Goal: Transaction & Acquisition: Purchase product/service

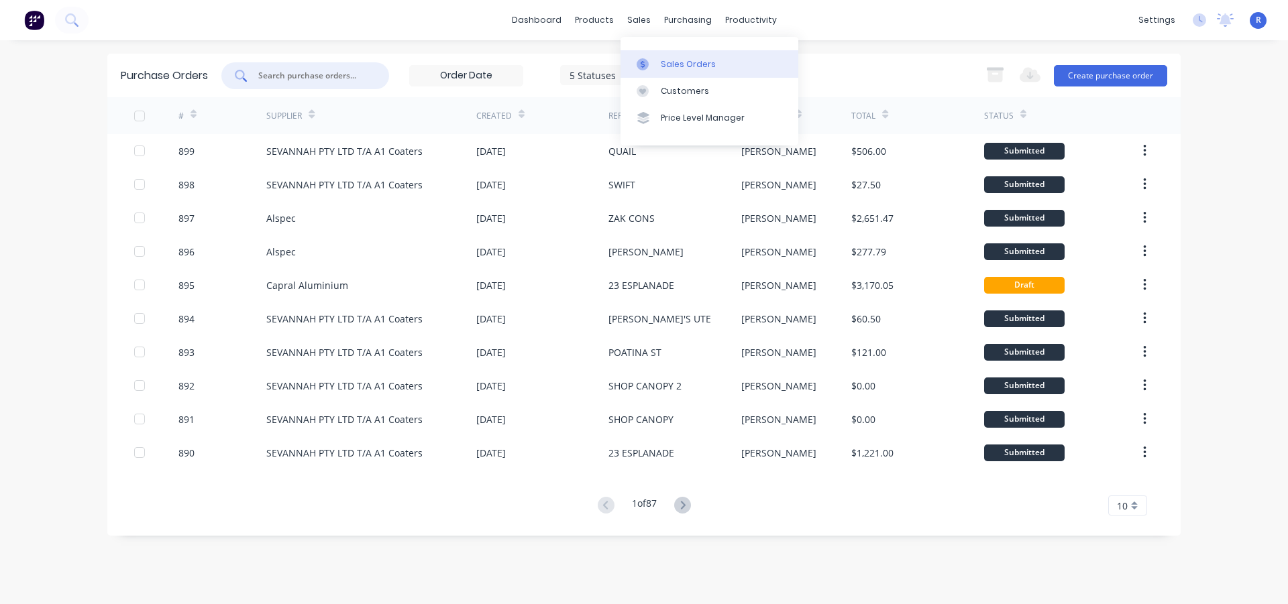
click at [685, 57] on link "Sales Orders" at bounding box center [709, 63] width 178 height 27
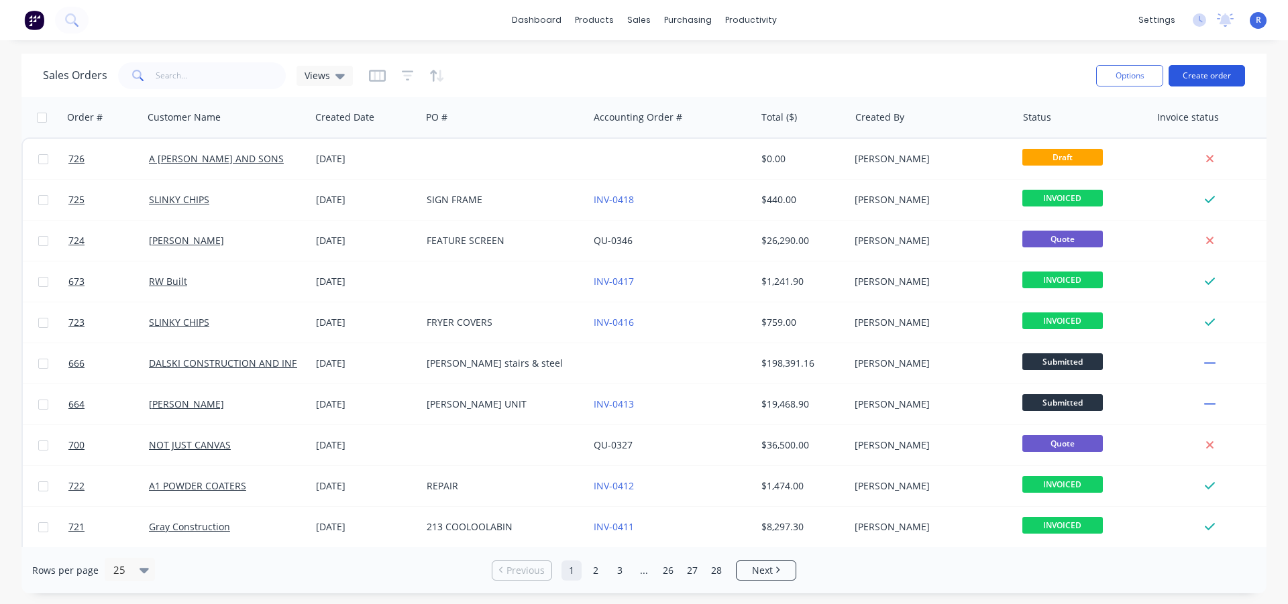
click at [1218, 76] on button "Create order" at bounding box center [1206, 75] width 76 height 21
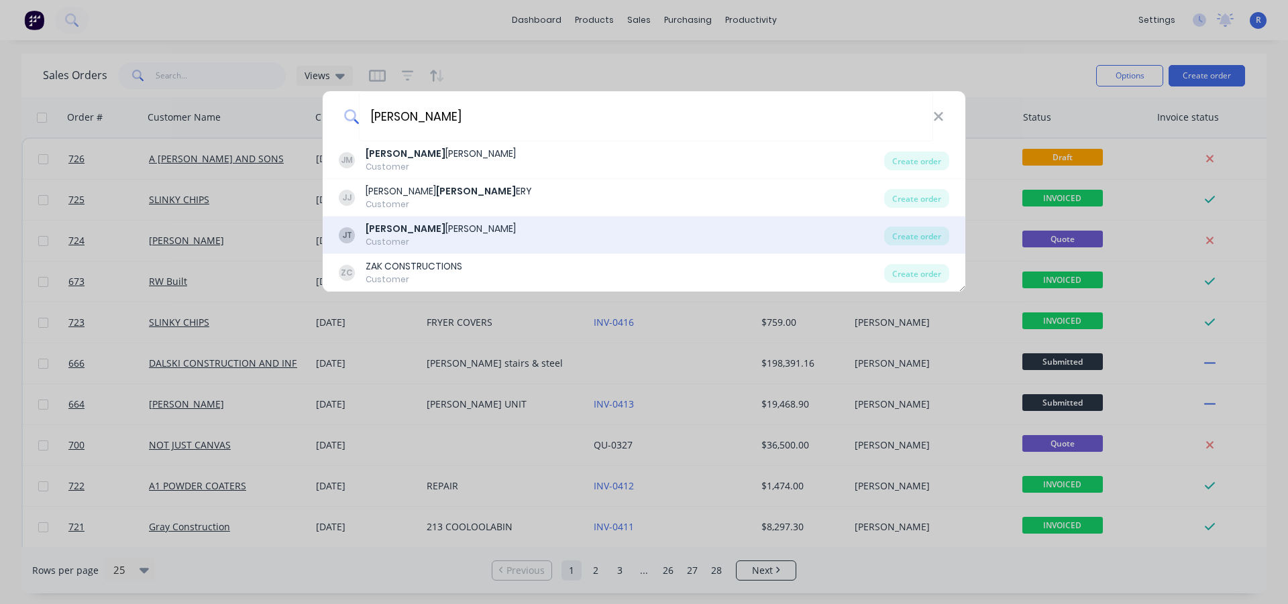
type input "[PERSON_NAME]"
click at [425, 231] on div "[PERSON_NAME]" at bounding box center [440, 229] width 150 height 14
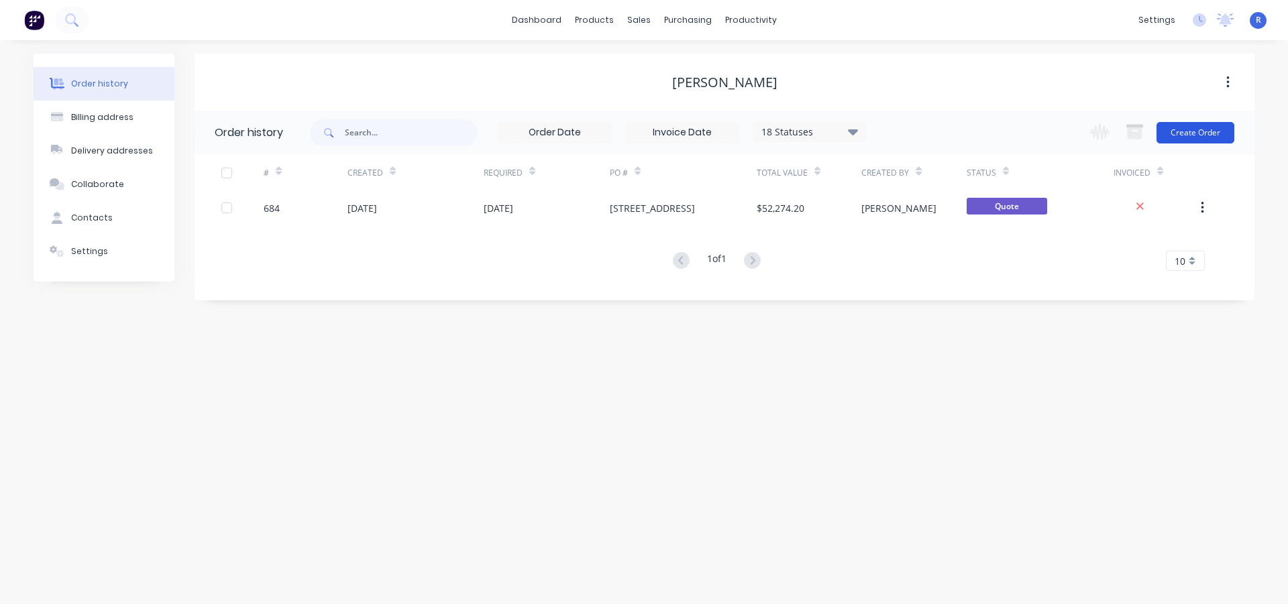
click at [1185, 133] on button "Create Order" at bounding box center [1195, 132] width 78 height 21
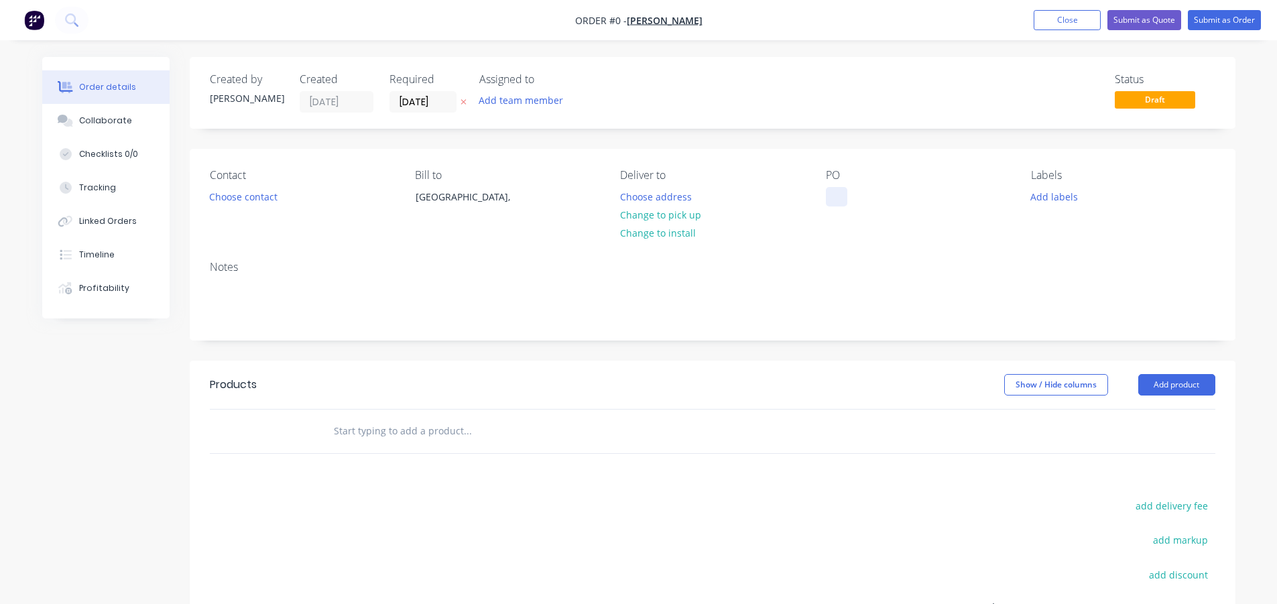
click at [840, 198] on div at bounding box center [836, 196] width 21 height 19
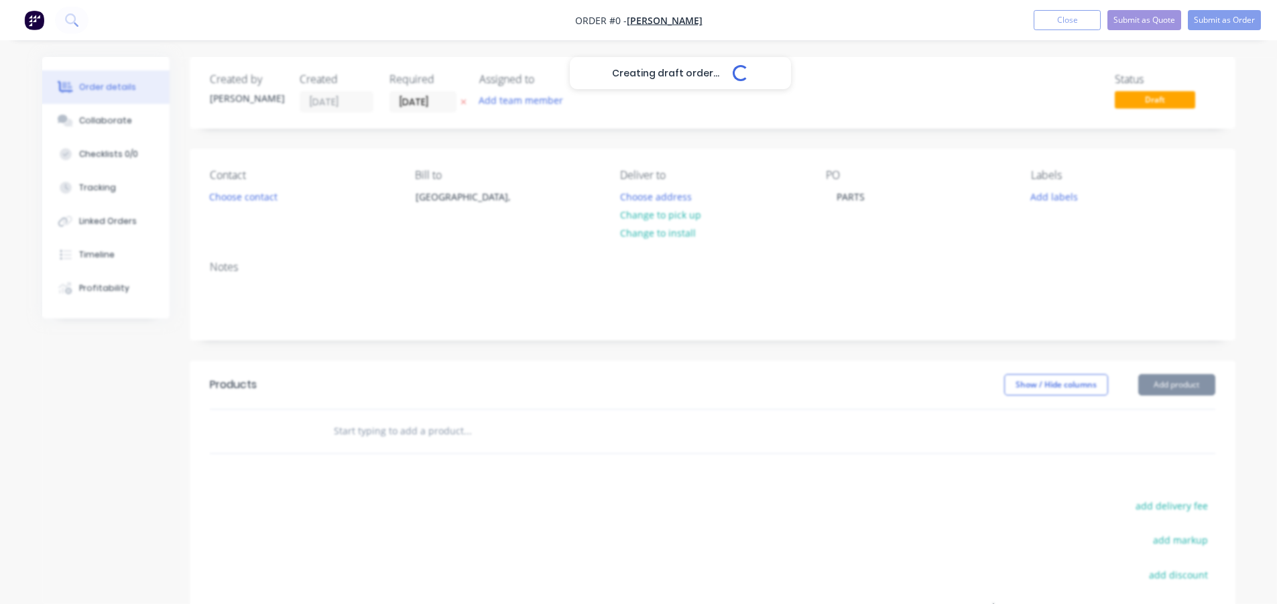
click at [1147, 388] on div "Creating draft order... Loading... Order details Collaborate Checklists 0/0 Tra…" at bounding box center [639, 426] width 1220 height 739
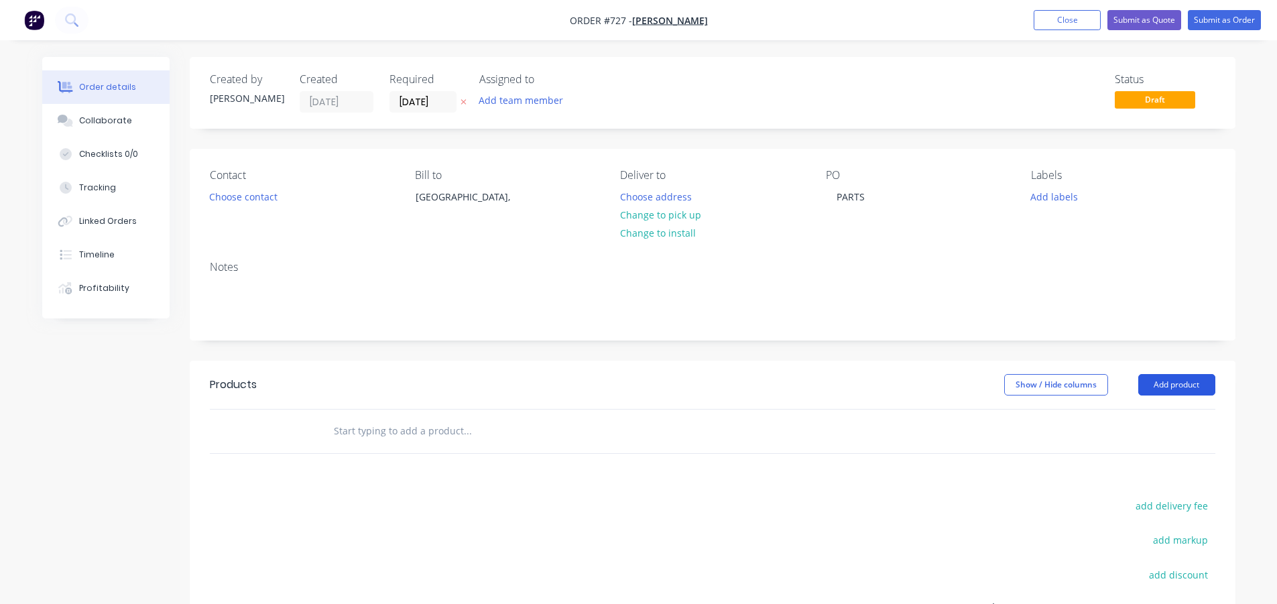
click at [1147, 388] on button "Add product" at bounding box center [1177, 384] width 77 height 21
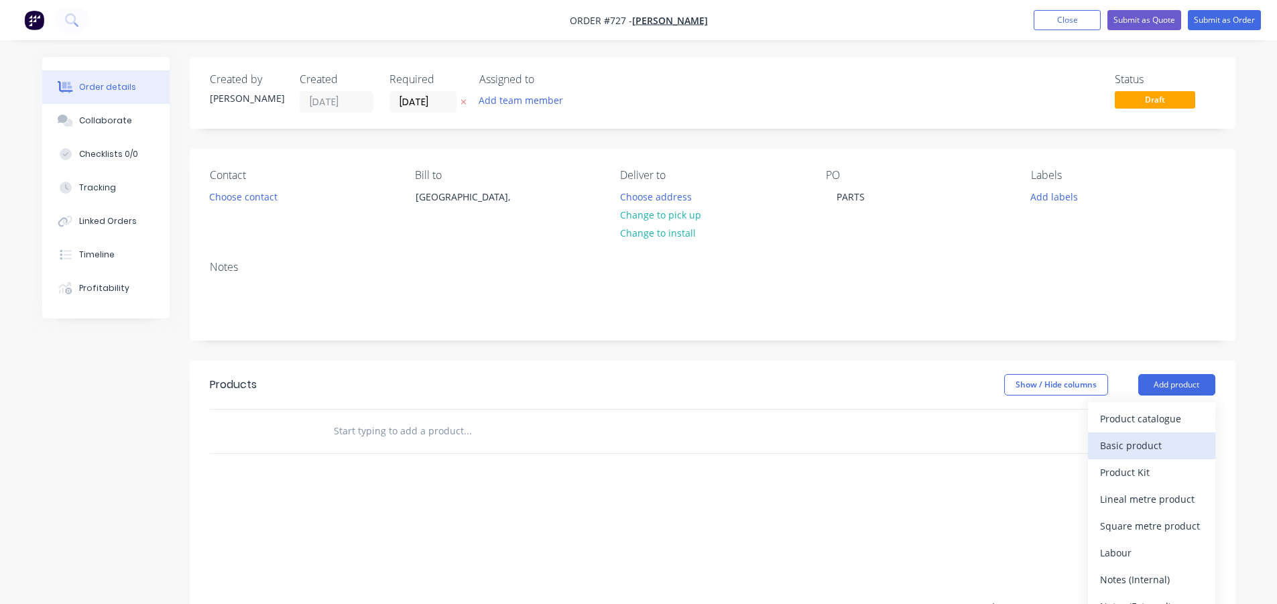
click at [1148, 445] on div "Basic product" at bounding box center [1151, 445] width 103 height 19
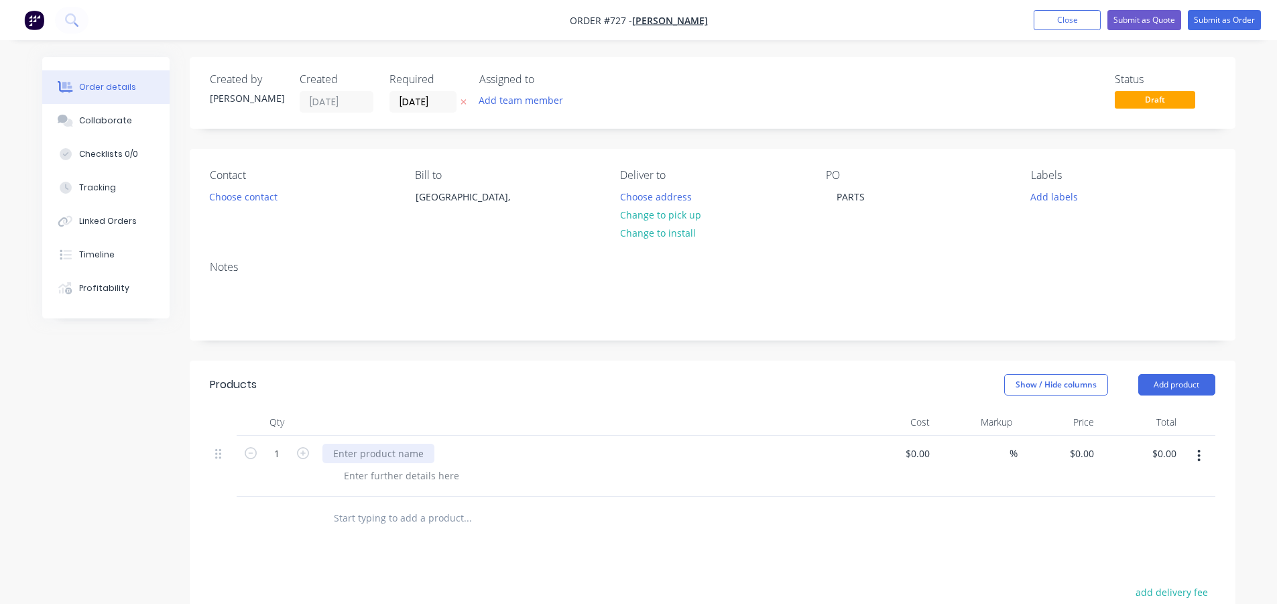
click at [373, 449] on div at bounding box center [379, 453] width 112 height 19
drag, startPoint x: 390, startPoint y: 451, endPoint x: 334, endPoint y: 457, distance: 56.1
click at [334, 457] on div "BOAT STEP" at bounding box center [358, 453] width 70 height 19
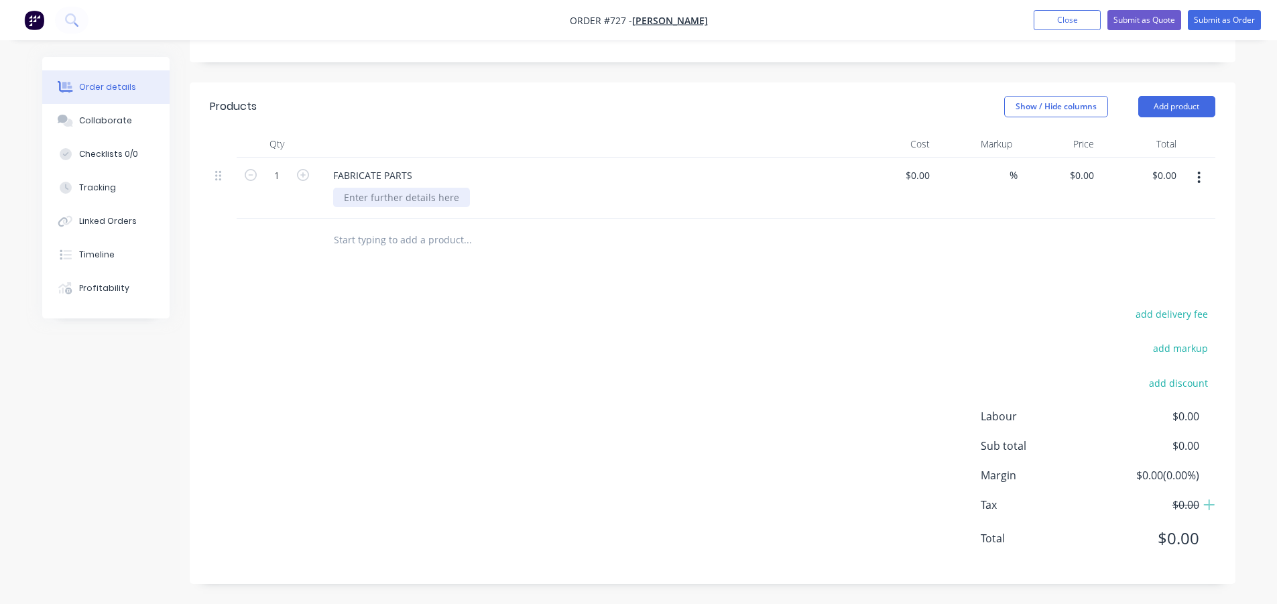
click at [378, 201] on div at bounding box center [401, 197] width 137 height 19
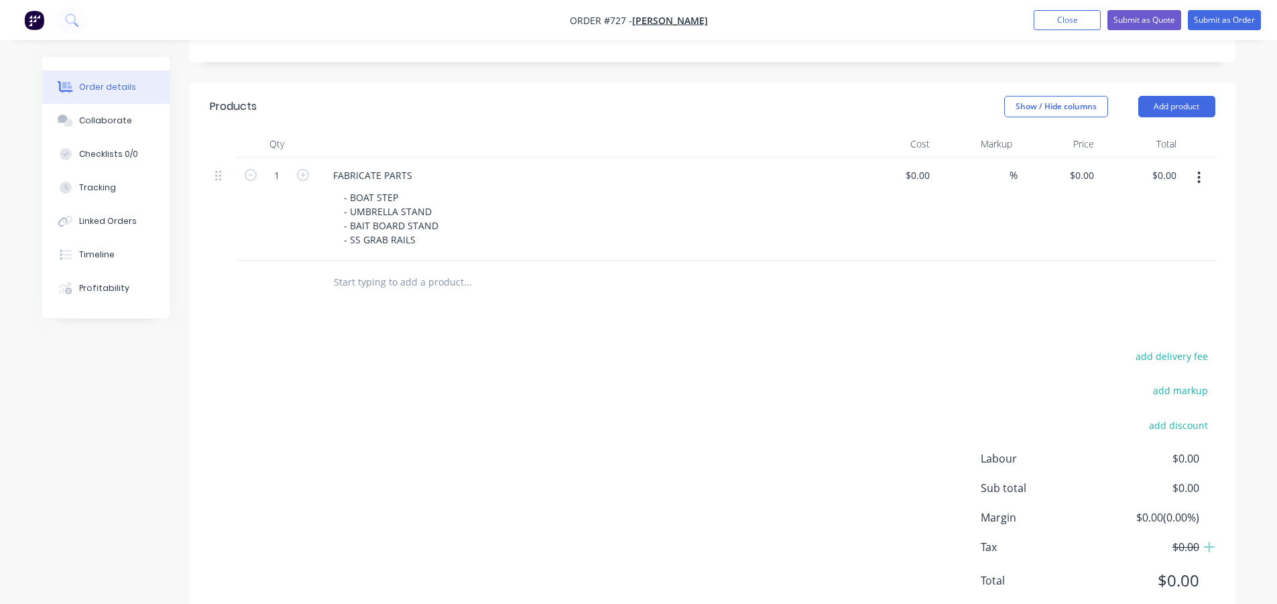
click at [754, 8] on nav "Order #727 - [PERSON_NAME] Add product Close Submit as Quote Submit as Order" at bounding box center [638, 20] width 1277 height 40
click at [415, 193] on div "- BOAT STEP - UMBRELLA STAND - BAIT BOARD STAND - SS GRAB RAILS" at bounding box center [391, 219] width 116 height 62
click at [435, 213] on div "- BOAT STEP 1100 - UMBRELLA STAND - BAIT BOARD STAND - SS GRAB RAILS" at bounding box center [391, 219] width 116 height 62
click at [440, 225] on div "- BOAT STEP 1100 - UMBRELLA STAND 160 - BAIT BOARD STAND - SS GRAB RAILS" at bounding box center [397, 219] width 128 height 62
click at [440, 237] on div "- BOAT STEP 1100 - UMBRELLA STAND 160 - BAIT BOARD STAND 1090 - SS GRAB RAILS" at bounding box center [403, 219] width 140 height 62
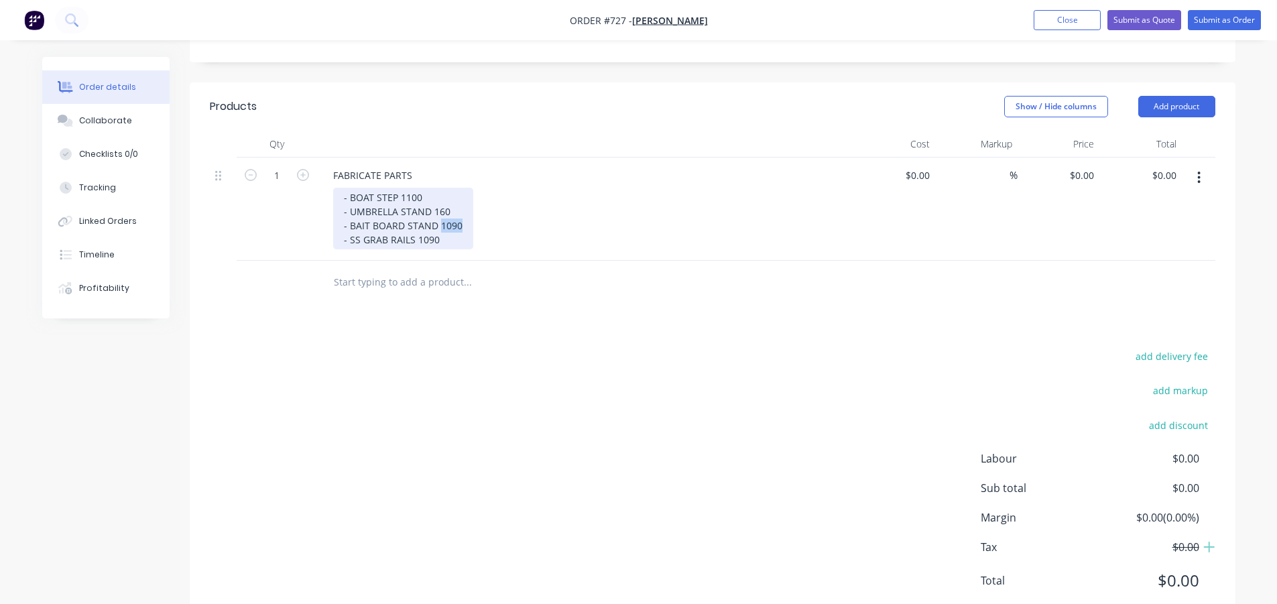
drag, startPoint x: 465, startPoint y: 227, endPoint x: 437, endPoint y: 227, distance: 27.5
click at [437, 227] on div "- BOAT STEP 1100 - UMBRELLA STAND 160 - BAIT BOARD STAND 1090 - SS GRAB RAILS 1…" at bounding box center [403, 219] width 140 height 62
click at [512, 330] on div "Products Show / Hide columns Add product Qty Cost Markup Price Total 1 FABRICAT…" at bounding box center [713, 354] width 1046 height 544
click at [1079, 168] on div "0 $0.00" at bounding box center [1059, 209] width 82 height 103
type input "$2,760.00"
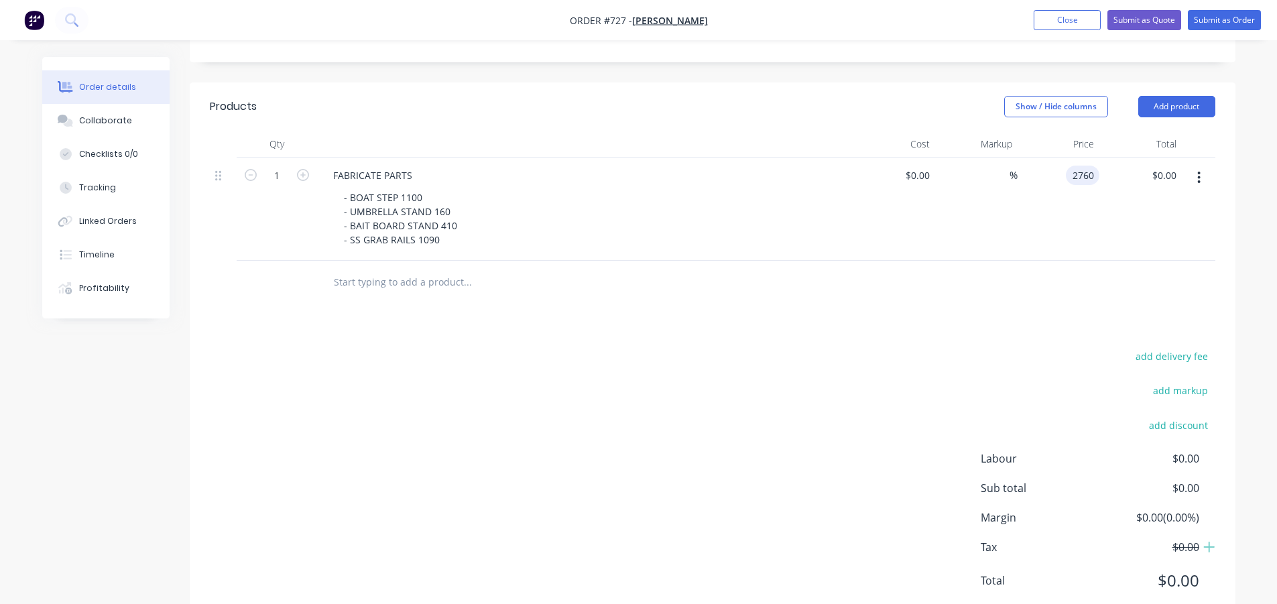
type input "$2,760.00"
click at [738, 416] on div "add delivery fee add markup add discount Labour $0.00 Sub total $2,760.00 Margi…" at bounding box center [713, 476] width 1006 height 259
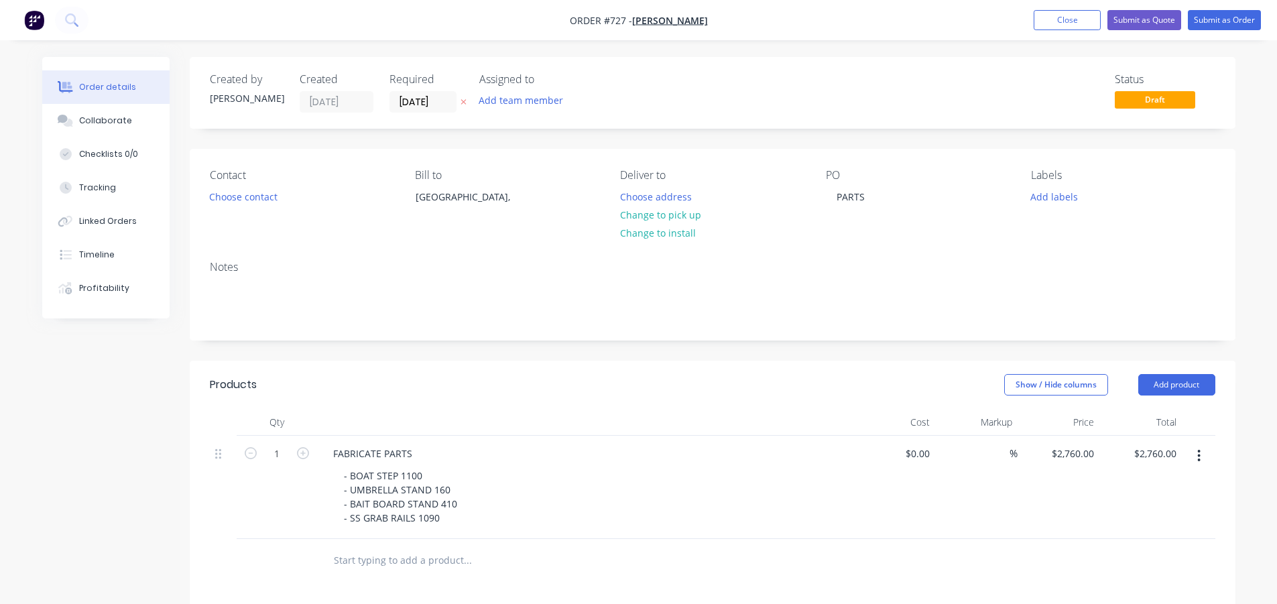
scroll to position [67, 0]
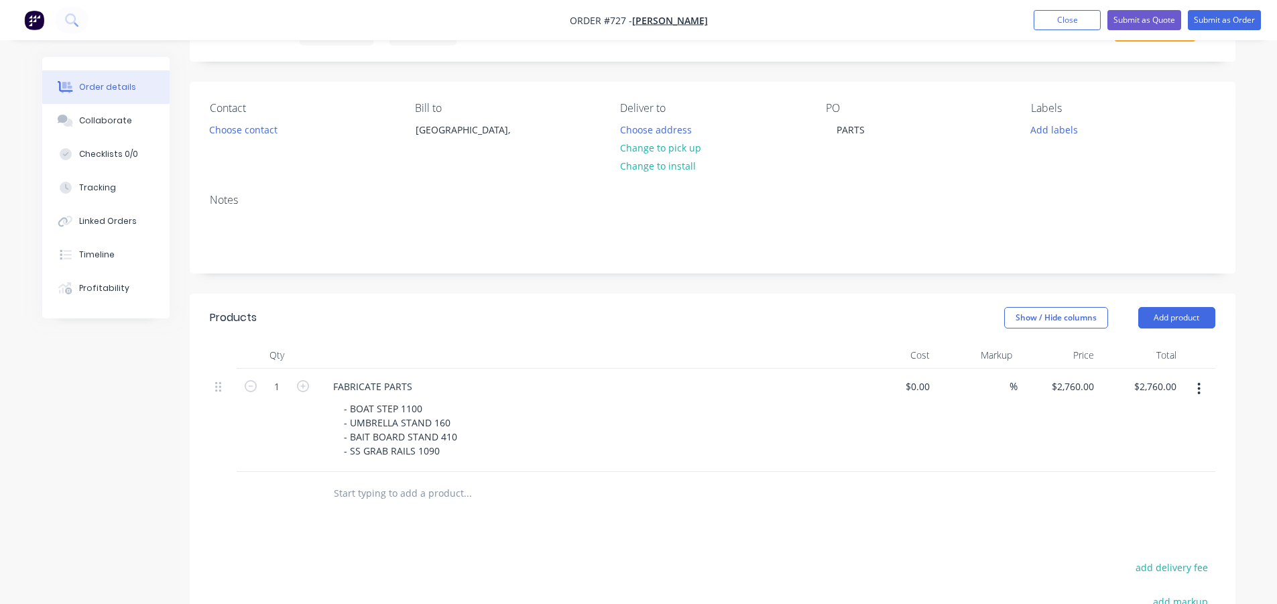
click at [823, 331] on header "Products Show / Hide columns Add product" at bounding box center [713, 318] width 1046 height 48
click at [1202, 17] on button "Submit as Order" at bounding box center [1224, 20] width 73 height 20
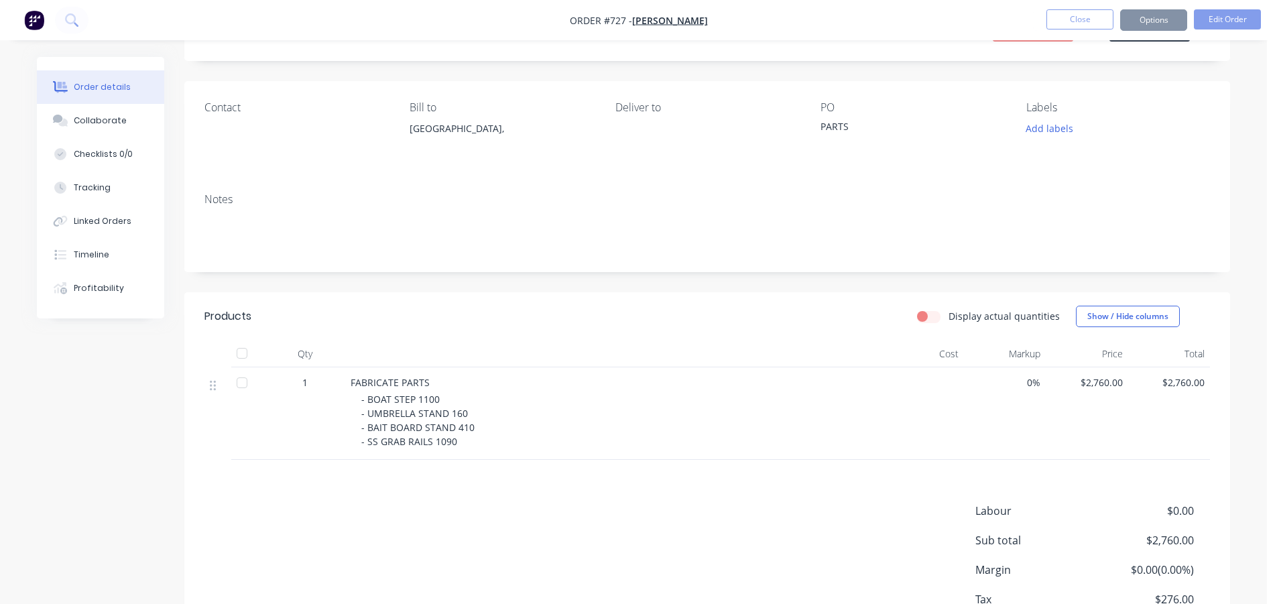
scroll to position [0, 0]
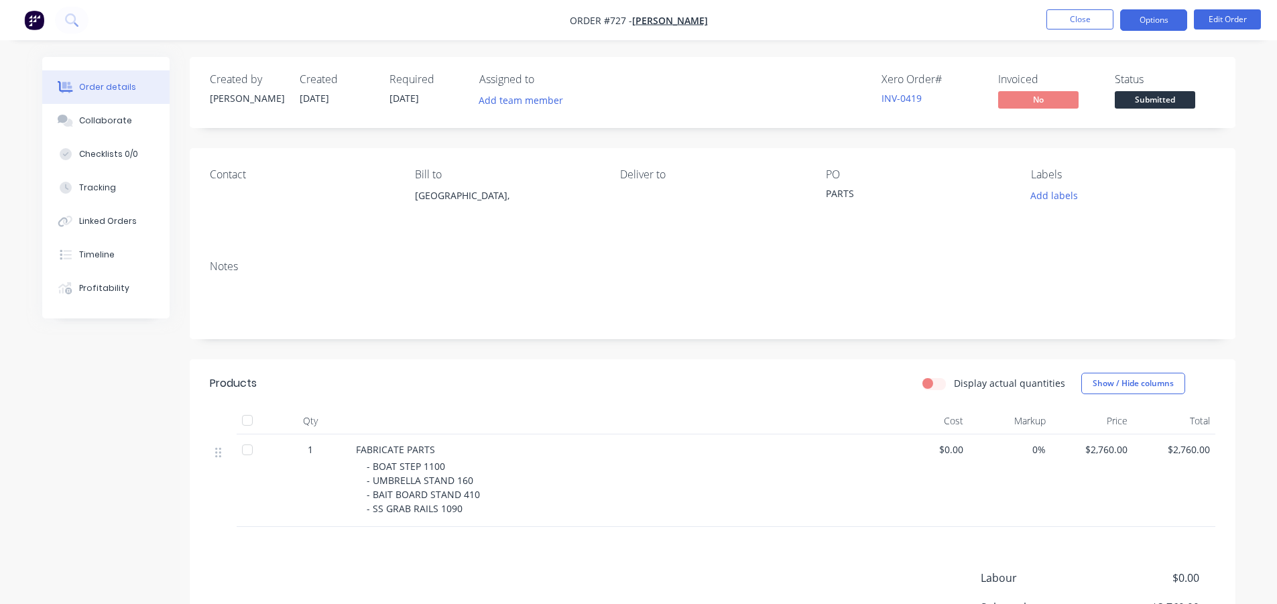
click at [1152, 23] on button "Options" at bounding box center [1154, 19] width 67 height 21
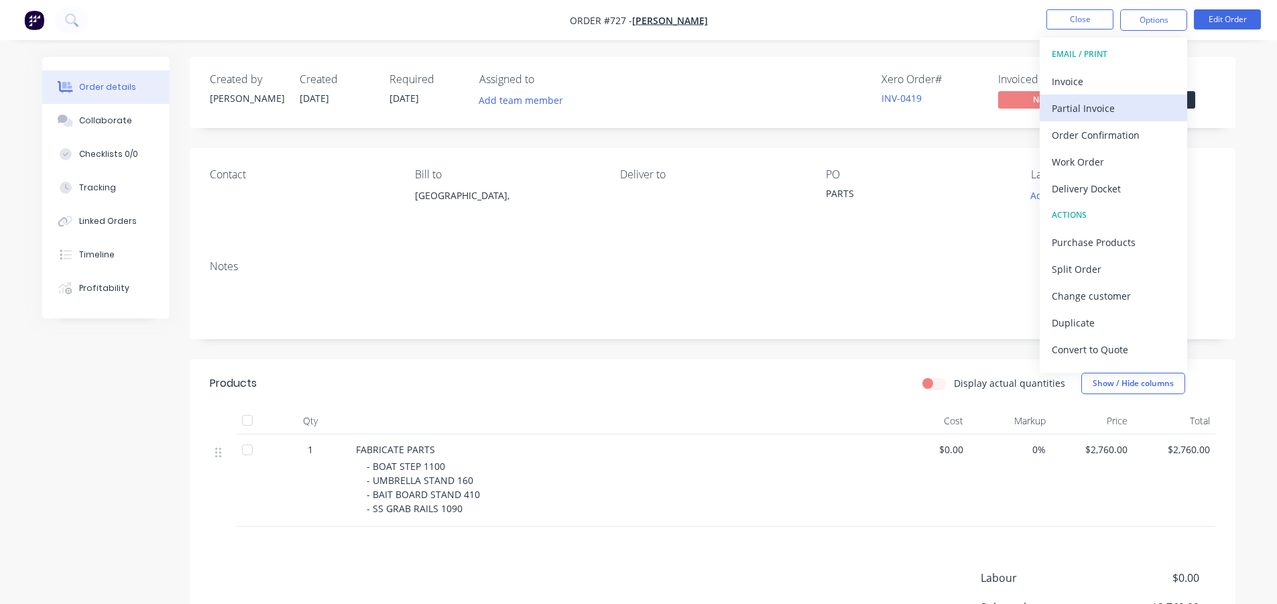
click at [1109, 95] on button "Partial Invoice" at bounding box center [1114, 108] width 148 height 27
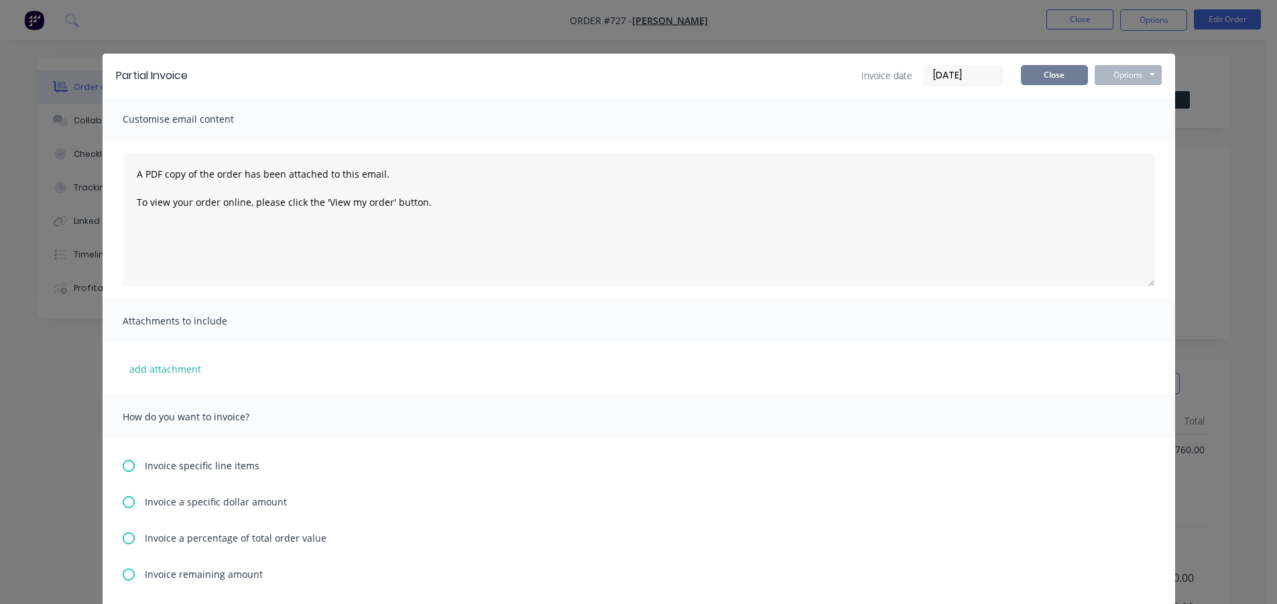
click at [1051, 83] on button "Close" at bounding box center [1054, 75] width 67 height 20
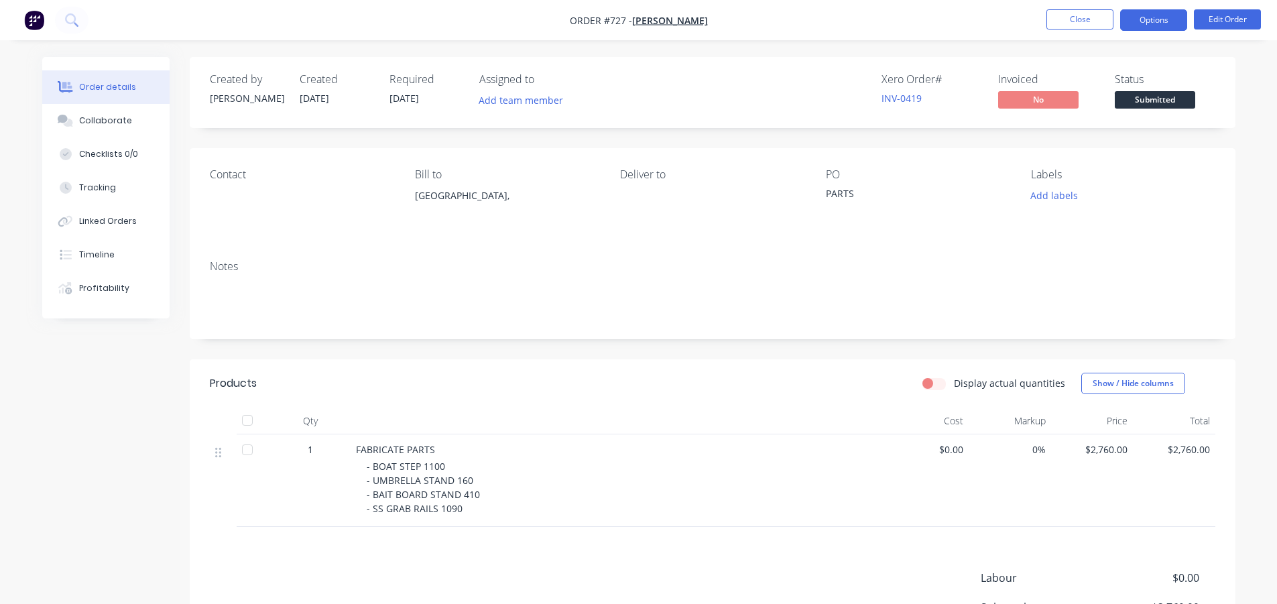
click at [1138, 19] on button "Options" at bounding box center [1154, 19] width 67 height 21
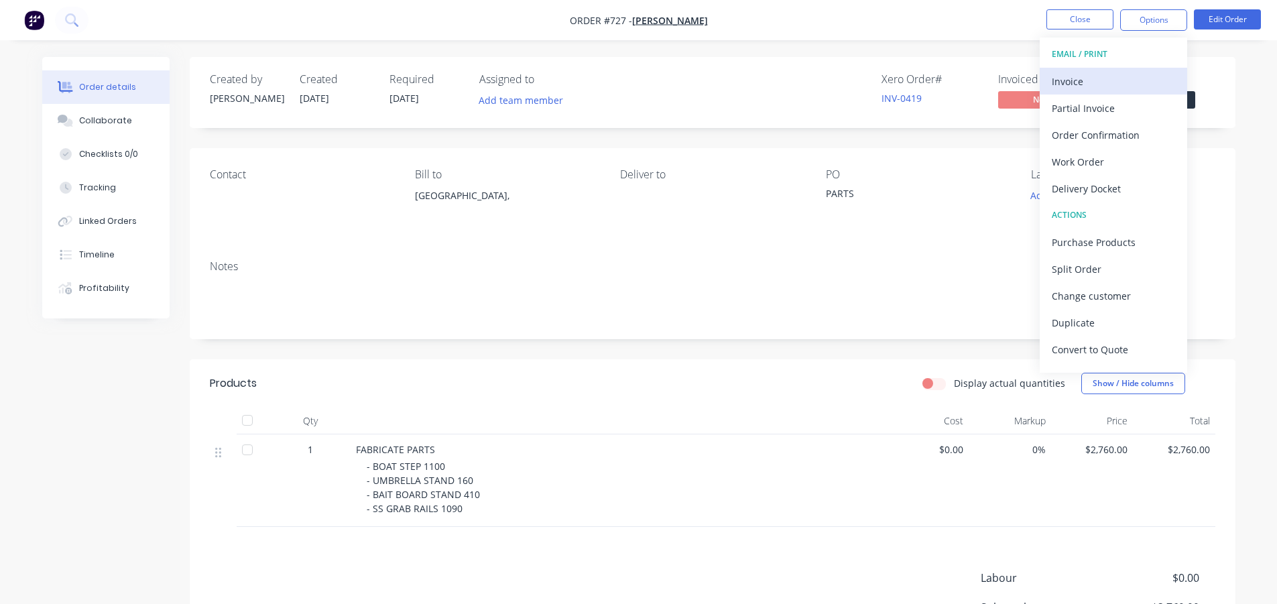
click at [1072, 77] on div "Invoice" at bounding box center [1113, 81] width 123 height 19
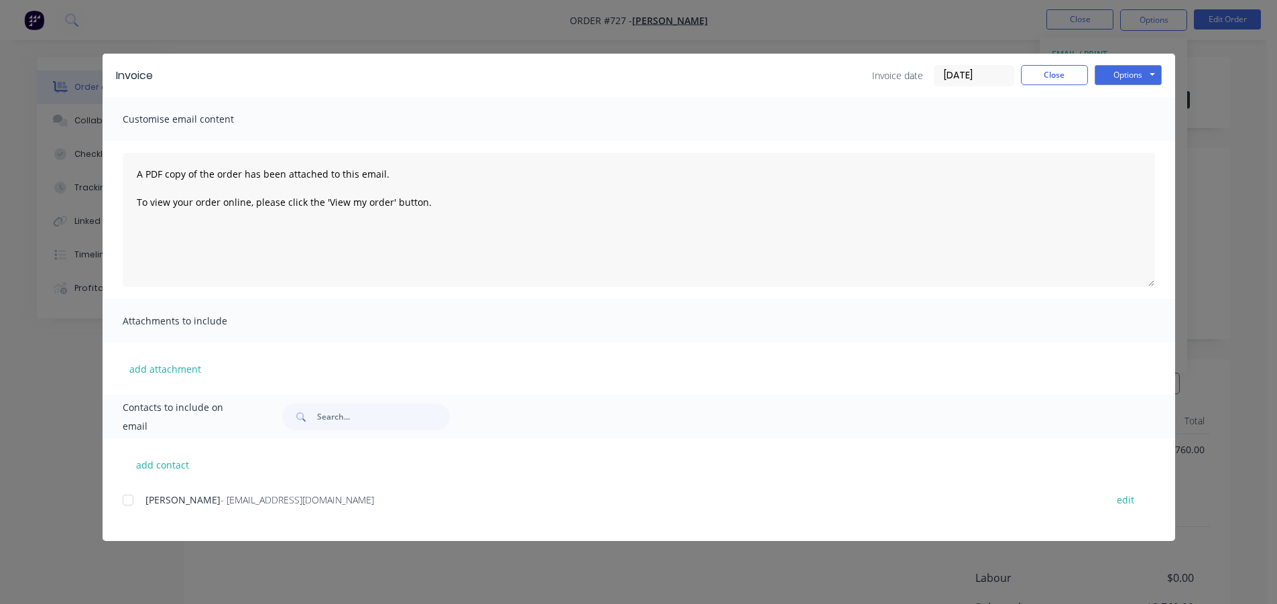
click at [124, 499] on div at bounding box center [128, 500] width 27 height 27
click at [1124, 70] on button "Options" at bounding box center [1128, 75] width 67 height 20
click at [1120, 138] on button "Email" at bounding box center [1138, 143] width 86 height 22
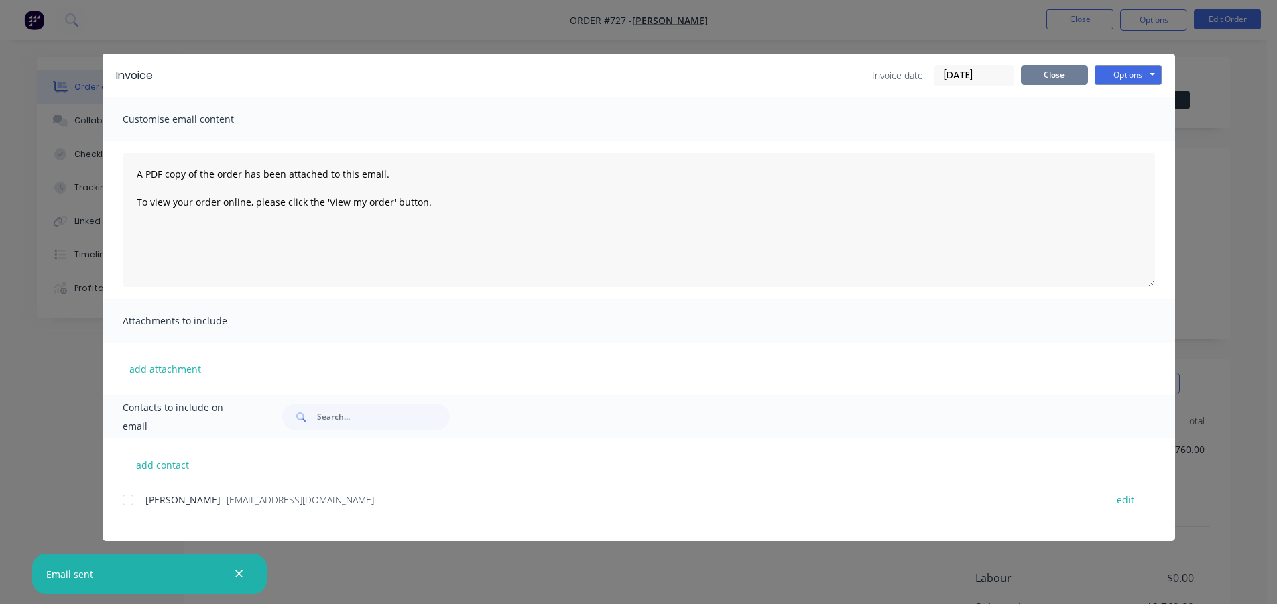
click at [1048, 77] on button "Close" at bounding box center [1054, 75] width 67 height 20
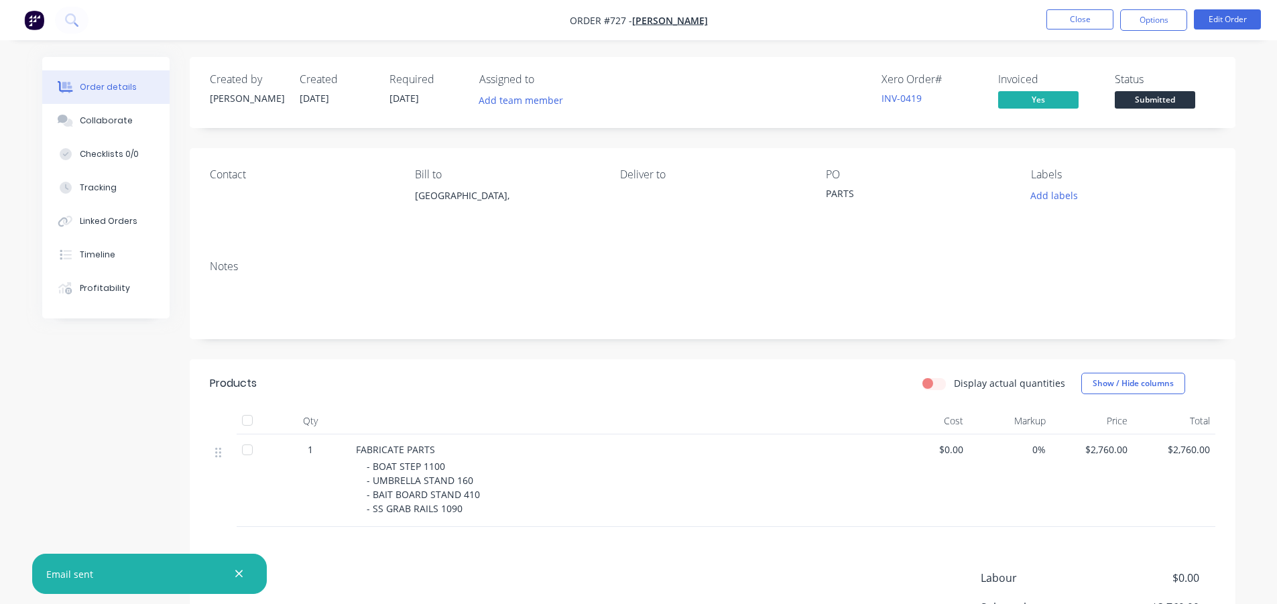
click at [1163, 101] on span "Submitted" at bounding box center [1155, 99] width 80 height 17
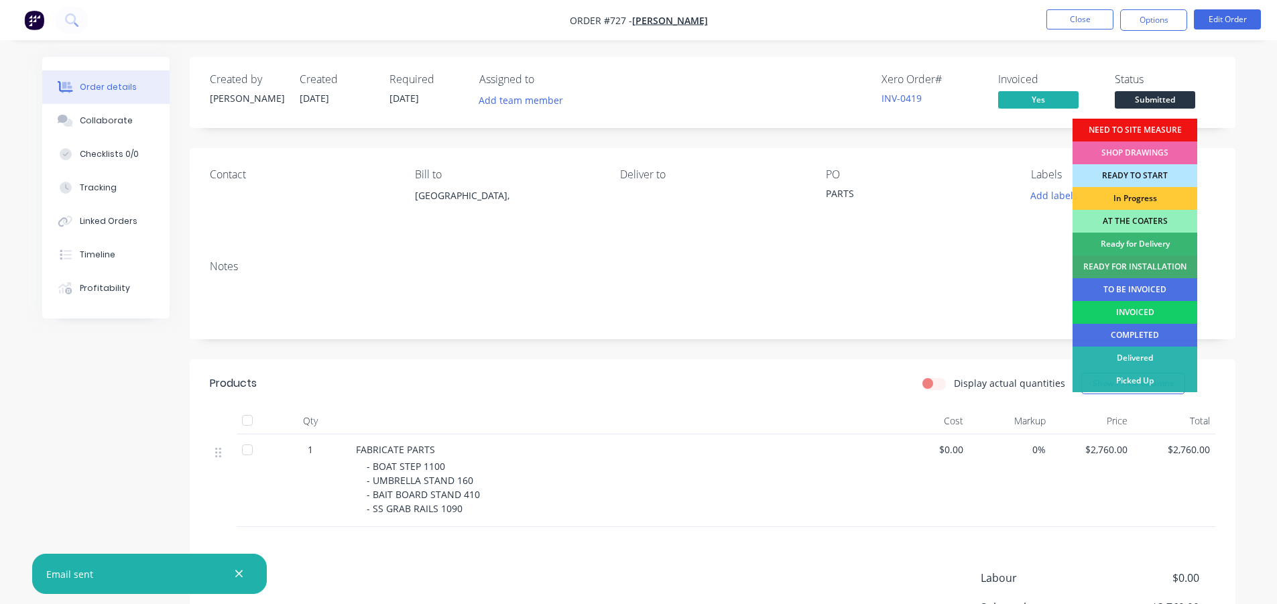
click at [1142, 306] on div "INVOICED" at bounding box center [1135, 312] width 125 height 23
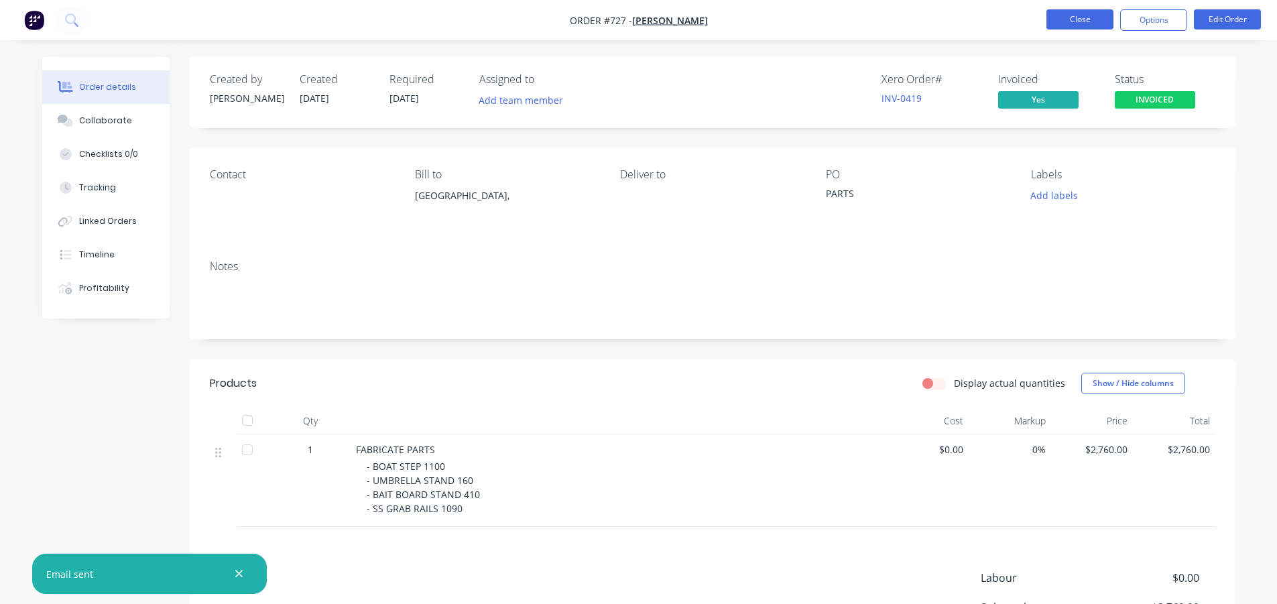
click at [1086, 17] on button "Close" at bounding box center [1080, 19] width 67 height 20
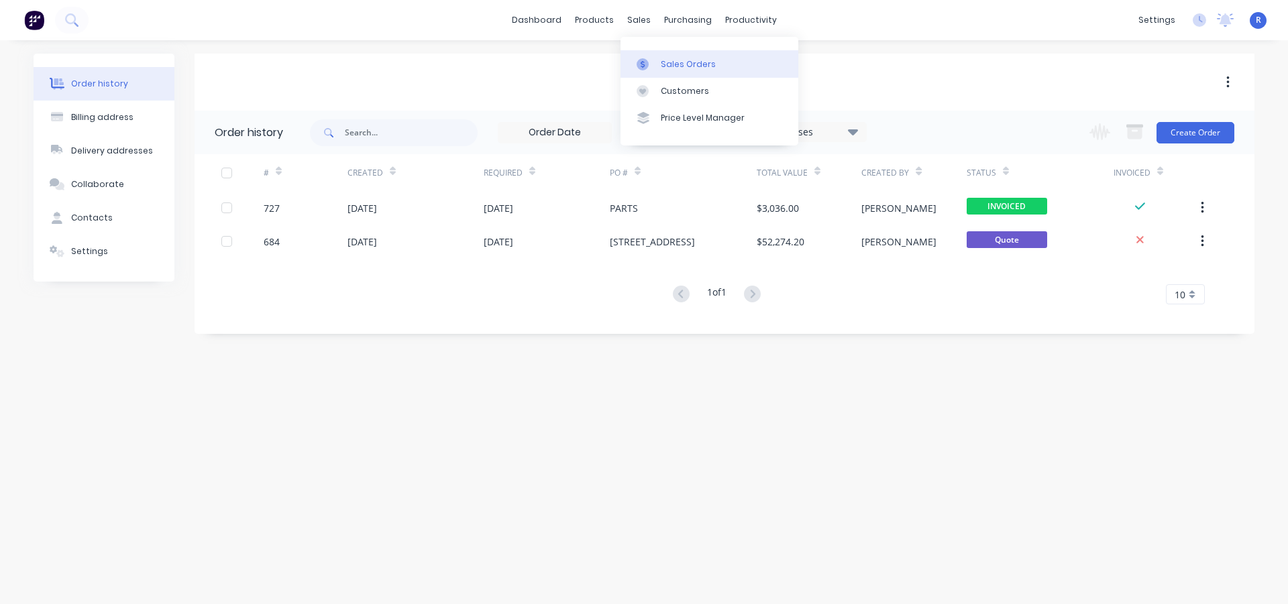
click at [667, 64] on div "Sales Orders" at bounding box center [688, 64] width 55 height 12
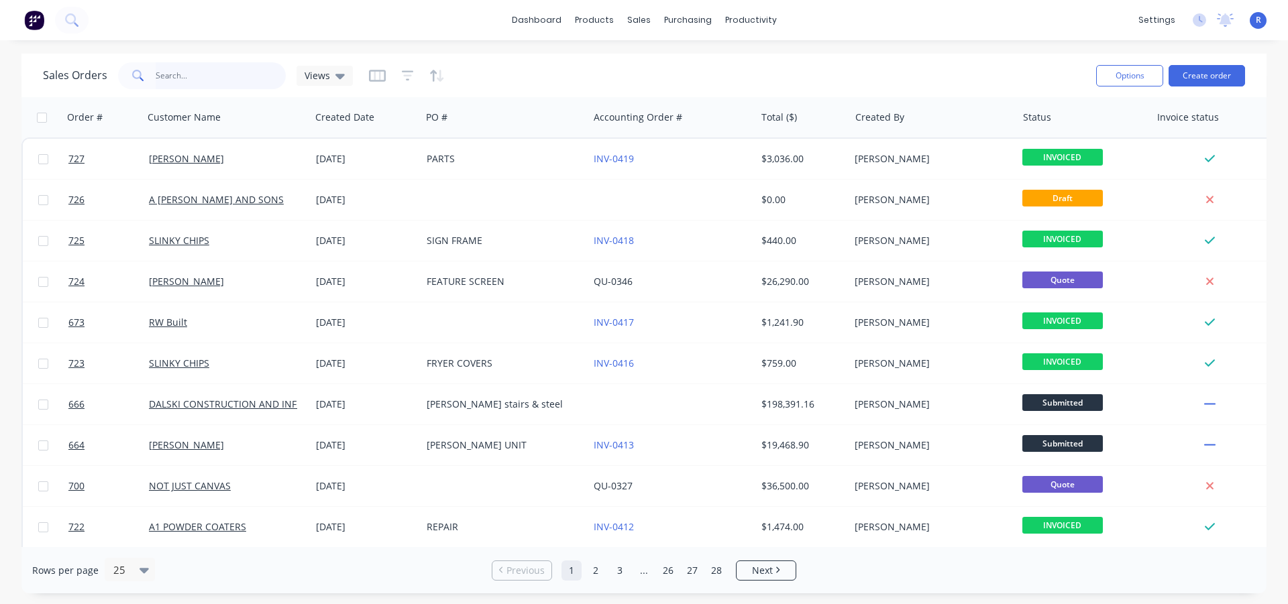
click at [240, 74] on input "text" at bounding box center [221, 75] width 131 height 27
type input "MDC"
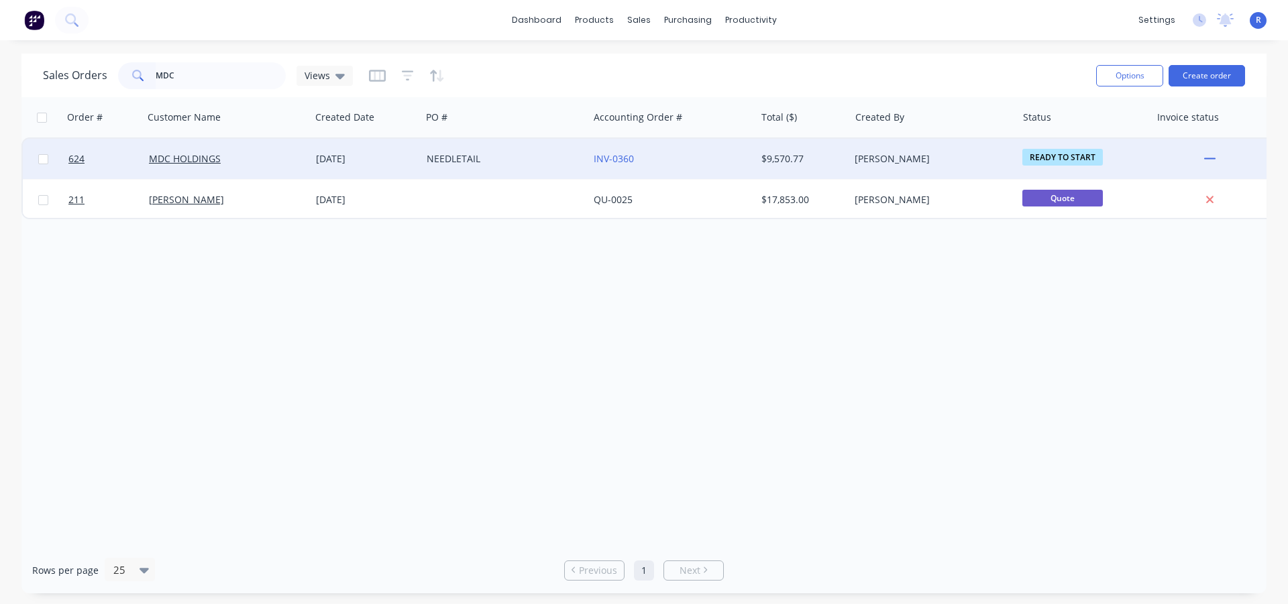
click at [485, 152] on div "NEEDLETAIL" at bounding box center [504, 159] width 167 height 40
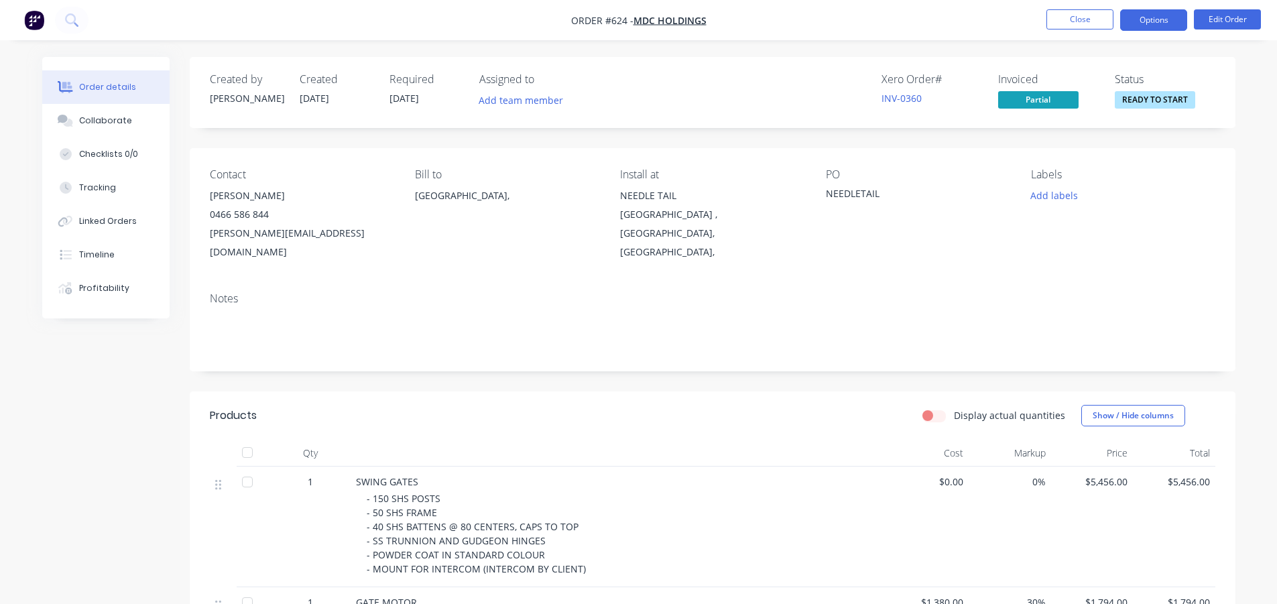
click at [1172, 11] on button "Options" at bounding box center [1154, 19] width 67 height 21
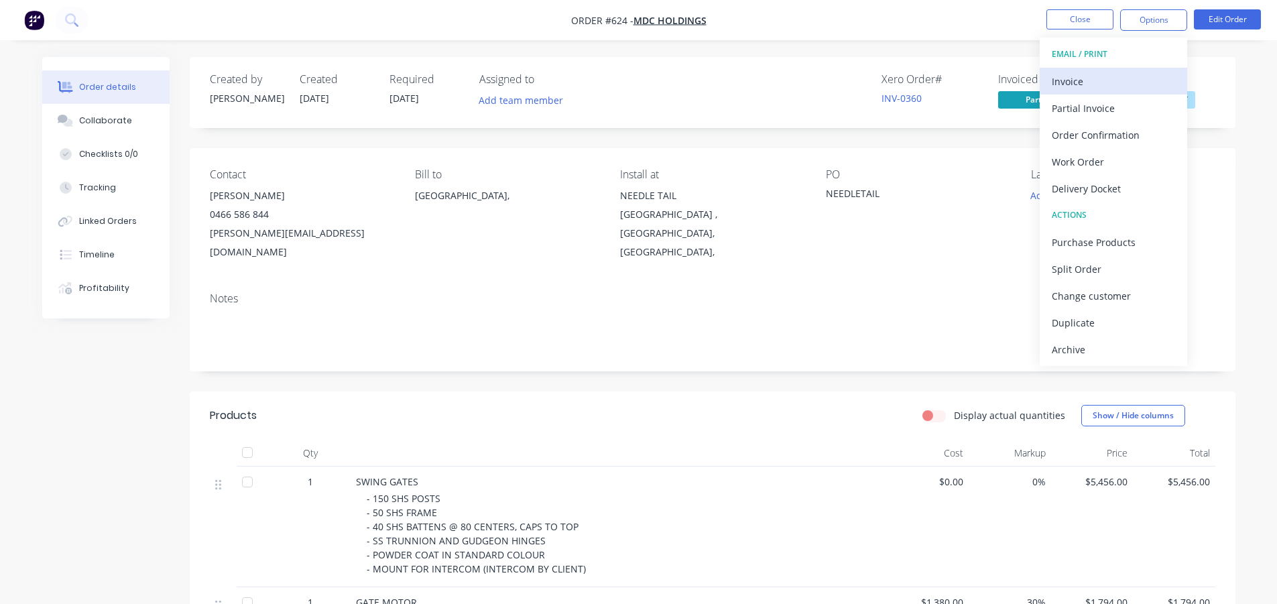
click at [1089, 80] on div "Invoice" at bounding box center [1113, 81] width 123 height 19
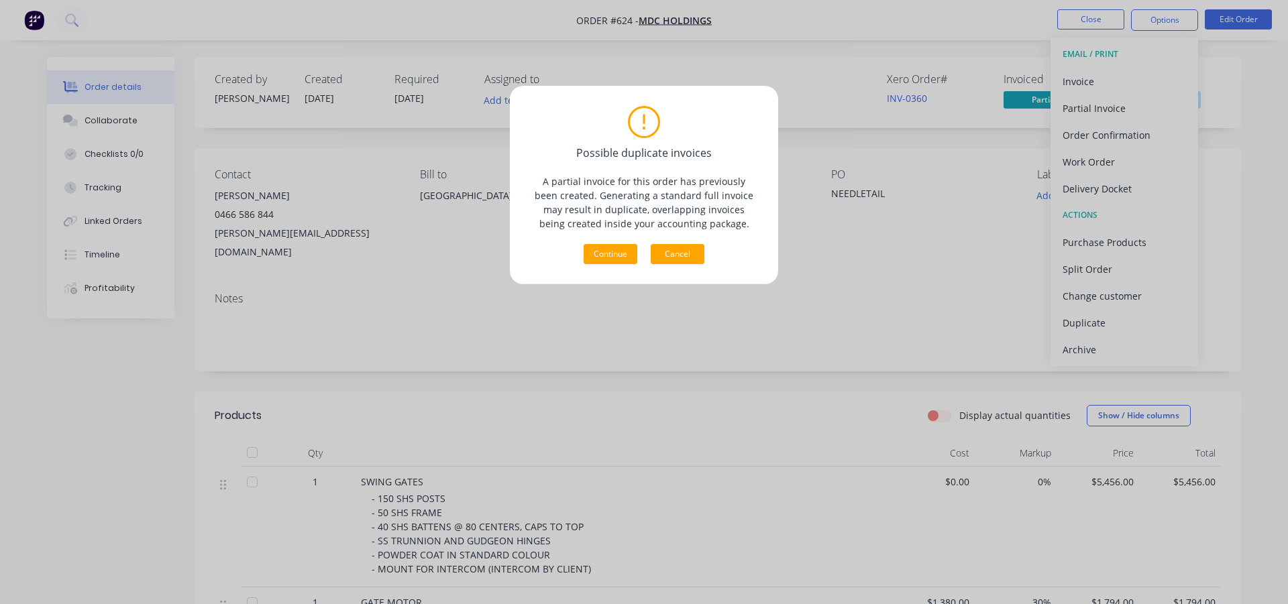
click at [683, 258] on button "Cancel" at bounding box center [677, 254] width 54 height 20
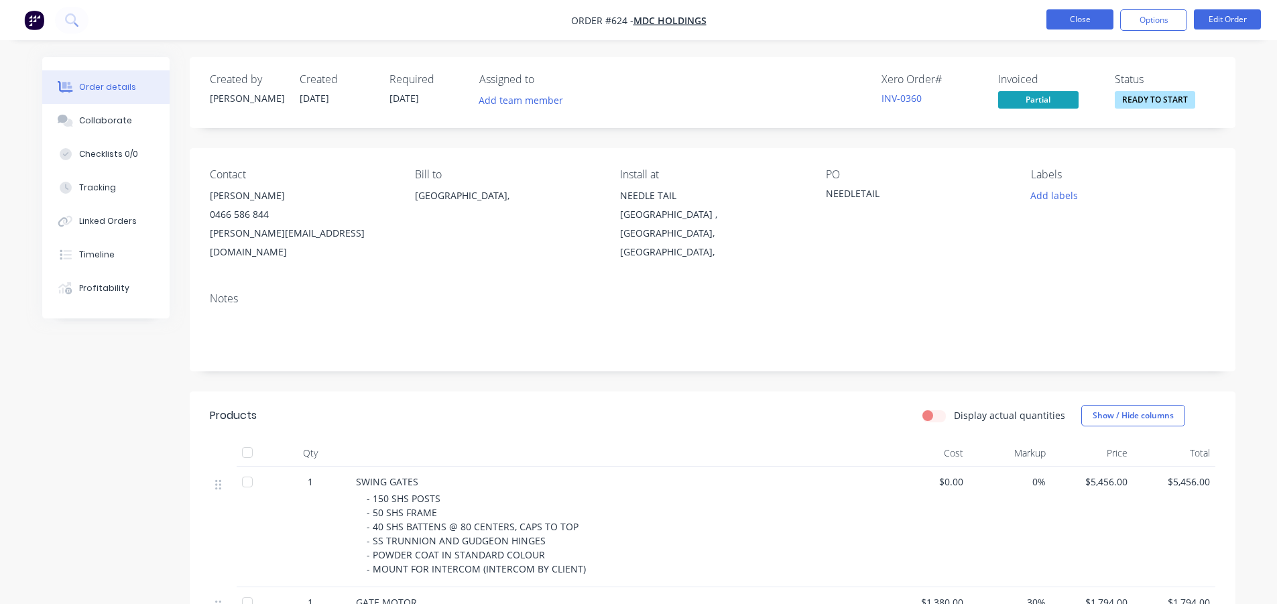
click at [1098, 19] on button "Close" at bounding box center [1080, 19] width 67 height 20
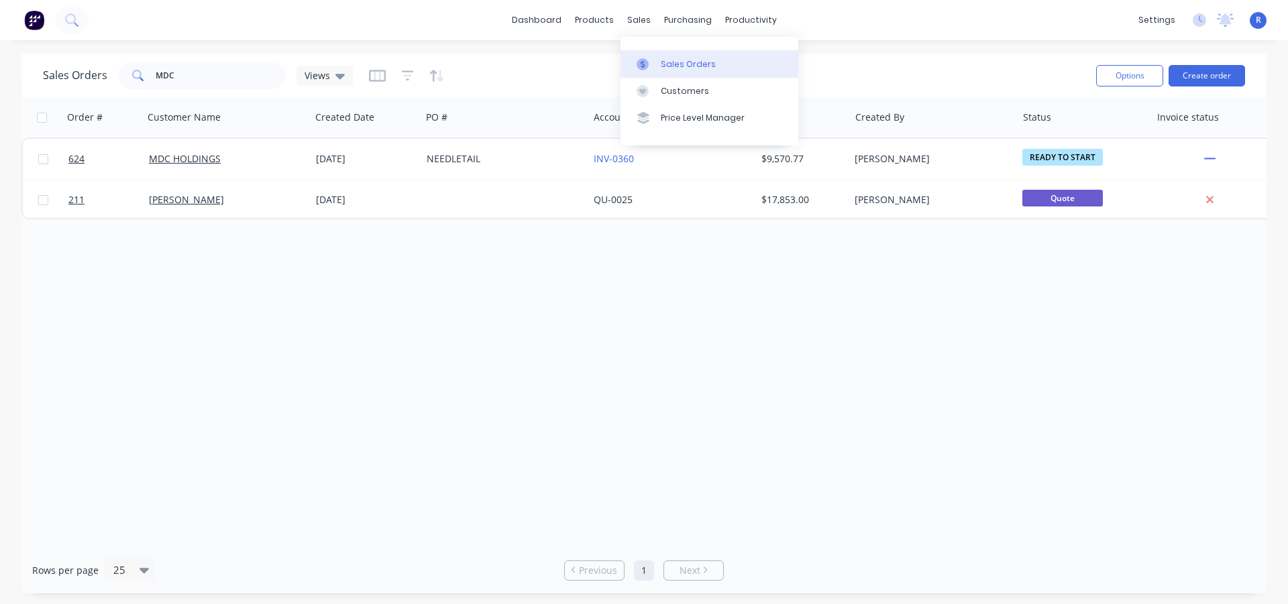
click at [675, 56] on link "Sales Orders" at bounding box center [709, 63] width 178 height 27
drag, startPoint x: 203, startPoint y: 79, endPoint x: 142, endPoint y: 77, distance: 60.4
click at [142, 77] on div "MDC" at bounding box center [202, 75] width 168 height 27
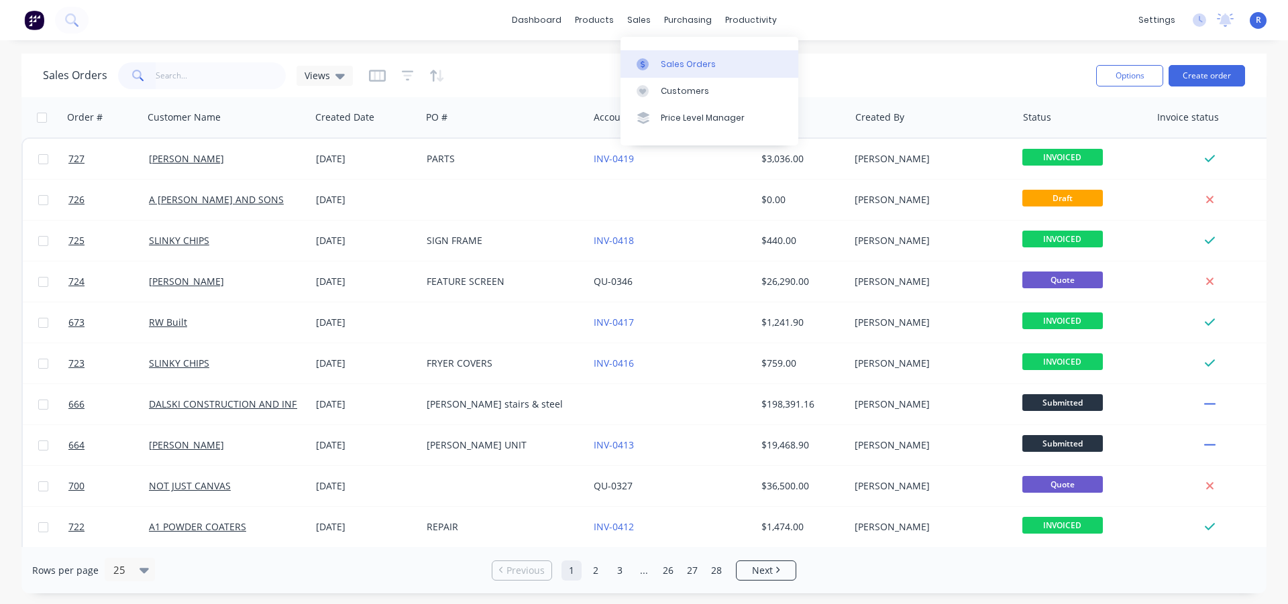
click at [665, 56] on link "Sales Orders" at bounding box center [709, 63] width 178 height 27
click at [219, 79] on input "text" at bounding box center [221, 75] width 131 height 27
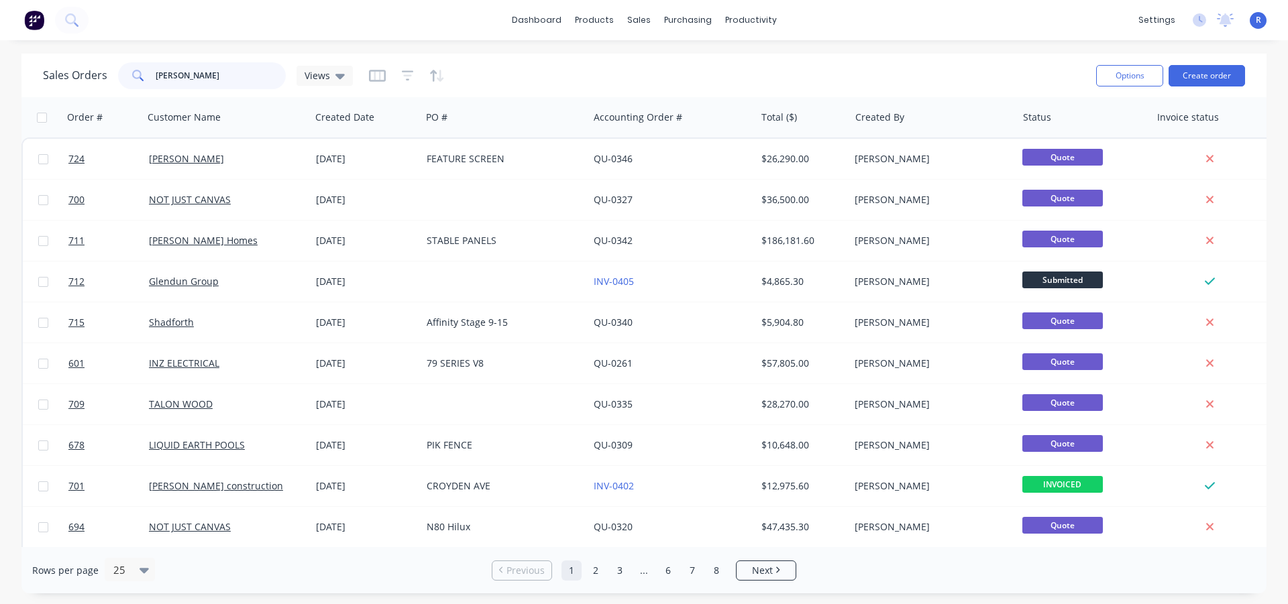
type input "[PERSON_NAME]"
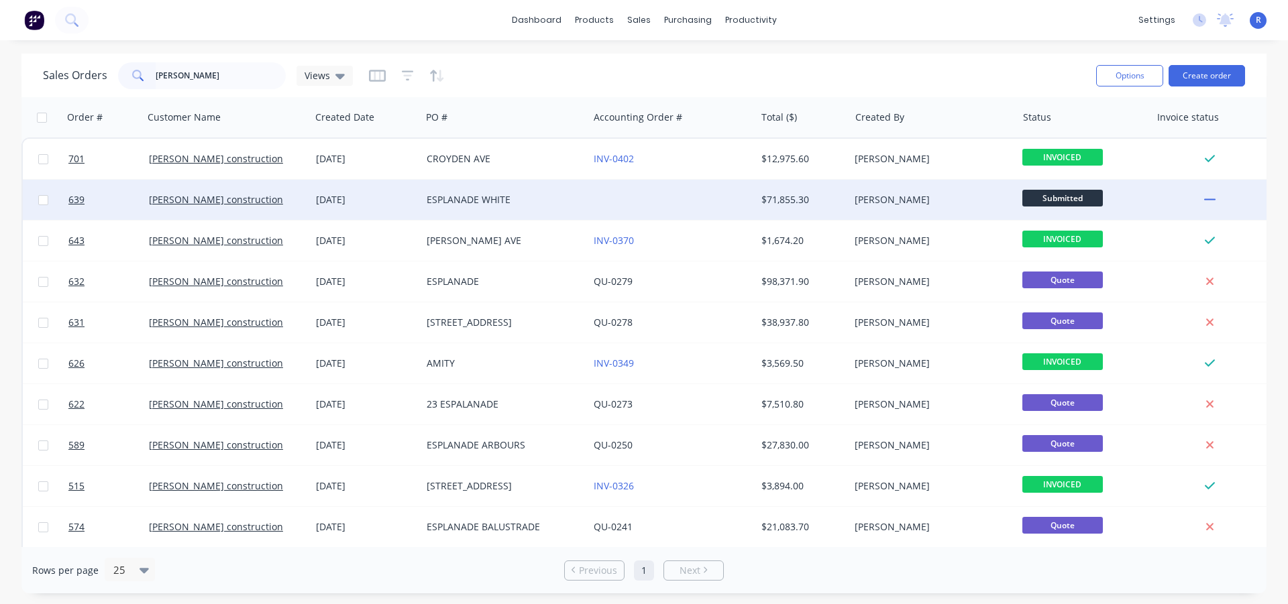
click at [497, 194] on div "ESPLANADE WHITE" at bounding box center [500, 199] width 149 height 13
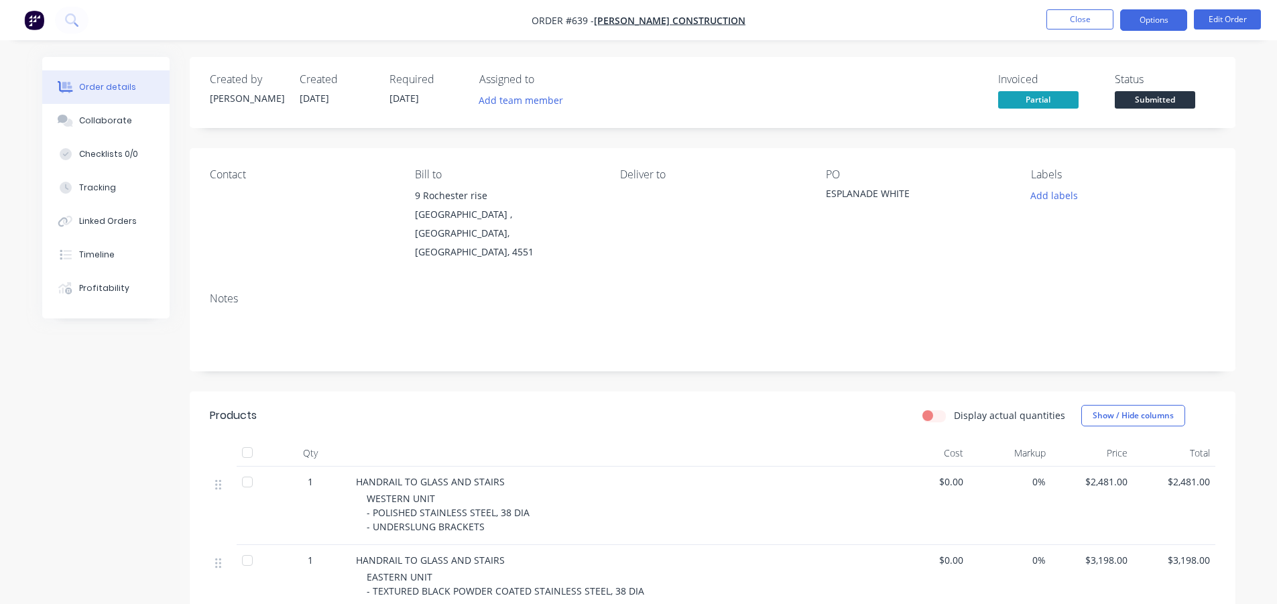
click at [1167, 22] on button "Options" at bounding box center [1154, 19] width 67 height 21
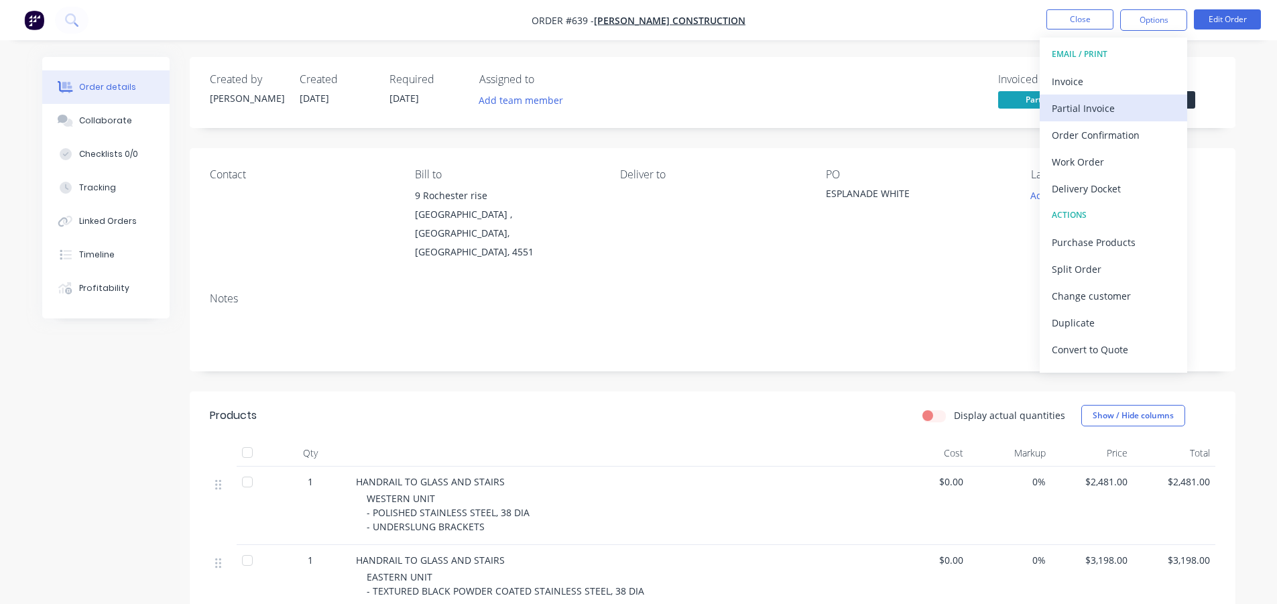
click at [1089, 105] on div "Partial Invoice" at bounding box center [1113, 108] width 123 height 19
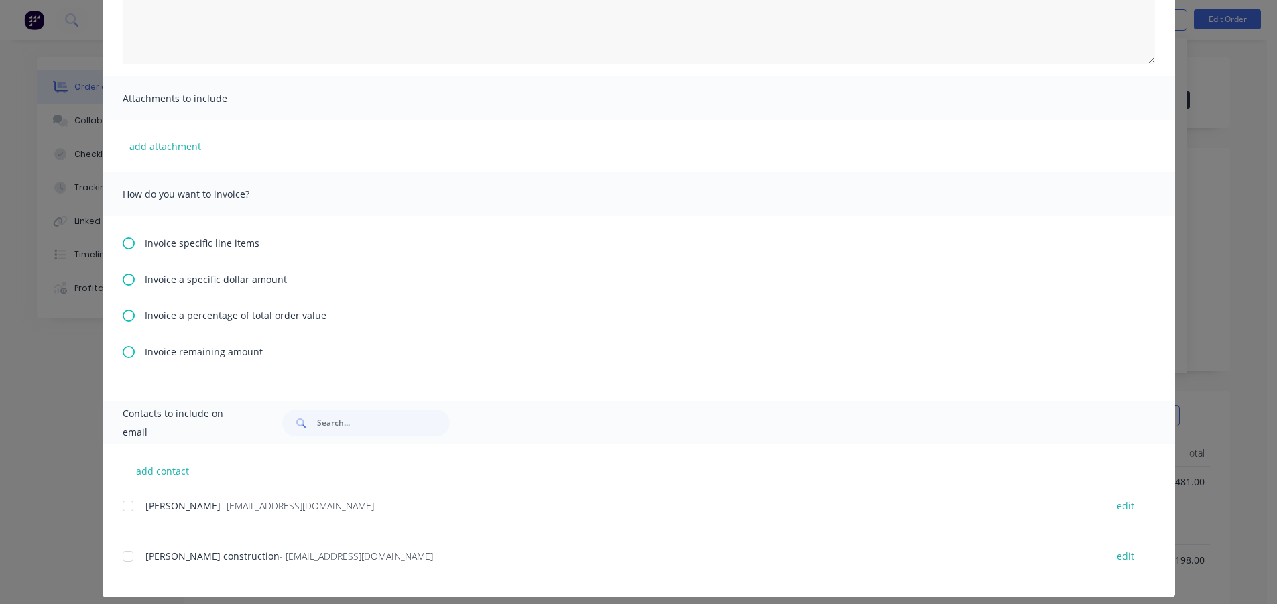
scroll to position [235, 0]
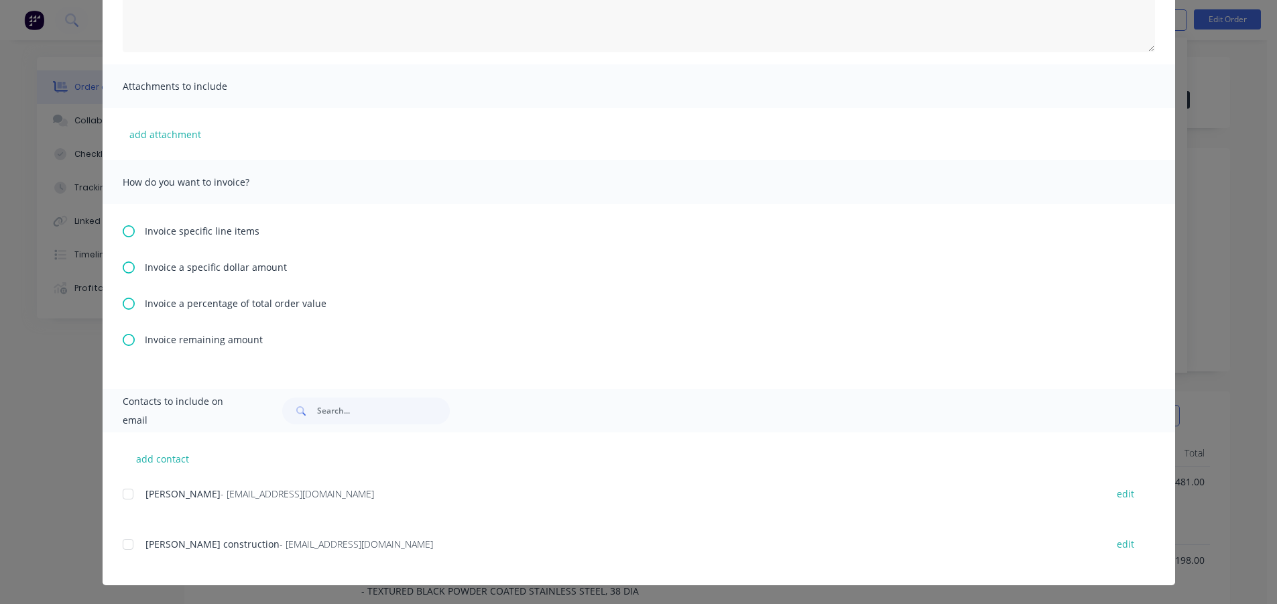
click at [125, 227] on icon at bounding box center [129, 231] width 12 height 12
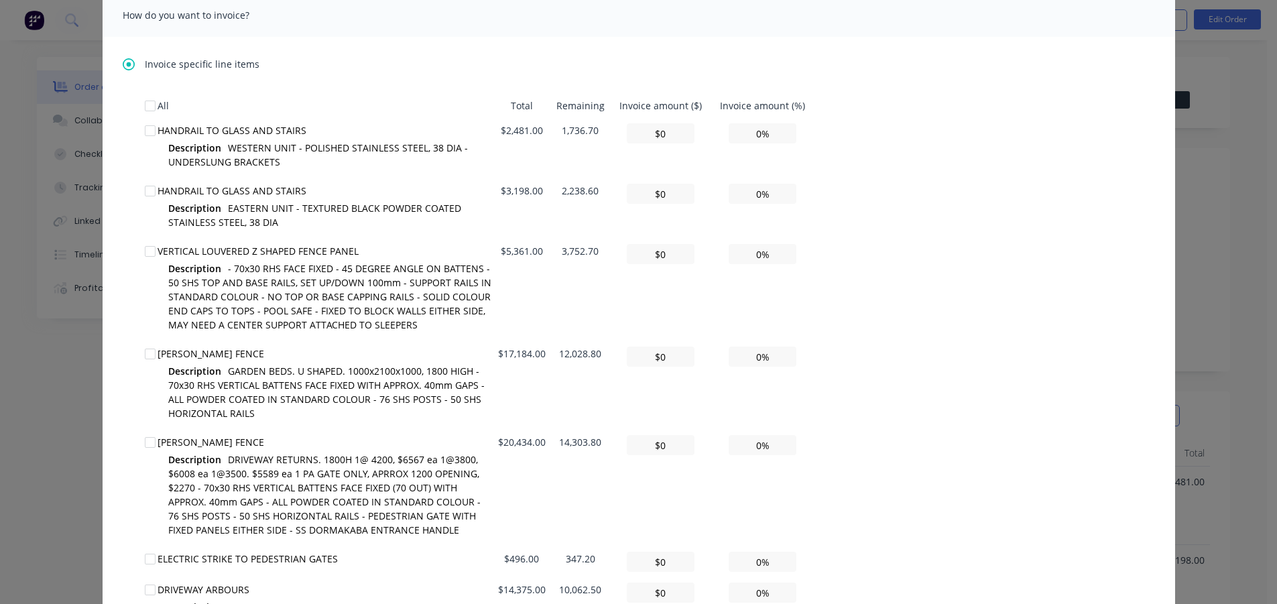
scroll to position [402, 0]
click at [141, 129] on div at bounding box center [150, 130] width 27 height 27
click at [143, 187] on div at bounding box center [150, 190] width 27 height 27
click at [145, 250] on div at bounding box center [150, 250] width 27 height 27
click at [755, 132] on input "0%" at bounding box center [763, 133] width 68 height 20
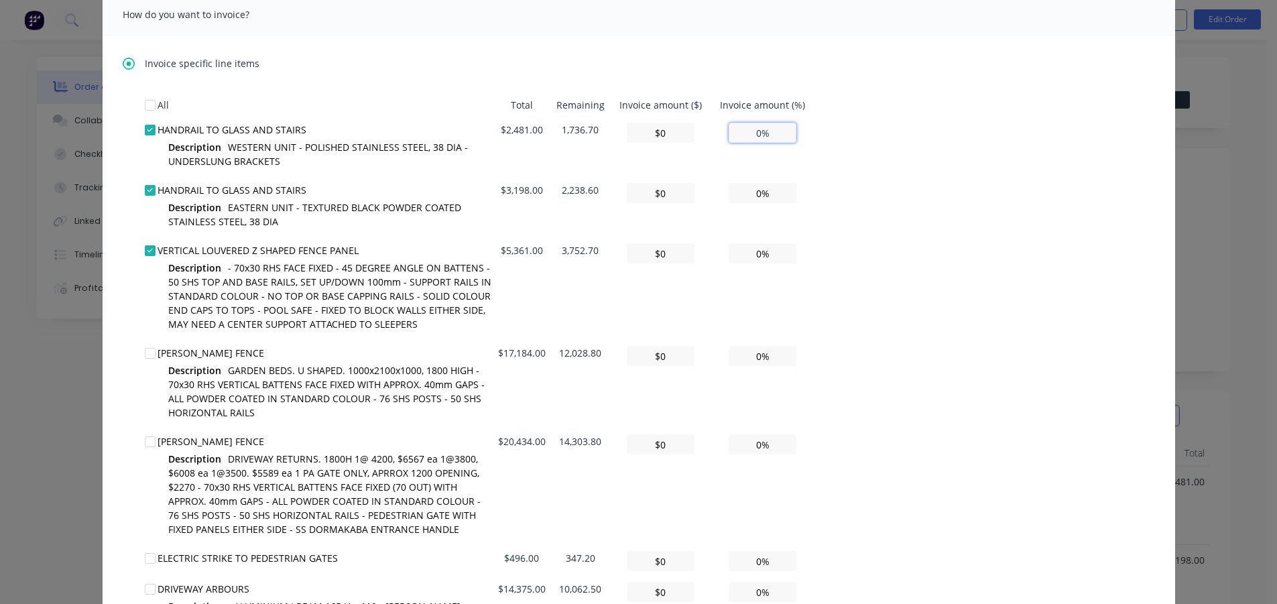
type input "$173.67"
type input "7%"
type input "$1,736.70"
type input "70%"
click at [917, 180] on div "All Total Remaining Invoice amount ($) Invoice amount (%) HANDRAIL TO GLASS AND…" at bounding box center [639, 437] width 988 height 689
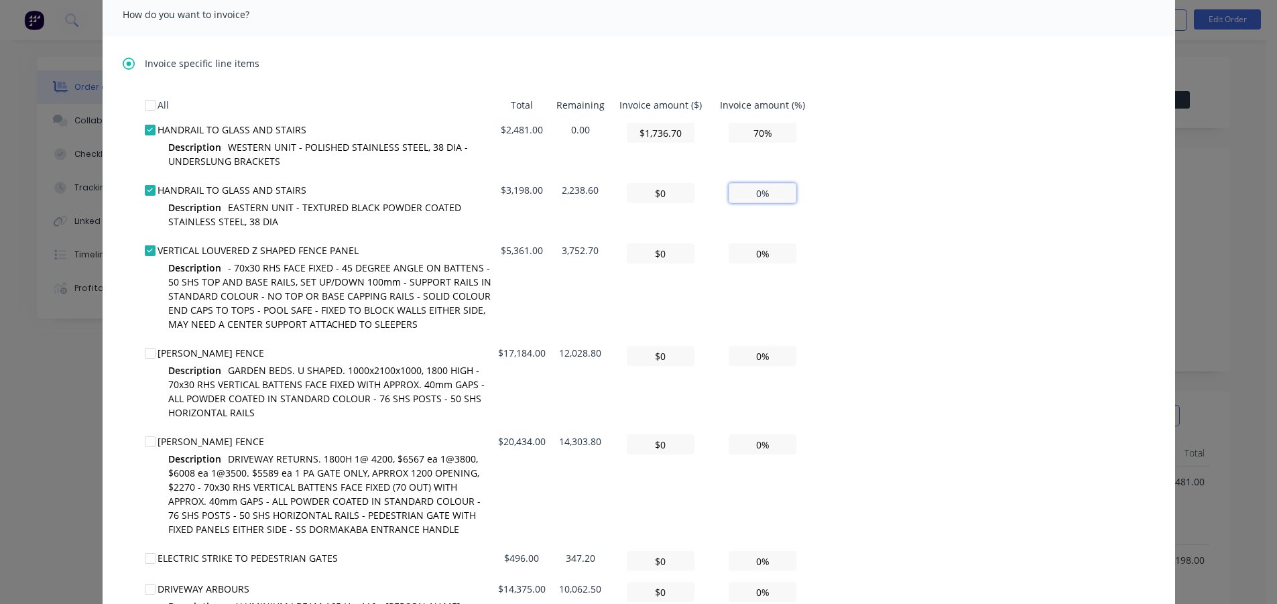
click at [755, 195] on input "0%" at bounding box center [763, 193] width 68 height 20
type input "$223.86"
type input "7%"
type input "$2,238.60"
type input "70%"
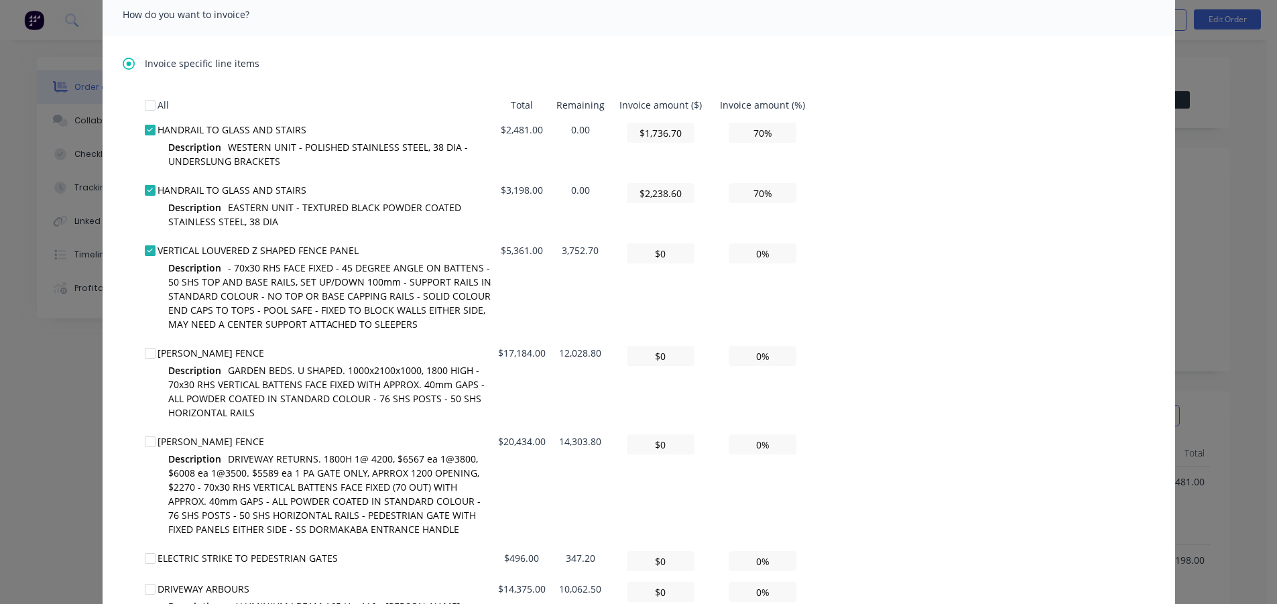
click at [906, 191] on div "All Total Remaining Invoice amount ($) Invoice amount (%) HANDRAIL TO GLASS AND…" at bounding box center [639, 437] width 988 height 689
click at [755, 255] on input "0%" at bounding box center [763, 253] width 68 height 20
type input "$375.27"
type input "7%"
type input "$3,752.70"
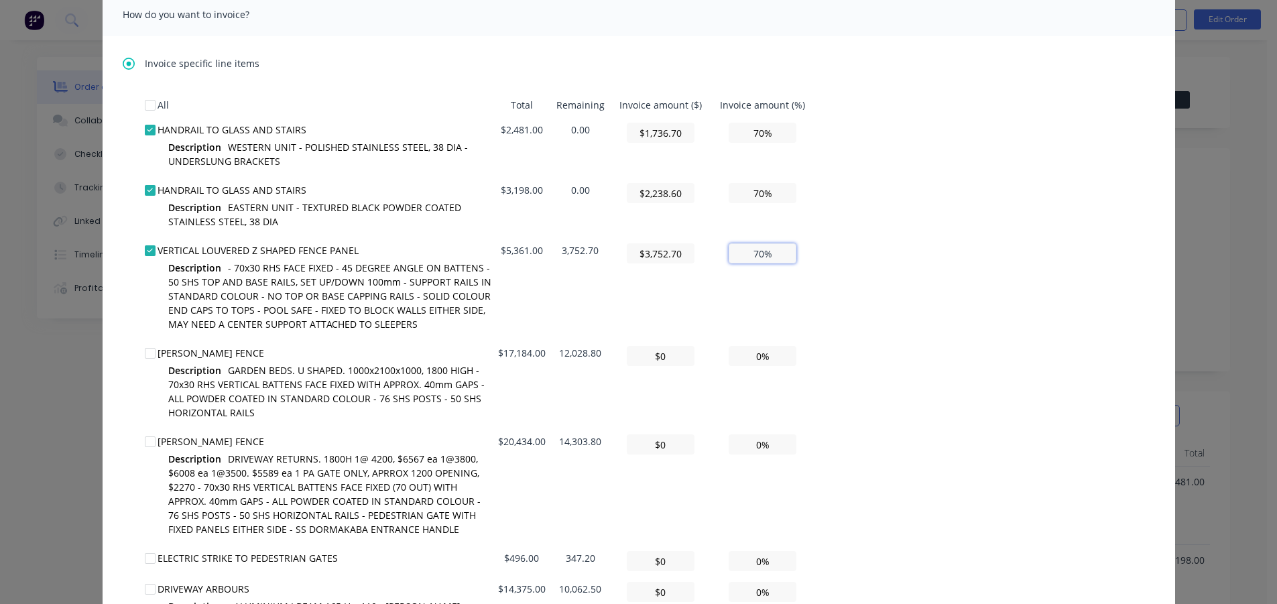
type input "70%"
click at [921, 243] on div "All Total Remaining Invoice amount ($) Invoice amount (%) HANDRAIL TO GLASS AND…" at bounding box center [639, 437] width 988 height 689
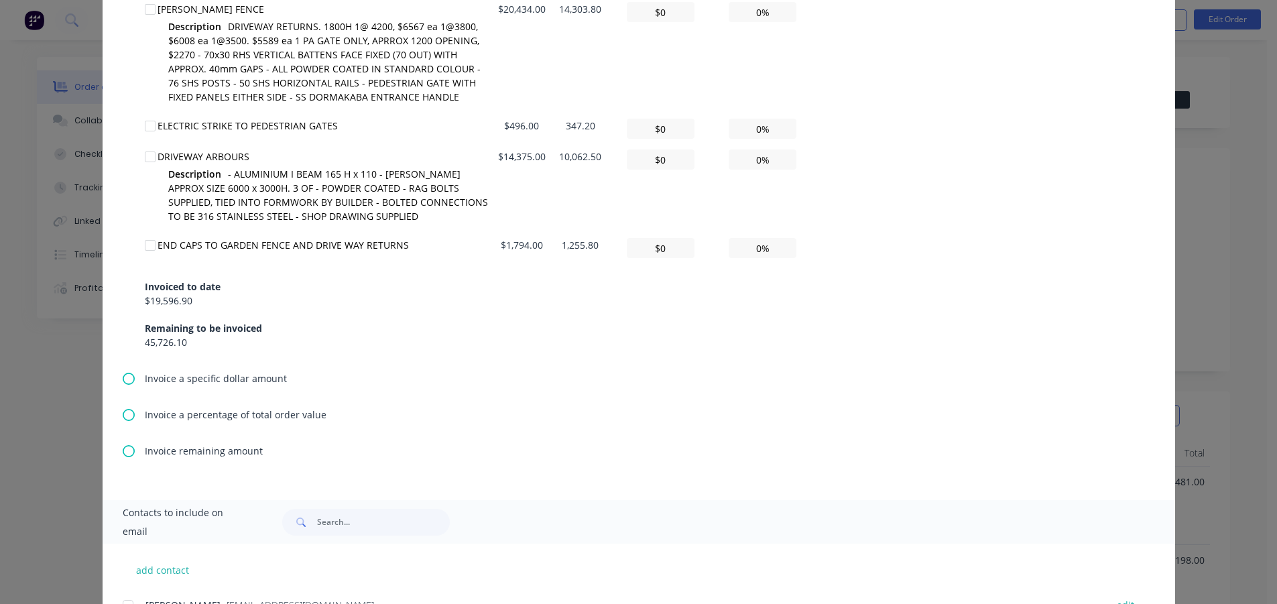
scroll to position [946, 0]
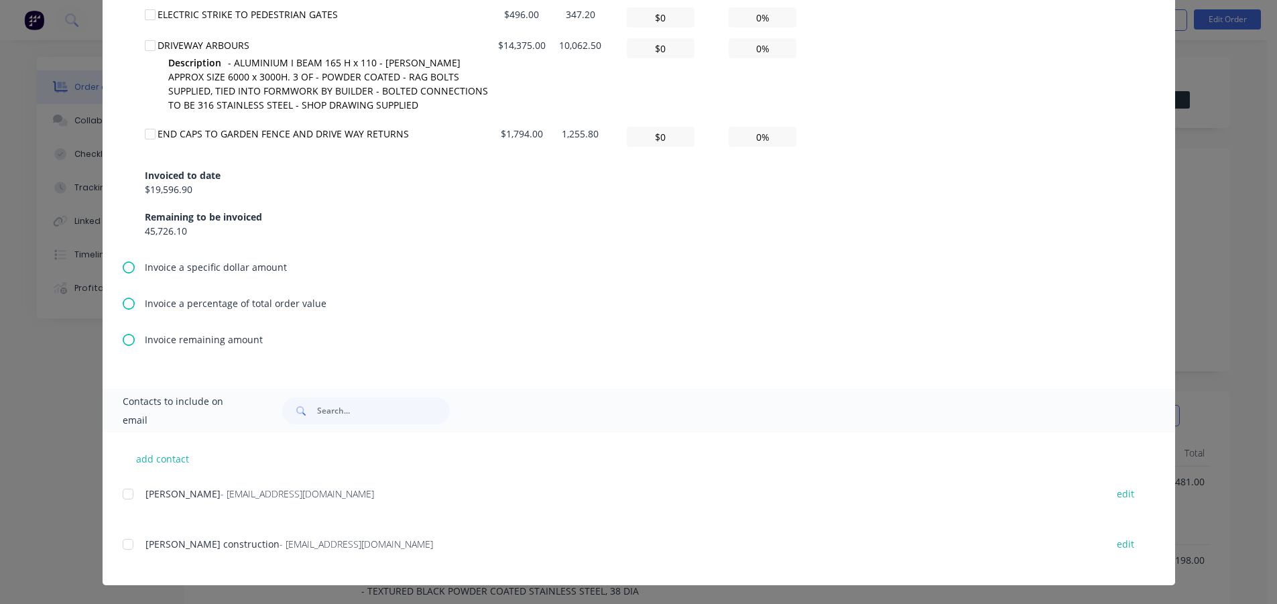
click at [121, 492] on div at bounding box center [128, 494] width 27 height 27
click at [119, 550] on div at bounding box center [128, 544] width 27 height 27
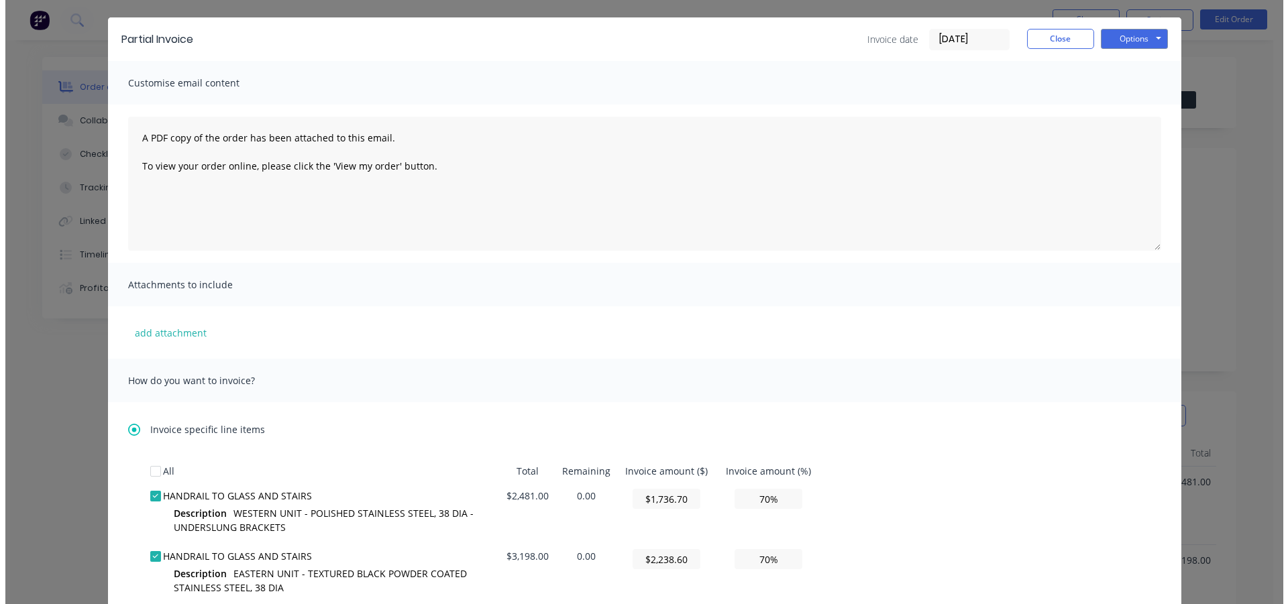
scroll to position [0, 0]
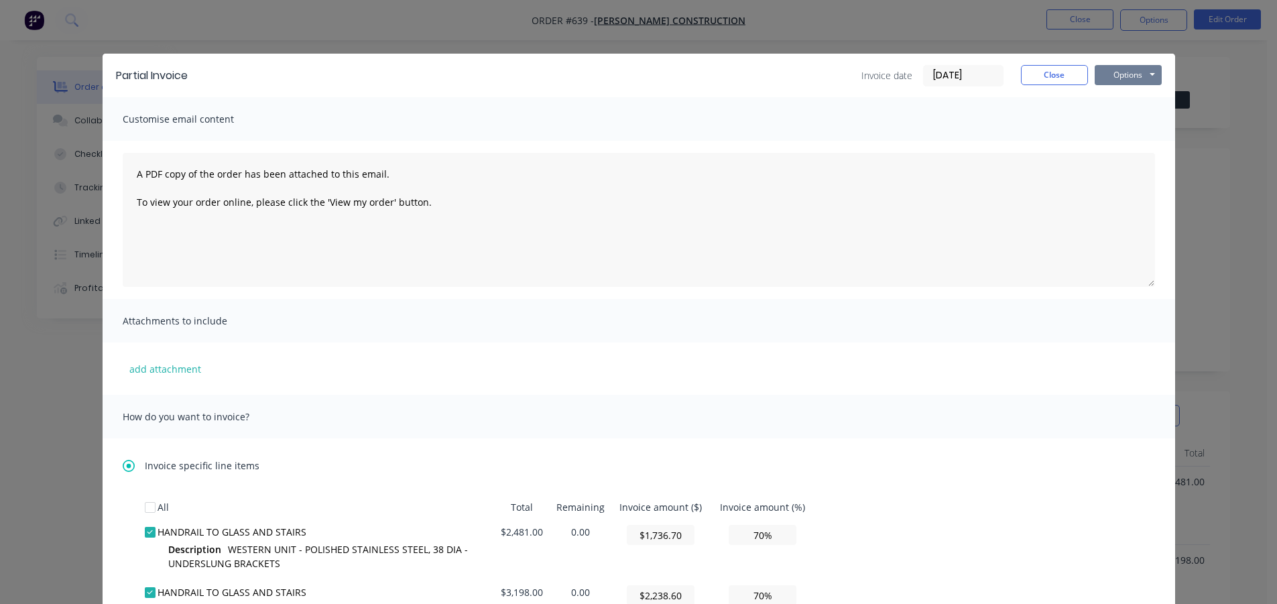
click at [1112, 74] on button "Options" at bounding box center [1128, 75] width 67 height 20
click at [1124, 140] on button "Email" at bounding box center [1138, 143] width 86 height 22
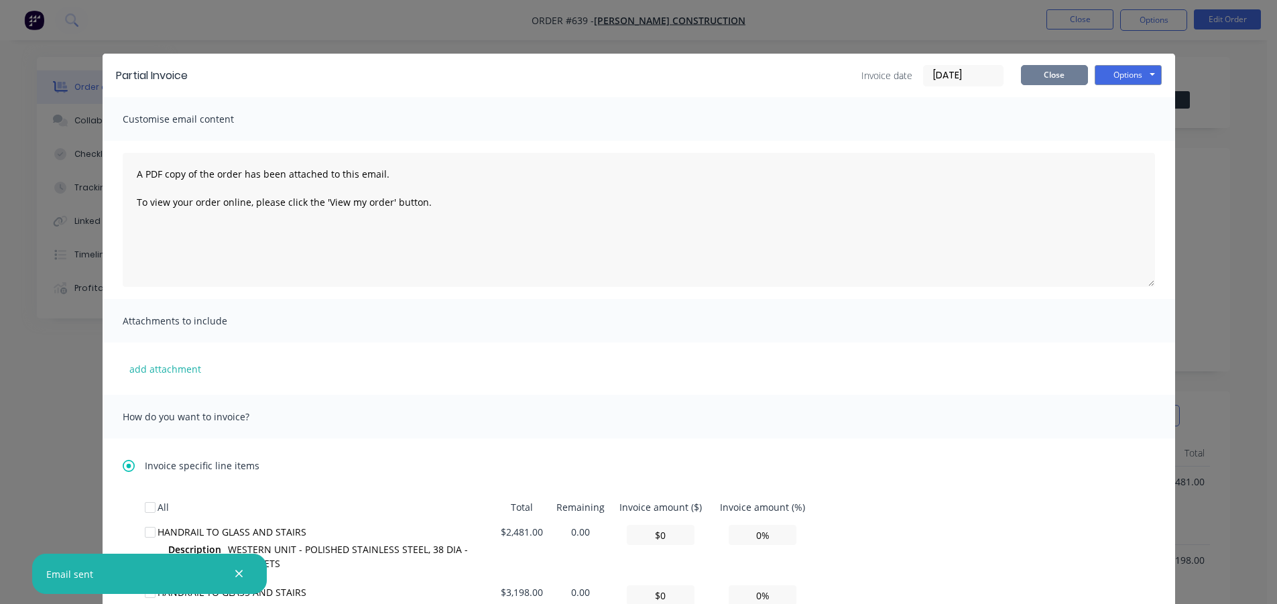
click at [1062, 68] on button "Close" at bounding box center [1054, 75] width 67 height 20
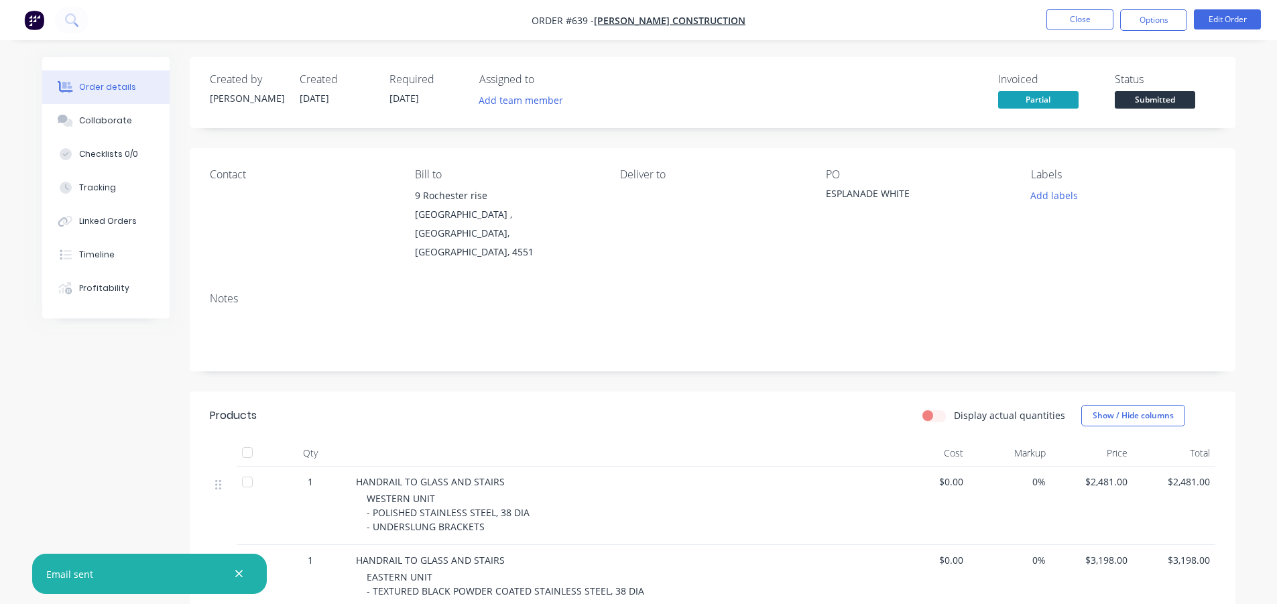
click at [1075, 21] on button "Close" at bounding box center [1080, 19] width 67 height 20
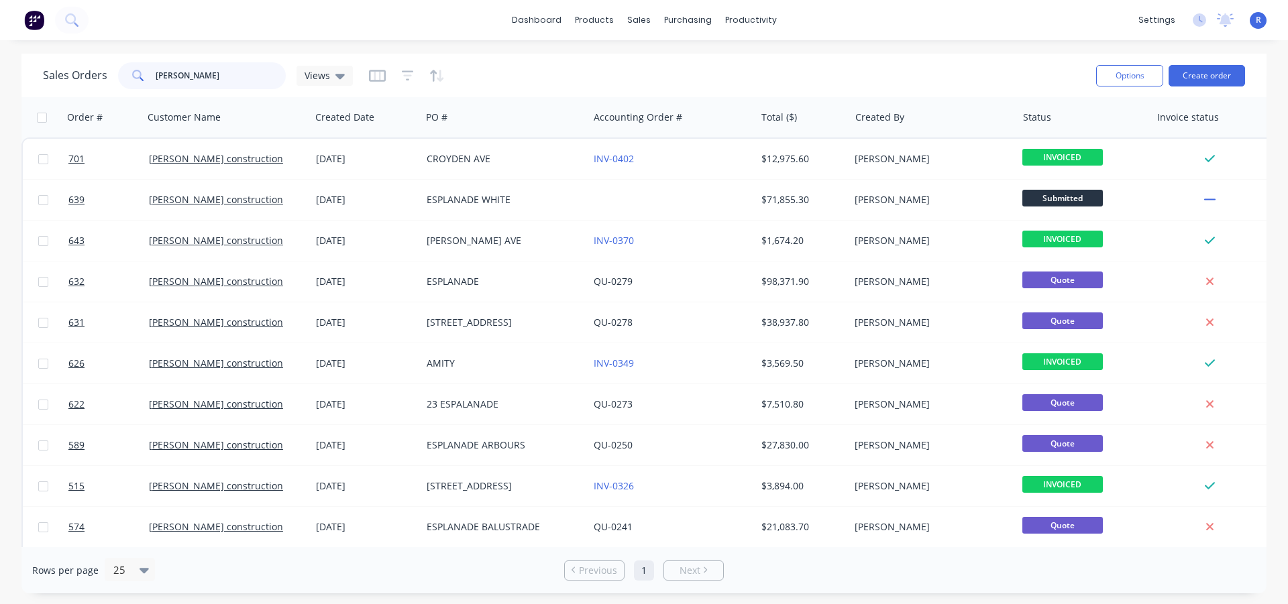
drag, startPoint x: 271, startPoint y: 74, endPoint x: 129, endPoint y: 74, distance: 142.2
click at [129, 74] on div "[PERSON_NAME]" at bounding box center [202, 75] width 168 height 27
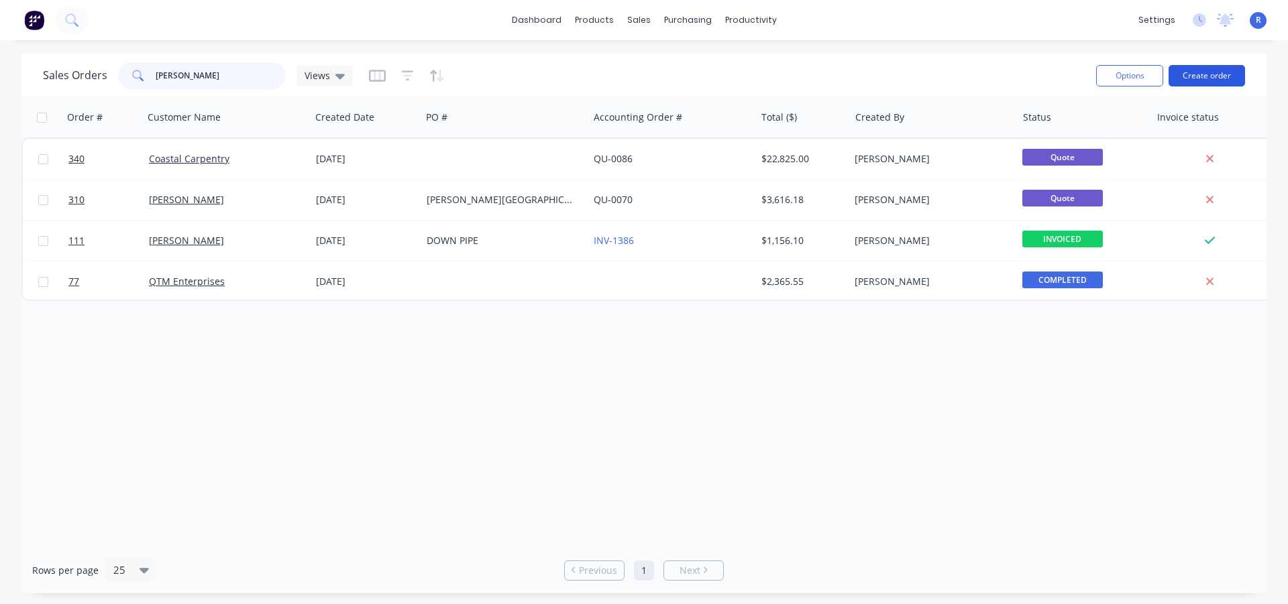
type input "[PERSON_NAME]"
click at [1225, 74] on button "Create order" at bounding box center [1206, 75] width 76 height 21
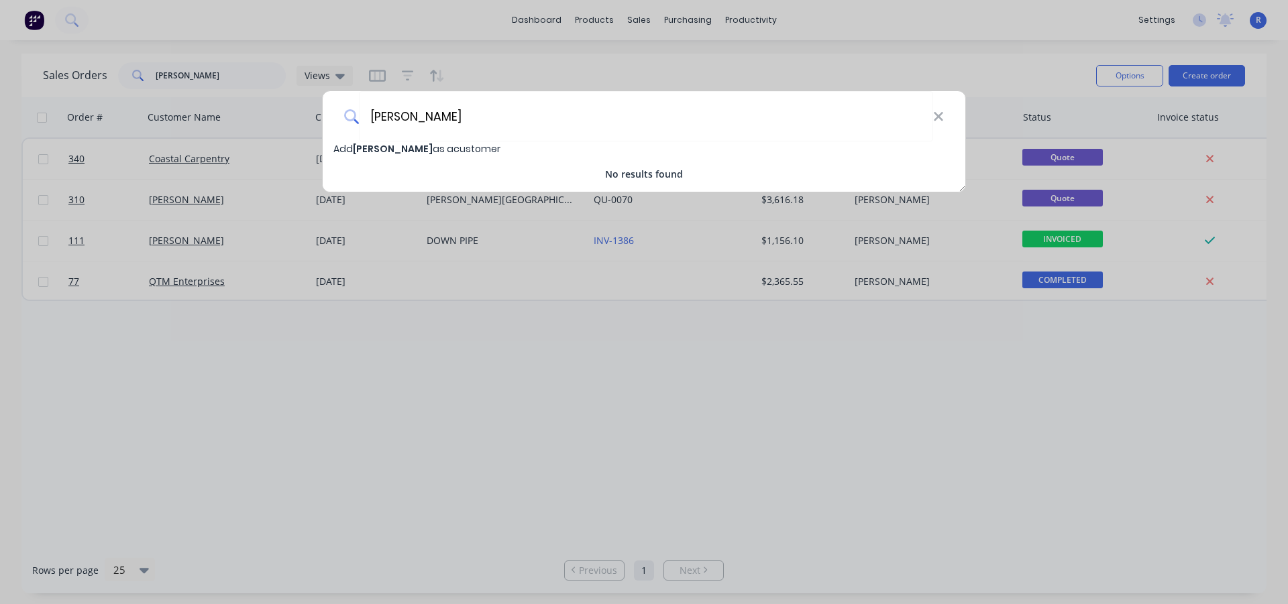
type input "[PERSON_NAME]"
click at [414, 148] on span "[PERSON_NAME]" at bounding box center [393, 148] width 80 height 13
select select "AU"
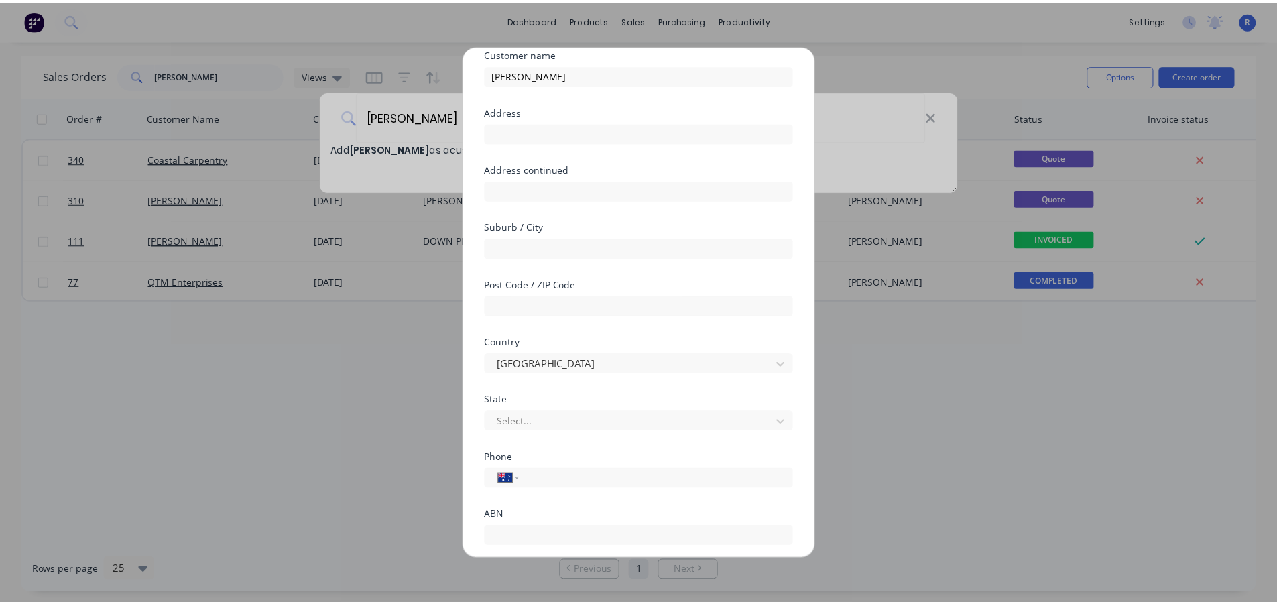
scroll to position [141, 0]
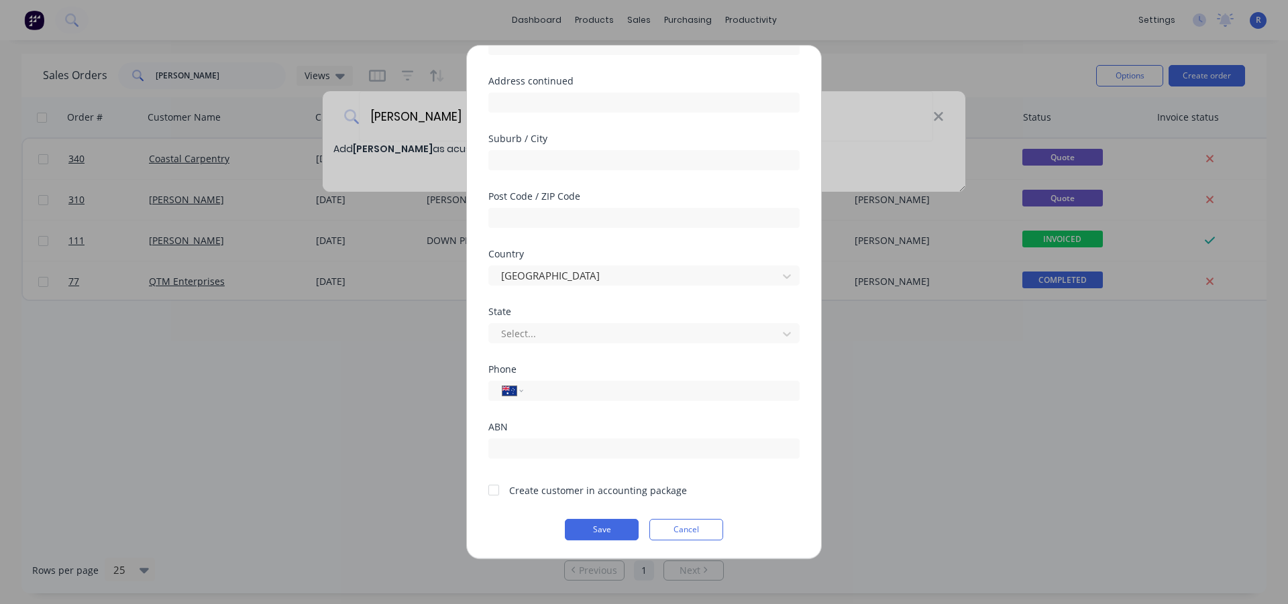
click at [492, 490] on div at bounding box center [493, 490] width 27 height 27
click at [614, 530] on button "Save" at bounding box center [602, 529] width 74 height 21
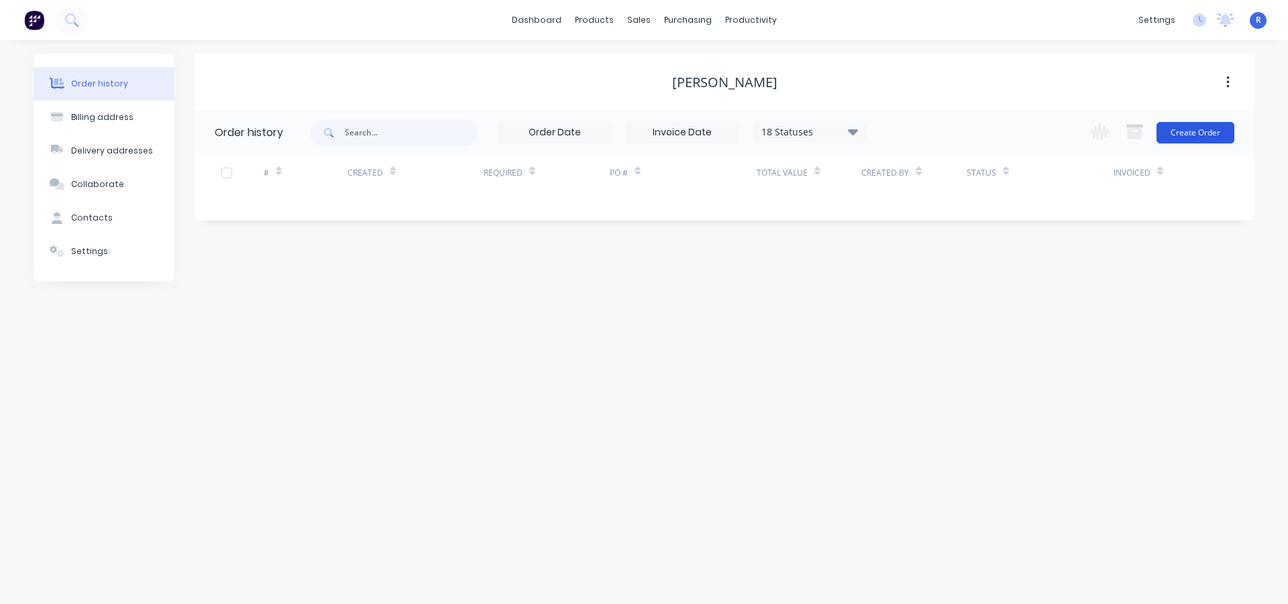
click at [1194, 131] on button "Create Order" at bounding box center [1195, 132] width 78 height 21
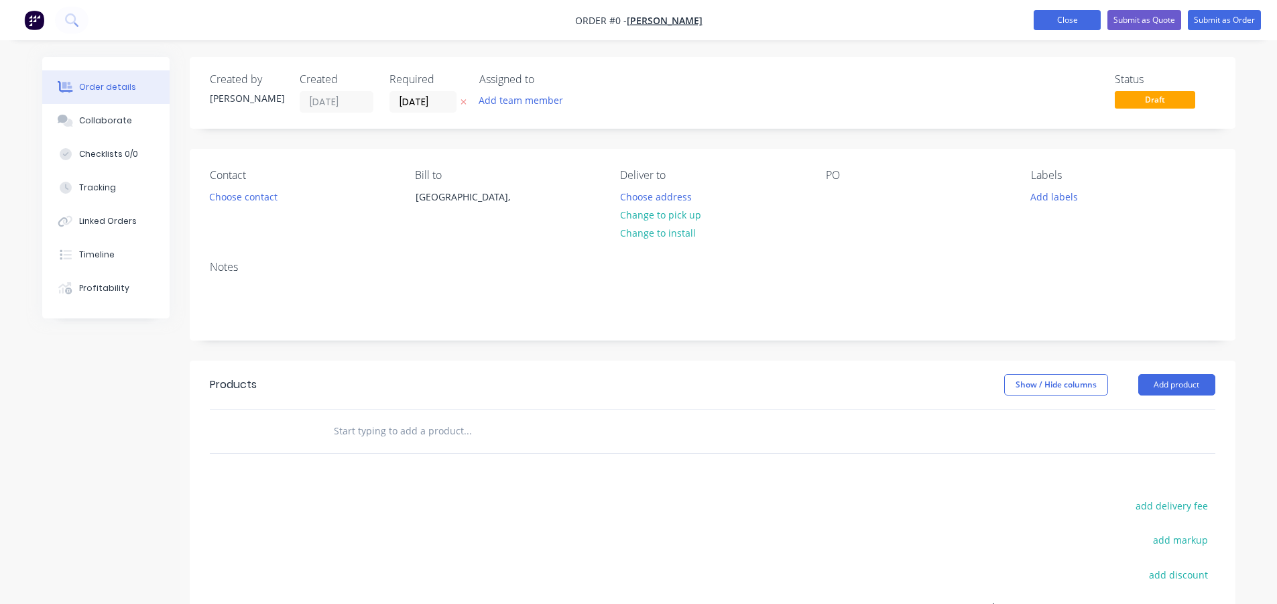
drag, startPoint x: 1096, startPoint y: 18, endPoint x: 1074, endPoint y: 17, distance: 21.5
click at [1096, 17] on button "Close" at bounding box center [1067, 20] width 67 height 20
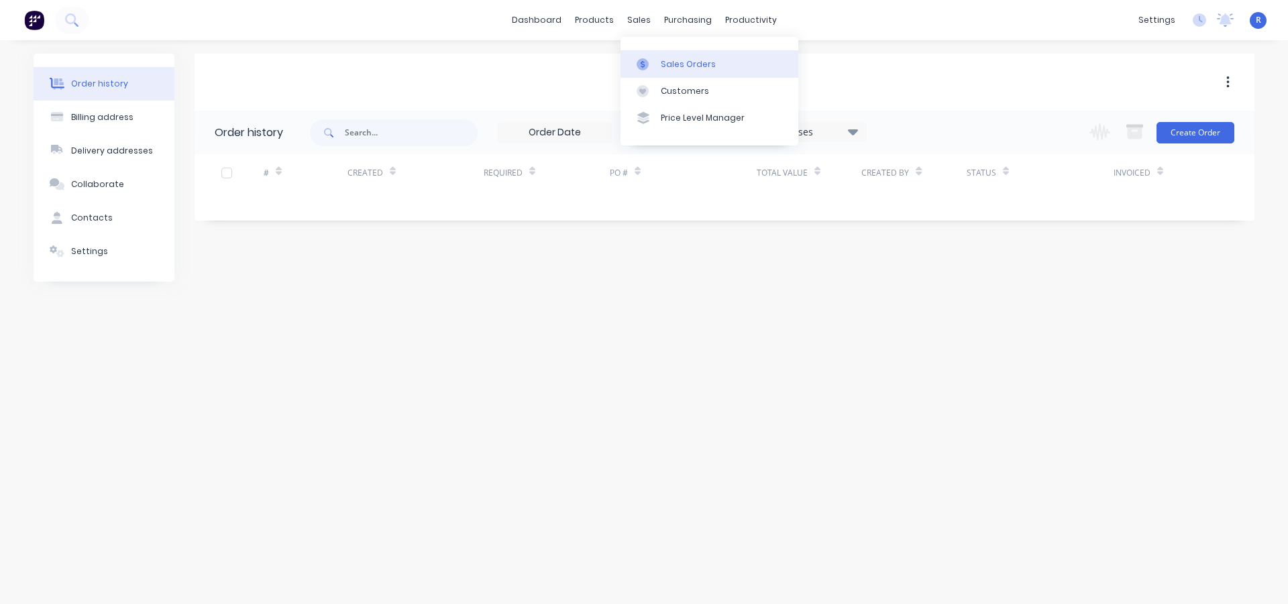
click at [652, 70] on link "Sales Orders" at bounding box center [709, 63] width 178 height 27
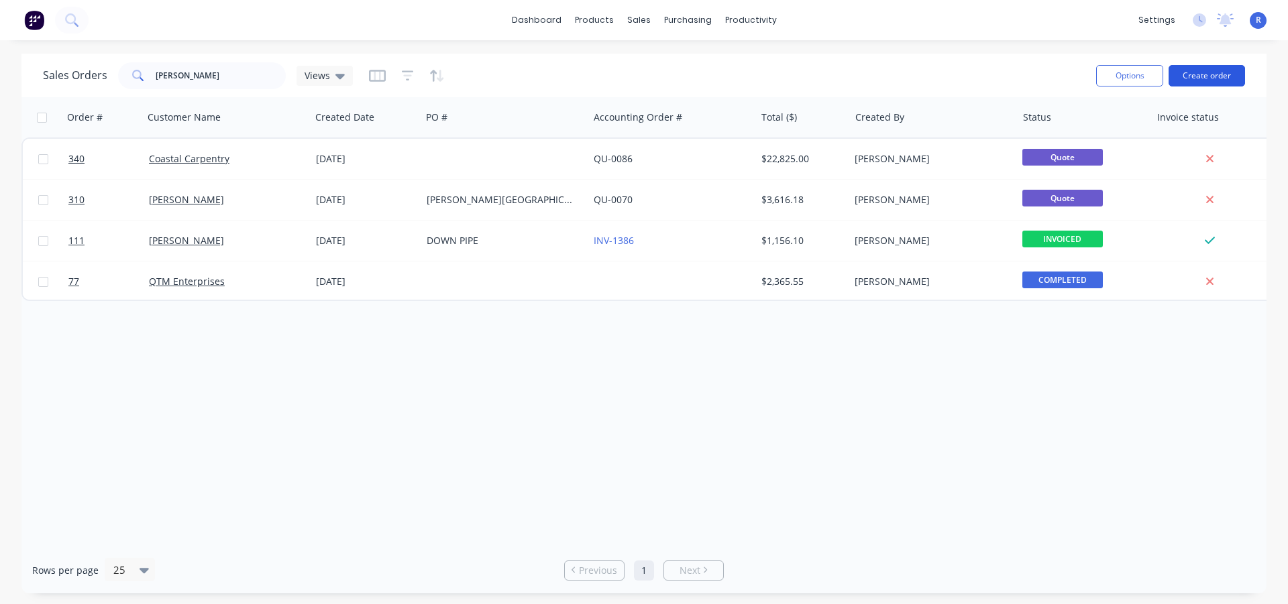
click at [1232, 75] on button "Create order" at bounding box center [1206, 75] width 76 height 21
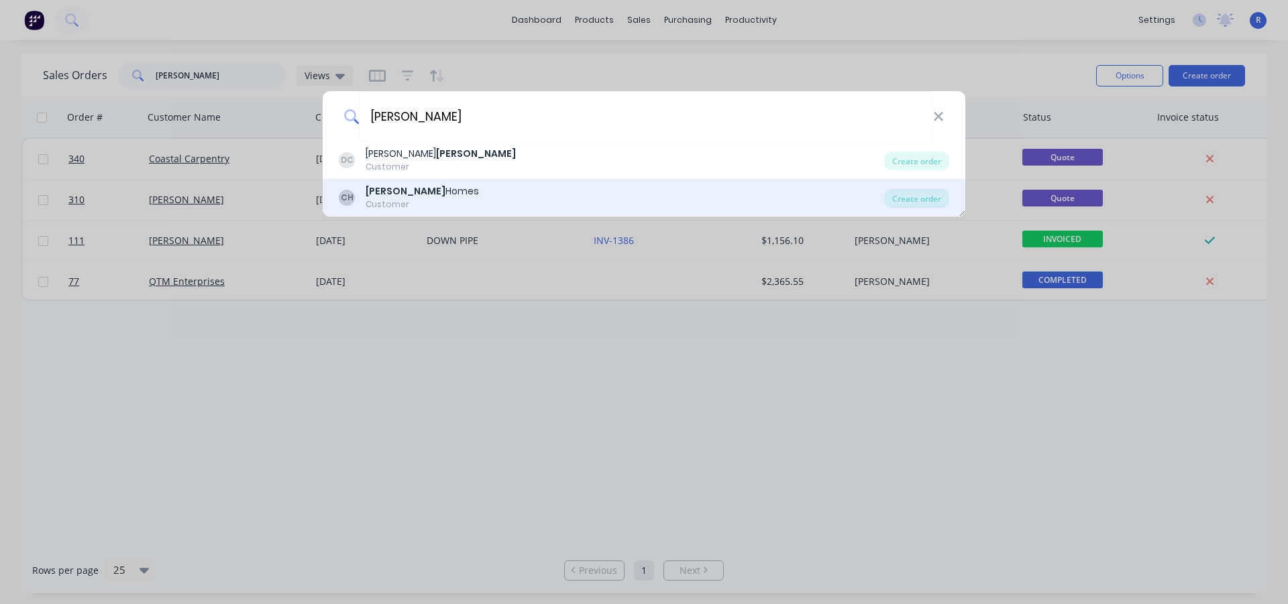
type input "[PERSON_NAME]"
click at [475, 194] on div "[PERSON_NAME] Homes Customer" at bounding box center [611, 197] width 545 height 26
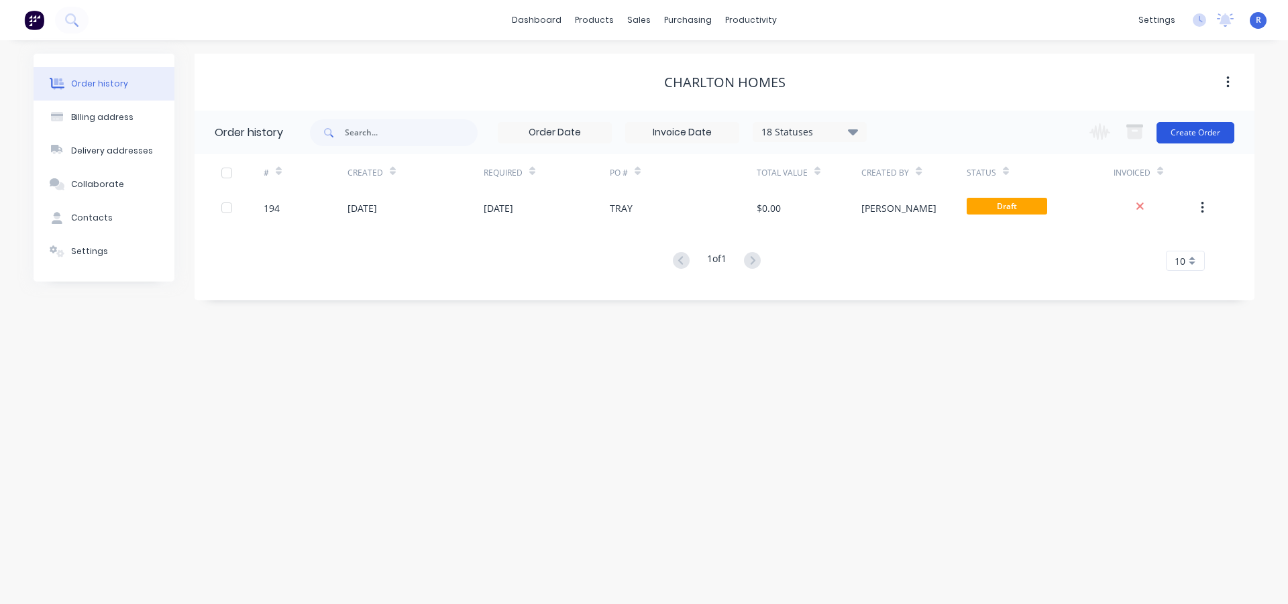
click at [1181, 132] on button "Create Order" at bounding box center [1195, 132] width 78 height 21
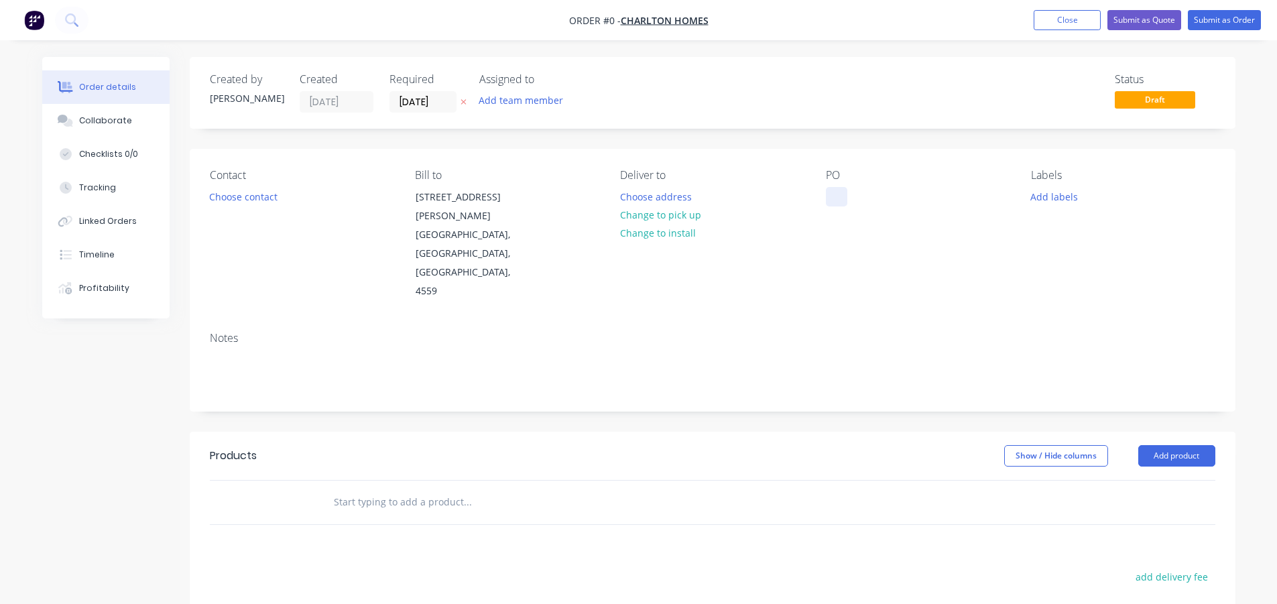
click at [838, 194] on div at bounding box center [836, 196] width 21 height 19
click at [1174, 445] on button "Add product" at bounding box center [1177, 455] width 77 height 21
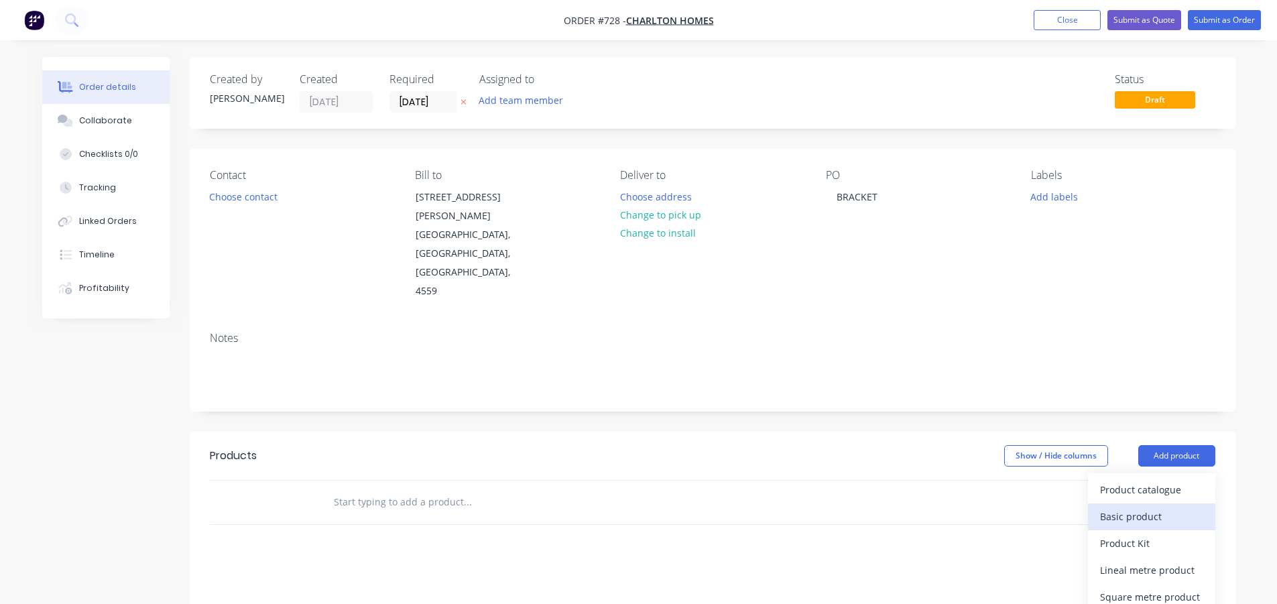
click at [1141, 507] on div "Basic product" at bounding box center [1151, 516] width 103 height 19
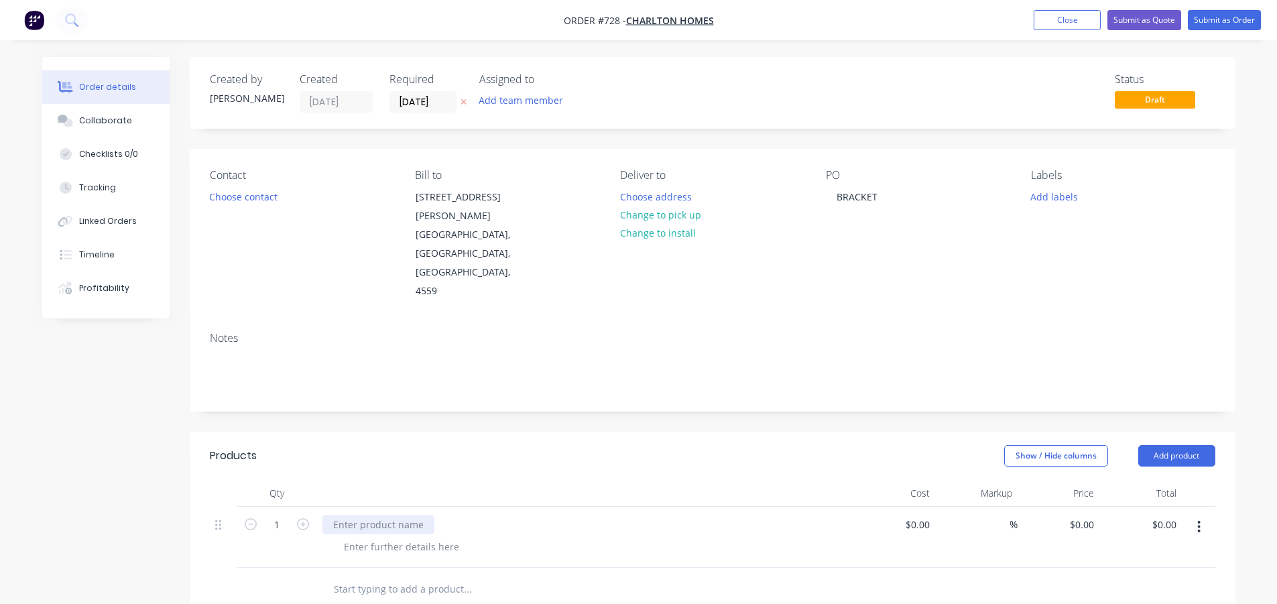
click at [408, 515] on div at bounding box center [379, 524] width 112 height 19
click at [462, 480] on div at bounding box center [585, 493] width 536 height 27
click at [1083, 515] on div "0 $0.00" at bounding box center [1082, 524] width 36 height 19
type input "$120.00"
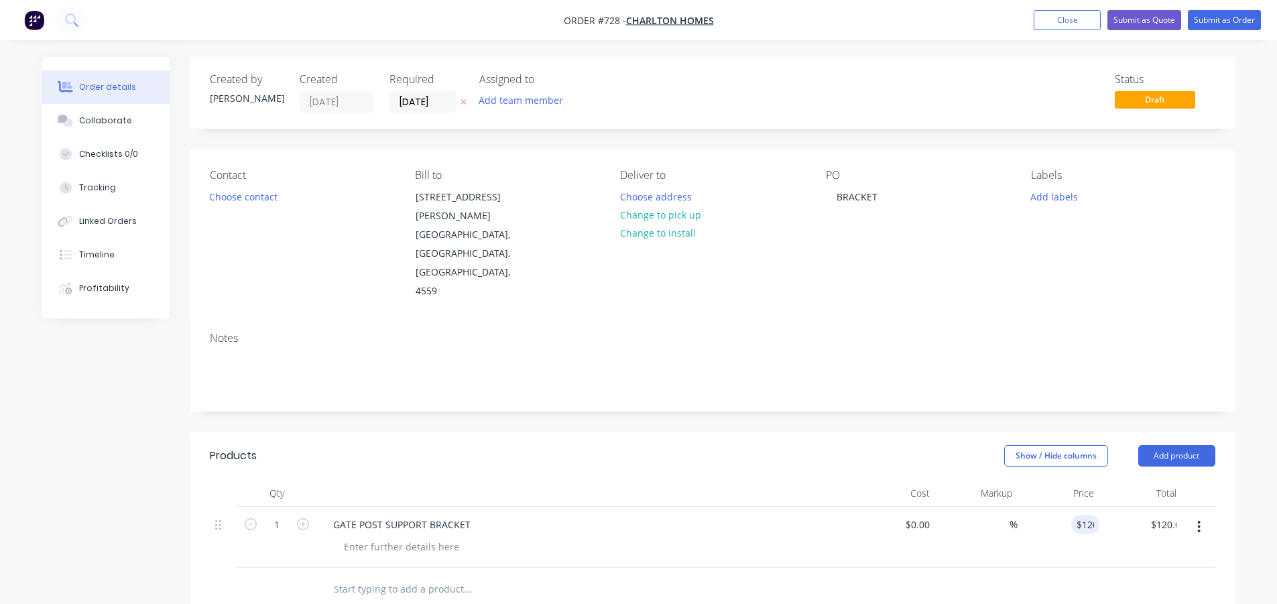
click at [872, 445] on div "Show / Hide columns Add product" at bounding box center [819, 455] width 792 height 21
click at [1216, 19] on button "Submit as Order" at bounding box center [1224, 20] width 73 height 20
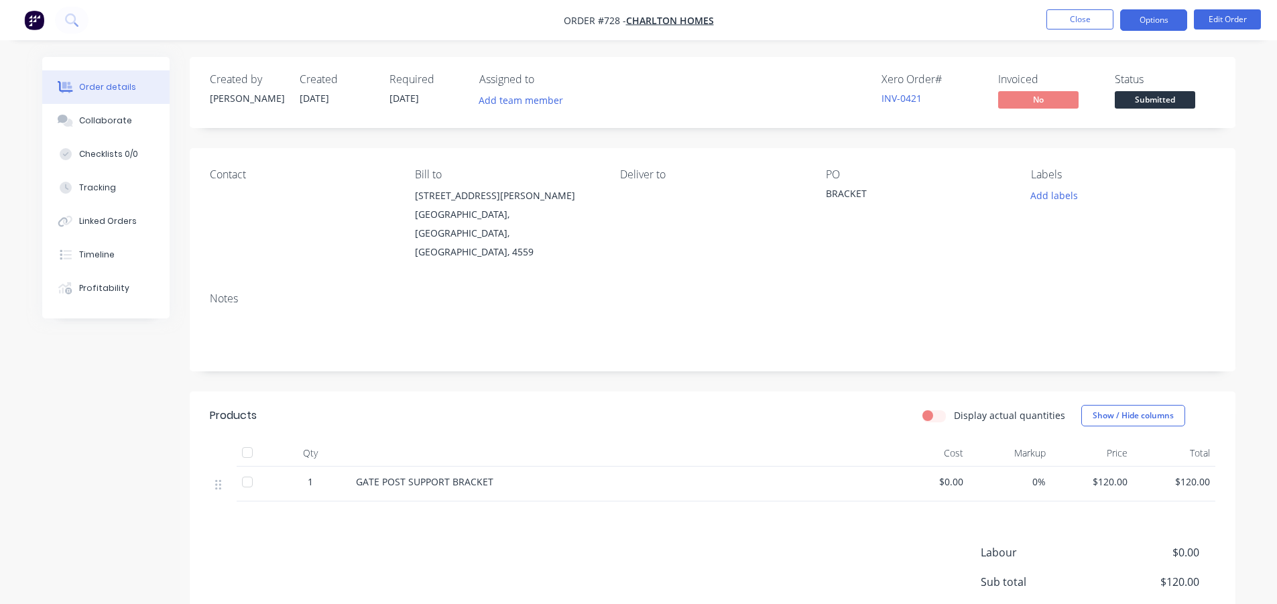
click at [1156, 12] on button "Options" at bounding box center [1154, 19] width 67 height 21
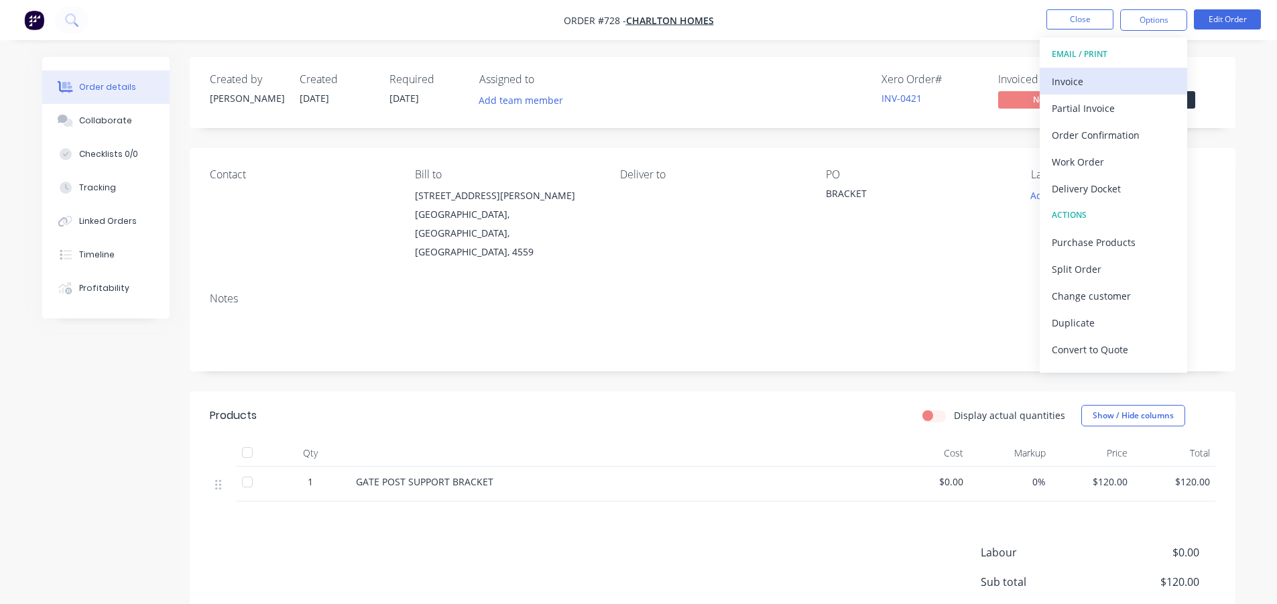
click at [1092, 82] on div "Invoice" at bounding box center [1113, 81] width 123 height 19
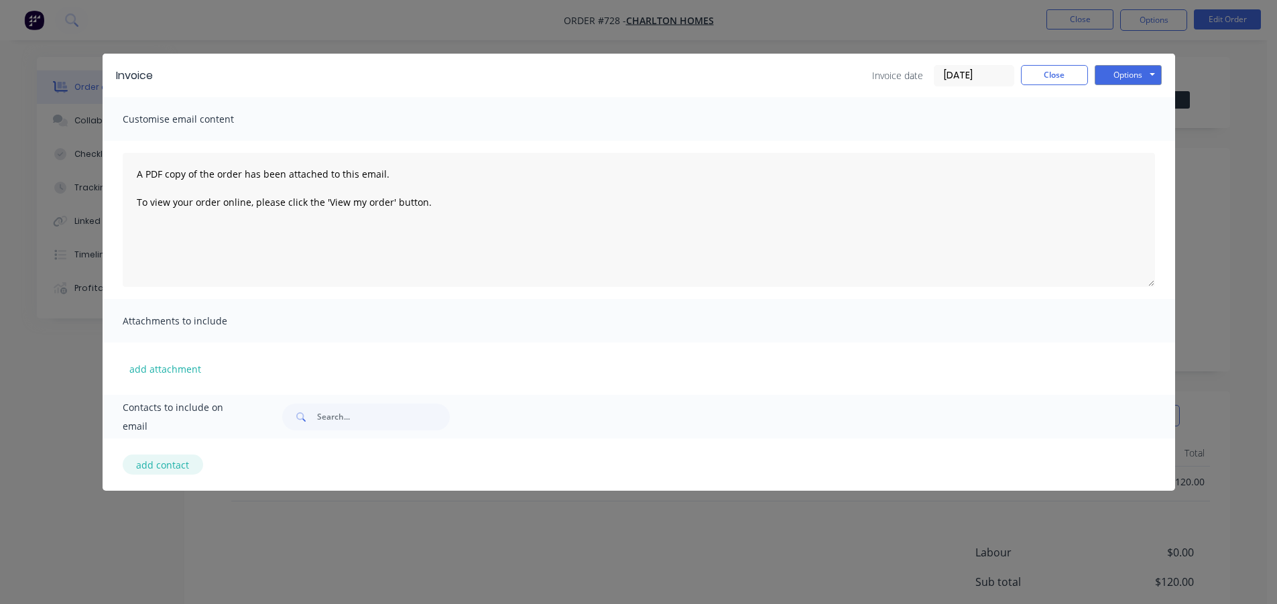
click at [171, 464] on button "add contact" at bounding box center [163, 465] width 80 height 20
select select "AU"
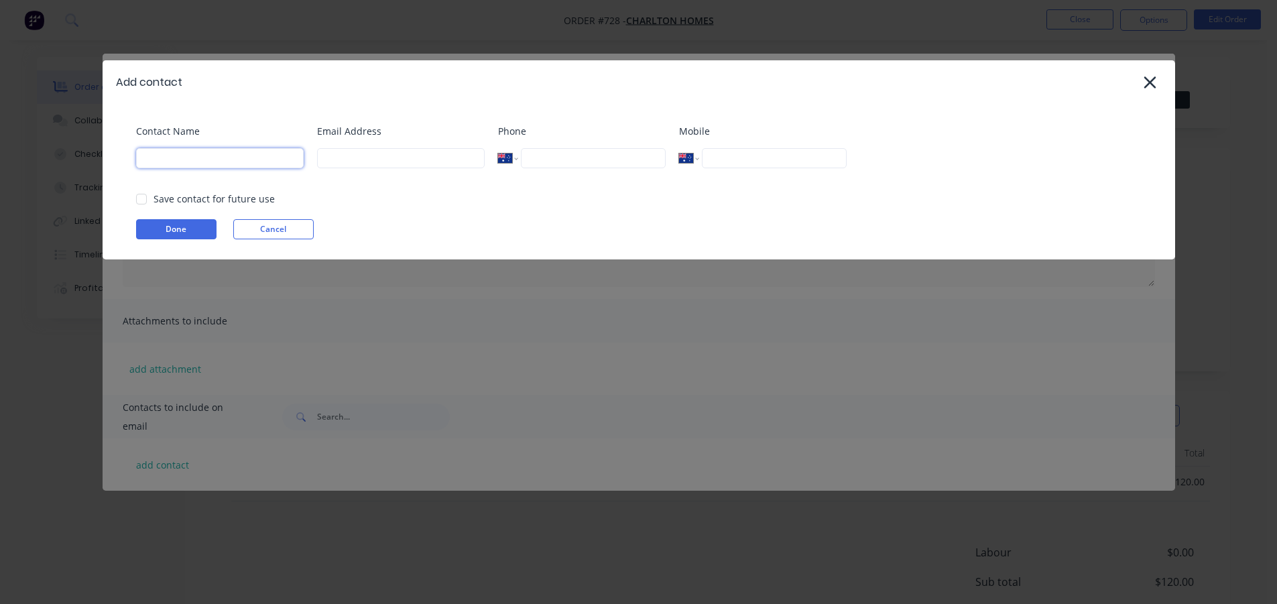
click at [197, 158] on input at bounding box center [220, 158] width 168 height 20
type input "[PERSON_NAME]"
click at [390, 154] on input at bounding box center [401, 158] width 168 height 20
paste input "[PERSON_NAME][EMAIL_ADDRESS][DOMAIN_NAME]"
click at [138, 197] on div at bounding box center [141, 199] width 27 height 27
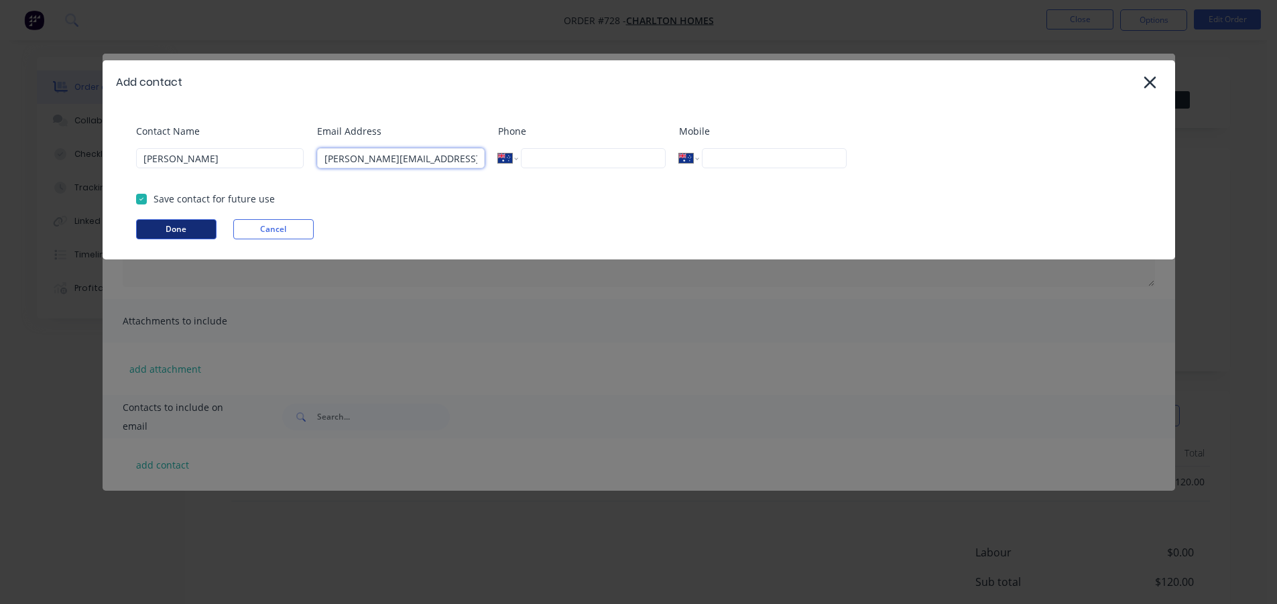
type input "[PERSON_NAME][EMAIL_ADDRESS][DOMAIN_NAME]"
click at [154, 223] on button "Done" at bounding box center [176, 229] width 80 height 20
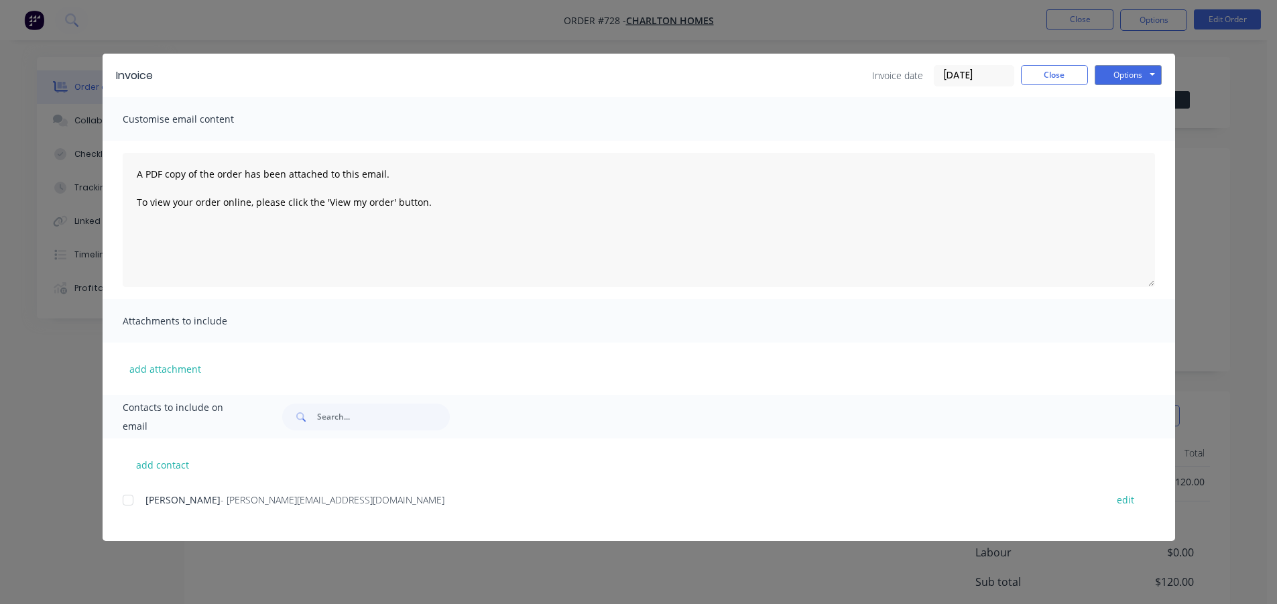
click at [127, 500] on div at bounding box center [128, 500] width 27 height 27
click at [1131, 74] on button "Options" at bounding box center [1128, 75] width 67 height 20
click at [1115, 142] on button "Email" at bounding box center [1138, 143] width 86 height 22
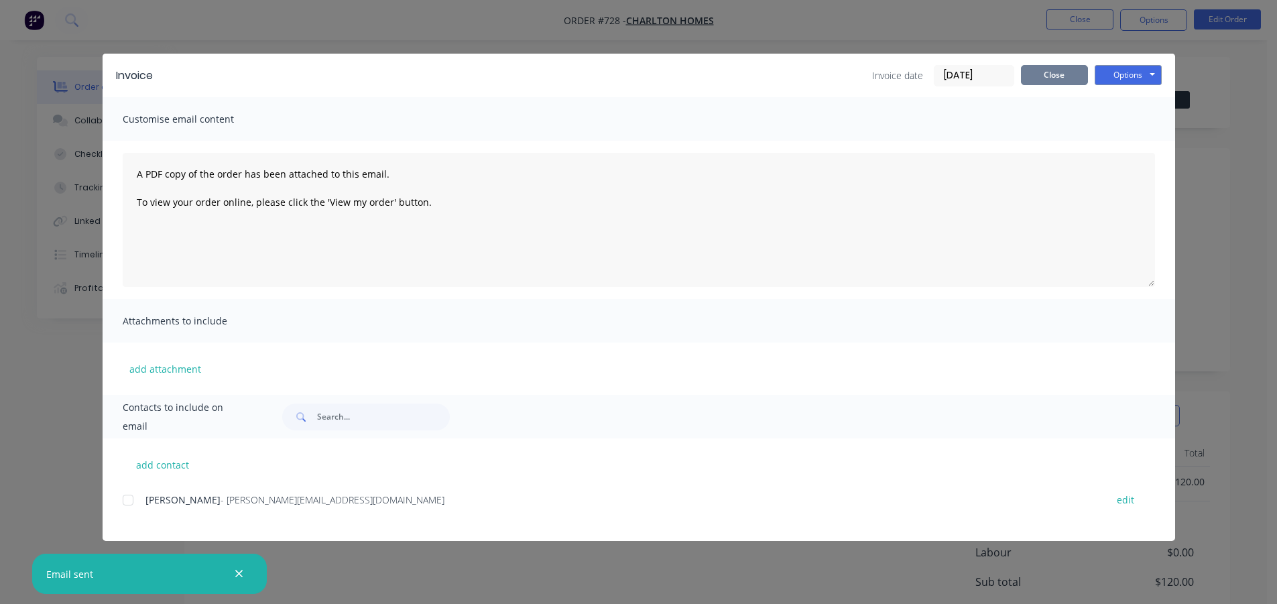
click at [1047, 73] on button "Close" at bounding box center [1054, 75] width 67 height 20
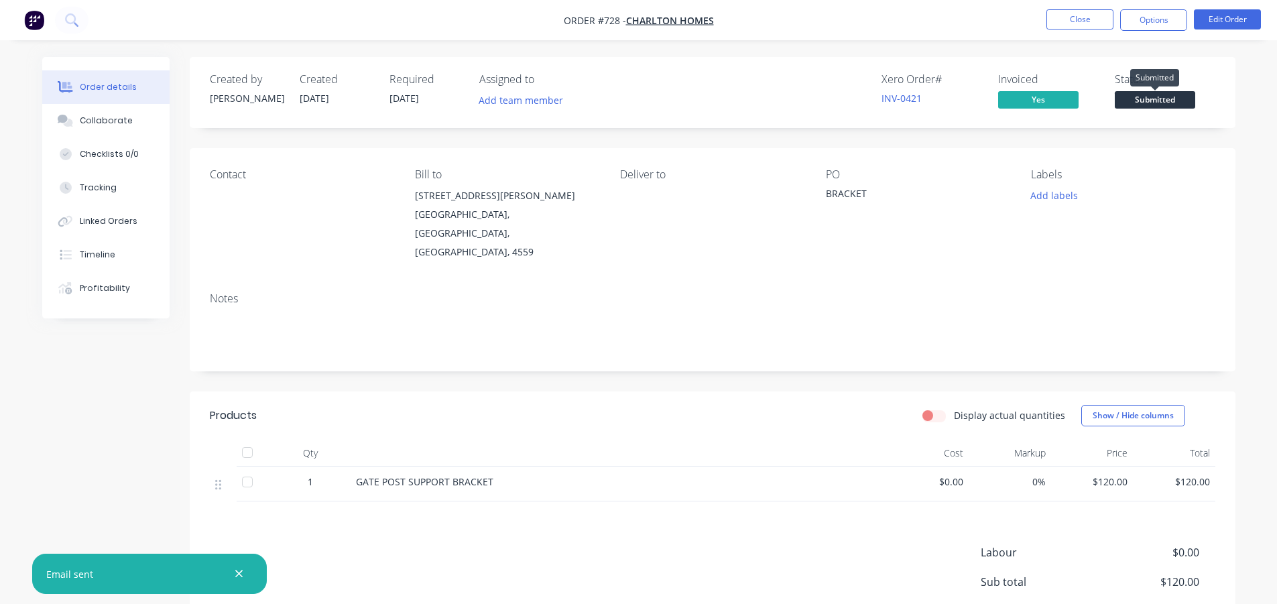
click at [1139, 104] on span "Submitted" at bounding box center [1155, 99] width 80 height 17
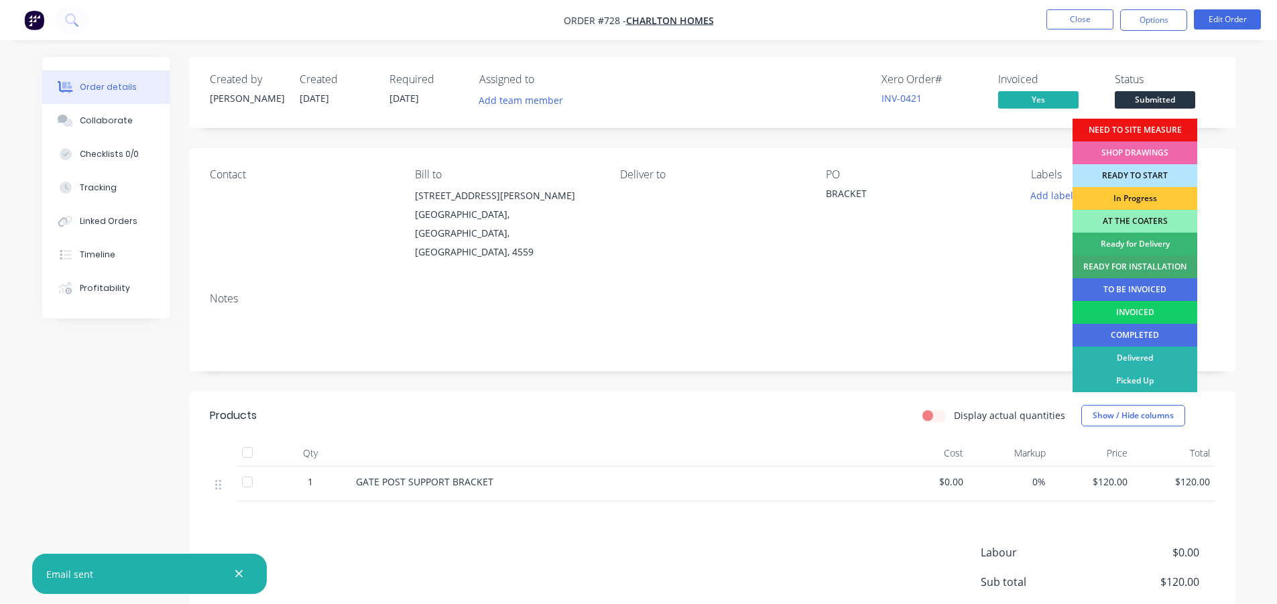
click at [1111, 313] on div "INVOICED" at bounding box center [1135, 312] width 125 height 23
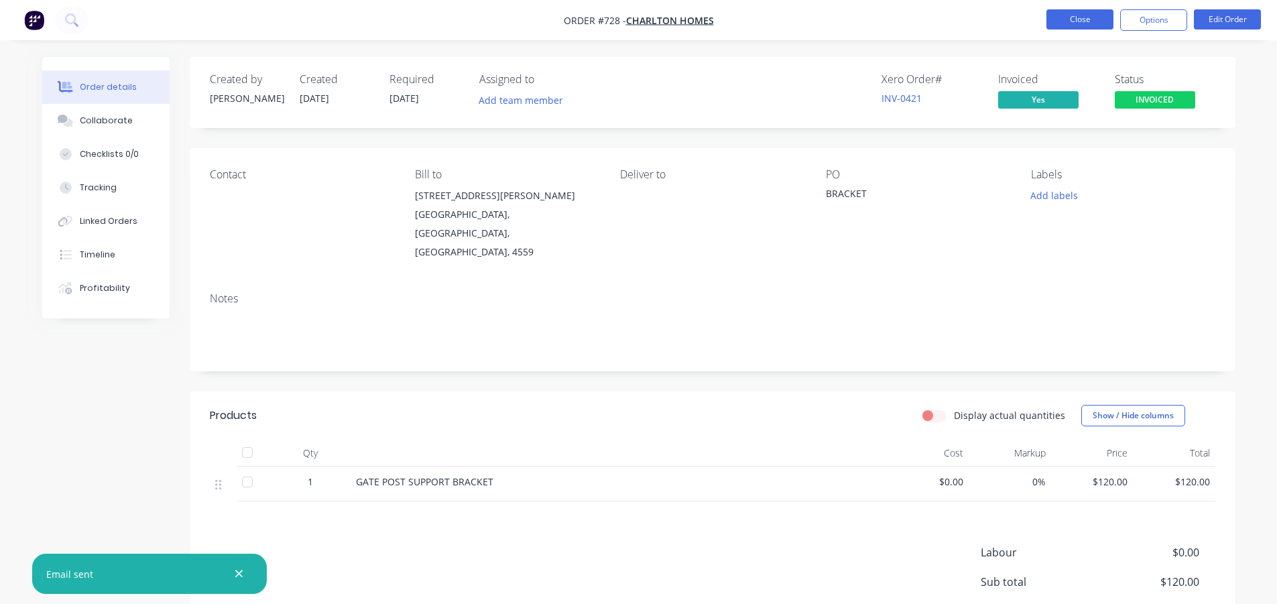
click at [1068, 21] on button "Close" at bounding box center [1080, 19] width 67 height 20
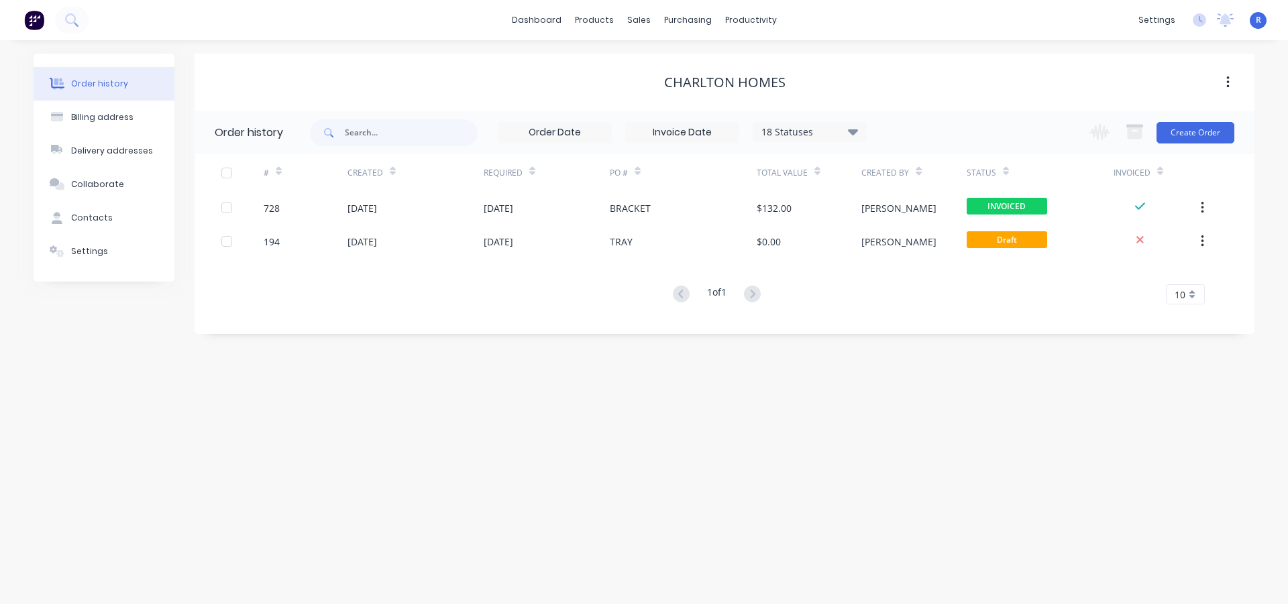
click at [494, 53] on div "Order history Billing address Delivery addresses Collaborate Contacts Settings …" at bounding box center [644, 322] width 1288 height 564
click at [664, 56] on link "Sales Orders" at bounding box center [709, 63] width 178 height 27
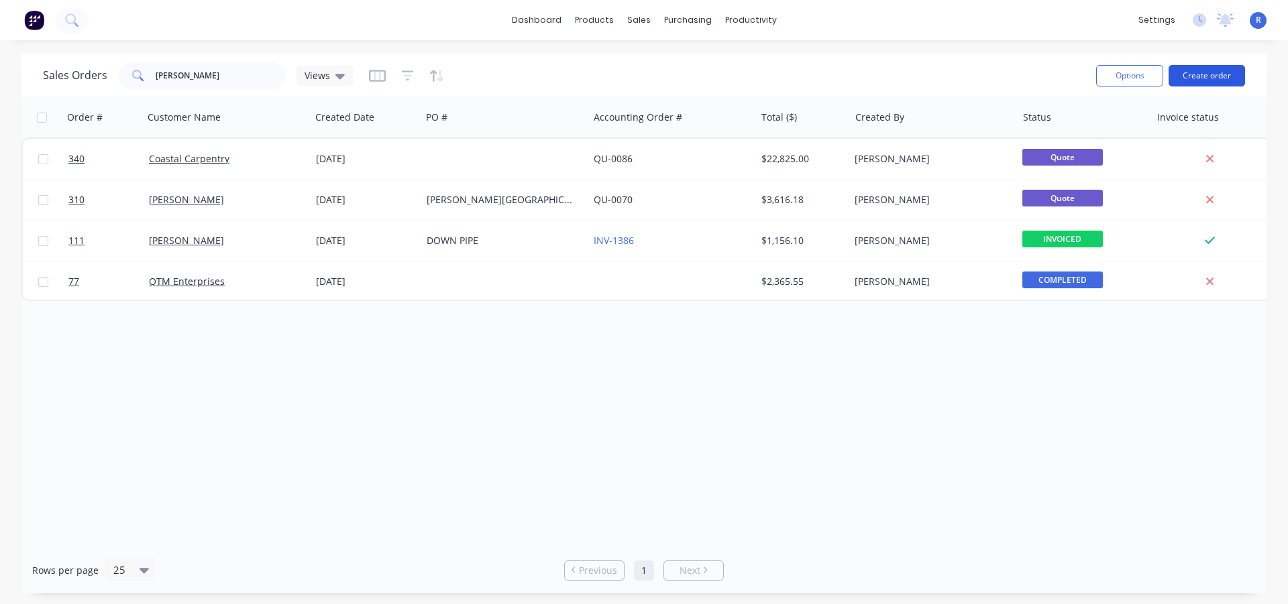
click at [1210, 80] on button "Create order" at bounding box center [1206, 75] width 76 height 21
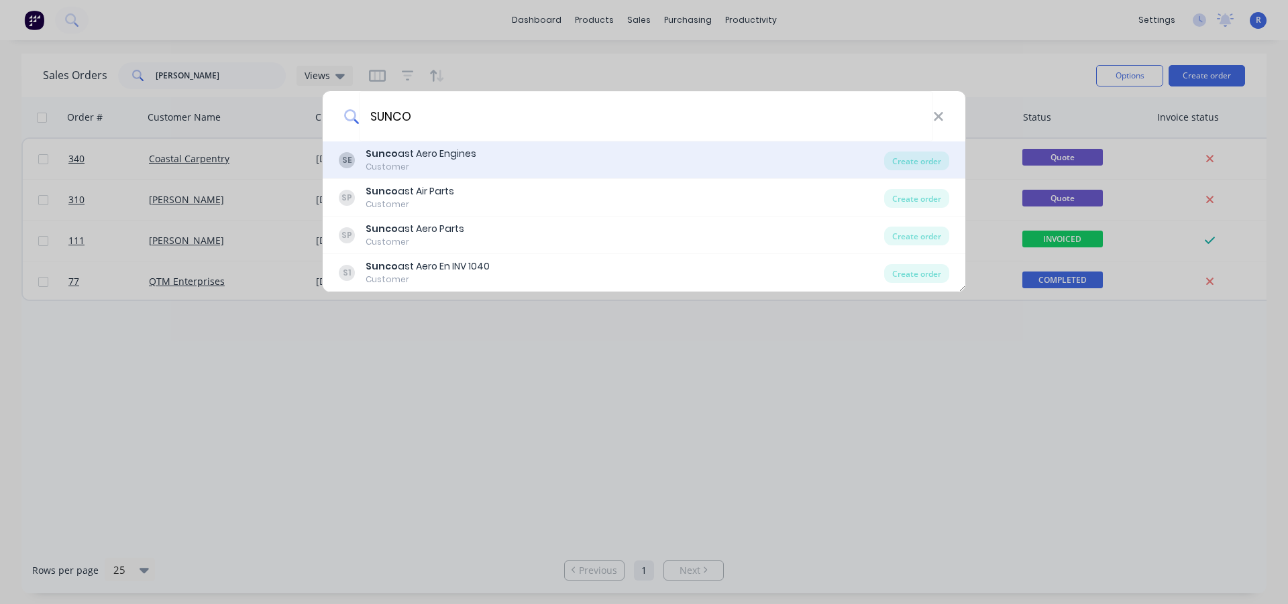
type input "SUNCO"
click at [397, 158] on div "Sunco ast Aero Engines" at bounding box center [420, 154] width 111 height 14
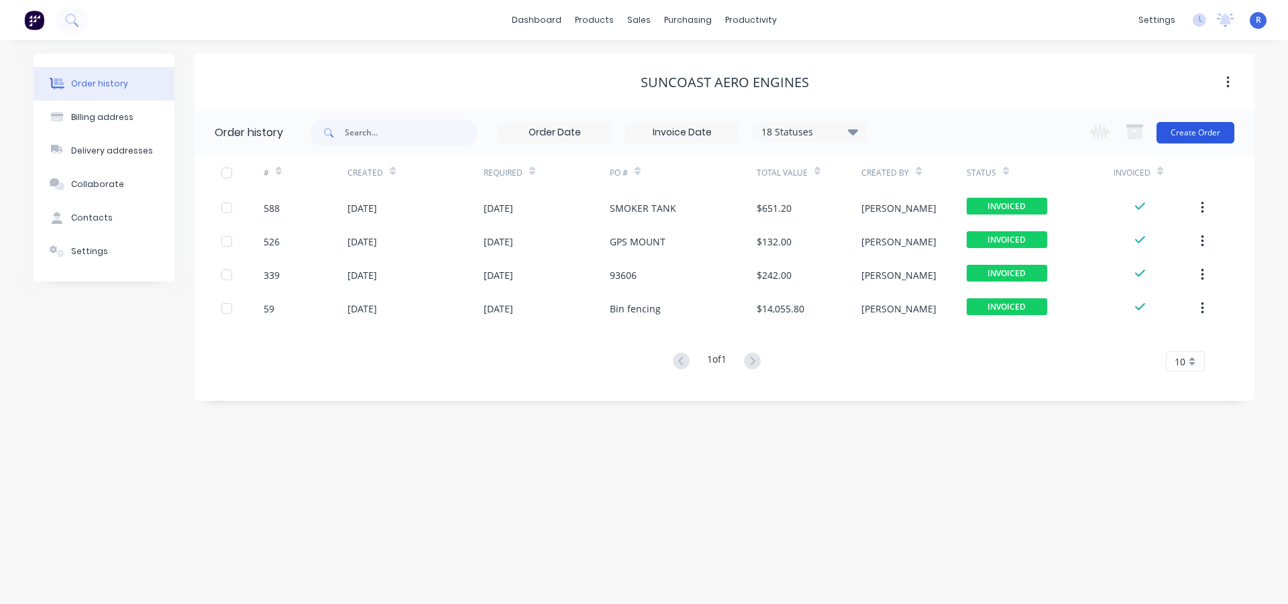
click at [1180, 131] on button "Create Order" at bounding box center [1195, 132] width 78 height 21
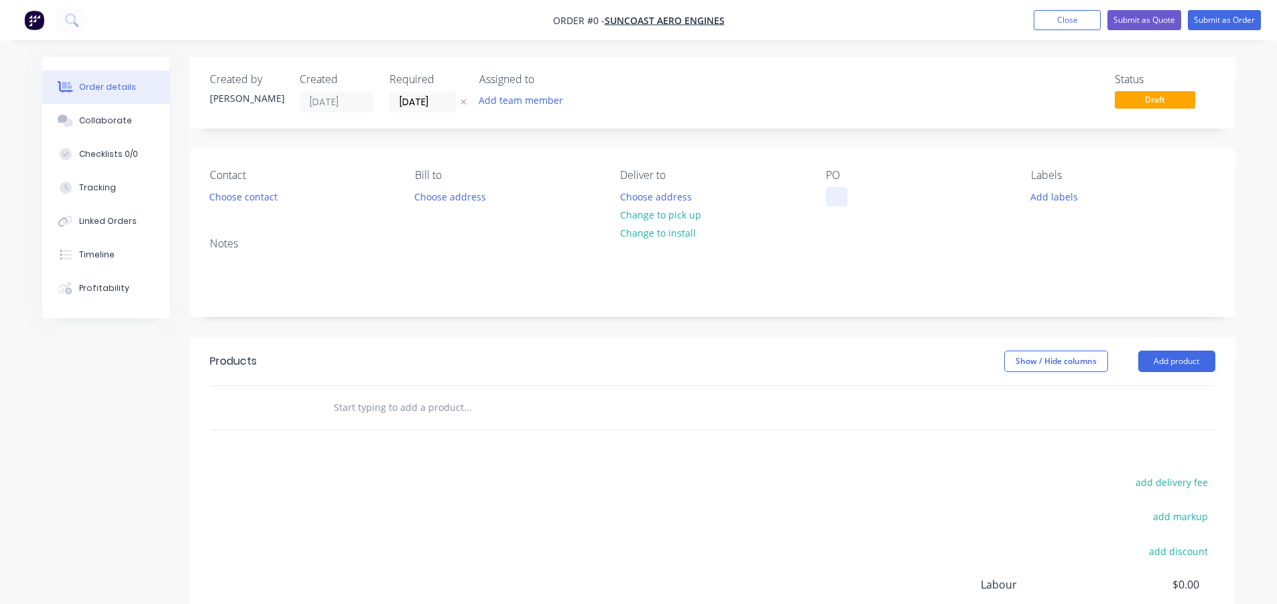
drag, startPoint x: 830, startPoint y: 198, endPoint x: 799, endPoint y: 298, distance: 104.6
click at [830, 197] on div at bounding box center [836, 196] width 21 height 19
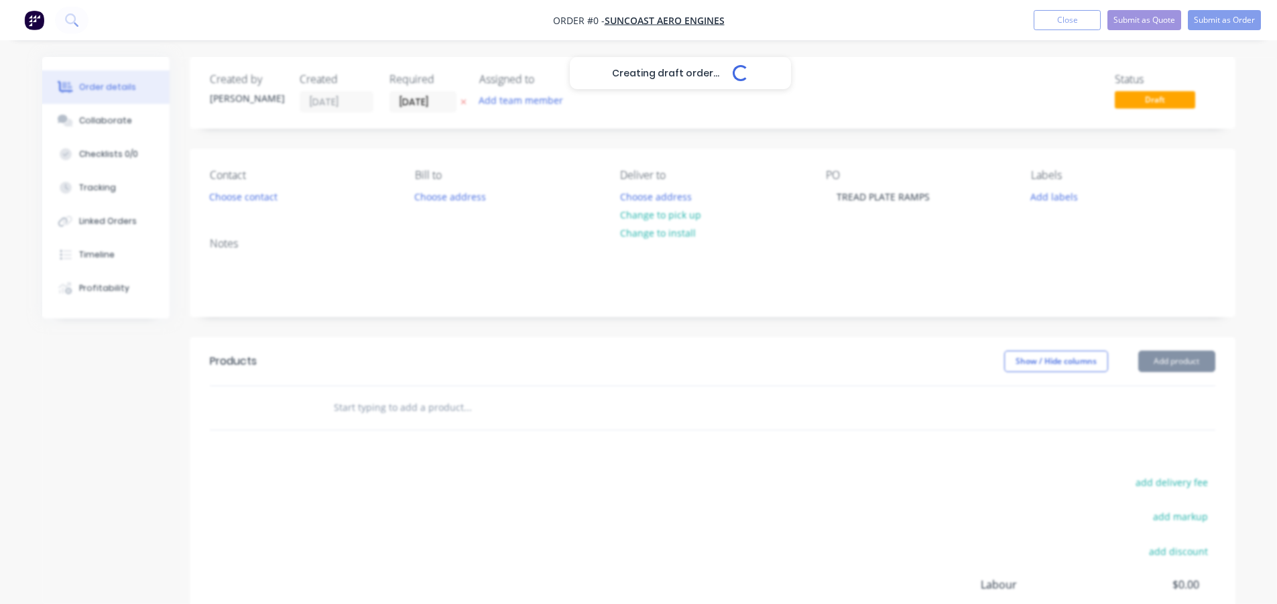
click at [1184, 362] on div "Creating draft order... Loading... Order details Collaborate Checklists 0/0 Tra…" at bounding box center [639, 415] width 1220 height 716
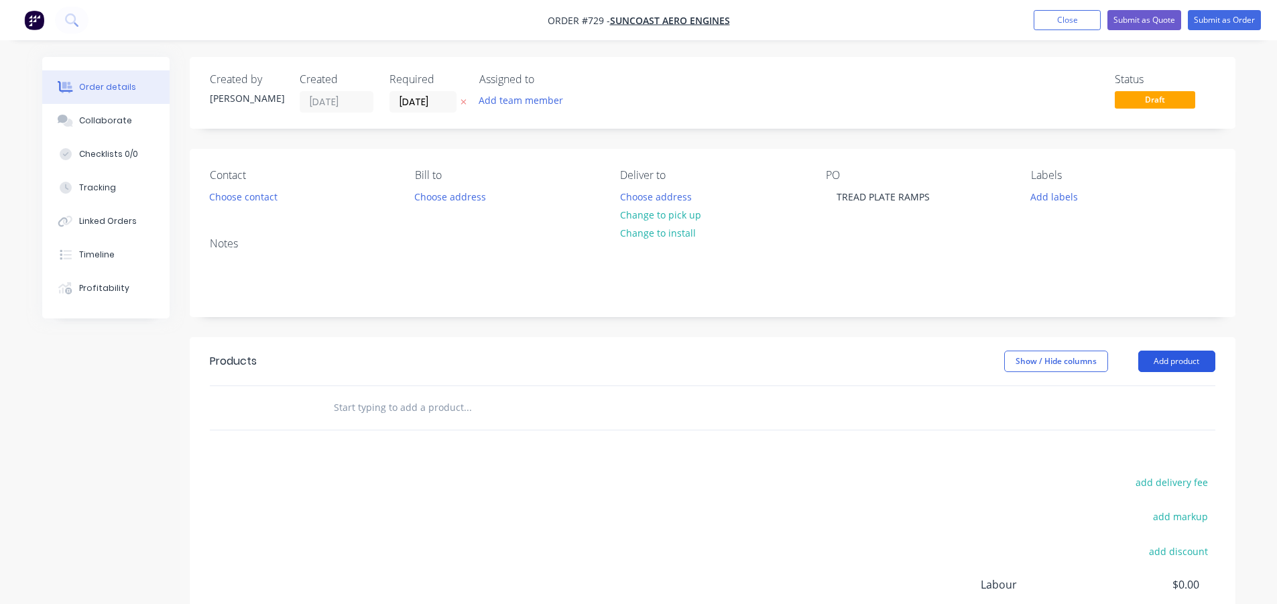
click at [1184, 362] on button "Add product" at bounding box center [1177, 361] width 77 height 21
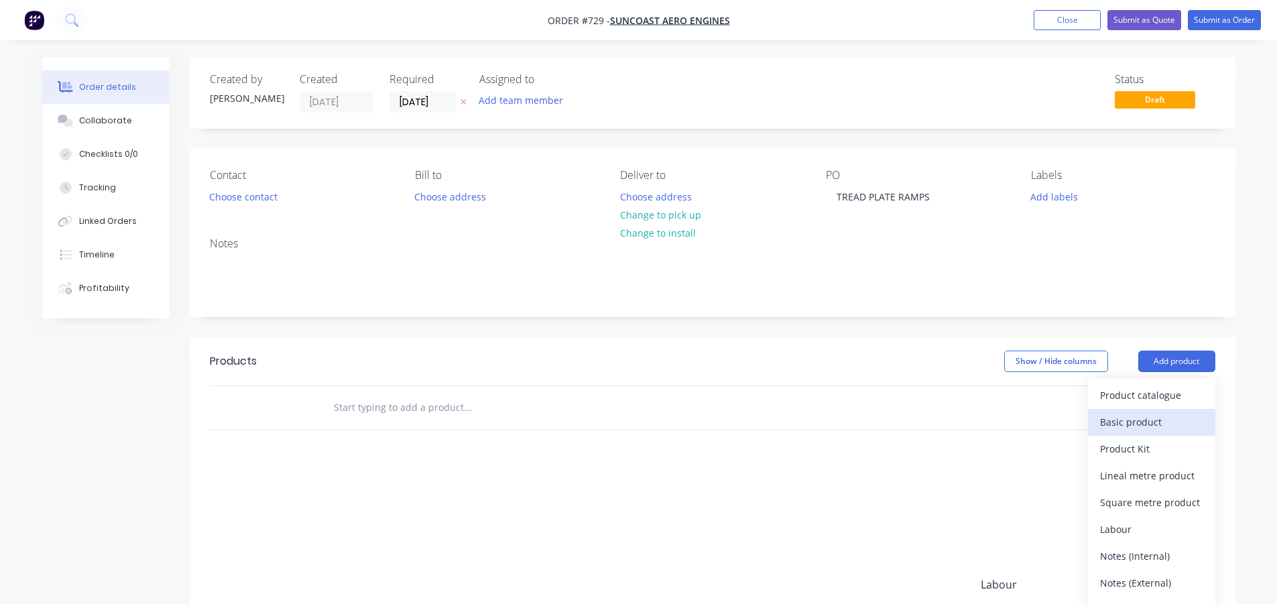
click at [1147, 421] on div "Basic product" at bounding box center [1151, 421] width 103 height 19
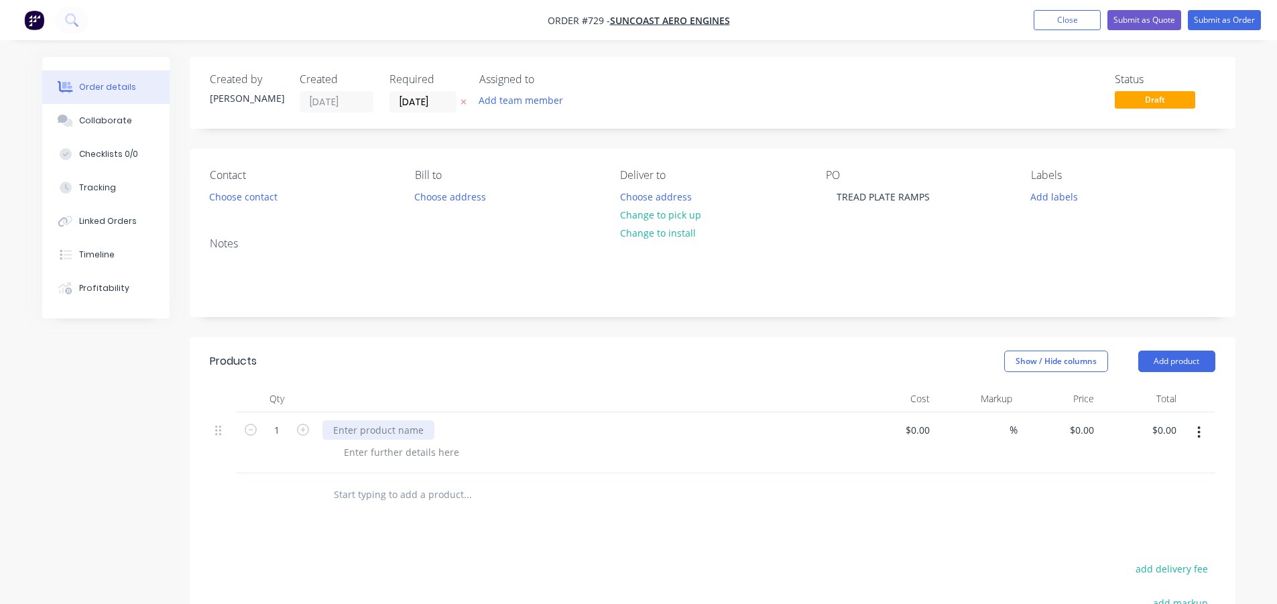
click at [402, 432] on div at bounding box center [379, 429] width 112 height 19
click at [520, 370] on div "Show / Hide columns Add product" at bounding box center [819, 361] width 792 height 21
click at [1082, 430] on div "0 0" at bounding box center [1089, 429] width 21 height 19
type input "$1,386.00"
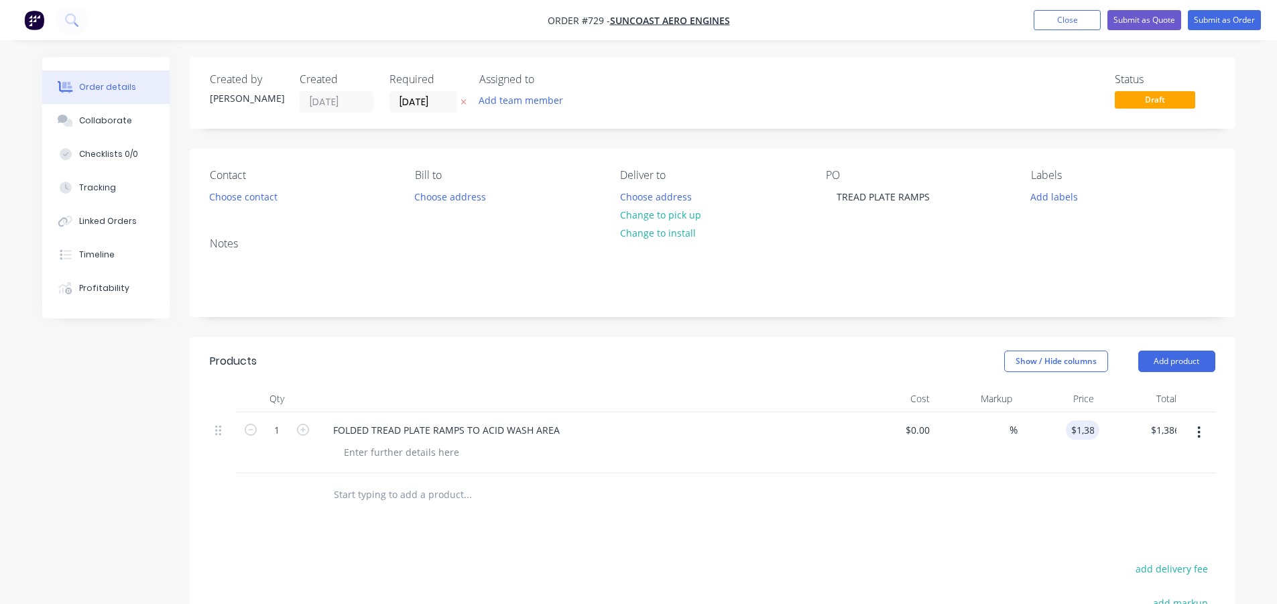
click at [1017, 502] on div at bounding box center [713, 495] width 1006 height 44
click at [1207, 20] on button "Submit as Order" at bounding box center [1224, 20] width 73 height 20
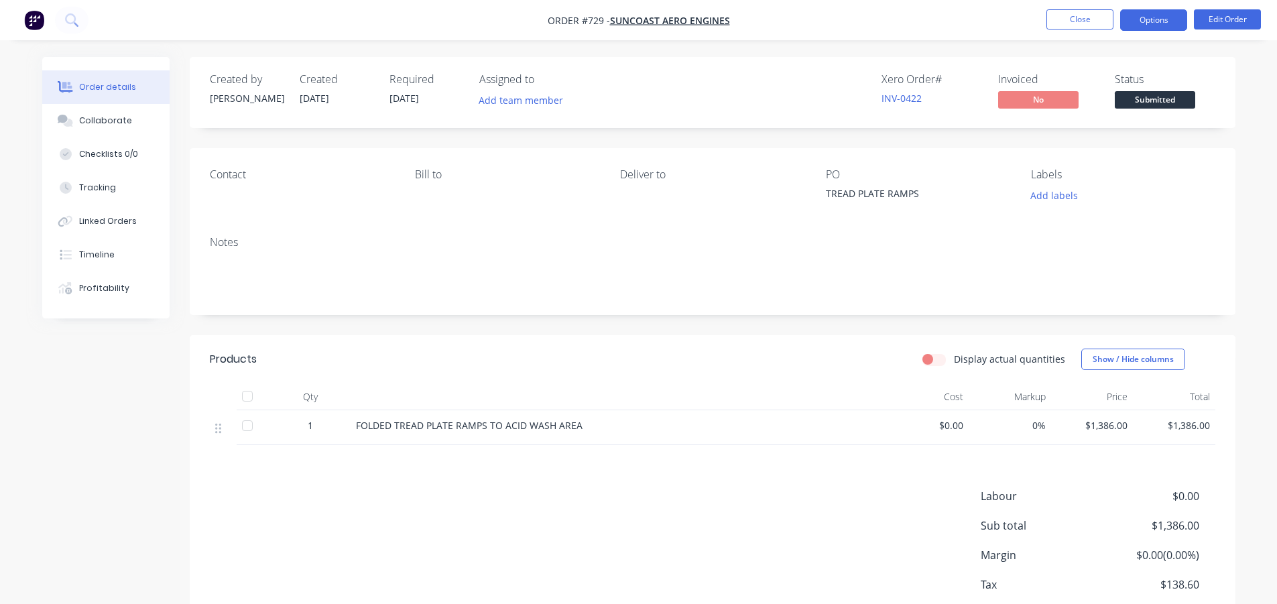
click at [1168, 16] on button "Options" at bounding box center [1154, 19] width 67 height 21
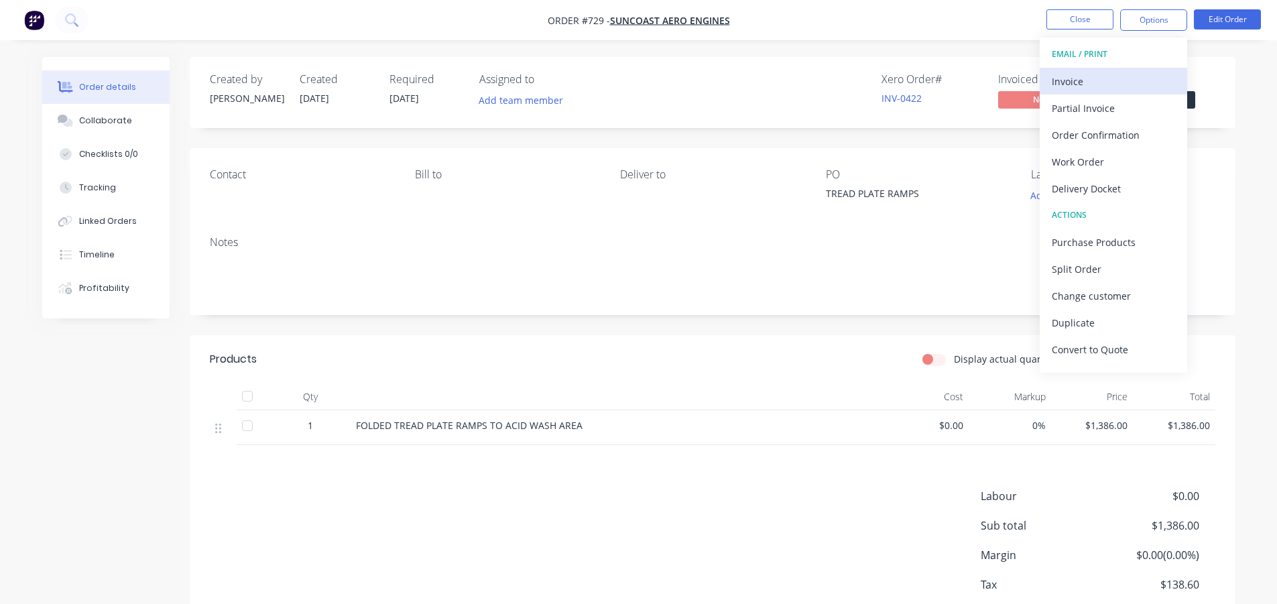
click at [1104, 85] on div "Invoice" at bounding box center [1113, 81] width 123 height 19
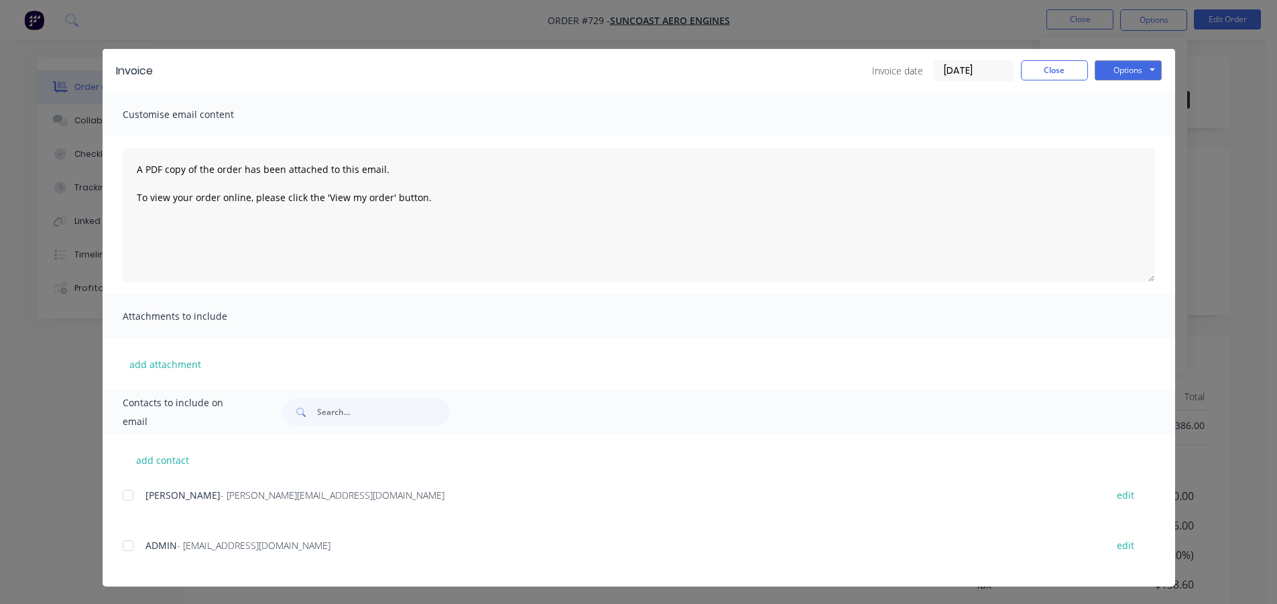
scroll to position [6, 0]
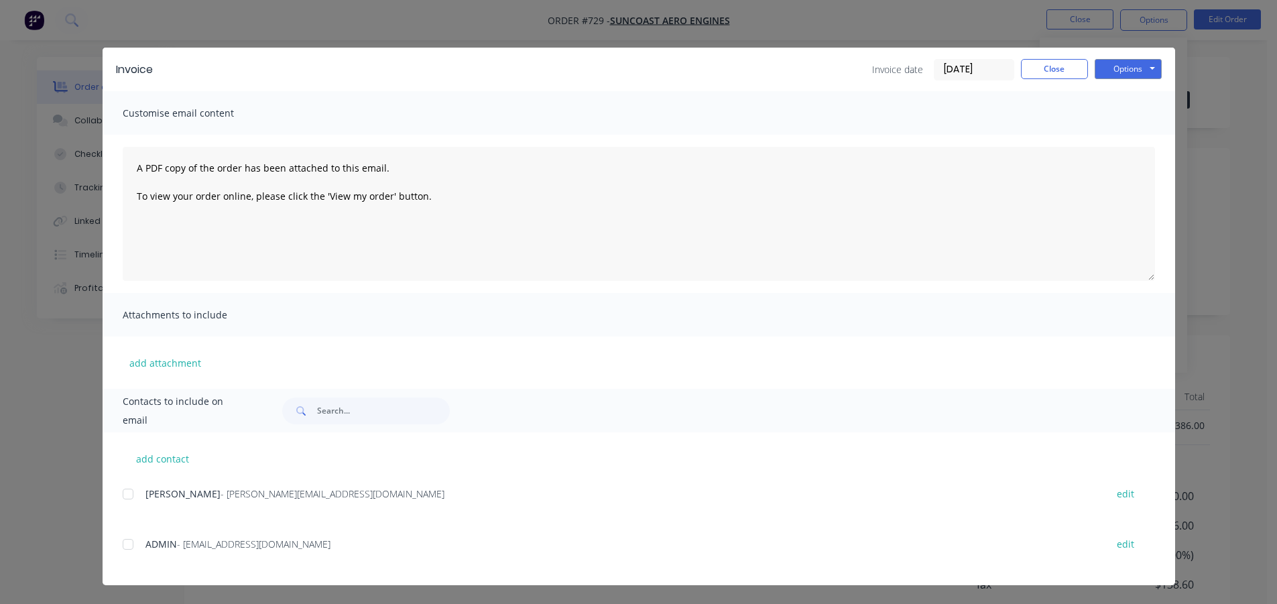
click at [121, 545] on div at bounding box center [128, 544] width 27 height 27
click at [1117, 67] on button "Options" at bounding box center [1128, 69] width 67 height 20
click at [1120, 135] on button "Email" at bounding box center [1138, 137] width 86 height 22
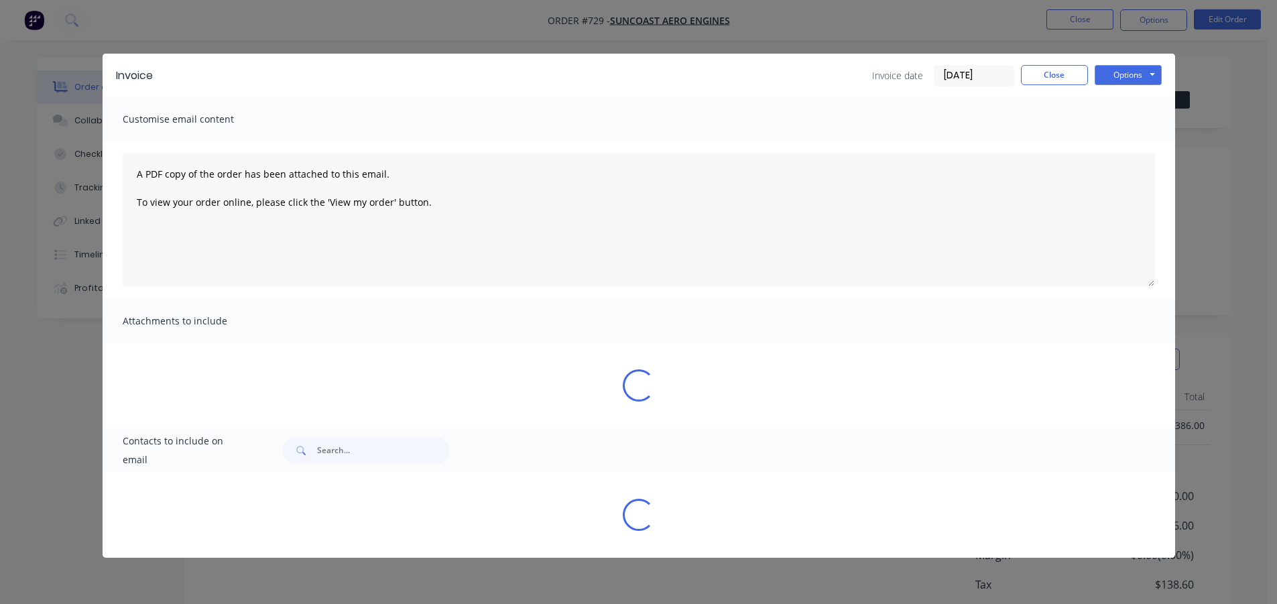
scroll to position [0, 0]
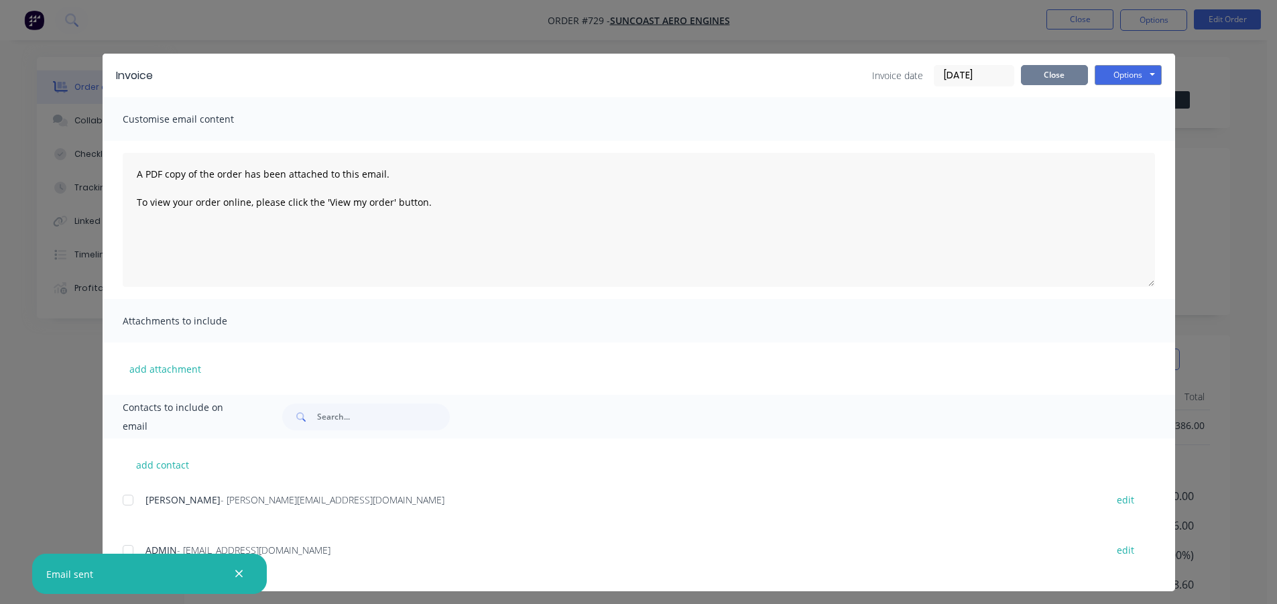
click at [1035, 72] on button "Close" at bounding box center [1054, 75] width 67 height 20
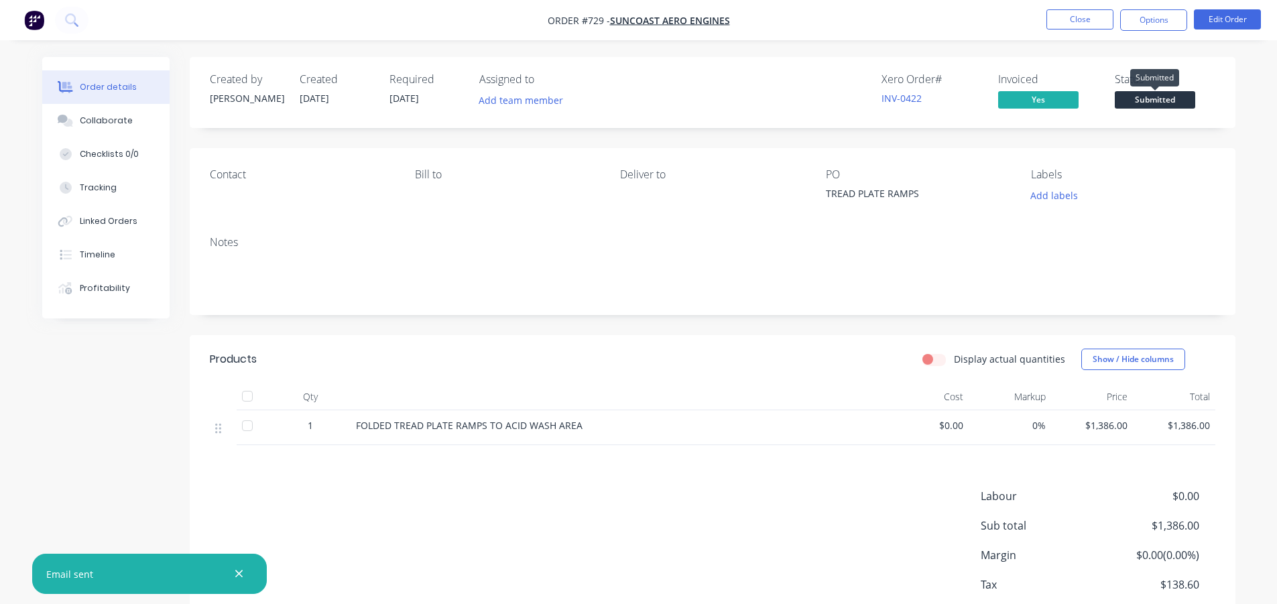
click at [1131, 98] on span "Submitted" at bounding box center [1155, 99] width 80 height 17
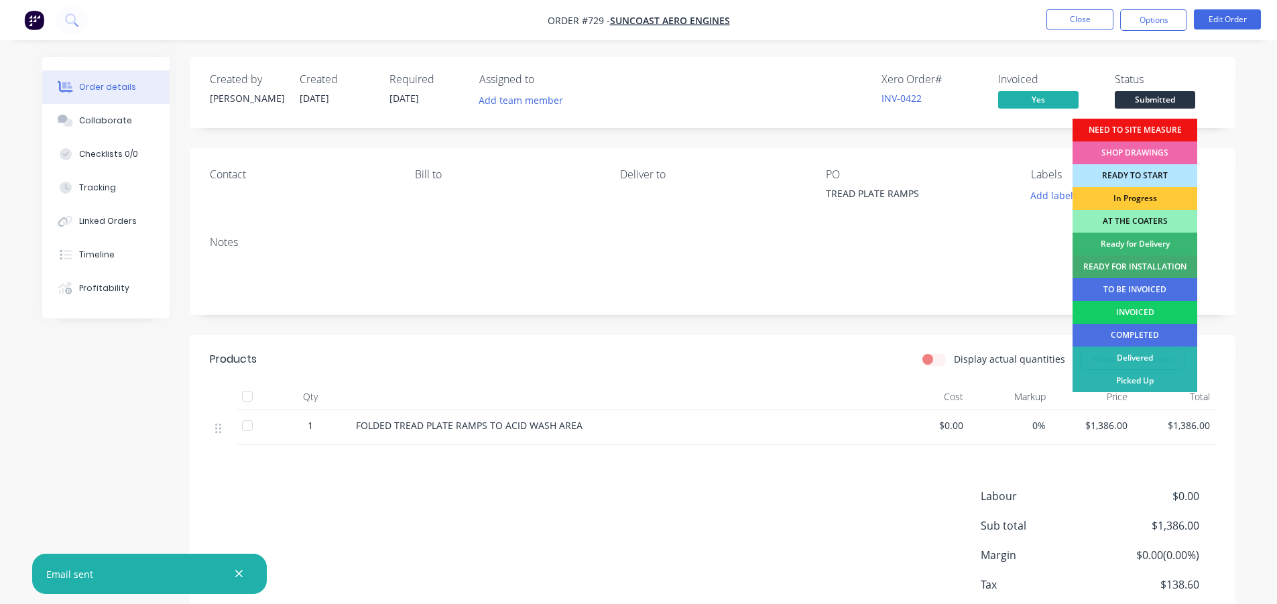
click at [1137, 303] on div "INVOICED" at bounding box center [1135, 312] width 125 height 23
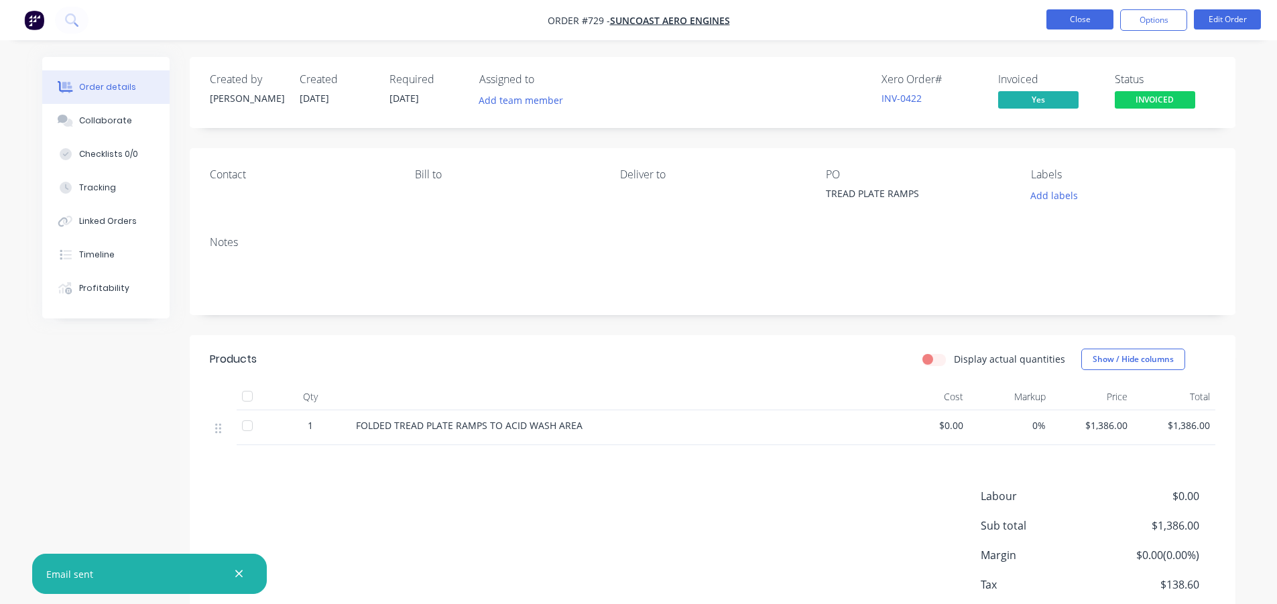
click at [1073, 16] on button "Close" at bounding box center [1080, 19] width 67 height 20
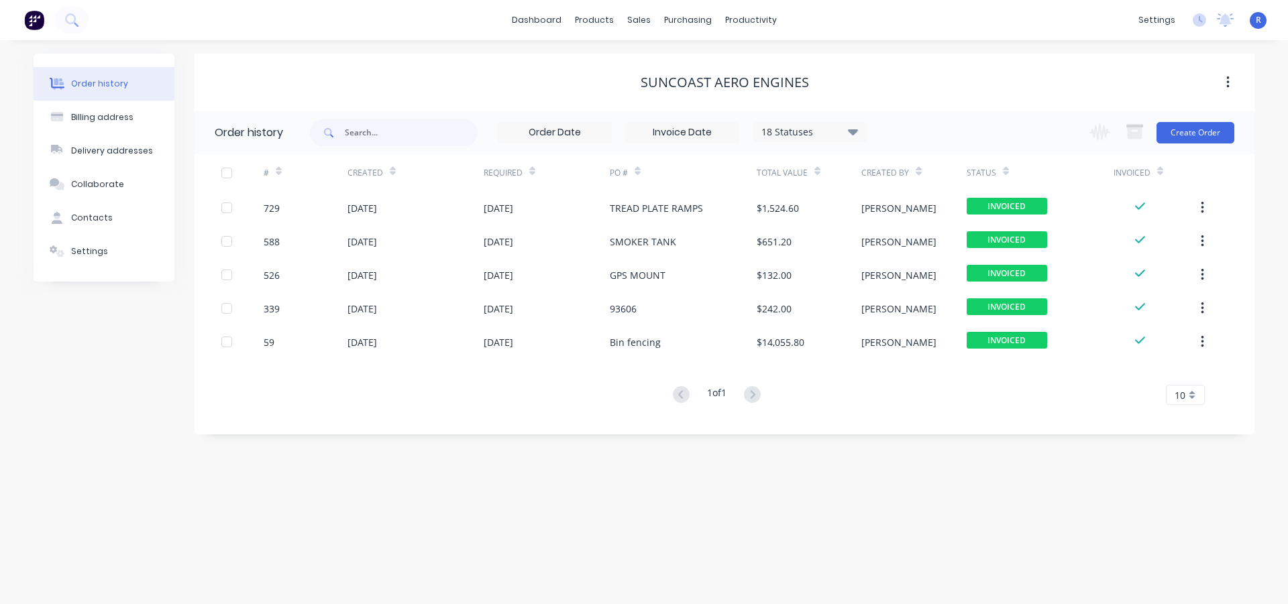
click at [453, 68] on div "Suncoast Aero Engines" at bounding box center [724, 82] width 1060 height 57
click at [669, 60] on div "Sales Orders" at bounding box center [688, 64] width 55 height 12
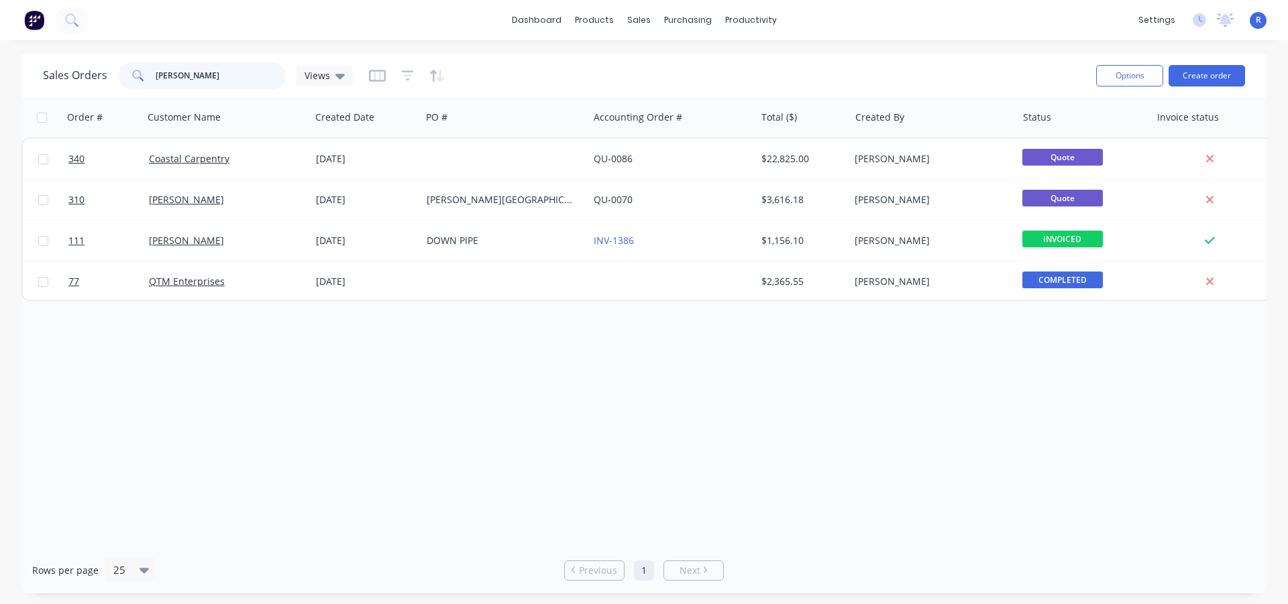
drag, startPoint x: 200, startPoint y: 77, endPoint x: 138, endPoint y: 84, distance: 62.1
click at [138, 84] on div "[PERSON_NAME]" at bounding box center [202, 75] width 168 height 27
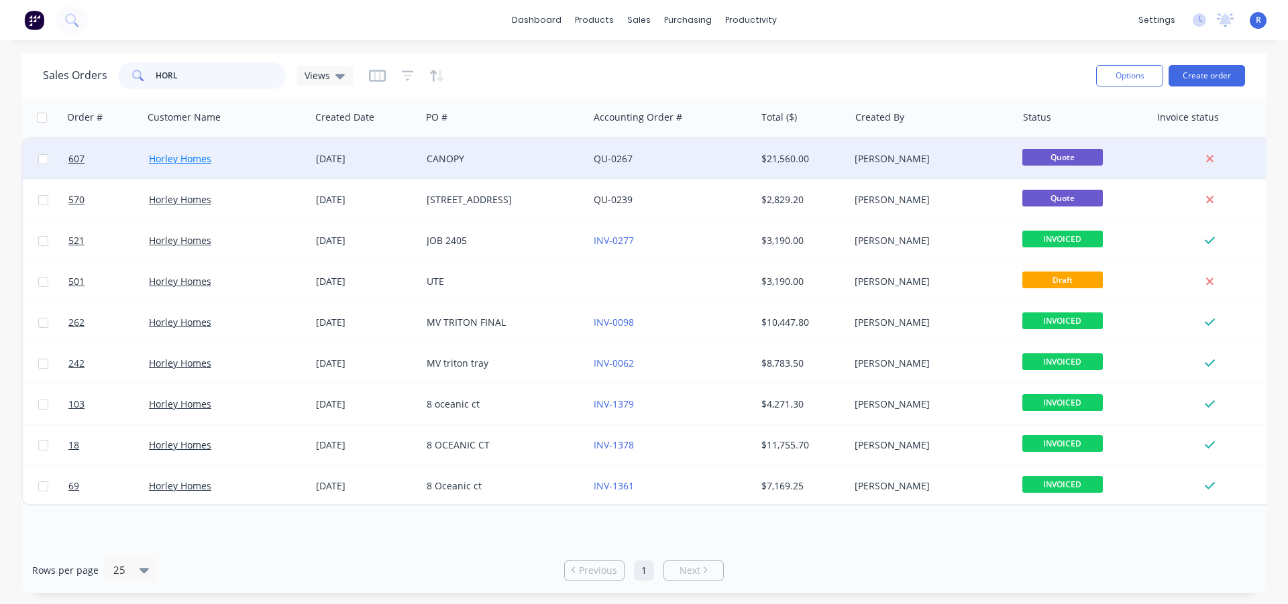
type input "HORL"
click at [202, 163] on link "Horley Homes" at bounding box center [180, 158] width 62 height 13
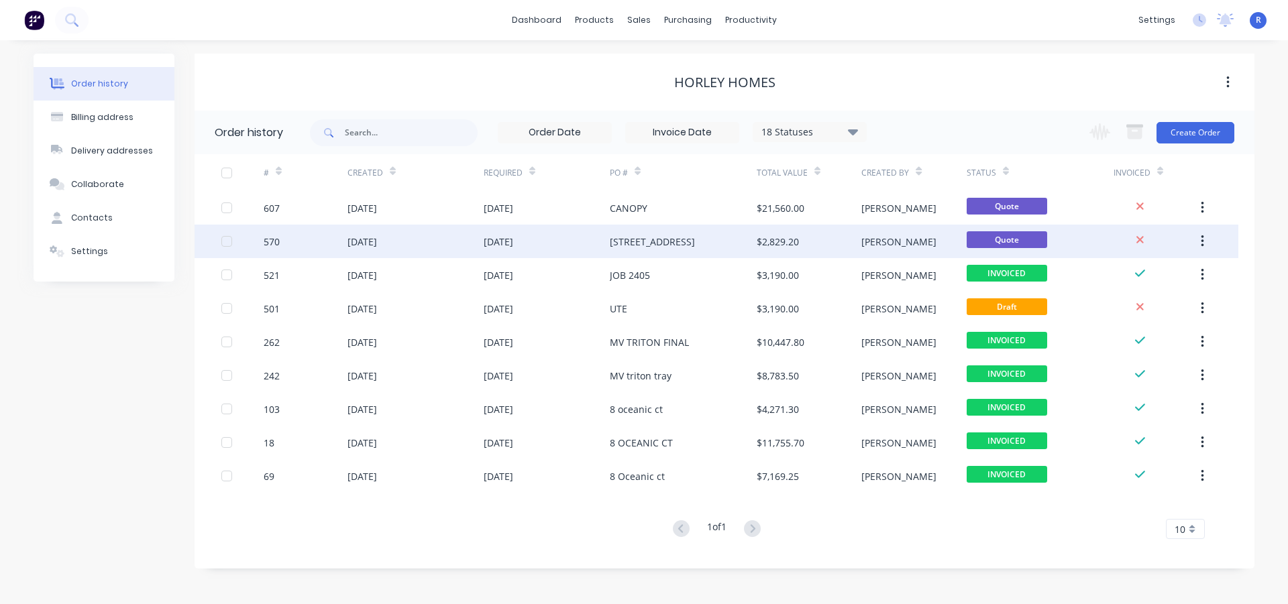
click at [677, 237] on div "[STREET_ADDRESS]" at bounding box center [683, 242] width 147 height 34
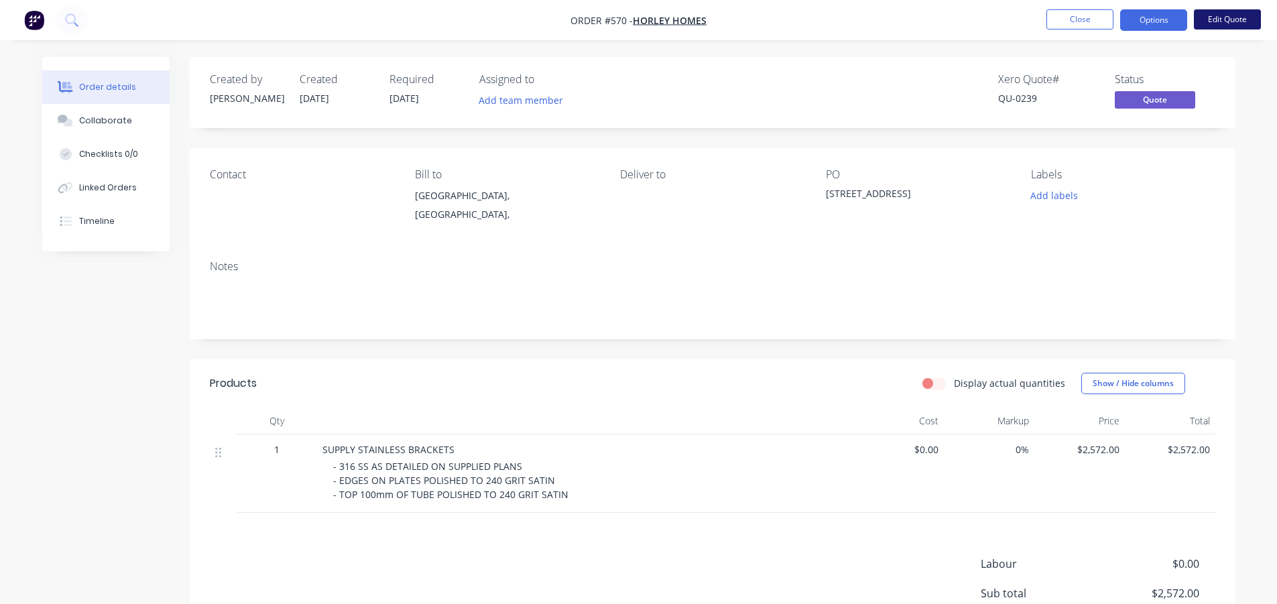
click at [1242, 18] on button "Edit Quote" at bounding box center [1227, 19] width 67 height 20
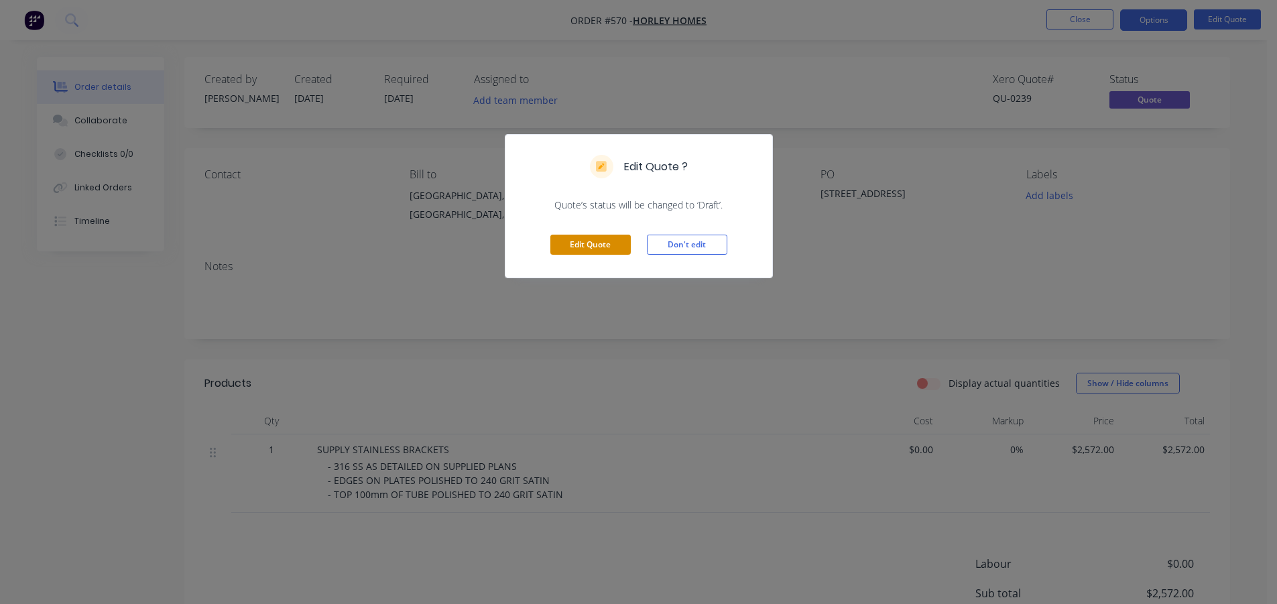
click at [585, 254] on button "Edit Quote" at bounding box center [591, 245] width 80 height 20
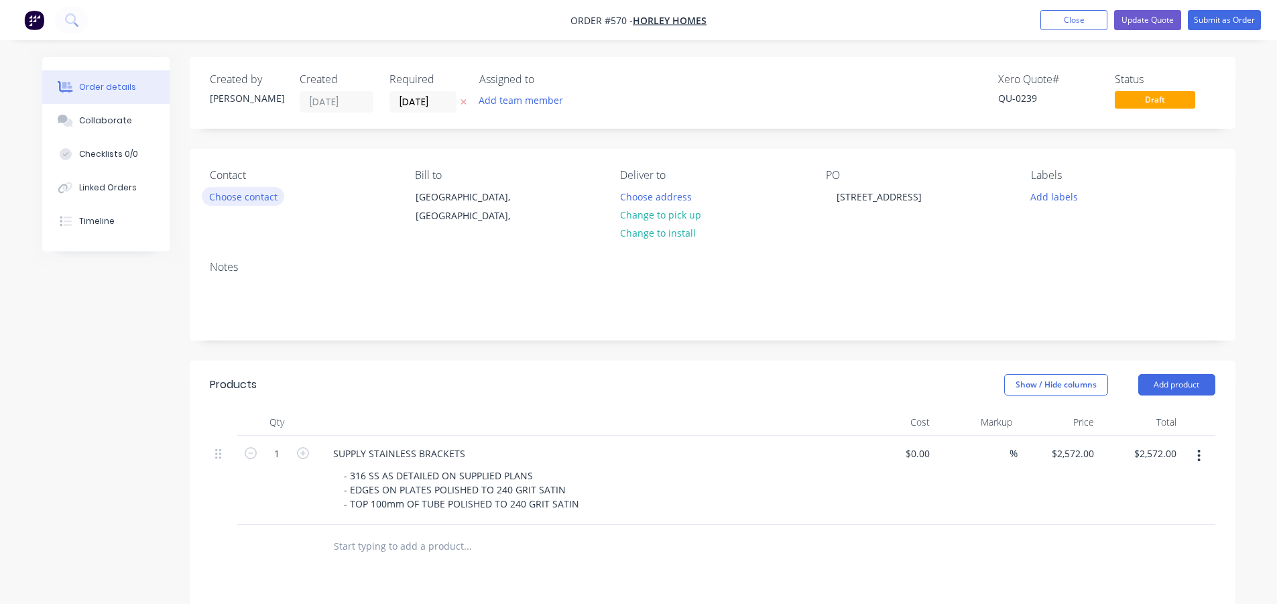
click at [247, 199] on button "Choose contact" at bounding box center [243, 196] width 82 height 18
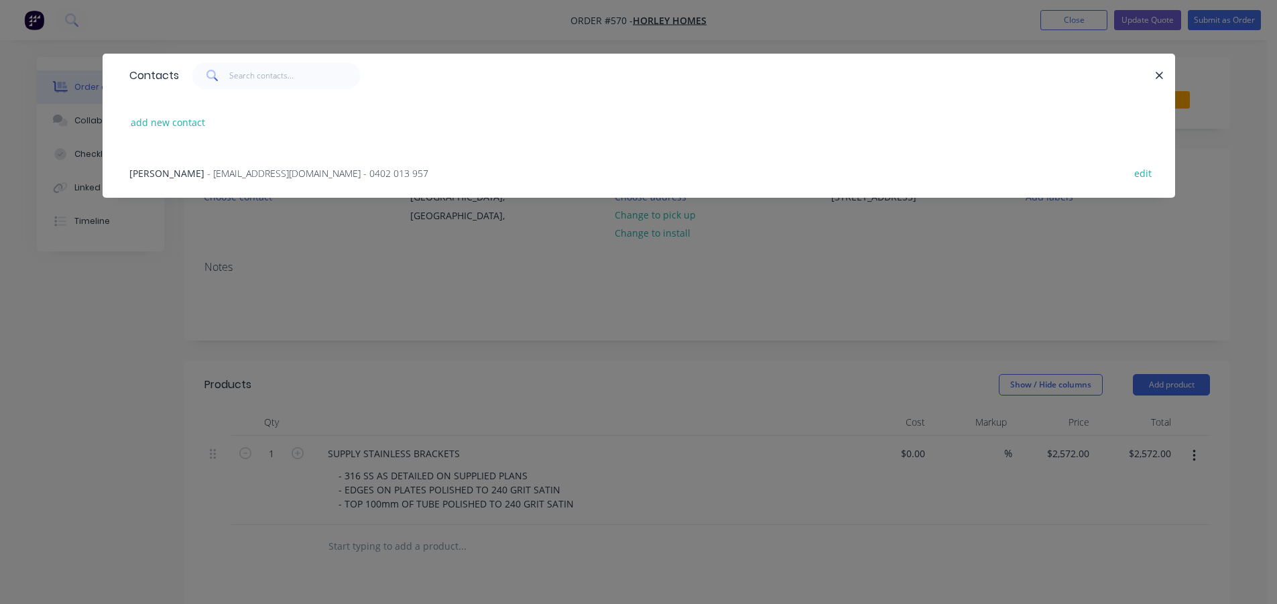
click at [174, 172] on span "[PERSON_NAME]" at bounding box center [166, 173] width 75 height 13
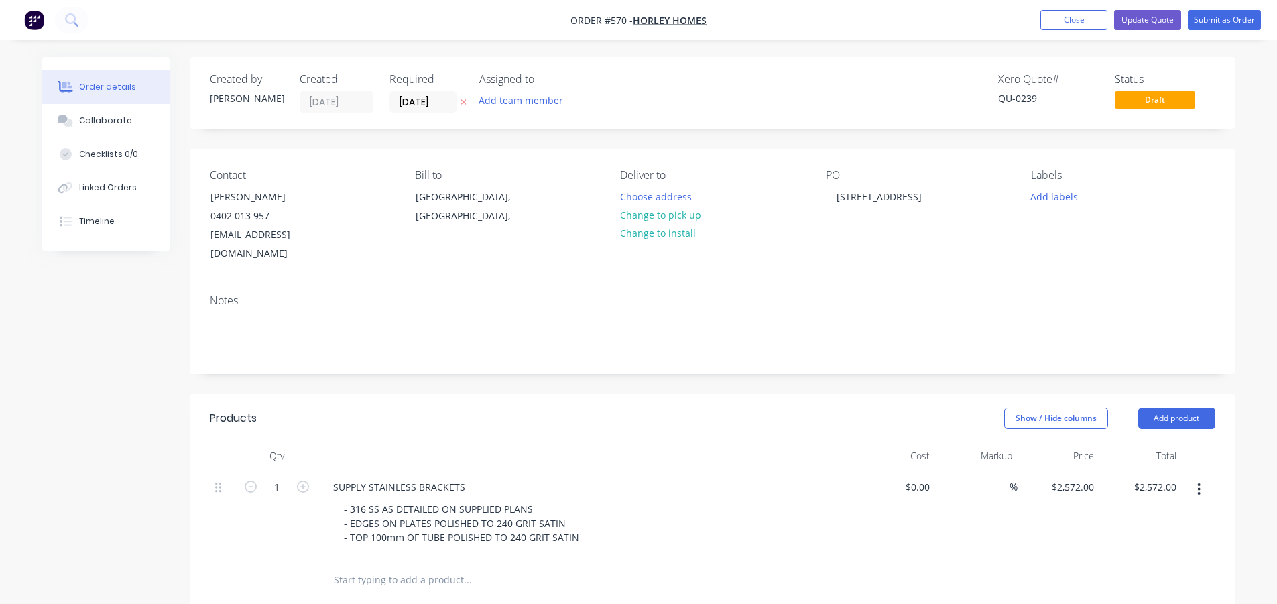
scroll to position [201, 0]
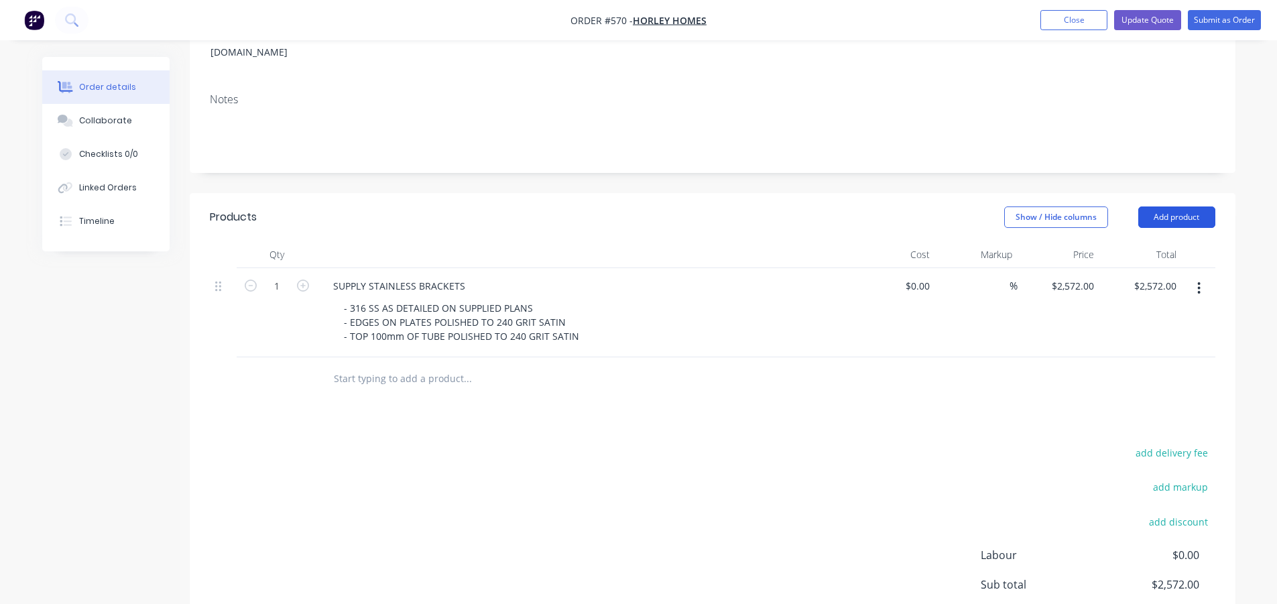
click at [1182, 207] on button "Add product" at bounding box center [1177, 217] width 77 height 21
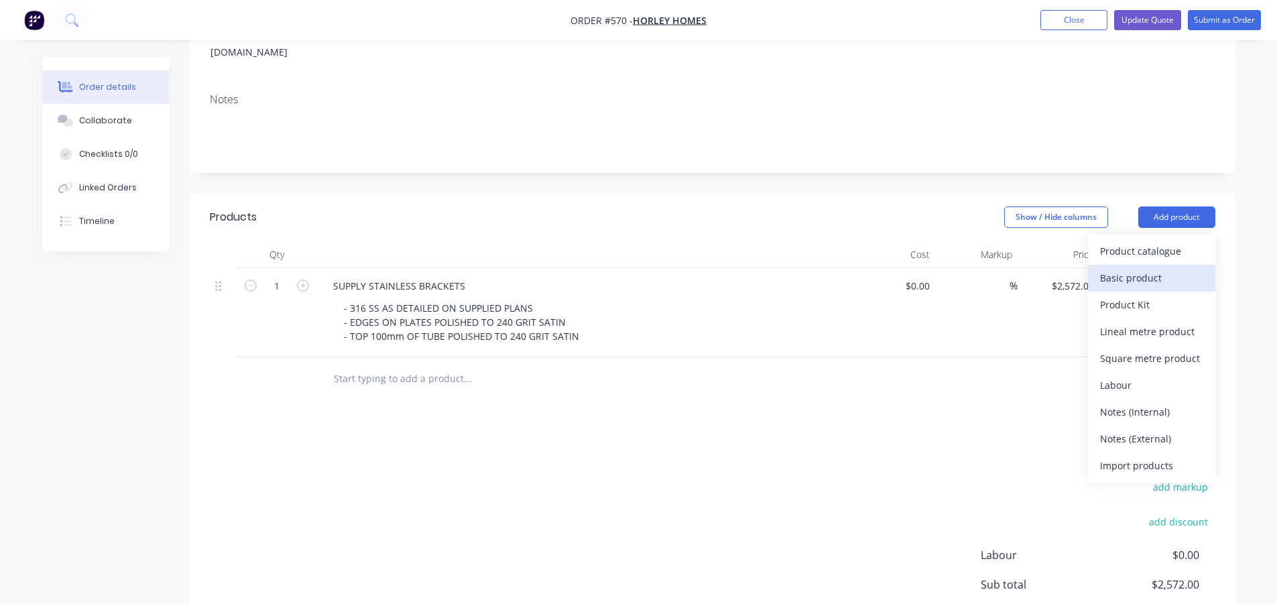
click at [1140, 268] on div "Basic product" at bounding box center [1151, 277] width 103 height 19
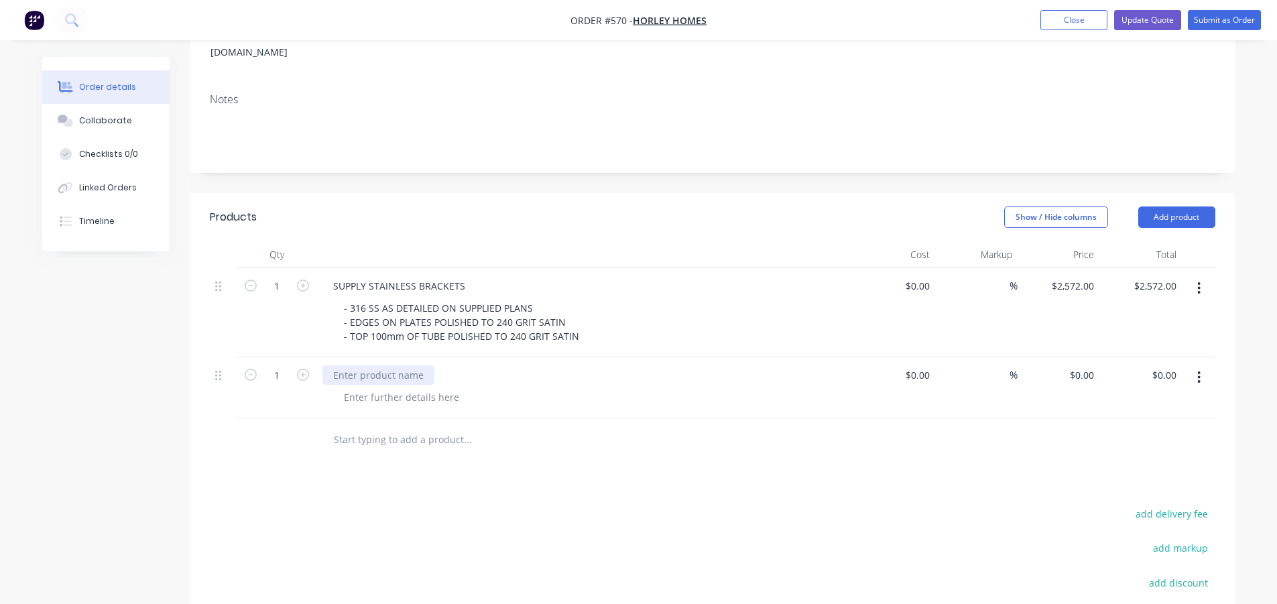
click at [392, 365] on div at bounding box center [379, 374] width 112 height 19
click at [600, 448] on div "Products Show / Hide columns Add product Qty Cost Markup Price Total 1 SUPPLY S…" at bounding box center [713, 488] width 1046 height 591
click at [1094, 365] on input "0" at bounding box center [1084, 374] width 31 height 19
type input "4"
click at [1084, 365] on input "380" at bounding box center [1088, 374] width 23 height 19
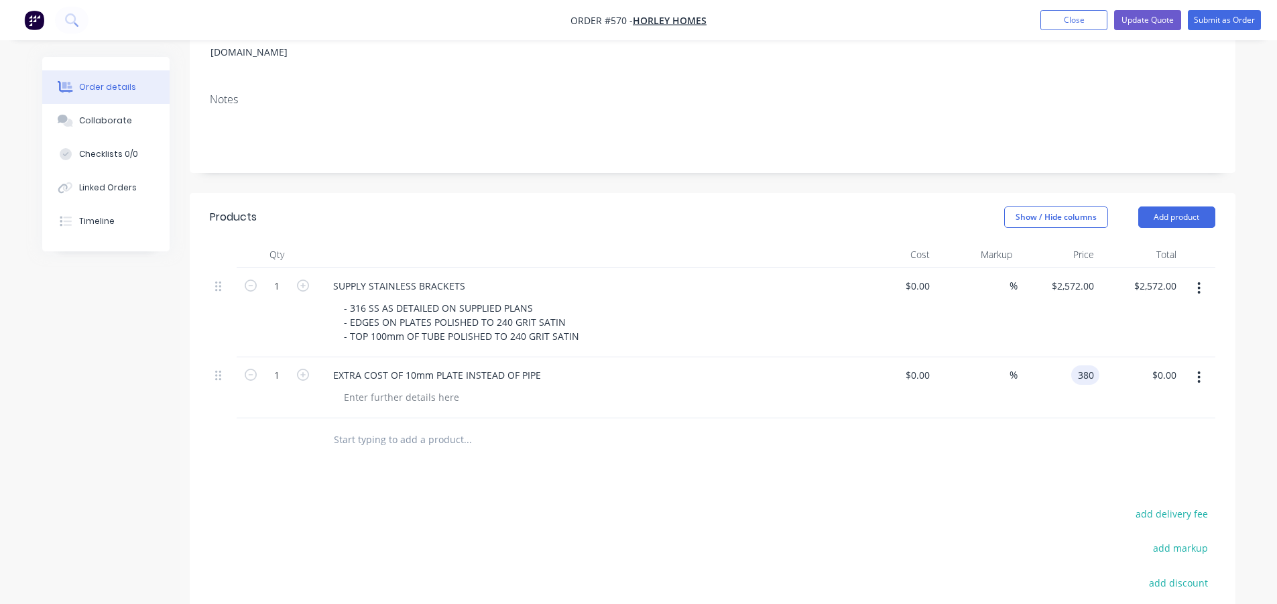
click at [1093, 365] on input "380" at bounding box center [1088, 374] width 23 height 19
type input "$425.00"
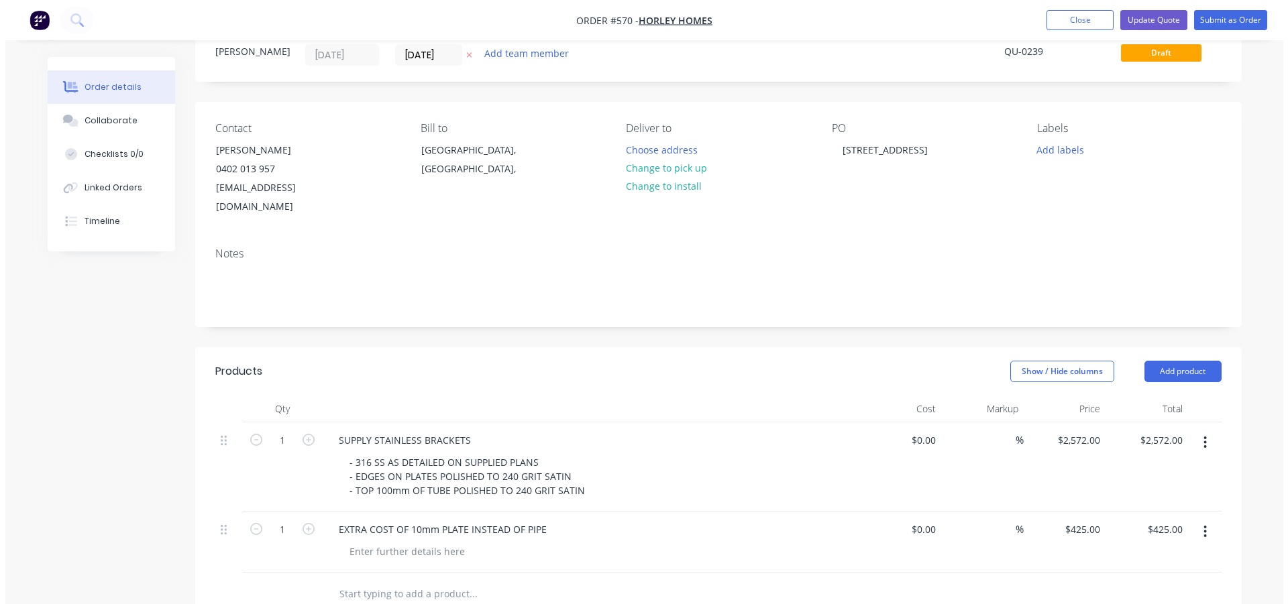
scroll to position [0, 0]
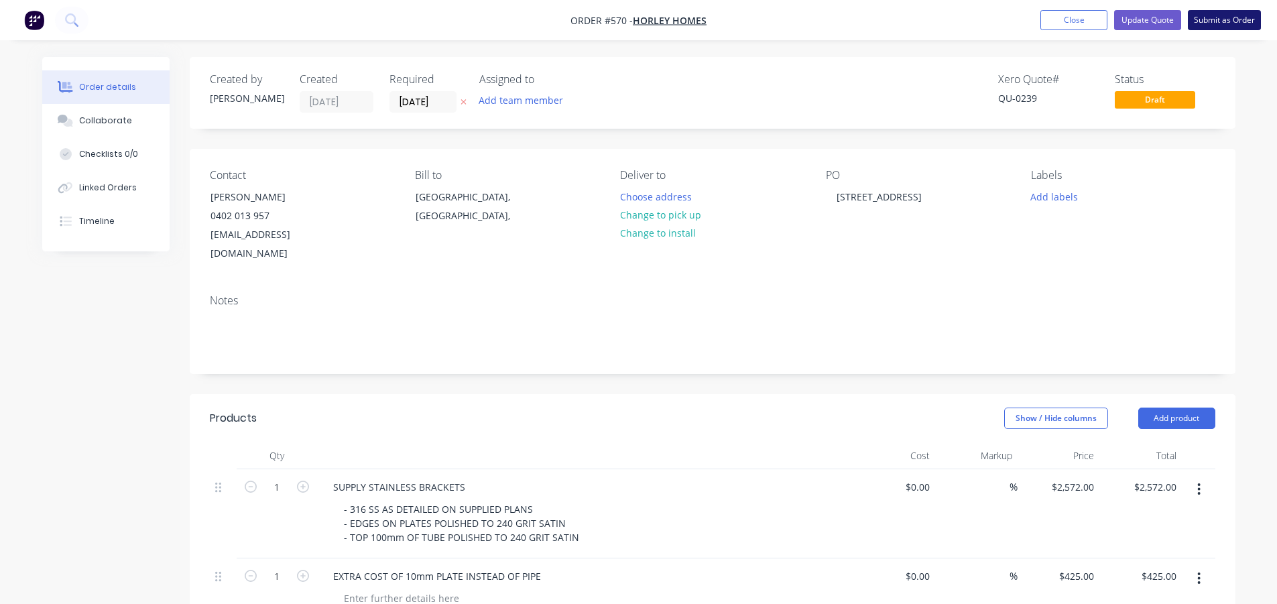
click at [1231, 17] on button "Submit as Order" at bounding box center [1224, 20] width 73 height 20
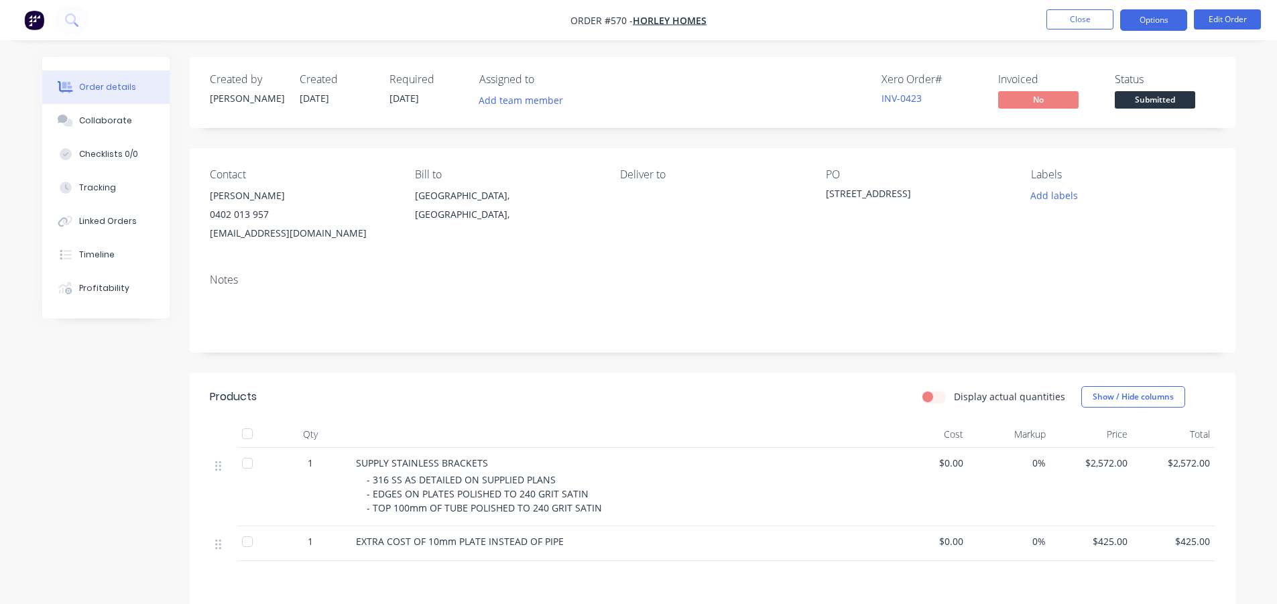
click at [1158, 17] on button "Options" at bounding box center [1154, 19] width 67 height 21
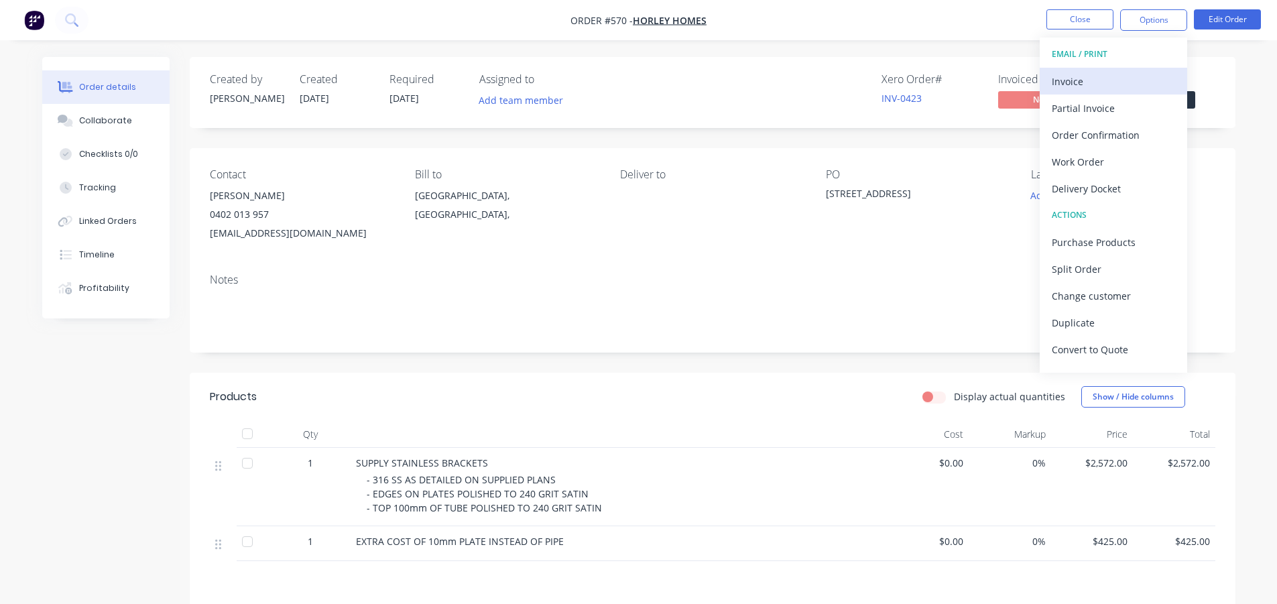
click at [1113, 77] on div "Invoice" at bounding box center [1113, 81] width 123 height 19
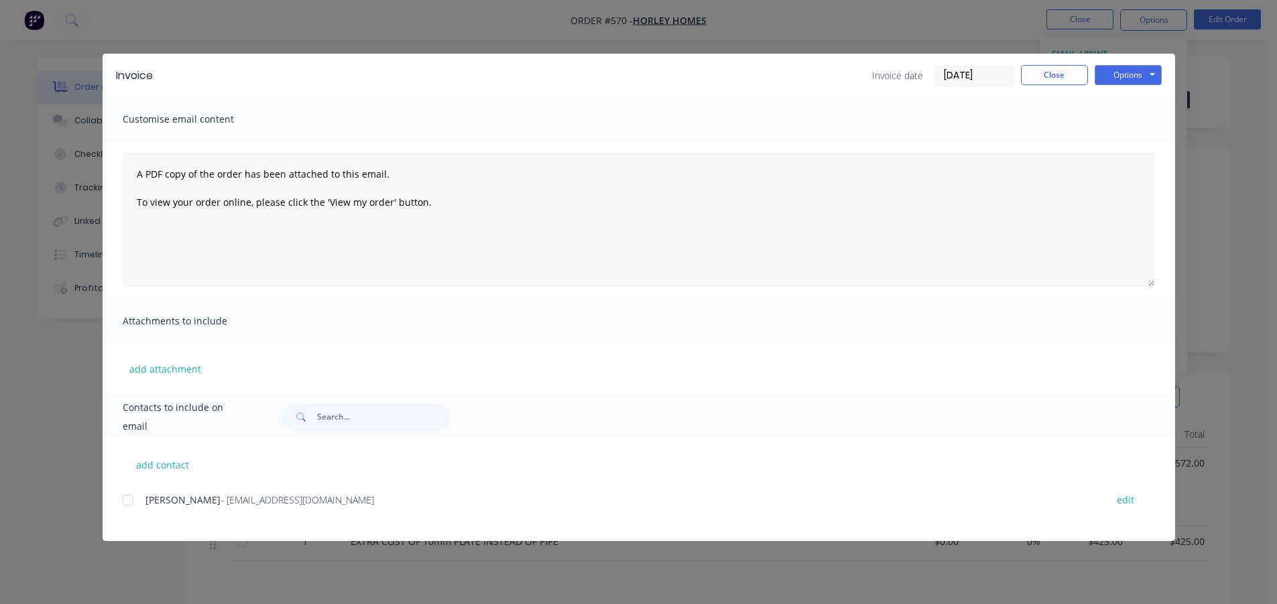
click at [129, 502] on div at bounding box center [128, 500] width 27 height 27
click at [1137, 73] on button "Options" at bounding box center [1128, 75] width 67 height 20
click at [1136, 136] on button "Email" at bounding box center [1138, 143] width 86 height 22
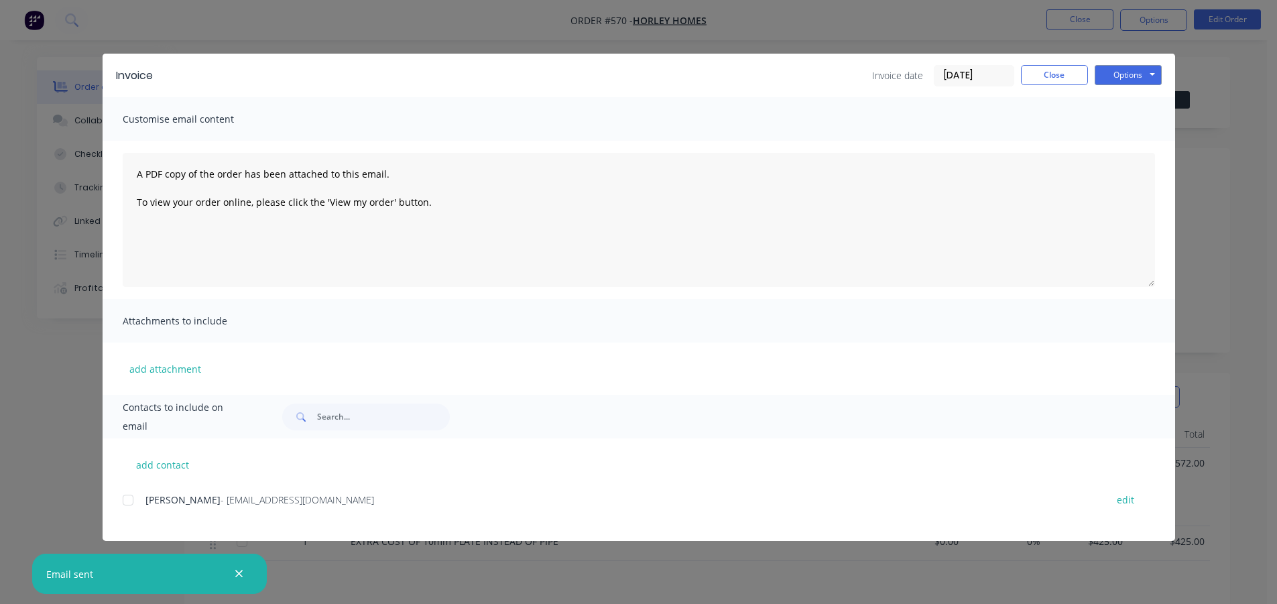
click at [1047, 87] on div "Invoice Invoice date [DATE] Close Options Preview Print Email" at bounding box center [639, 76] width 1073 height 44
click at [1043, 74] on button "Close" at bounding box center [1054, 75] width 67 height 20
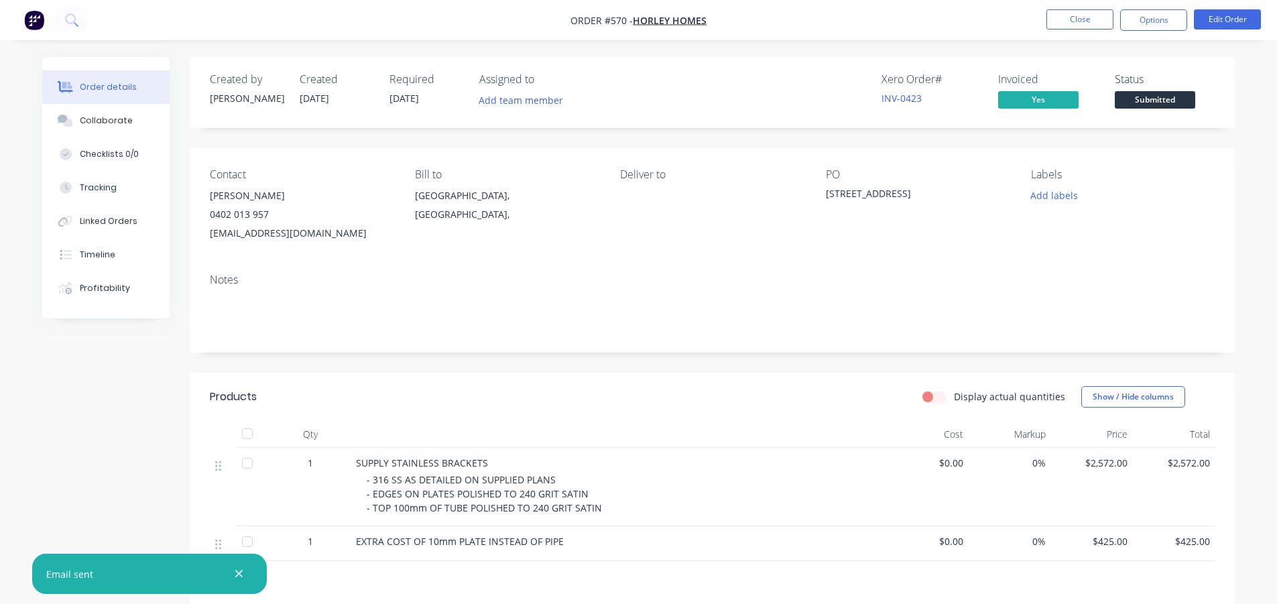
click at [1128, 96] on span "Submitted" at bounding box center [1155, 99] width 80 height 17
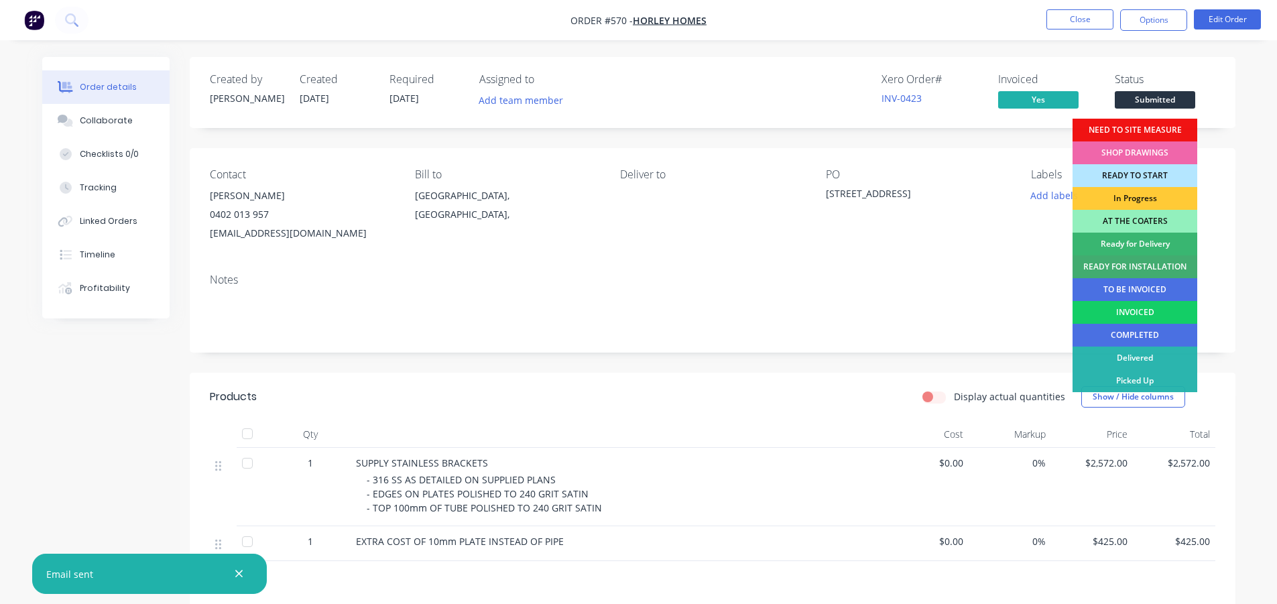
click at [1133, 306] on div "INVOICED" at bounding box center [1135, 312] width 125 height 23
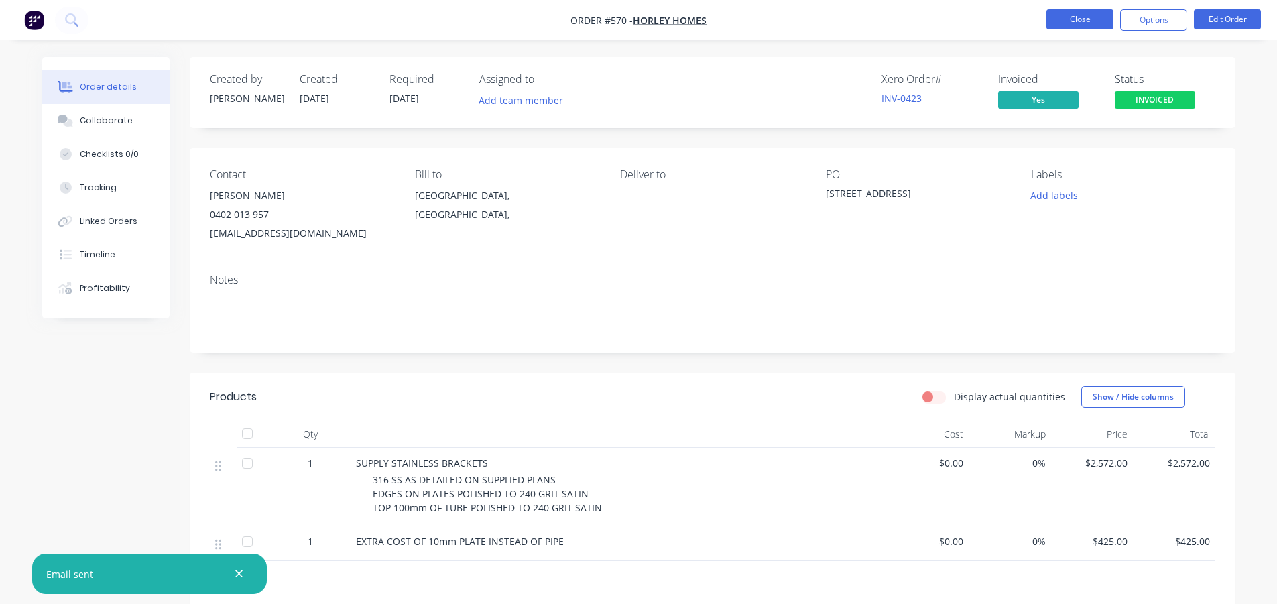
click at [1098, 21] on button "Close" at bounding box center [1080, 19] width 67 height 20
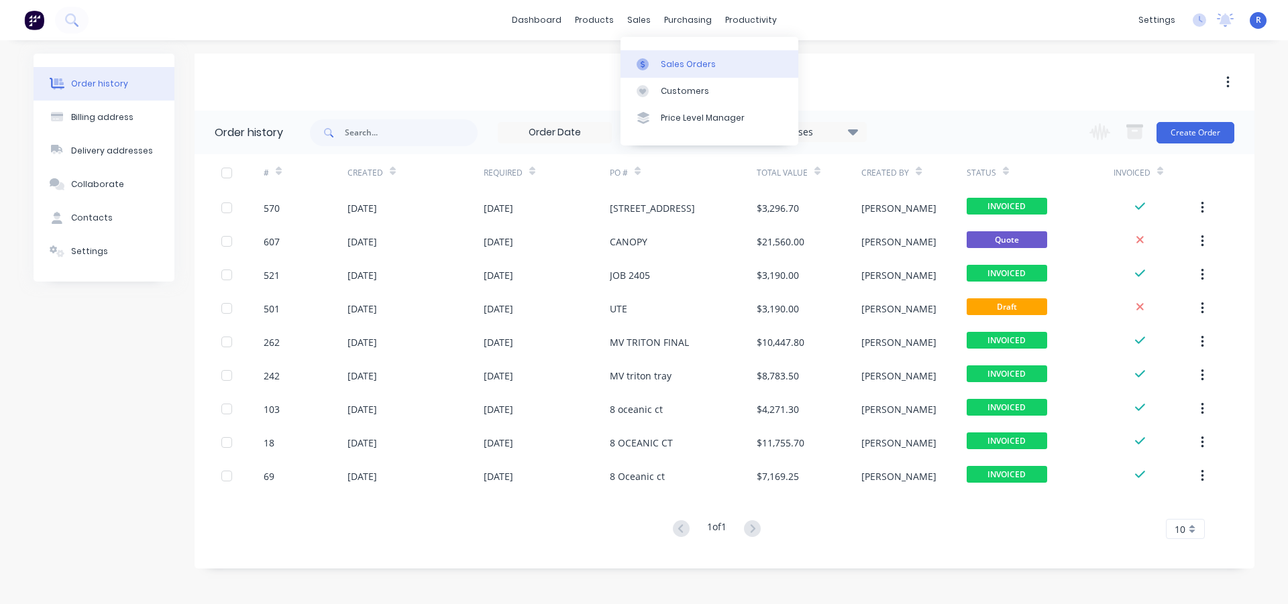
click at [659, 59] on link "Sales Orders" at bounding box center [709, 63] width 178 height 27
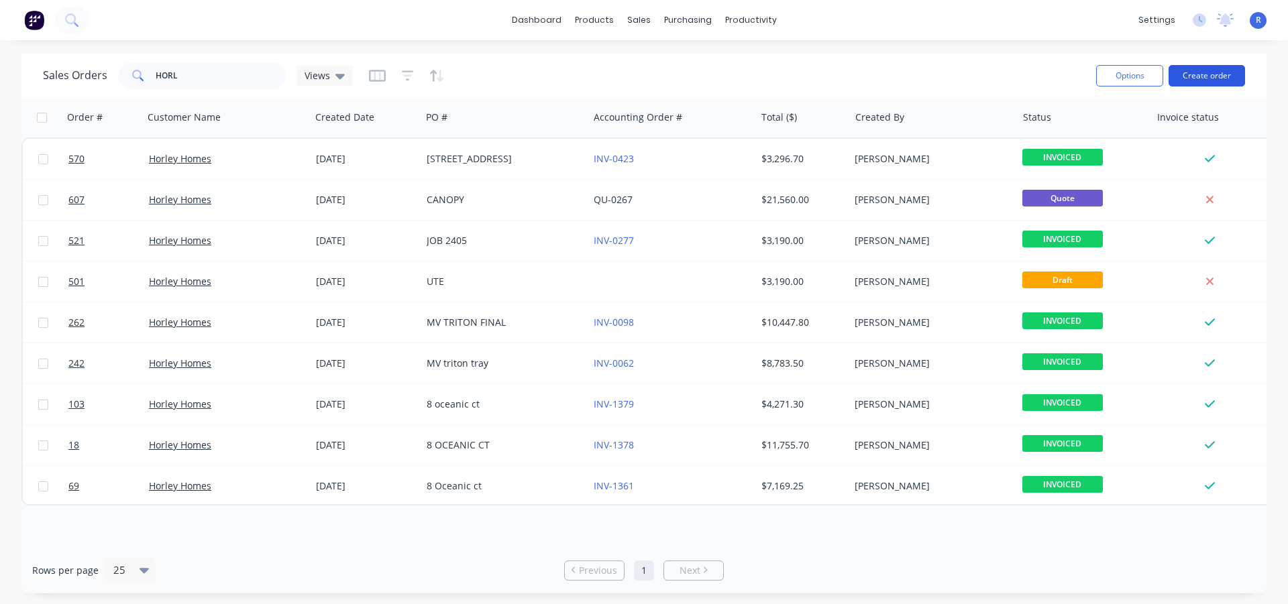
click at [1219, 74] on button "Create order" at bounding box center [1206, 75] width 76 height 21
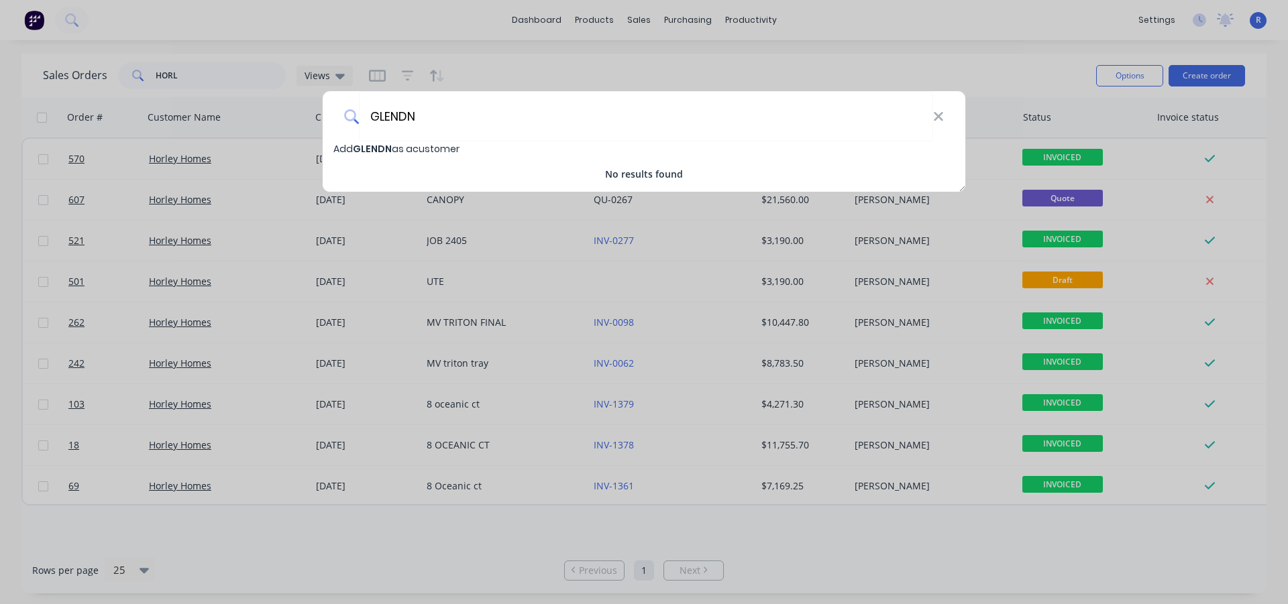
type input "GLENDN"
click at [494, 54] on div "GLENDN Add GLENDN as a customer No results found" at bounding box center [644, 302] width 1288 height 604
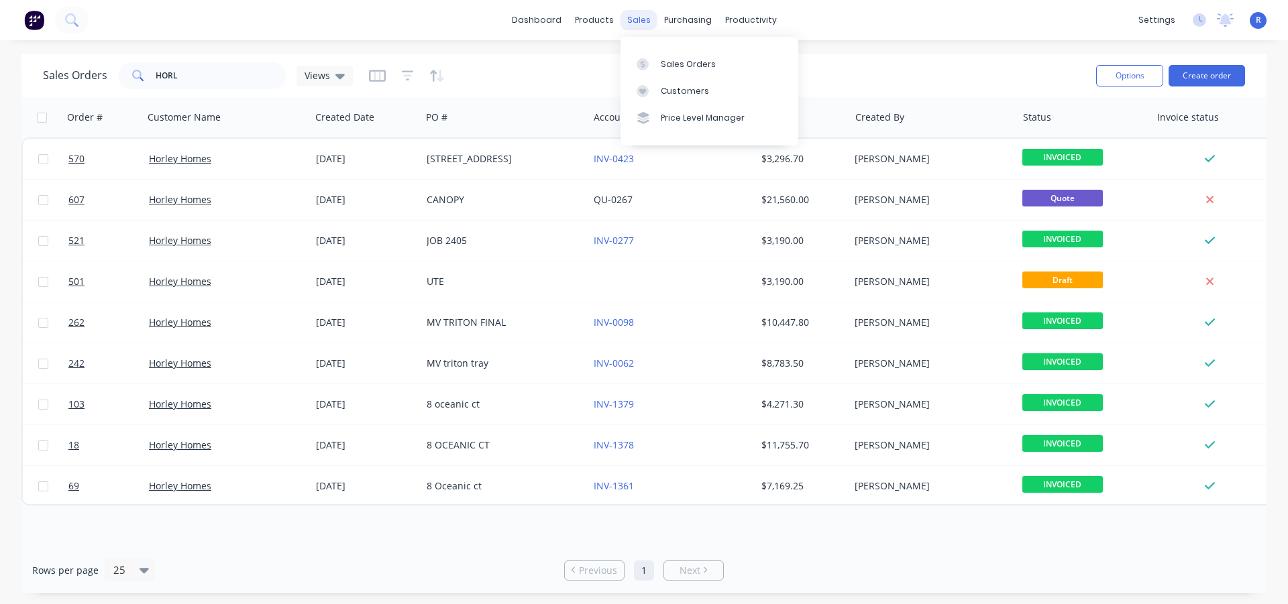
click at [628, 19] on div "sales" at bounding box center [638, 20] width 37 height 20
click at [673, 68] on div "Sales Orders" at bounding box center [688, 64] width 55 height 12
drag, startPoint x: 191, startPoint y: 68, endPoint x: 101, endPoint y: 92, distance: 92.9
click at [101, 92] on div "Sales Orders HORL Views Options Create order" at bounding box center [643, 76] width 1245 height 44
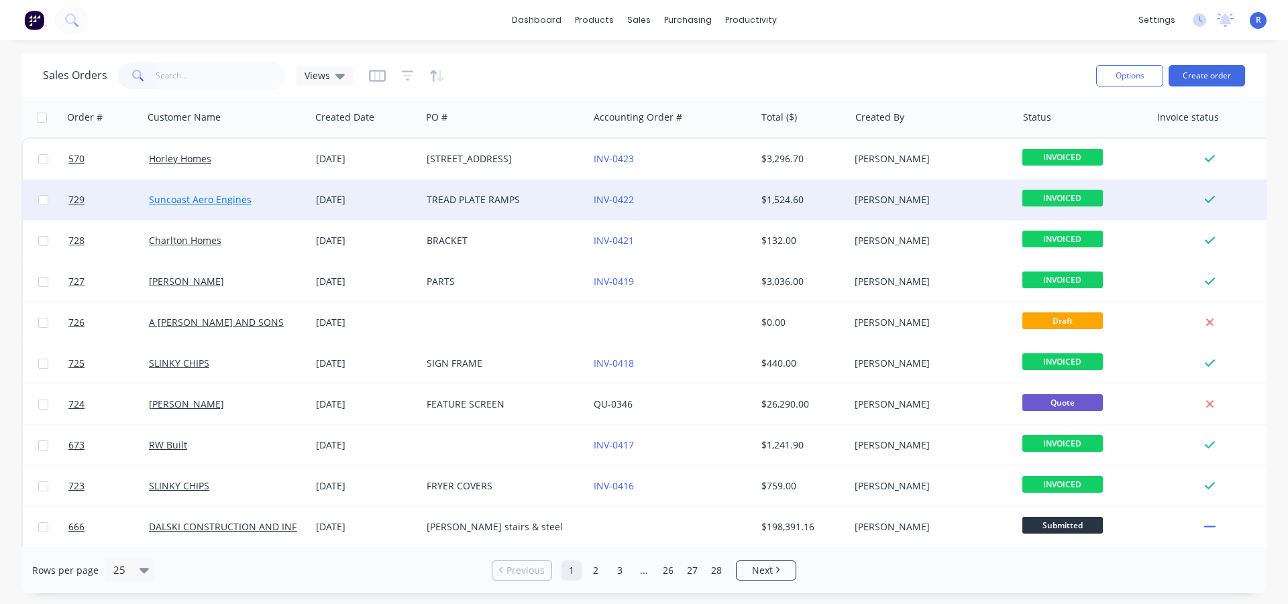
click at [209, 194] on link "Suncoast Aero Engines" at bounding box center [200, 199] width 103 height 13
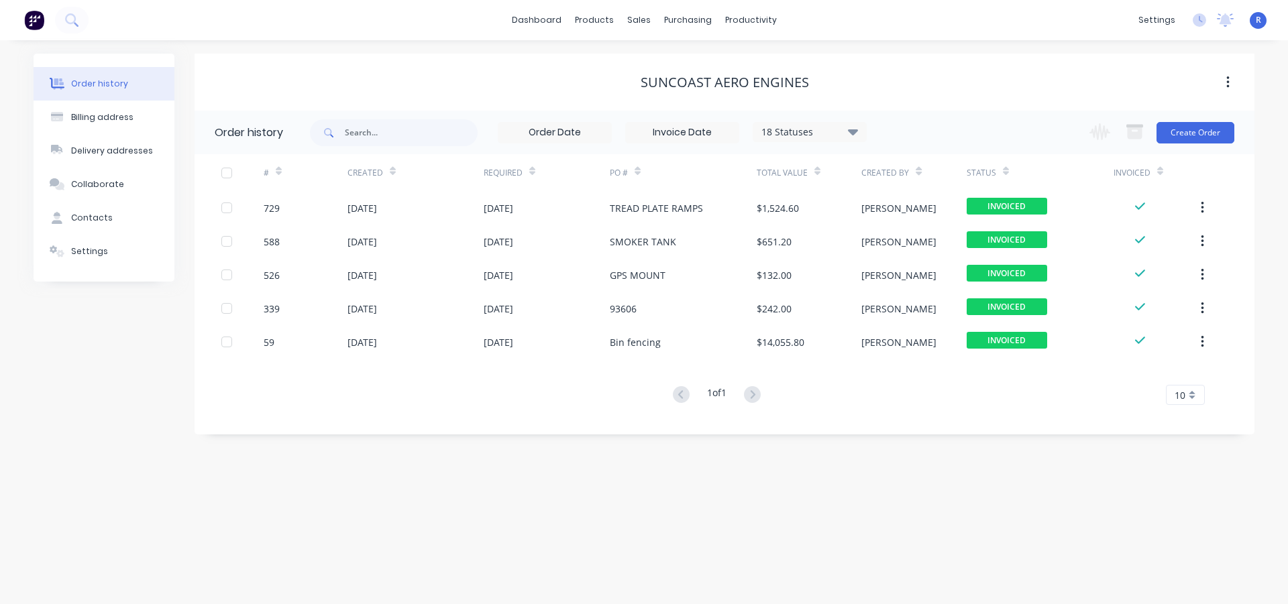
drag, startPoint x: 440, startPoint y: 44, endPoint x: 588, endPoint y: 36, distance: 148.4
click at [440, 43] on div "Order history Billing address Delivery addresses Collaborate Contacts Settings …" at bounding box center [644, 322] width 1288 height 564
click at [673, 64] on div "Sales Orders" at bounding box center [688, 64] width 55 height 12
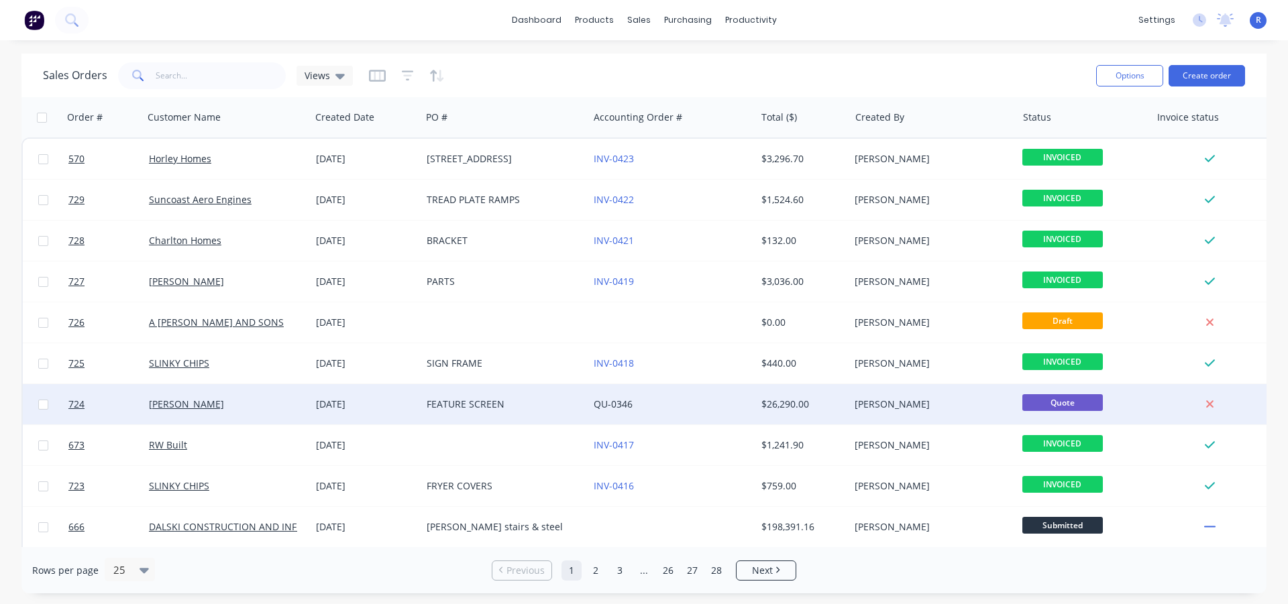
click at [652, 401] on div "QU-0346" at bounding box center [667, 404] width 149 height 13
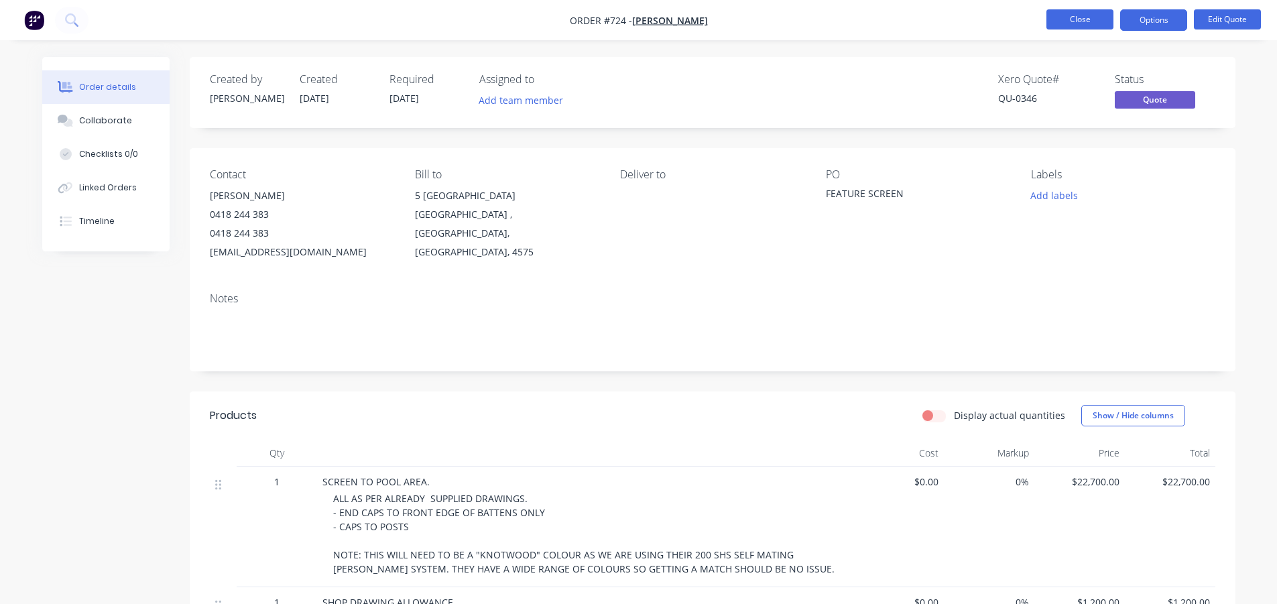
click at [1076, 16] on button "Close" at bounding box center [1080, 19] width 67 height 20
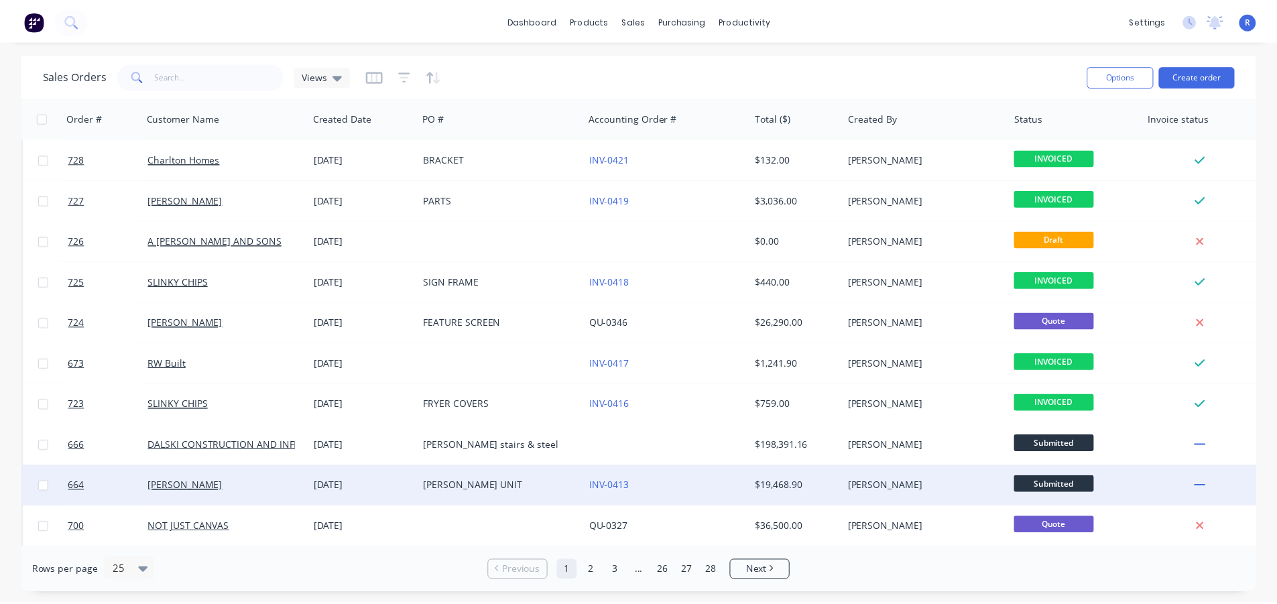
scroll to position [201, 0]
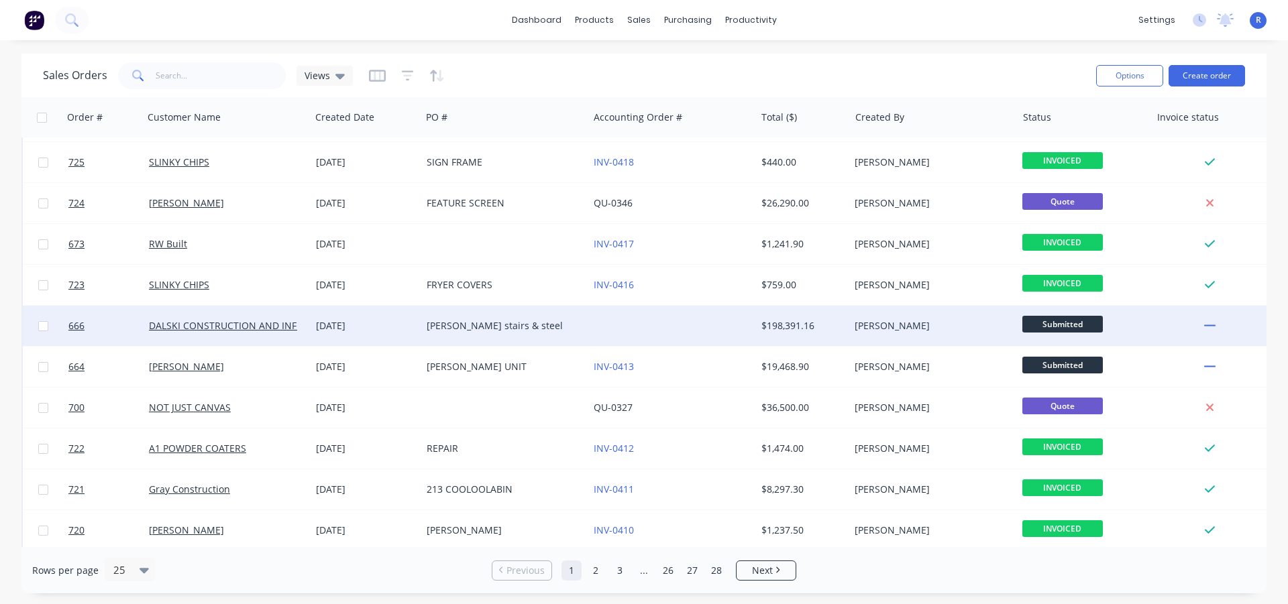
click at [904, 327] on div "[PERSON_NAME]" at bounding box center [928, 325] width 149 height 13
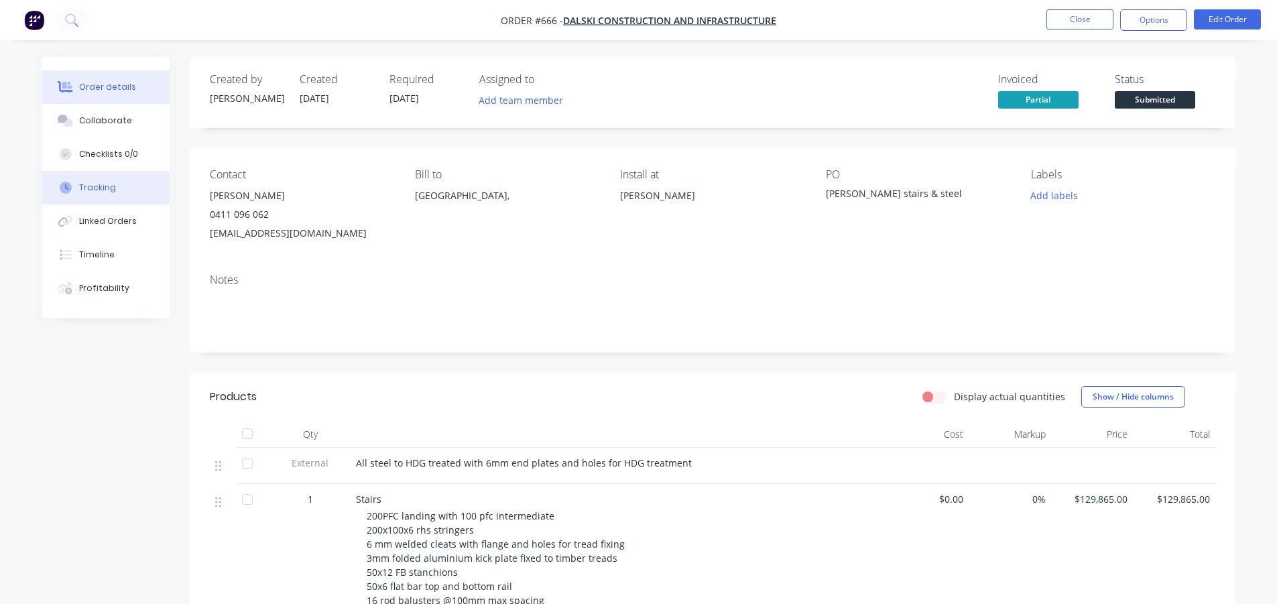
click at [87, 178] on button "Tracking" at bounding box center [105, 188] width 127 height 34
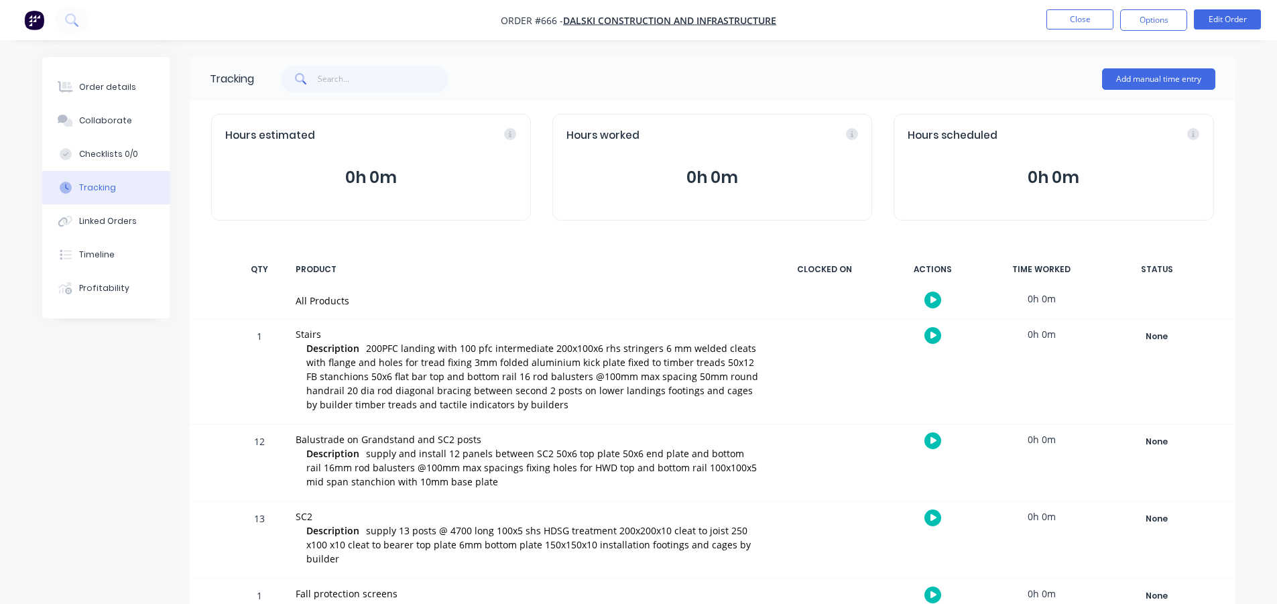
click at [935, 337] on icon "button" at bounding box center [934, 335] width 7 height 9
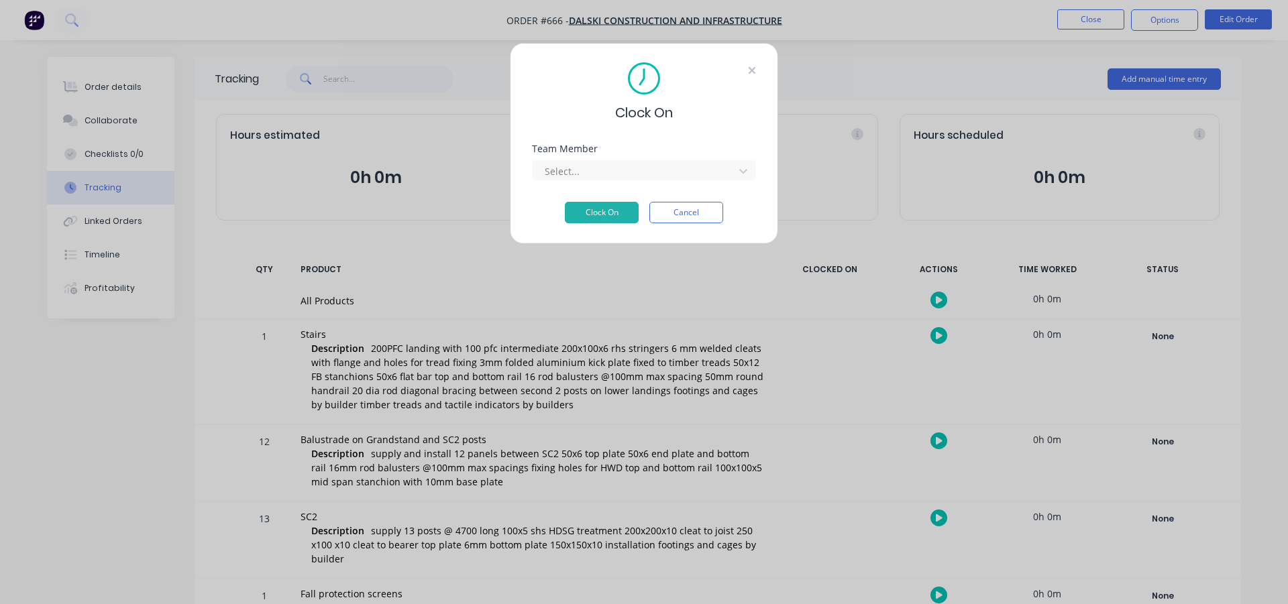
click at [754, 72] on icon at bounding box center [751, 70] width 7 height 7
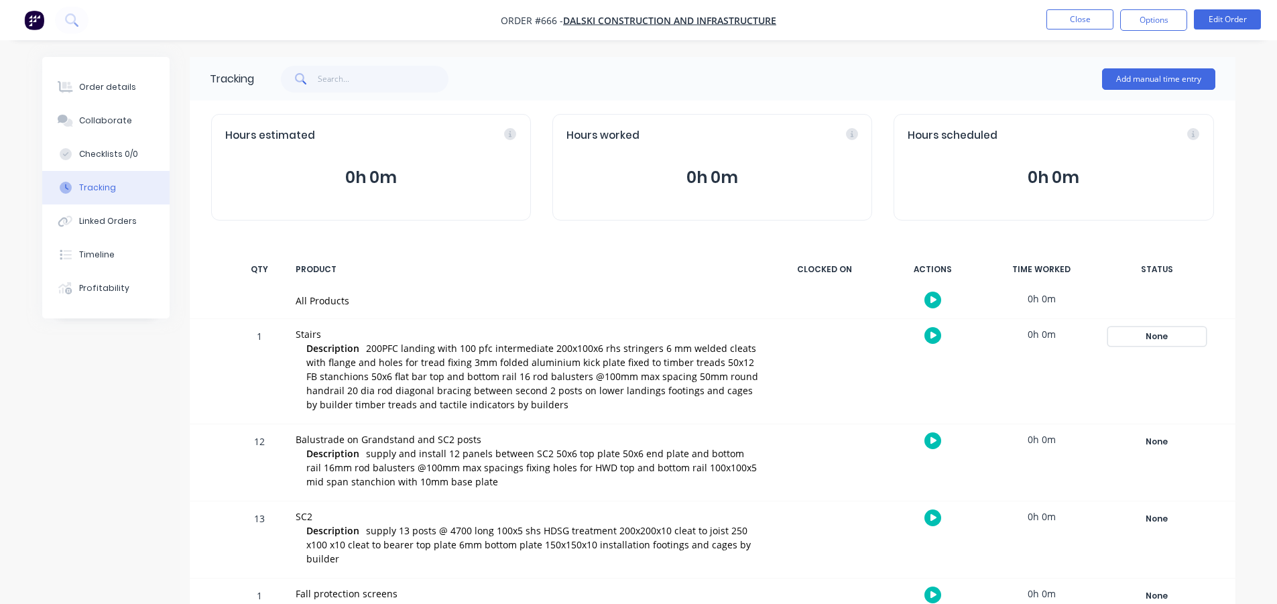
click at [1159, 334] on div "None" at bounding box center [1157, 336] width 97 height 17
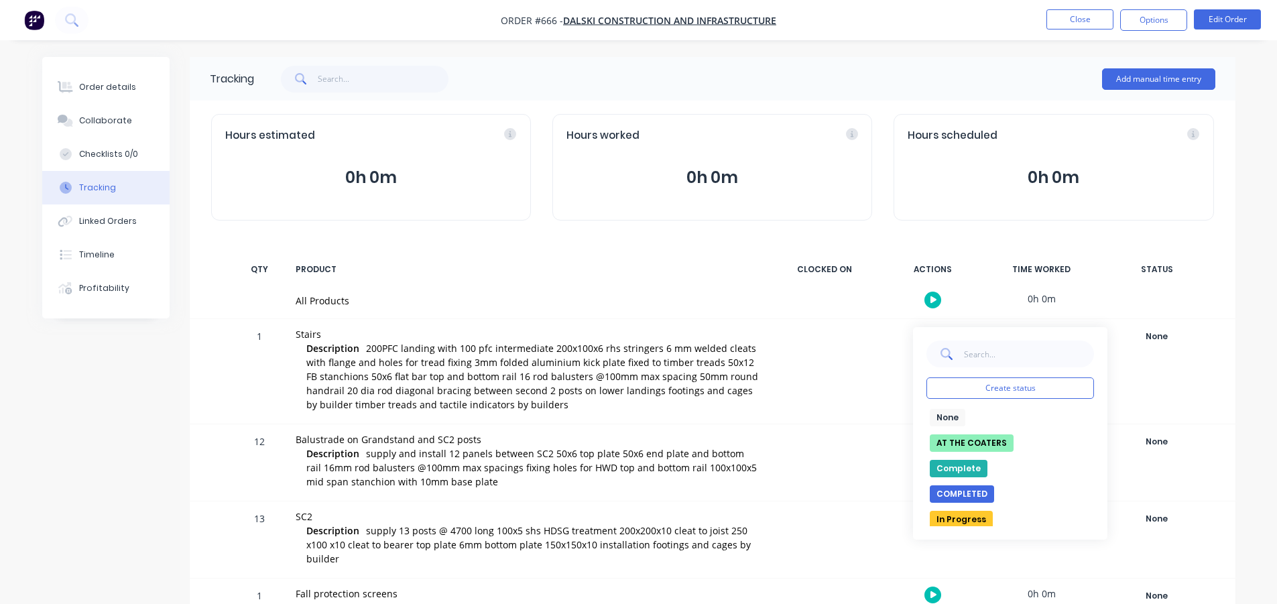
click at [1229, 345] on div "1 Stairs Description 200PFC landing with 100 pfc intermediate 200x100x6 rhs str…" at bounding box center [713, 371] width 1046 height 105
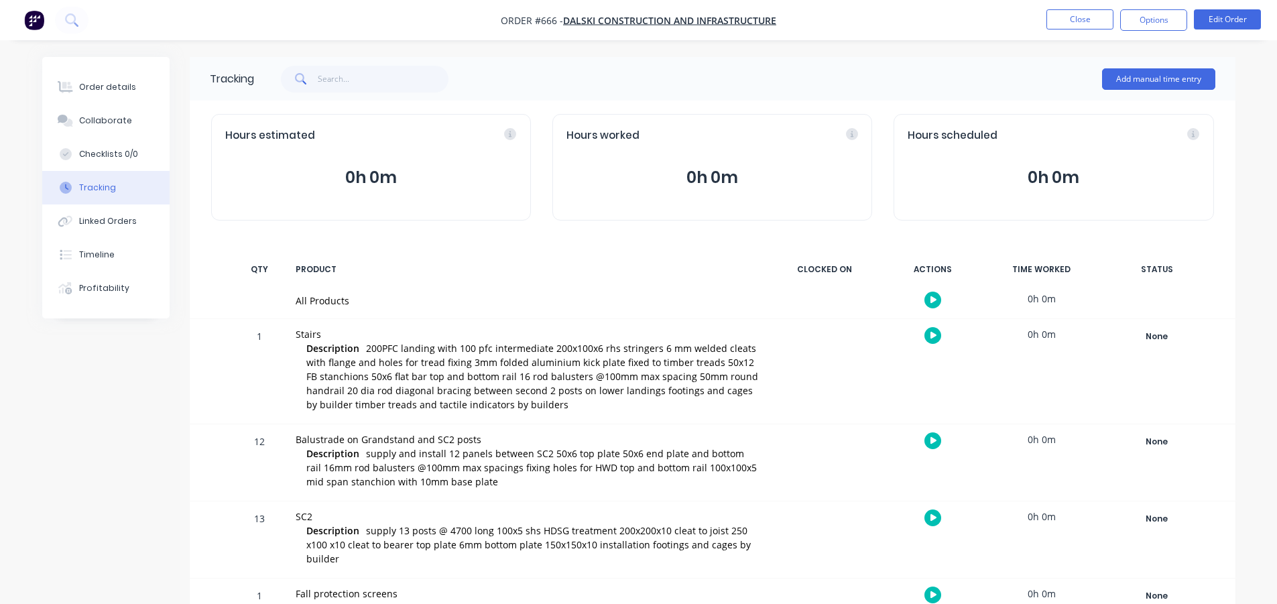
click at [724, 178] on button "0h 0m" at bounding box center [713, 177] width 292 height 25
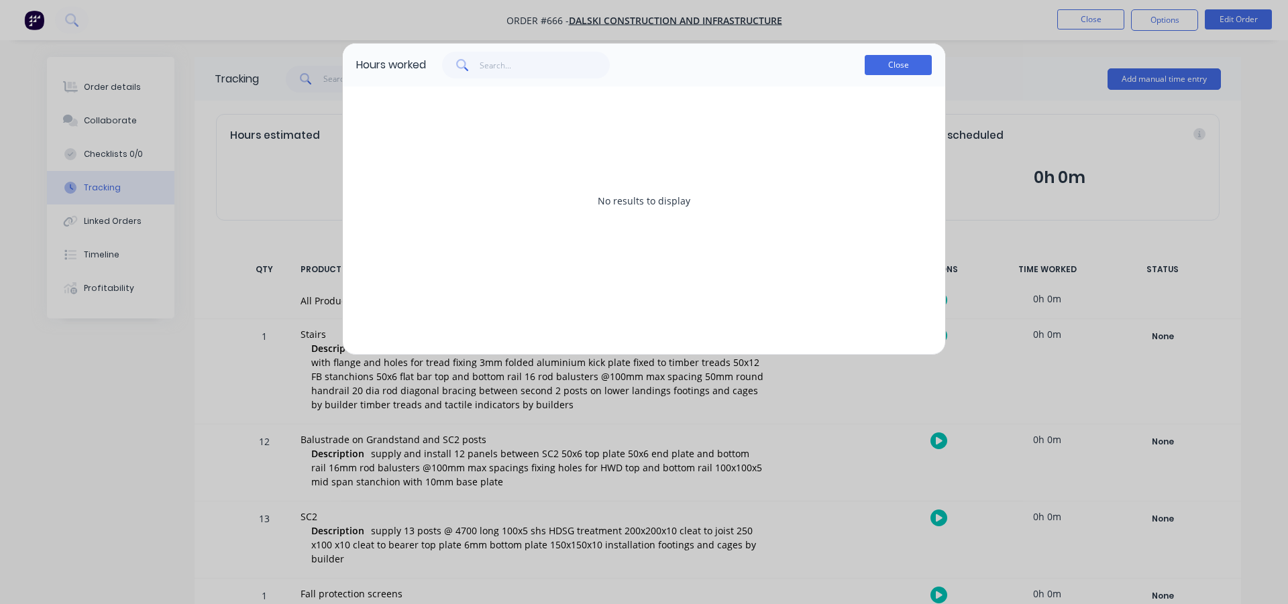
click at [911, 60] on button "Close" at bounding box center [897, 65] width 67 height 20
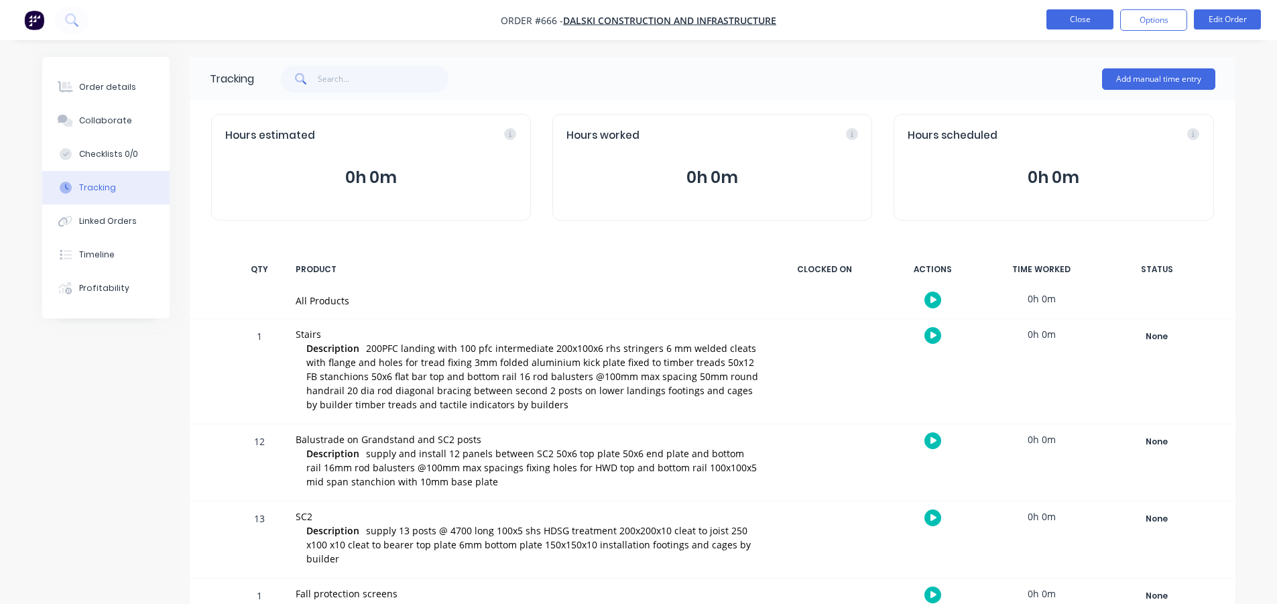
click at [1086, 16] on button "Close" at bounding box center [1080, 19] width 67 height 20
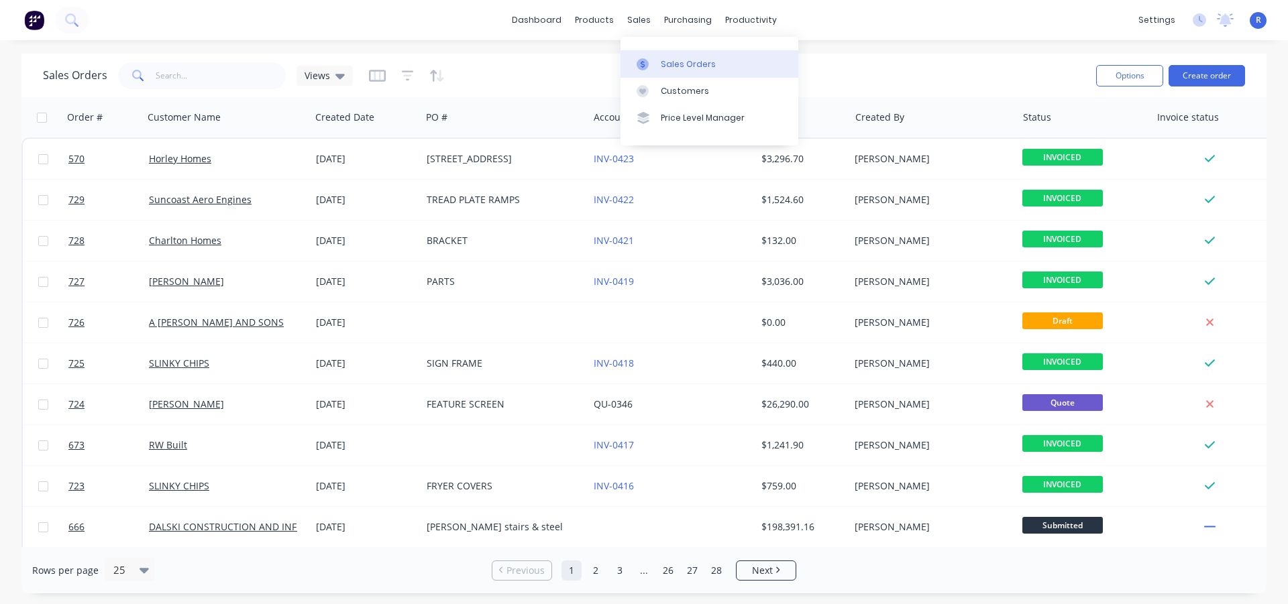
click at [655, 61] on div at bounding box center [646, 64] width 20 height 12
click at [246, 85] on input "text" at bounding box center [221, 75] width 131 height 27
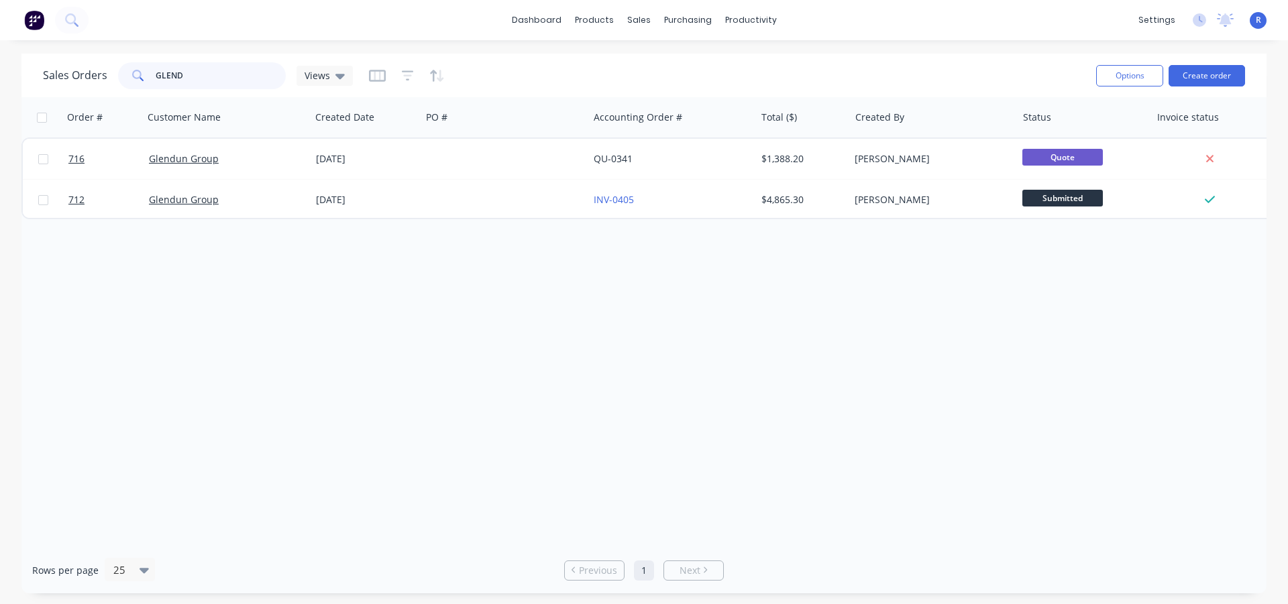
type input "GLEND"
click at [1192, 62] on div "Options Create order" at bounding box center [1167, 75] width 154 height 33
click at [1192, 76] on button "Create order" at bounding box center [1206, 75] width 76 height 21
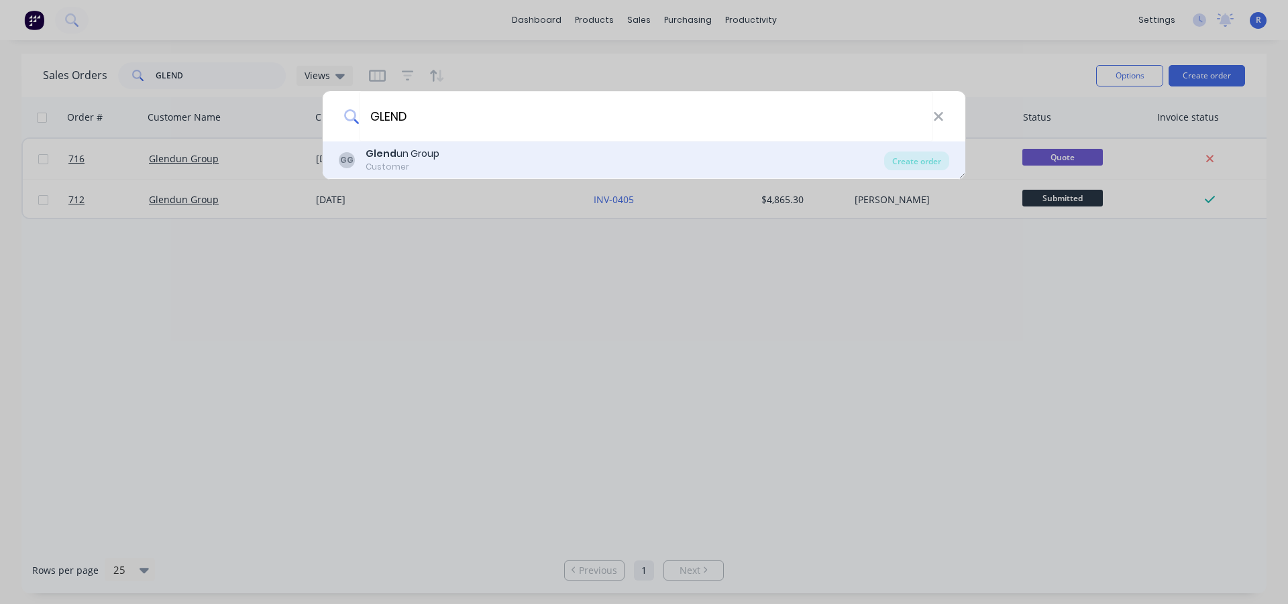
type input "GLEND"
click at [410, 161] on div "Glend un Group" at bounding box center [402, 154] width 74 height 14
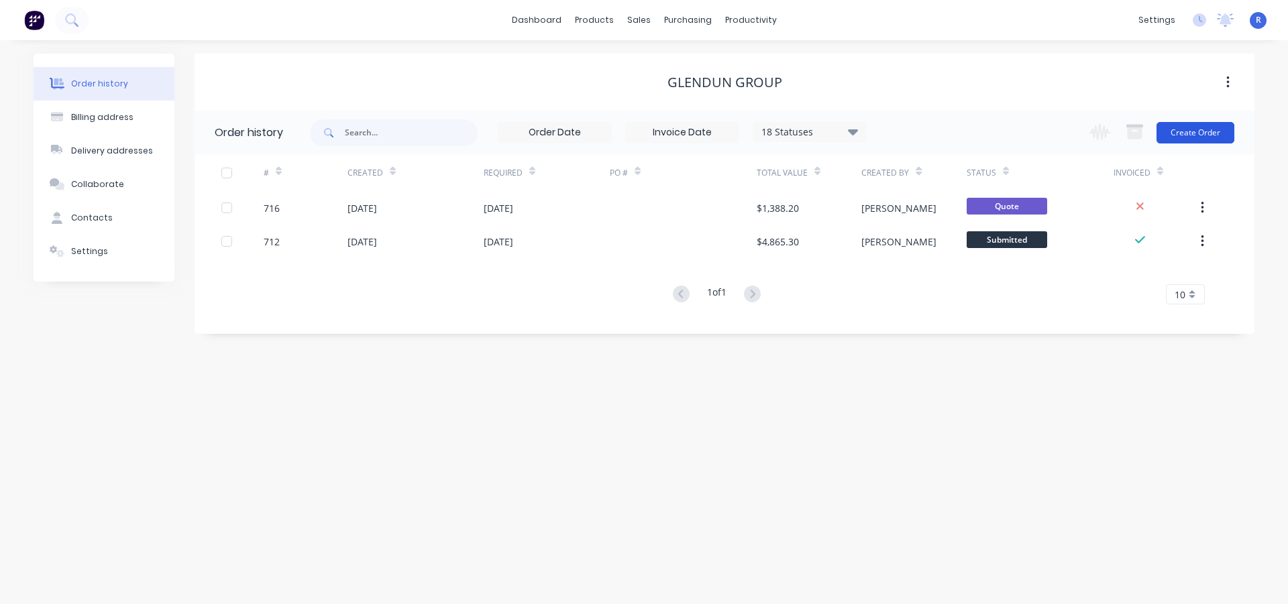
click at [1186, 132] on button "Create Order" at bounding box center [1195, 132] width 78 height 21
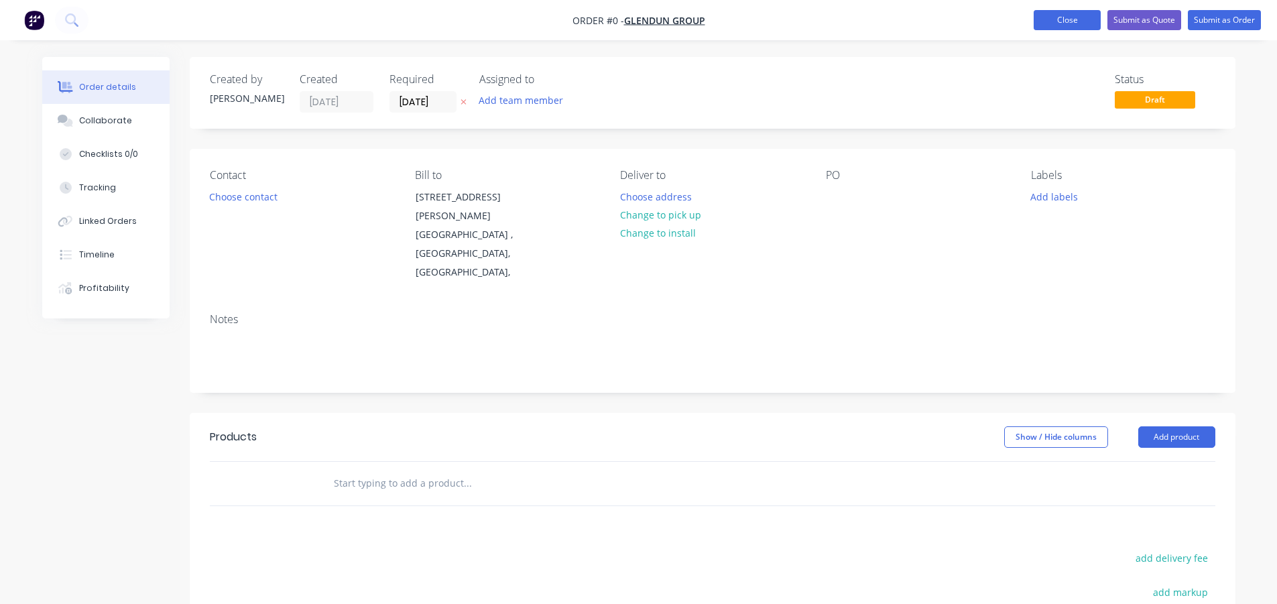
click at [1064, 18] on button "Close" at bounding box center [1067, 20] width 67 height 20
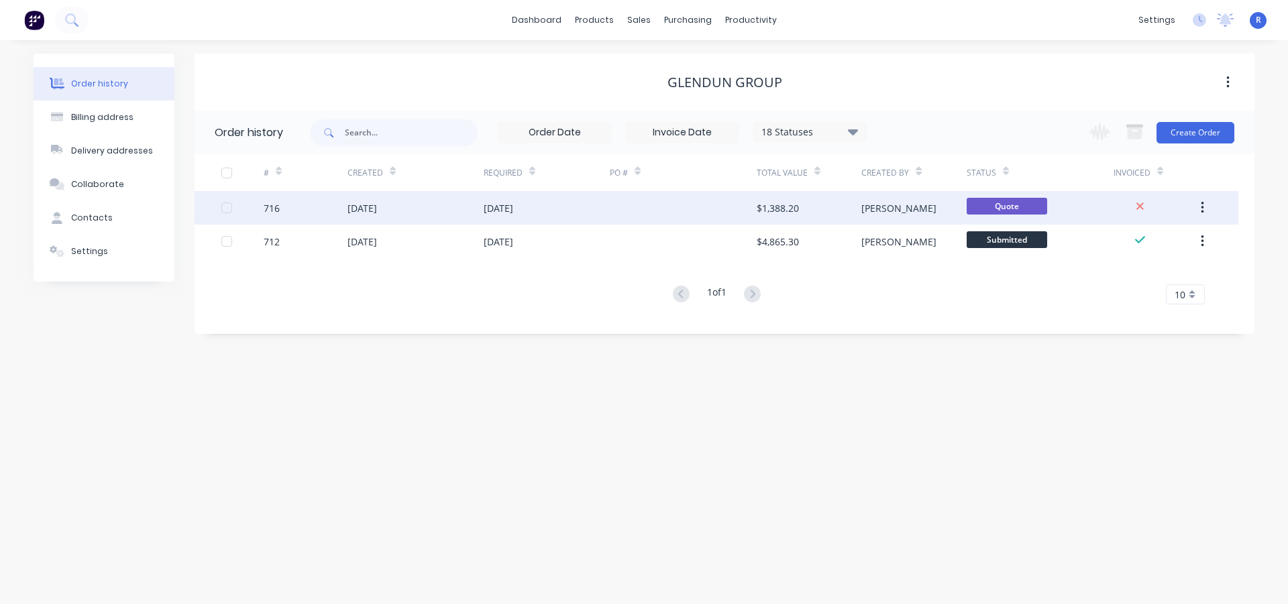
click at [718, 208] on div at bounding box center [683, 208] width 147 height 34
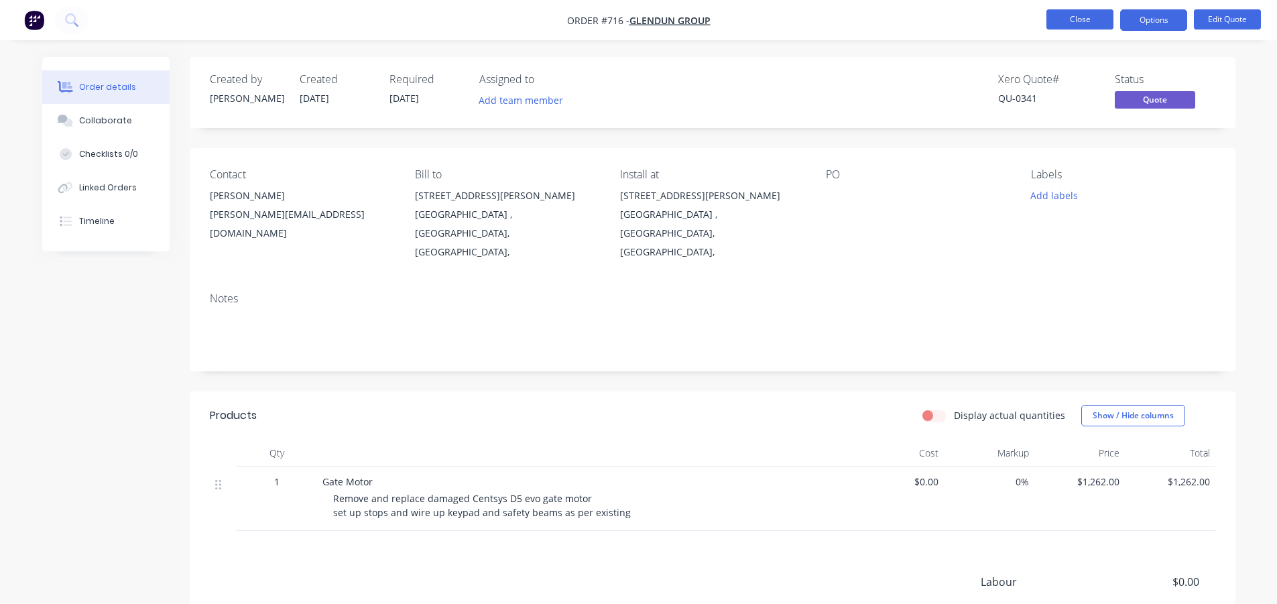
click at [1093, 17] on button "Close" at bounding box center [1080, 19] width 67 height 20
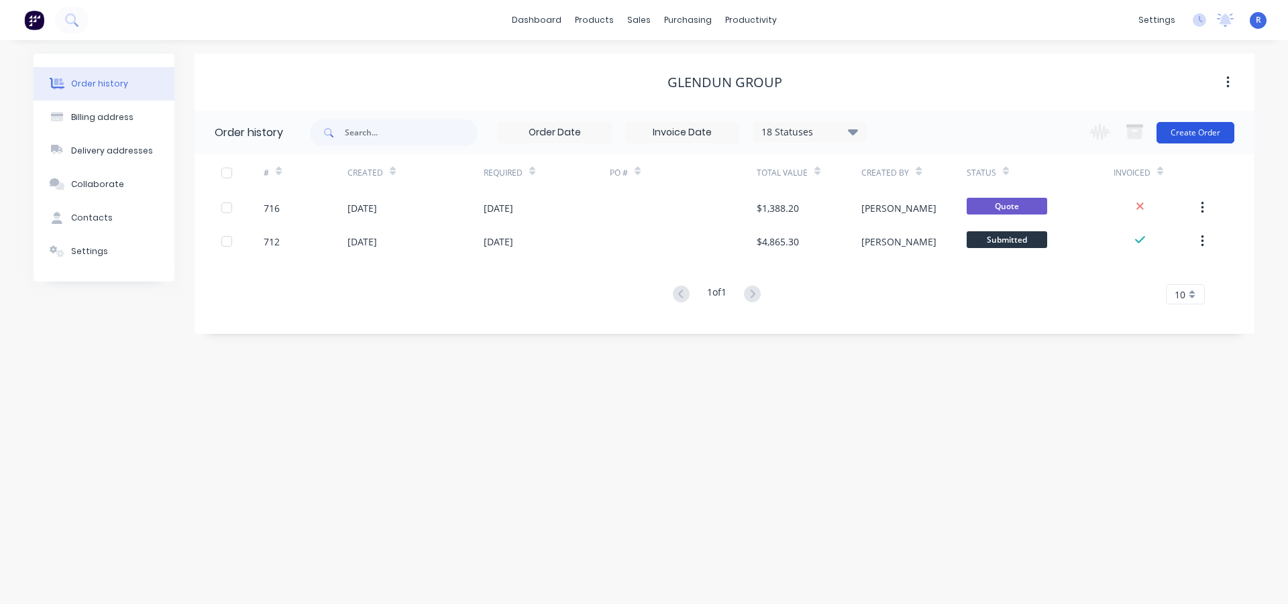
click at [1174, 128] on button "Create Order" at bounding box center [1195, 132] width 78 height 21
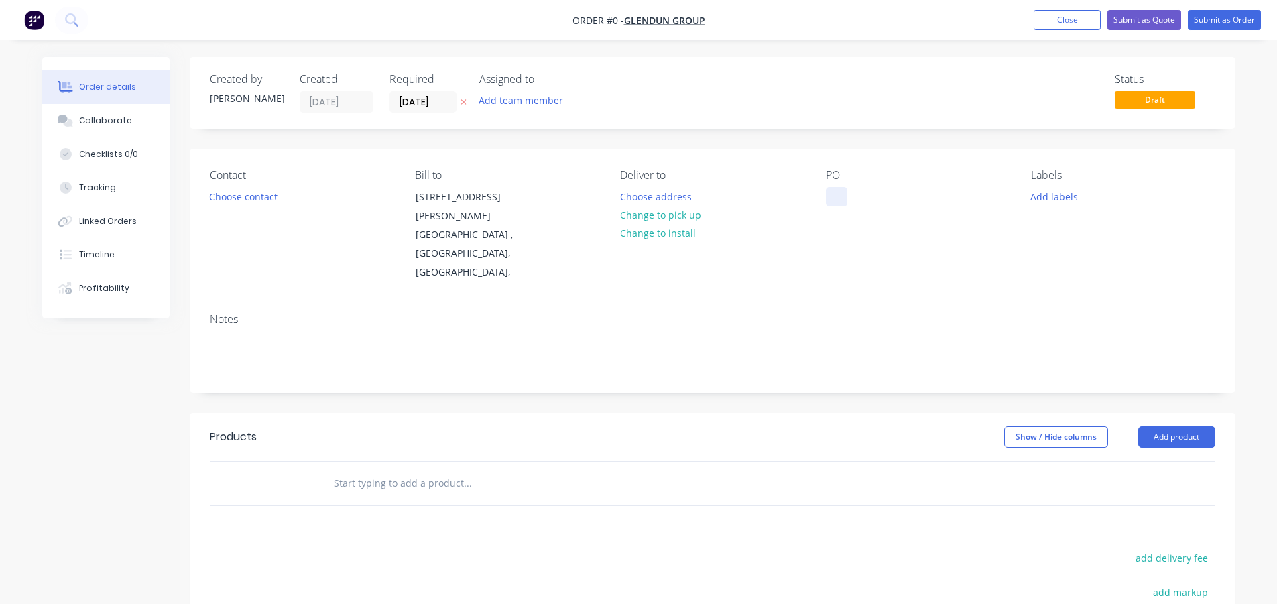
click at [835, 193] on div at bounding box center [836, 196] width 21 height 19
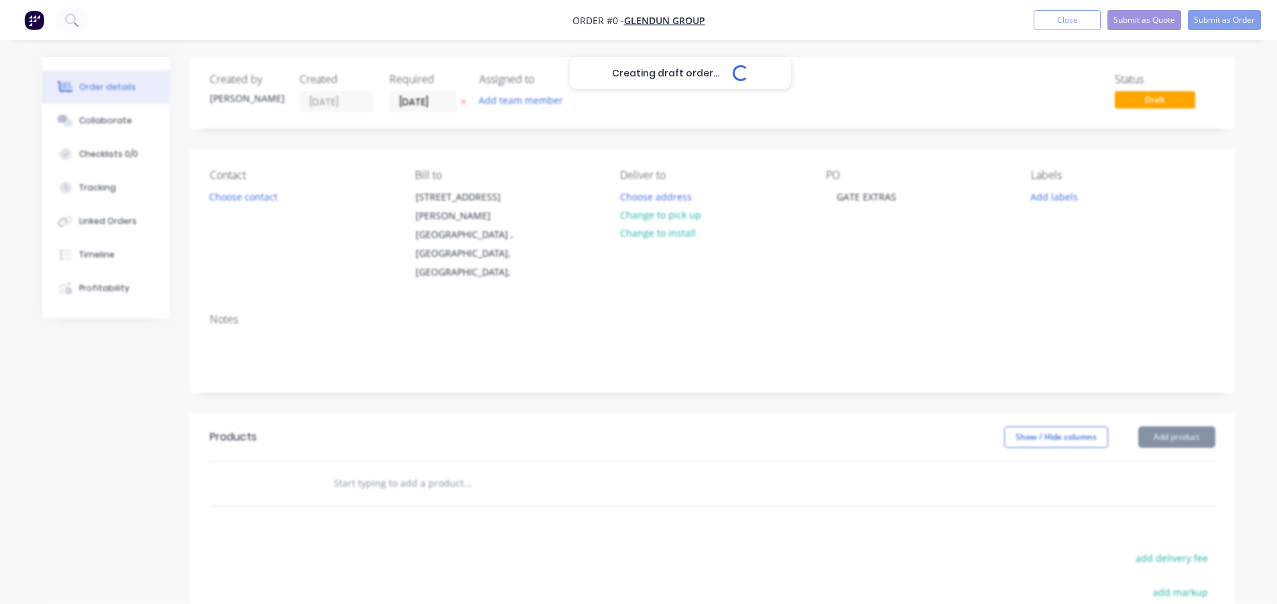
click at [858, 384] on div "Creating draft order... Loading... Order details Collaborate Checklists 0/0 Tra…" at bounding box center [639, 452] width 1220 height 791
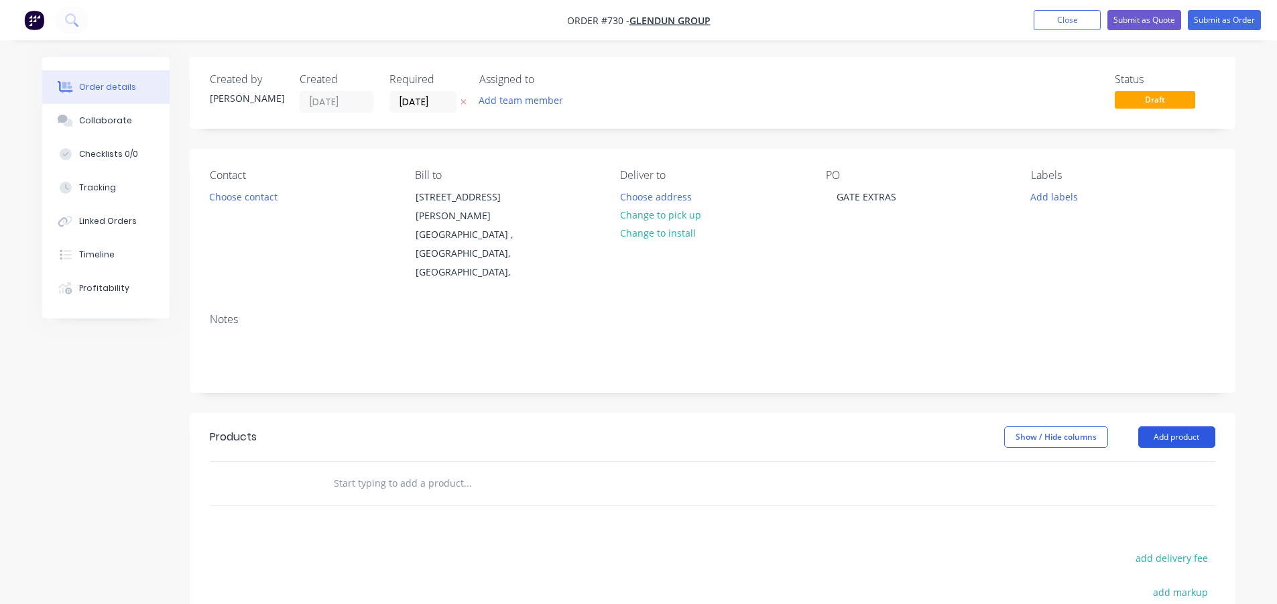
click at [1164, 426] on button "Add product" at bounding box center [1177, 436] width 77 height 21
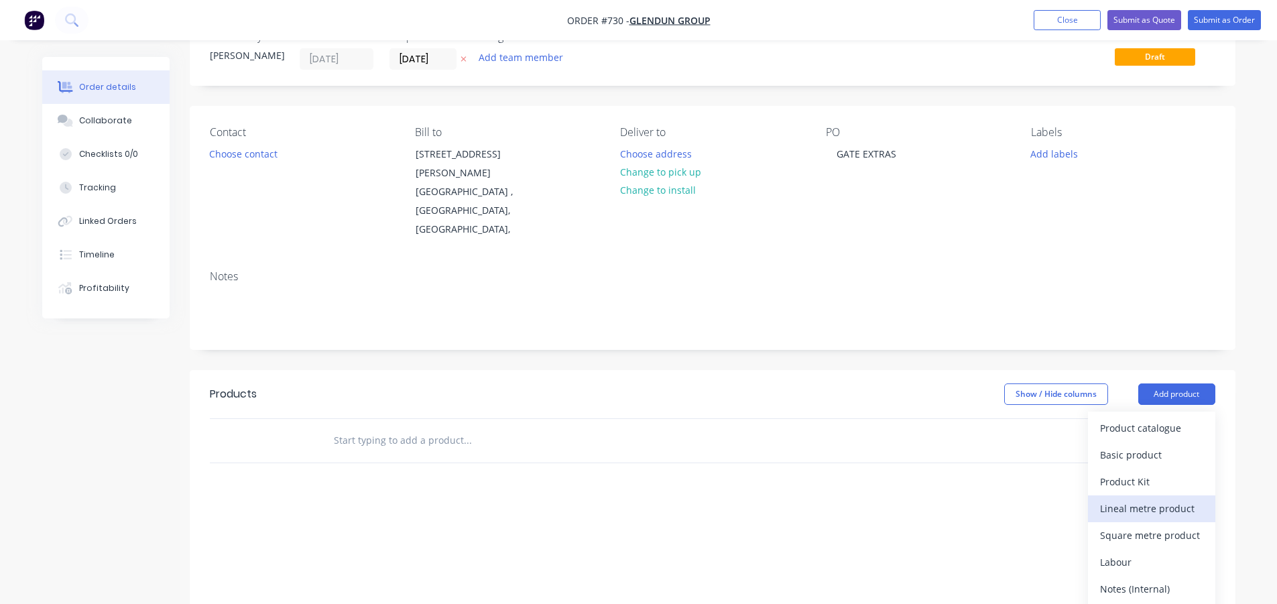
scroll to position [67, 0]
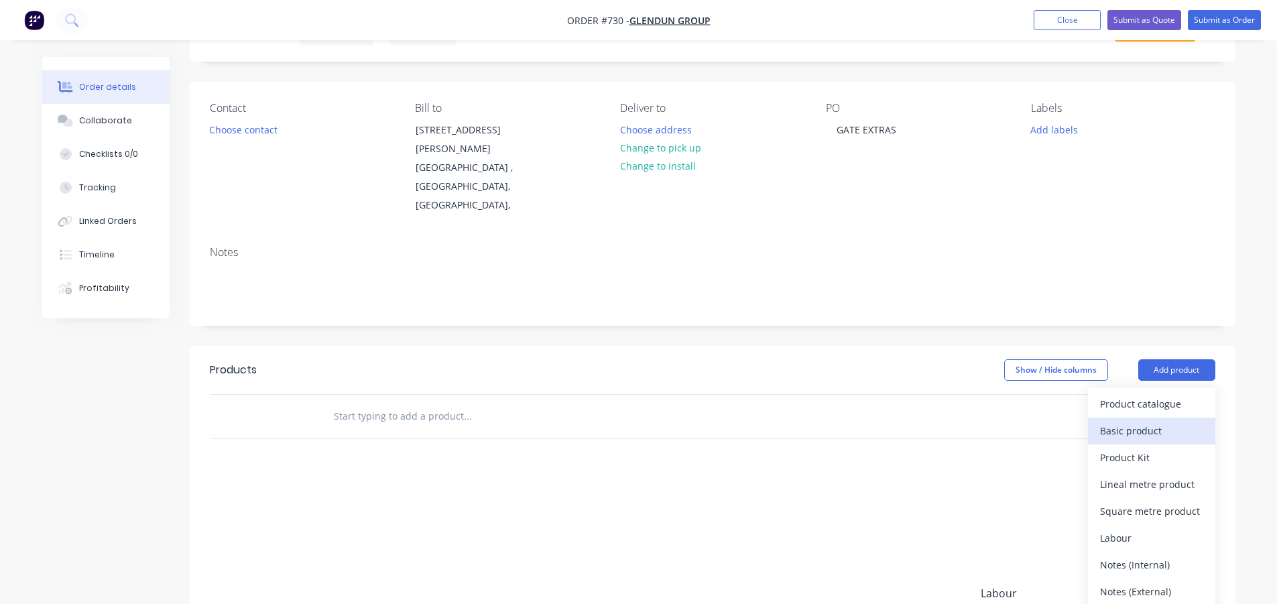
click at [1125, 421] on div "Basic product" at bounding box center [1151, 430] width 103 height 19
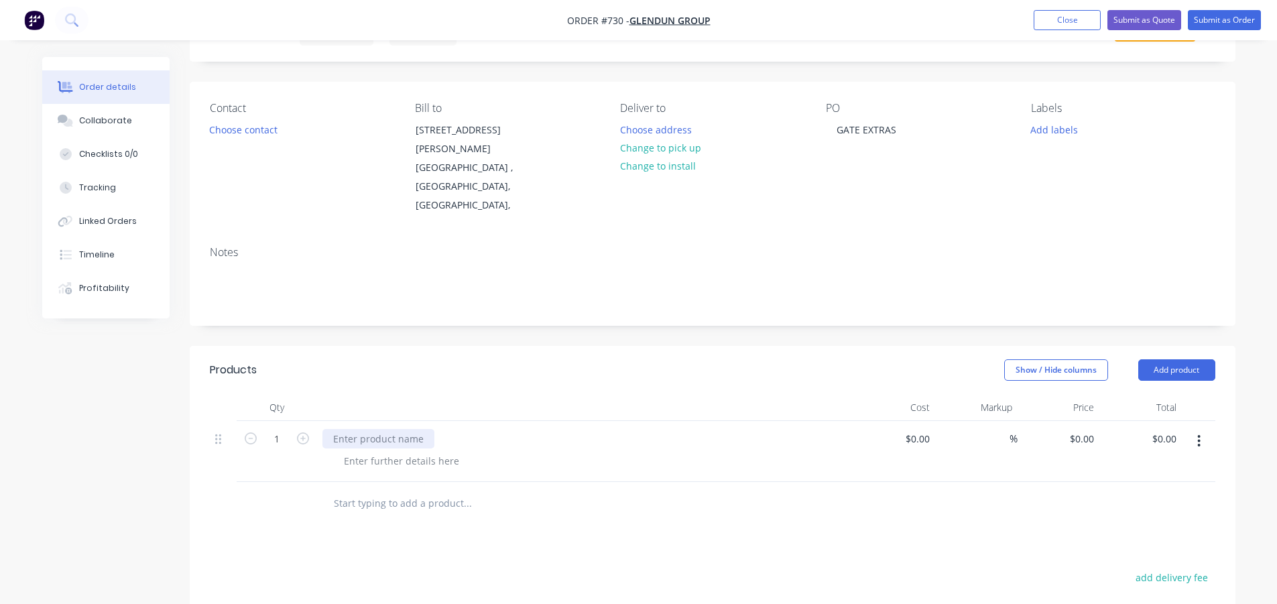
click at [387, 429] on div at bounding box center [379, 438] width 112 height 19
click at [367, 429] on div "REPAIRS TO [GEOGRAPHIC_DATA]" at bounding box center [407, 438] width 169 height 19
click at [393, 451] on div at bounding box center [401, 460] width 137 height 19
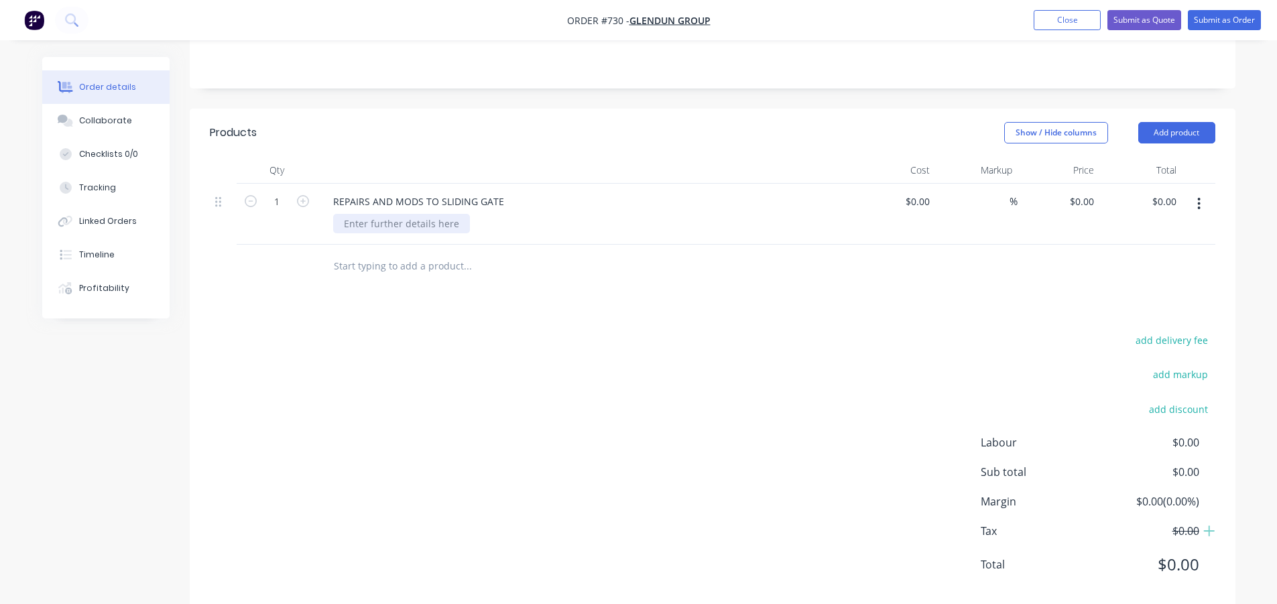
scroll to position [312, 0]
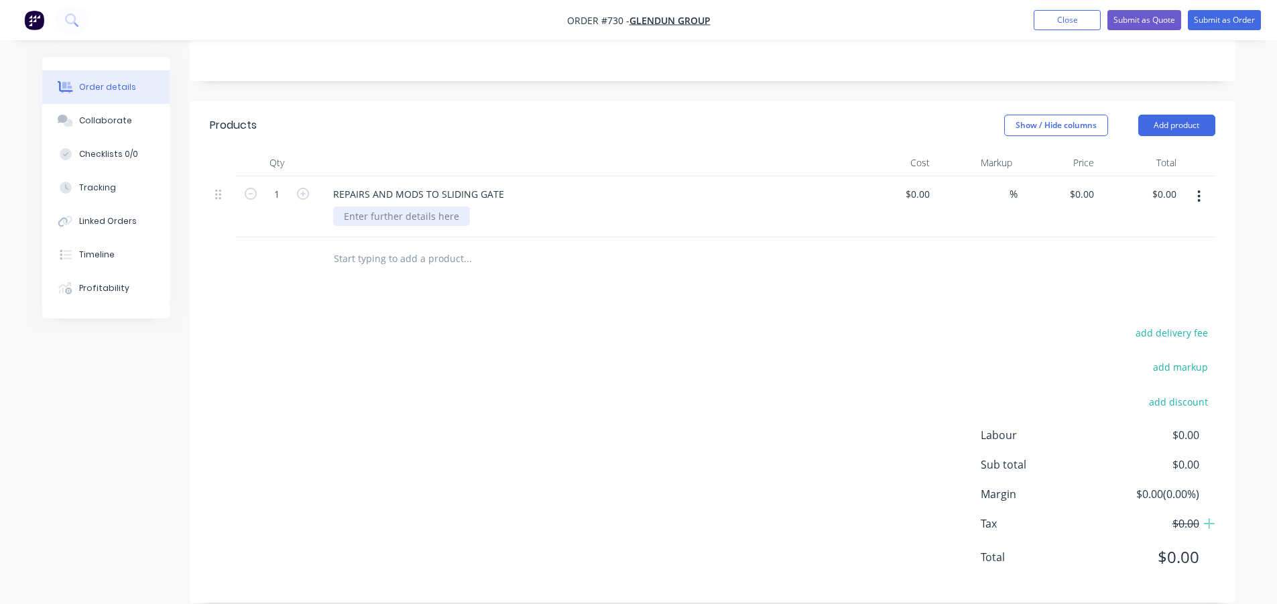
click at [388, 207] on div at bounding box center [401, 216] width 137 height 19
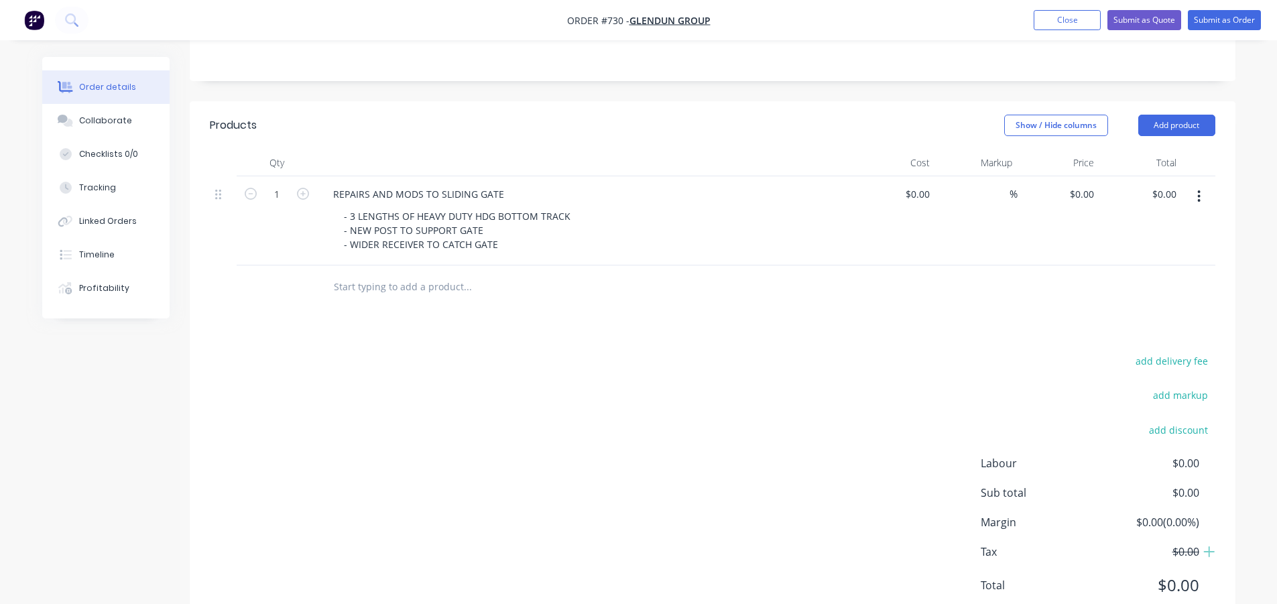
click at [705, 382] on div "add delivery fee add markup add discount Labour $0.00 Sub total $0.00 Margin $0…" at bounding box center [713, 481] width 1006 height 259
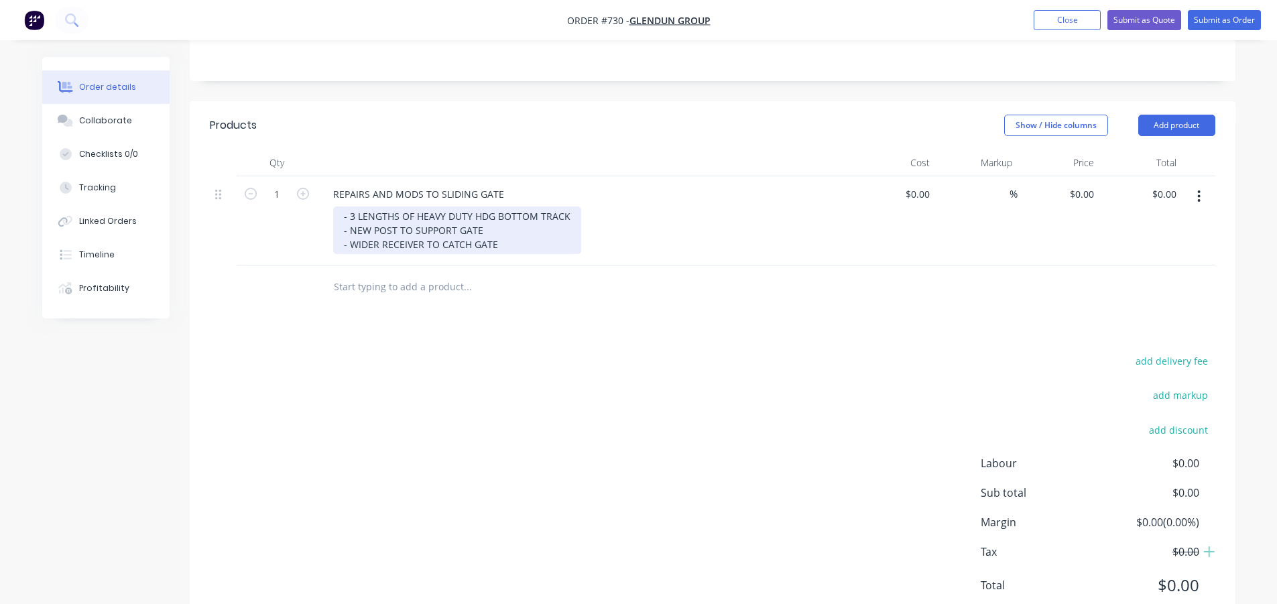
click at [503, 221] on div "- 3 LENGTHS OF HEAVY DUTY HDG BOTTOM TRACK - NEW POST TO SUPPORT GATE - WIDER R…" at bounding box center [457, 231] width 248 height 48
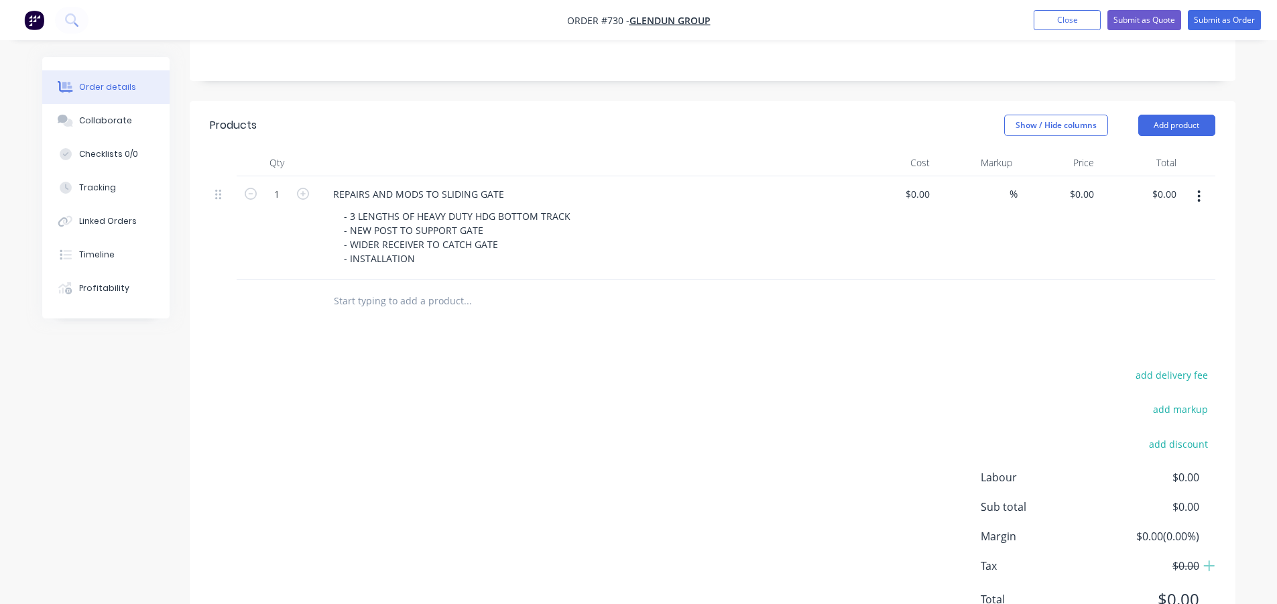
click at [585, 366] on div "add delivery fee add markup add discount Labour $0.00 Sub total $0.00 Margin $0…" at bounding box center [713, 495] width 1006 height 259
click at [1082, 184] on div "0 $0.00" at bounding box center [1082, 193] width 36 height 19
type input "$2,840.00"
click at [890, 333] on div "Products Show / Hide columns Add product Qty Cost Markup Price Total 1 REPAIRS …" at bounding box center [713, 373] width 1046 height 544
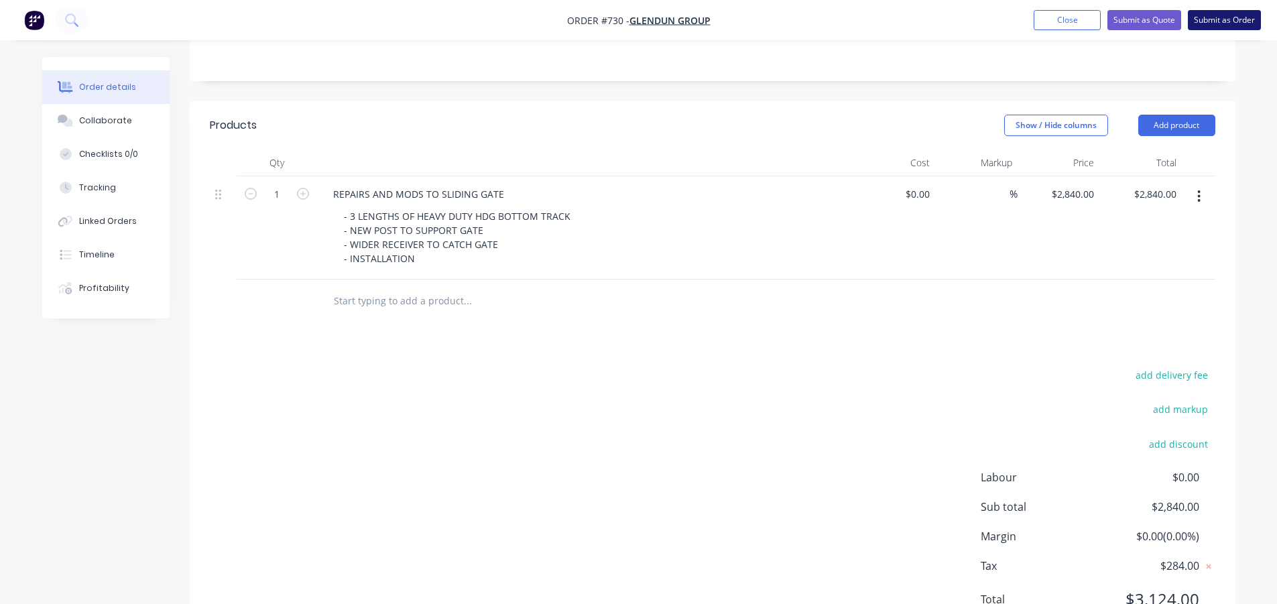
click at [1210, 21] on button "Submit as Order" at bounding box center [1224, 20] width 73 height 20
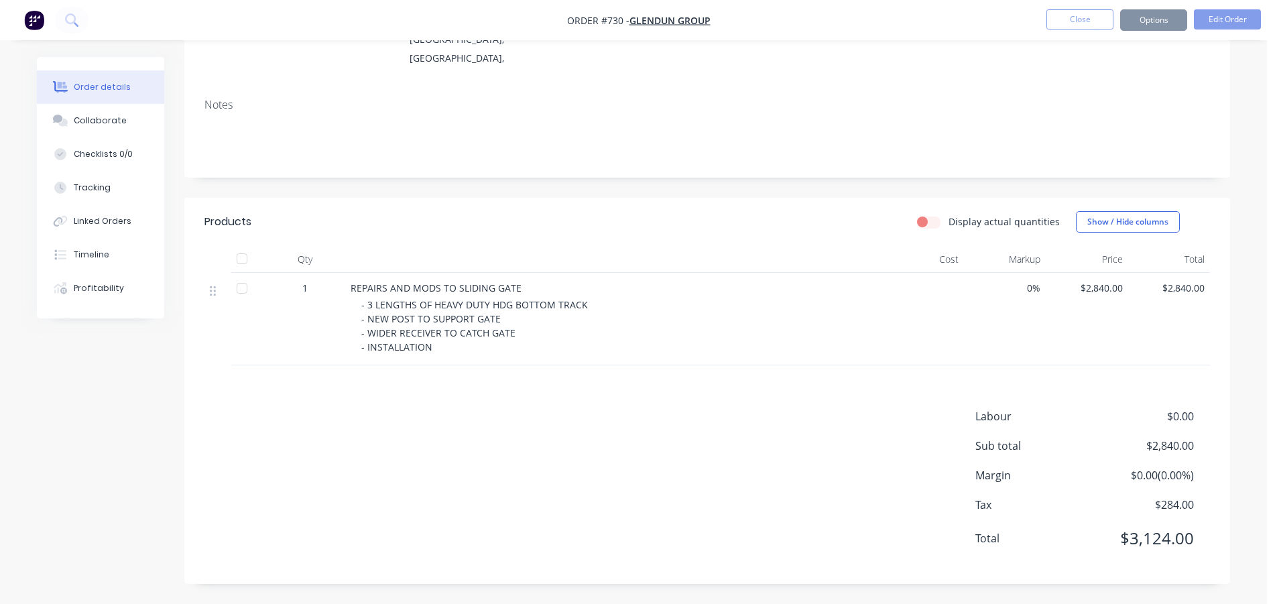
scroll to position [0, 0]
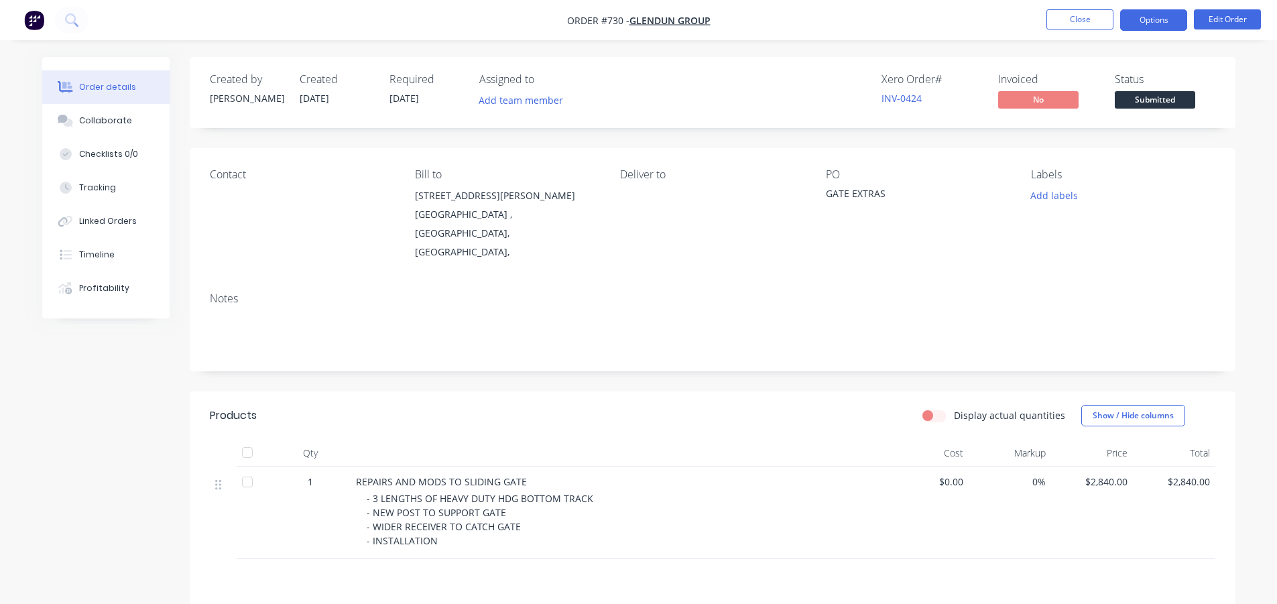
click at [1167, 19] on button "Options" at bounding box center [1154, 19] width 67 height 21
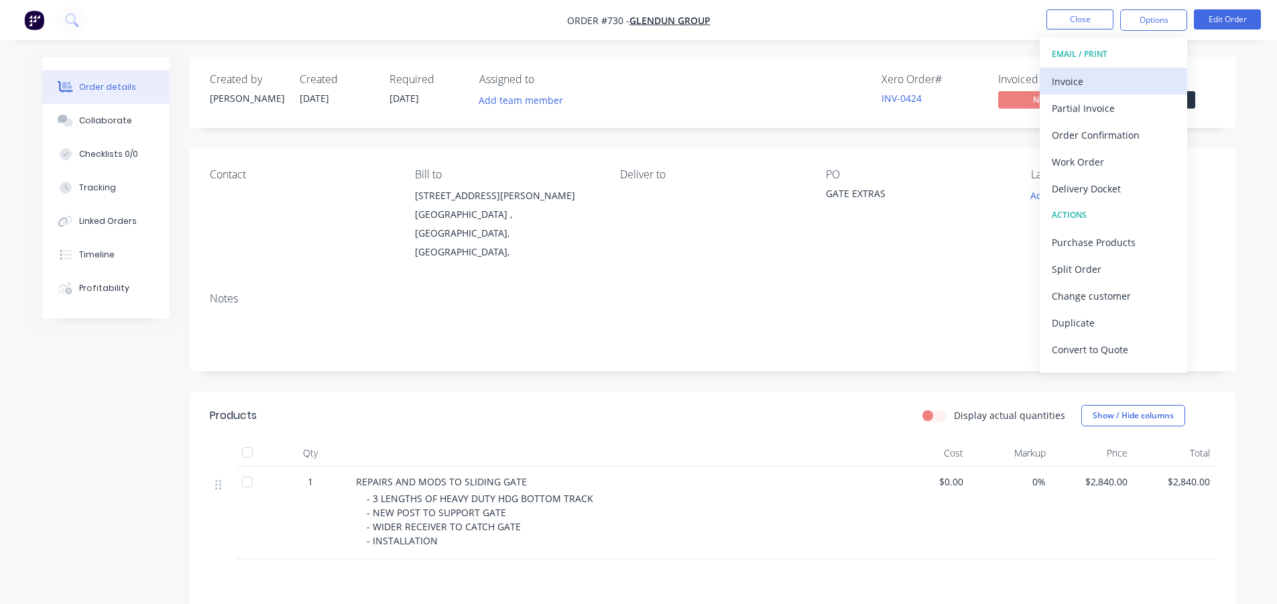
click at [1098, 70] on button "Invoice" at bounding box center [1114, 81] width 148 height 27
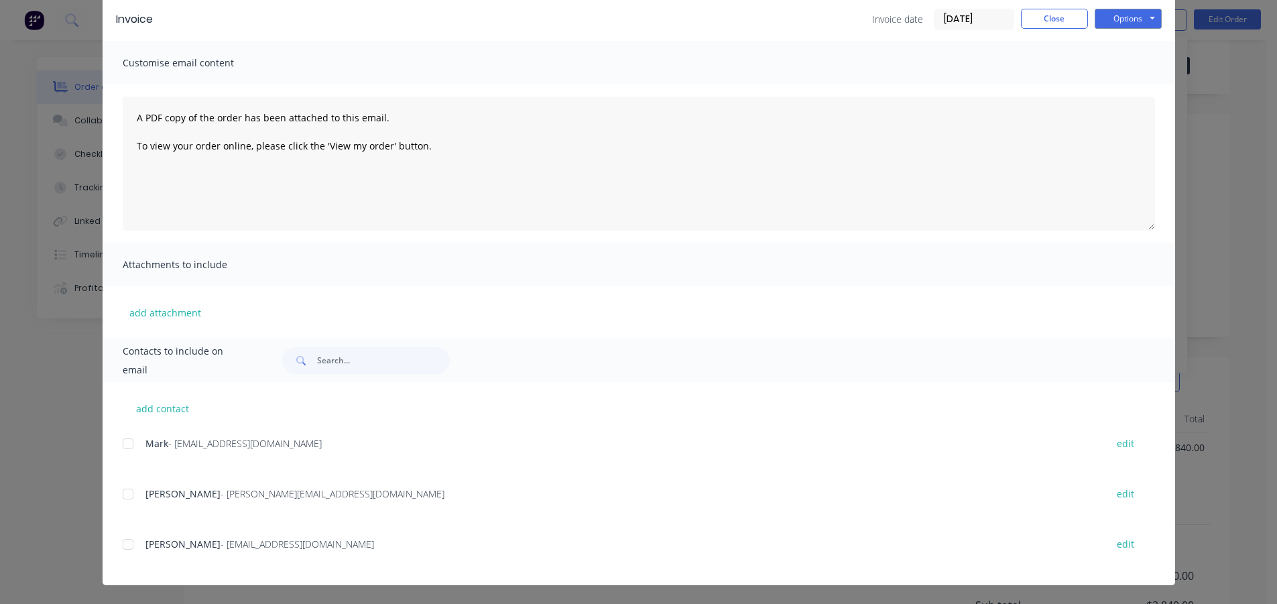
scroll to position [67, 0]
drag, startPoint x: 121, startPoint y: 547, endPoint x: 133, endPoint y: 554, distance: 14.7
click at [121, 547] on div at bounding box center [128, 544] width 27 height 27
click at [1106, 21] on button "Options" at bounding box center [1128, 19] width 67 height 20
click at [1117, 83] on button "Email" at bounding box center [1138, 87] width 86 height 22
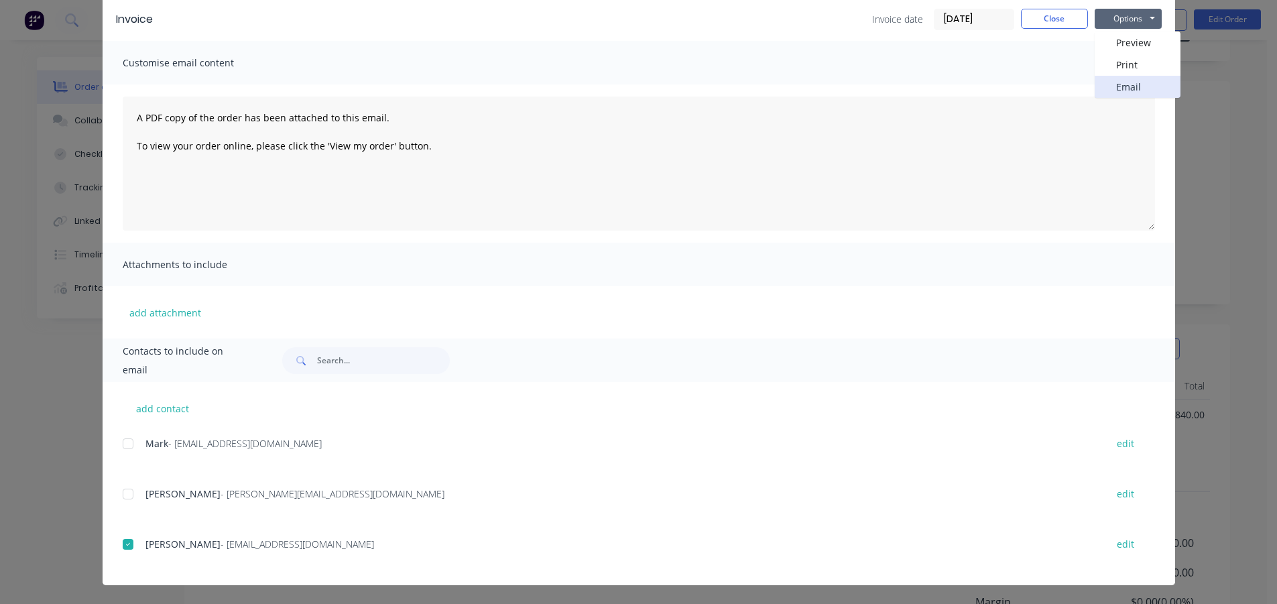
scroll to position [0, 0]
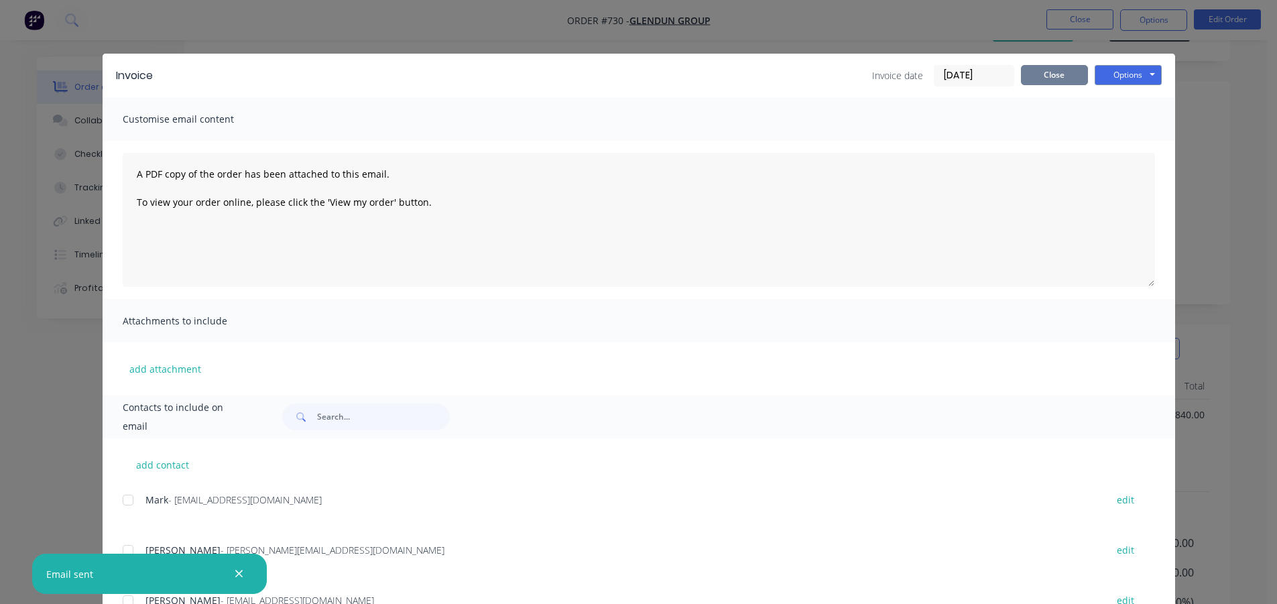
click at [1036, 77] on button "Close" at bounding box center [1054, 75] width 67 height 20
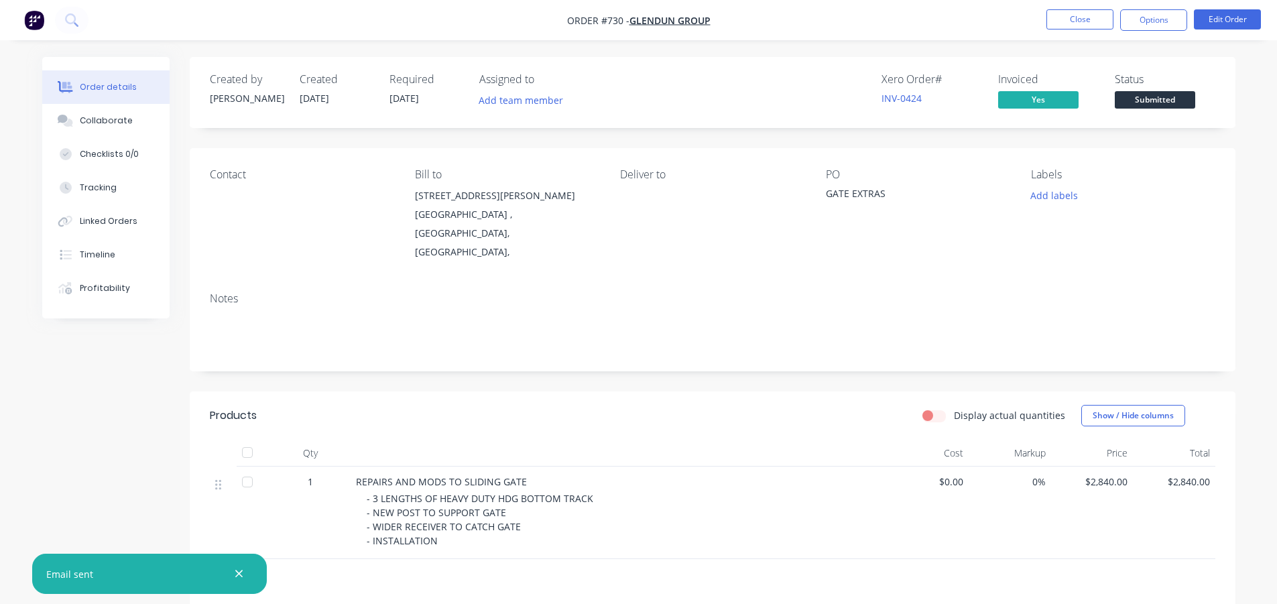
click at [1134, 93] on span "Submitted" at bounding box center [1155, 99] width 80 height 17
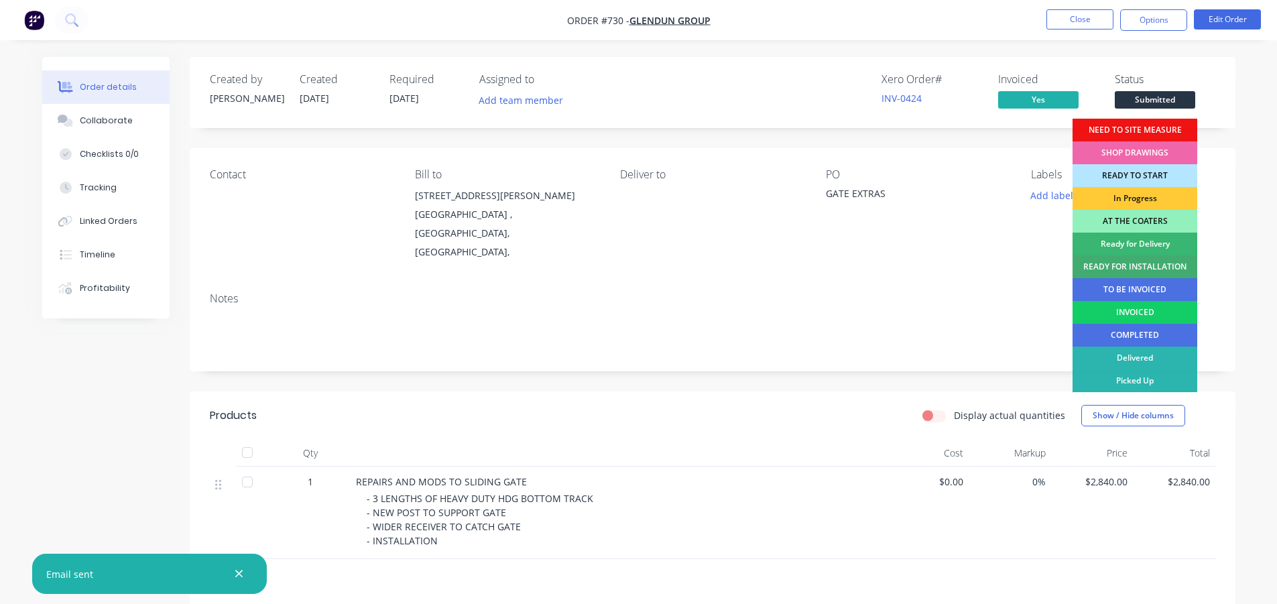
click at [1098, 304] on div "INVOICED" at bounding box center [1135, 312] width 125 height 23
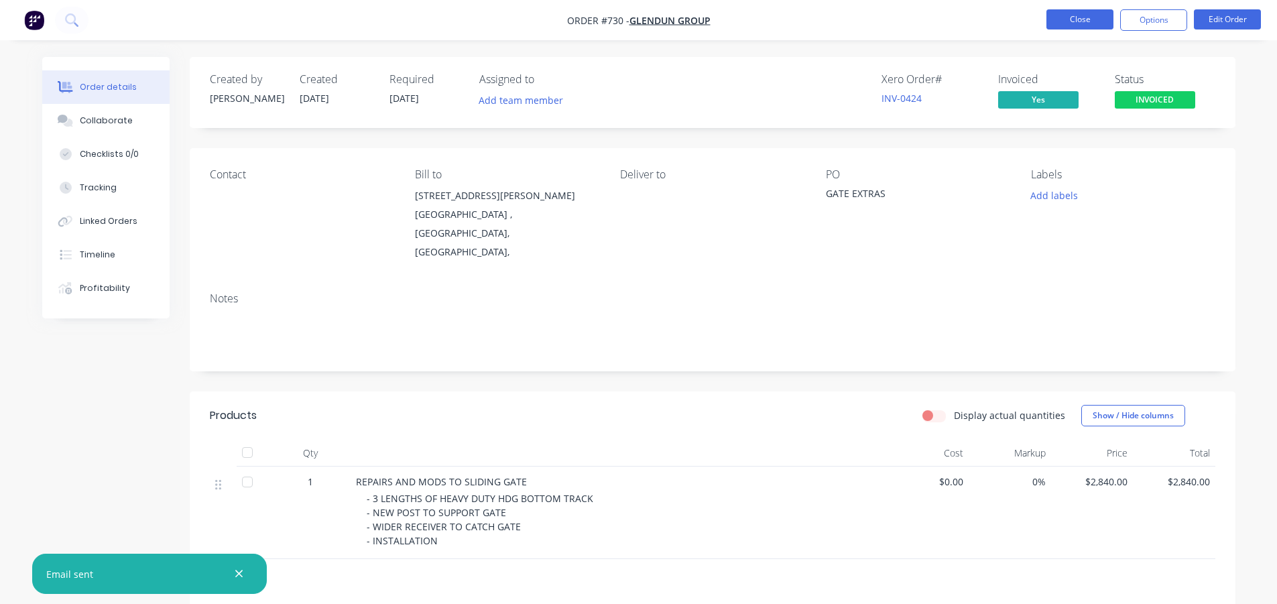
click at [1074, 19] on button "Close" at bounding box center [1080, 19] width 67 height 20
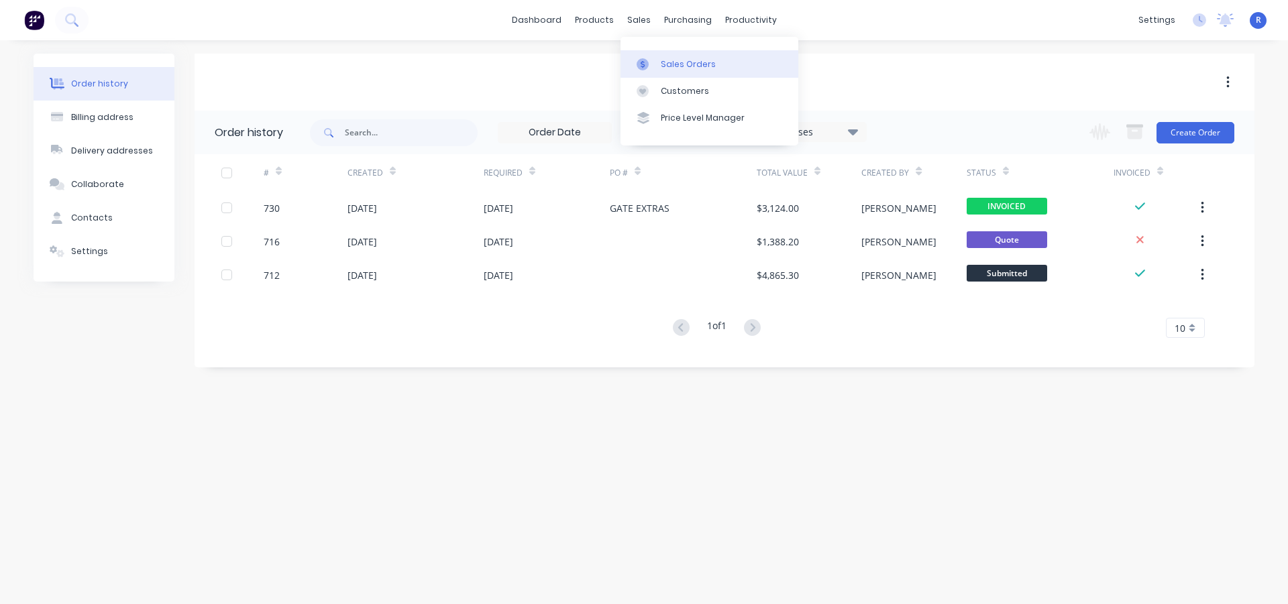
click at [661, 57] on link "Sales Orders" at bounding box center [709, 63] width 178 height 27
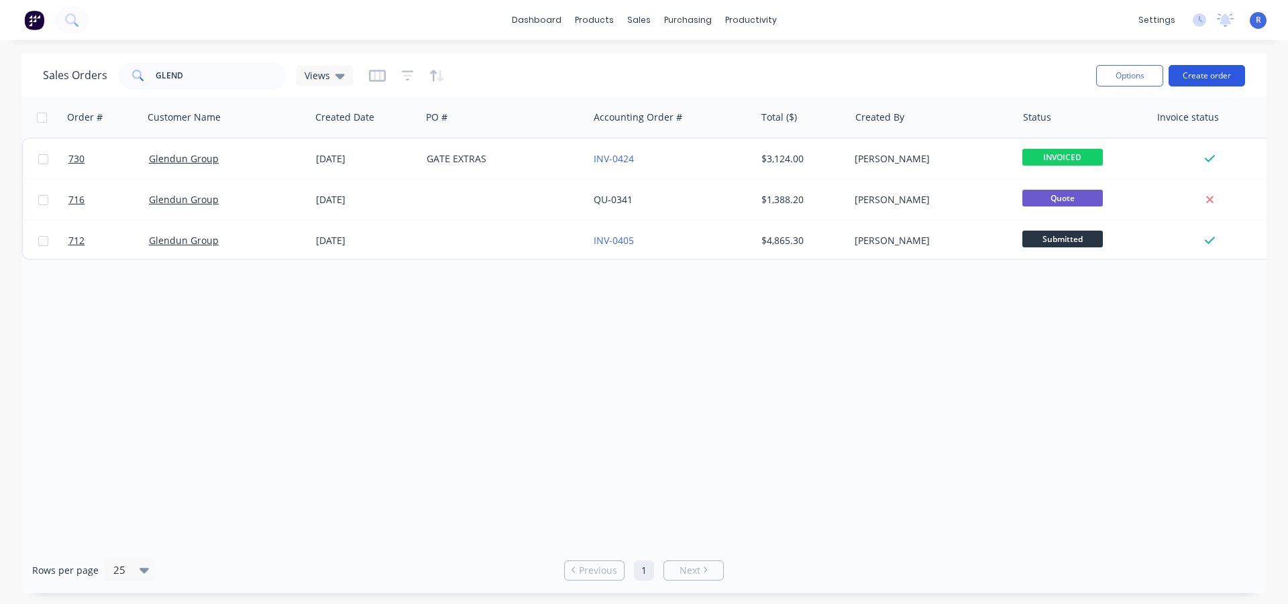
click at [1218, 77] on button "Create order" at bounding box center [1206, 75] width 76 height 21
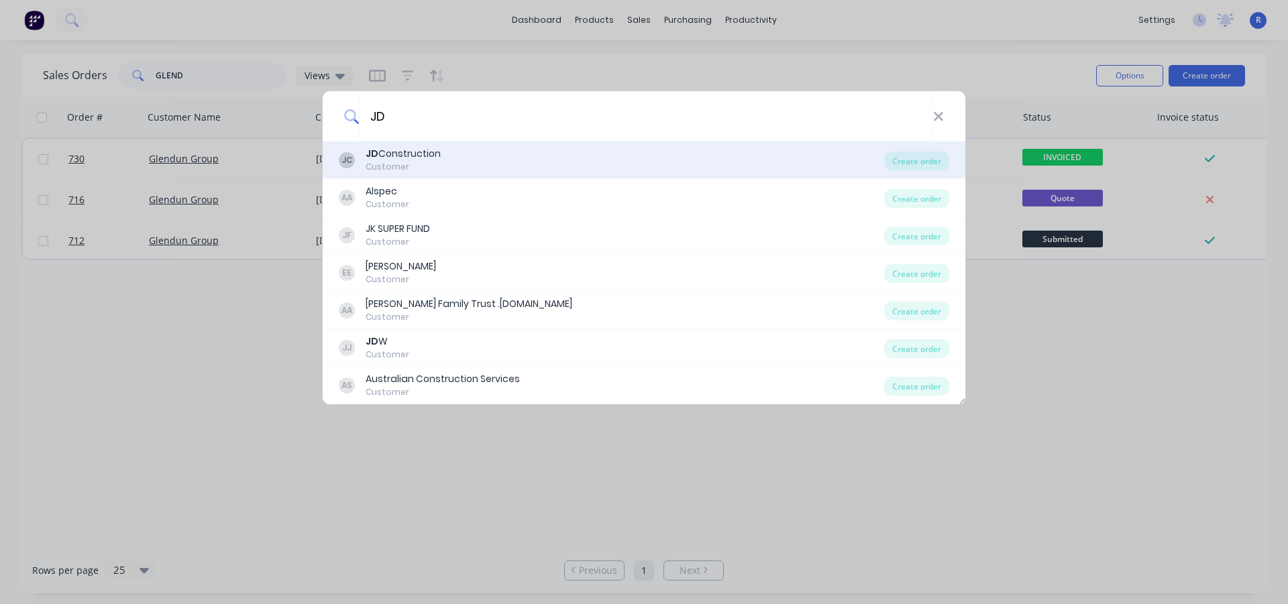
type input "JD"
click at [375, 166] on div "Customer" at bounding box center [402, 167] width 75 height 12
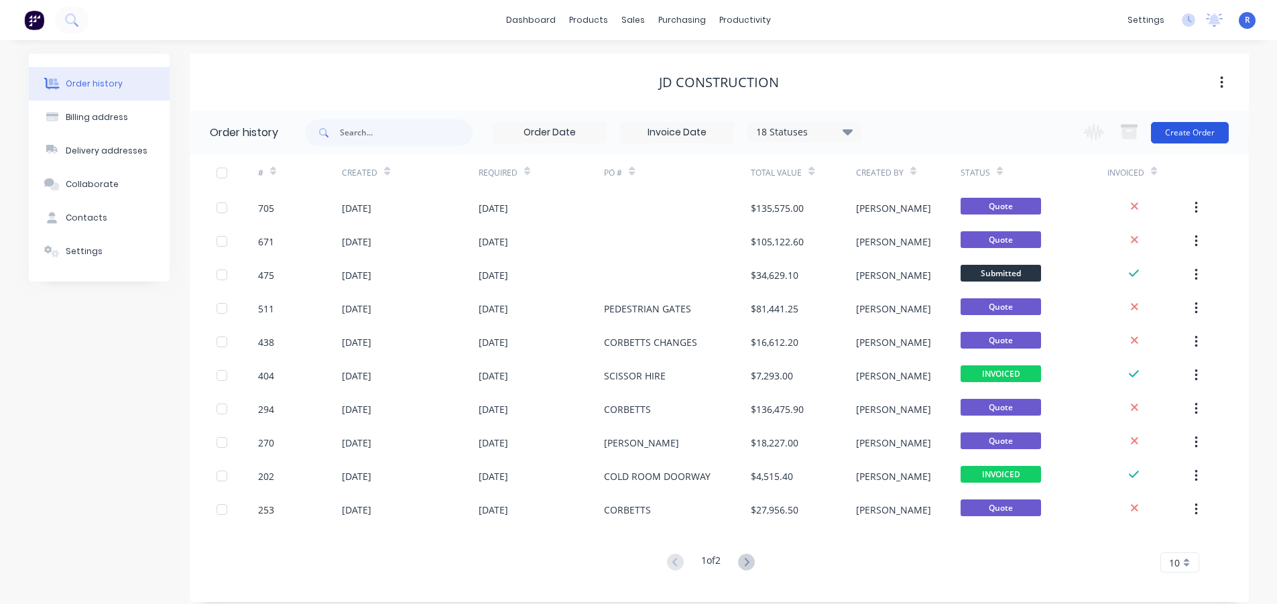
click at [1182, 137] on button "Create Order" at bounding box center [1190, 132] width 78 height 21
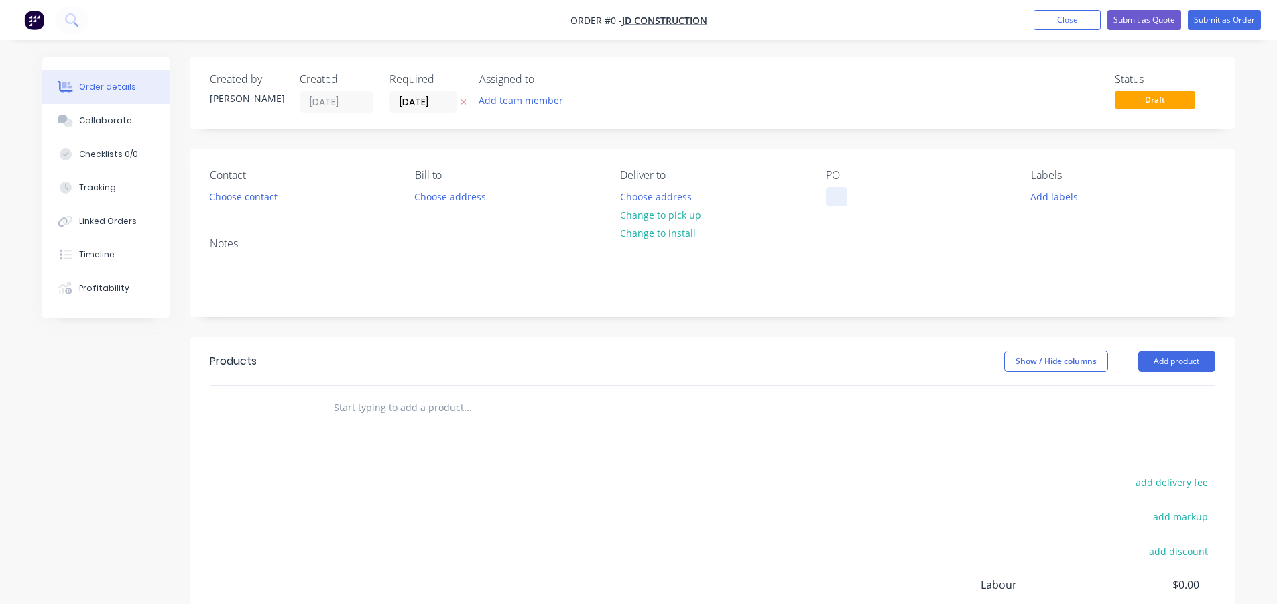
click at [834, 194] on div at bounding box center [836, 196] width 21 height 19
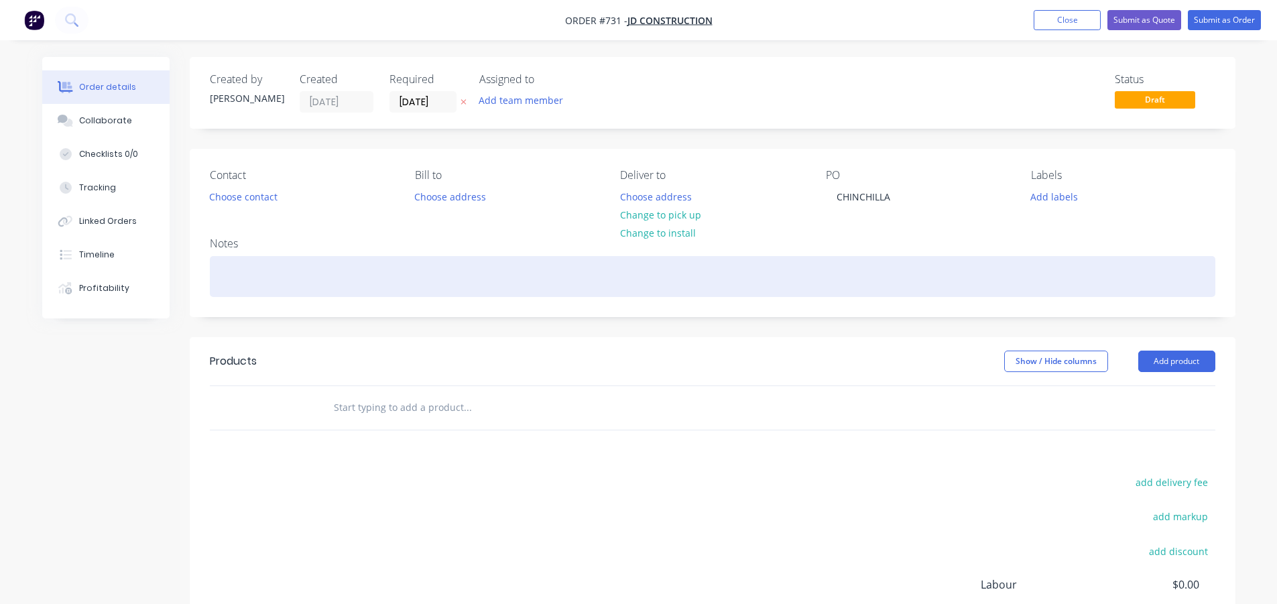
click at [1028, 275] on div at bounding box center [713, 276] width 1006 height 41
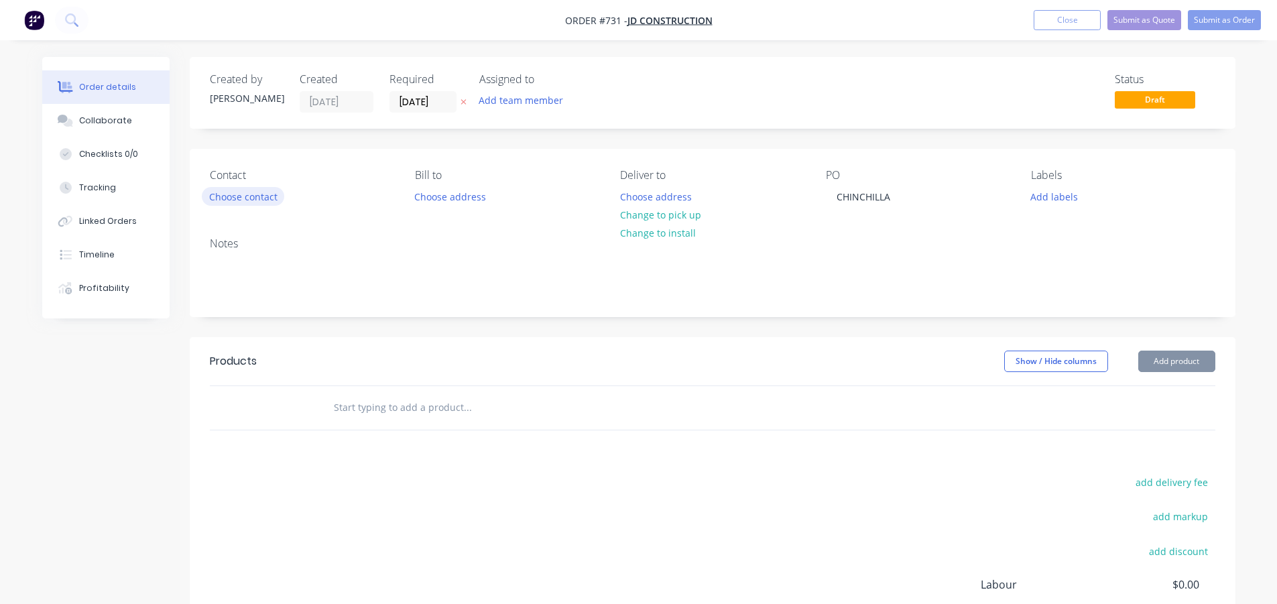
click at [264, 191] on button "Choose contact" at bounding box center [243, 196] width 82 height 18
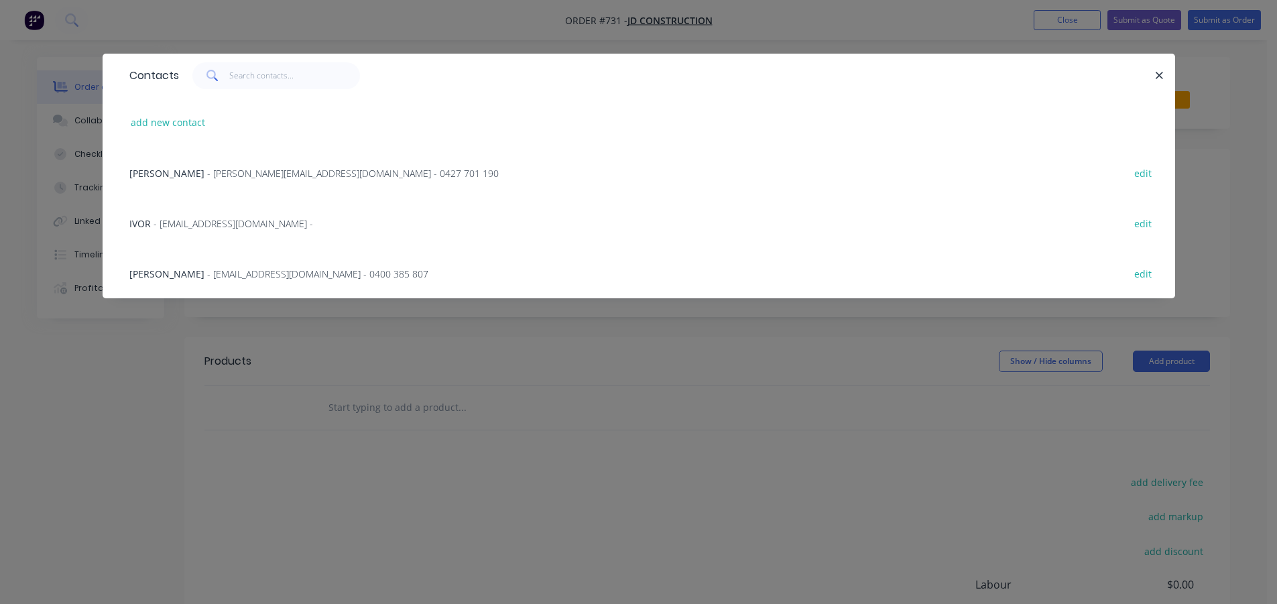
click at [180, 174] on span "[PERSON_NAME]" at bounding box center [166, 173] width 75 height 13
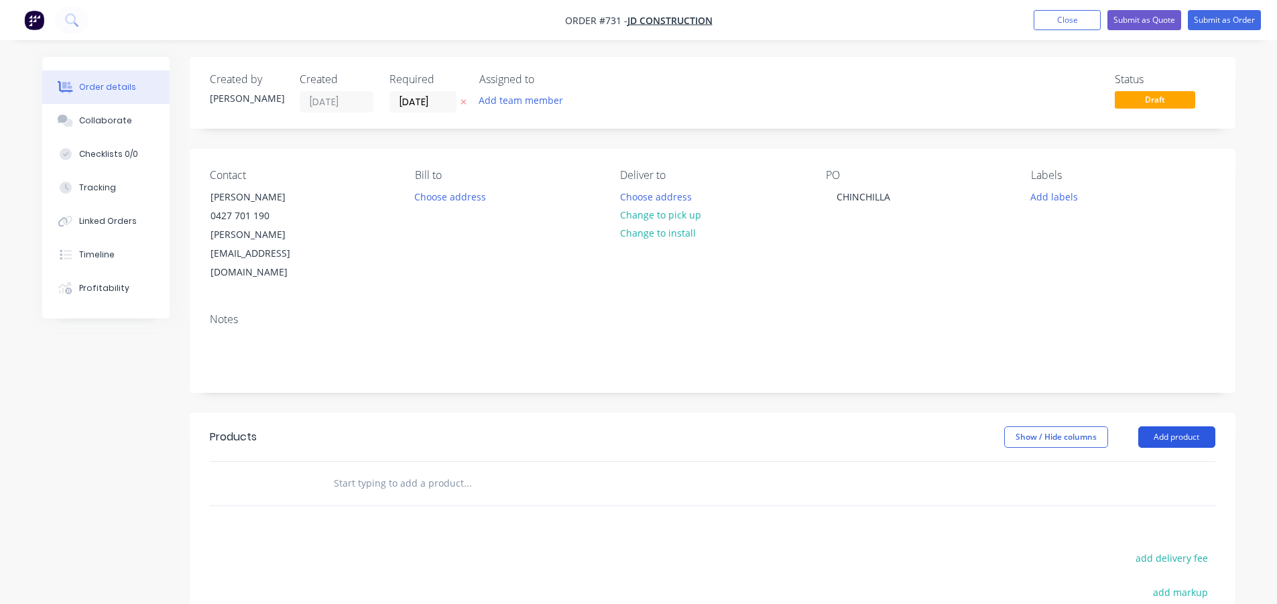
click at [1202, 426] on button "Add product" at bounding box center [1177, 436] width 77 height 21
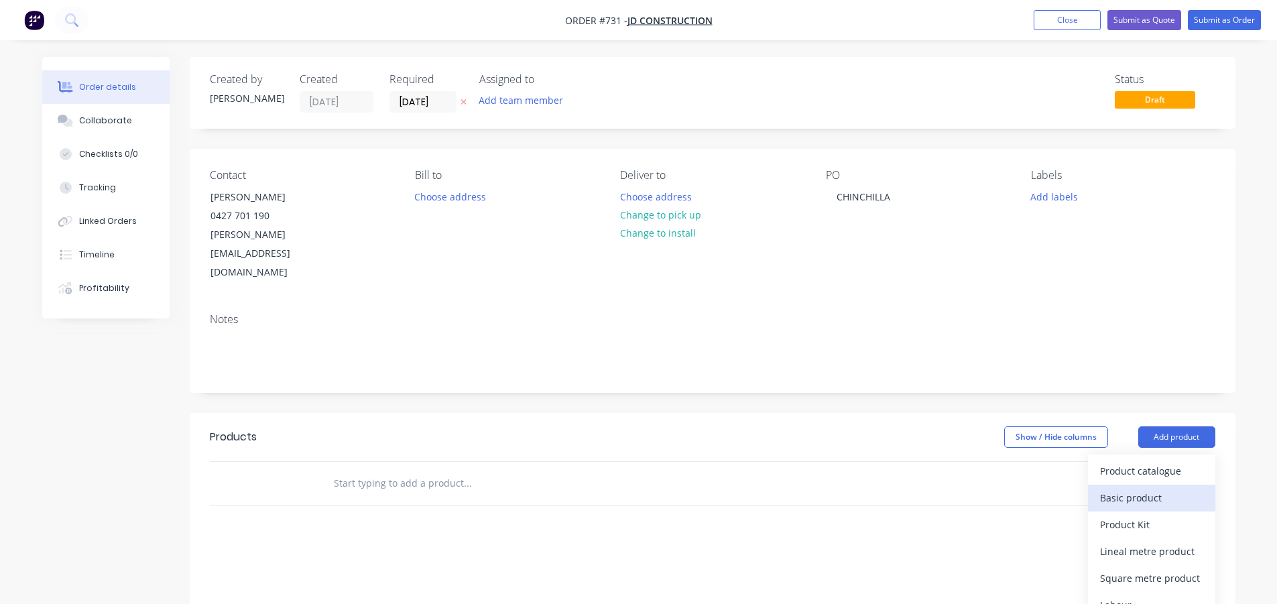
click at [1122, 488] on div "Basic product" at bounding box center [1151, 497] width 103 height 19
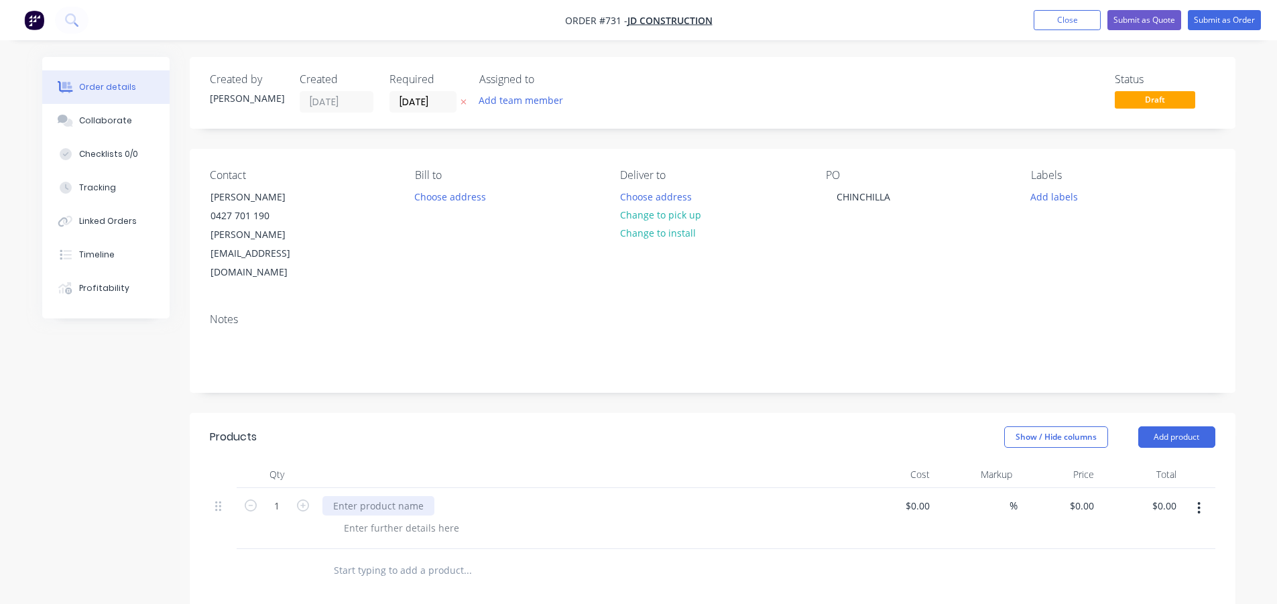
click at [357, 496] on div at bounding box center [379, 505] width 112 height 19
click at [418, 496] on div "NEW GATE MOTOT" at bounding box center [376, 505] width 106 height 19
click at [388, 461] on div at bounding box center [585, 474] width 536 height 27
click at [372, 518] on div at bounding box center [401, 527] width 137 height 19
drag, startPoint x: 477, startPoint y: 471, endPoint x: 331, endPoint y: 467, distance: 145.6
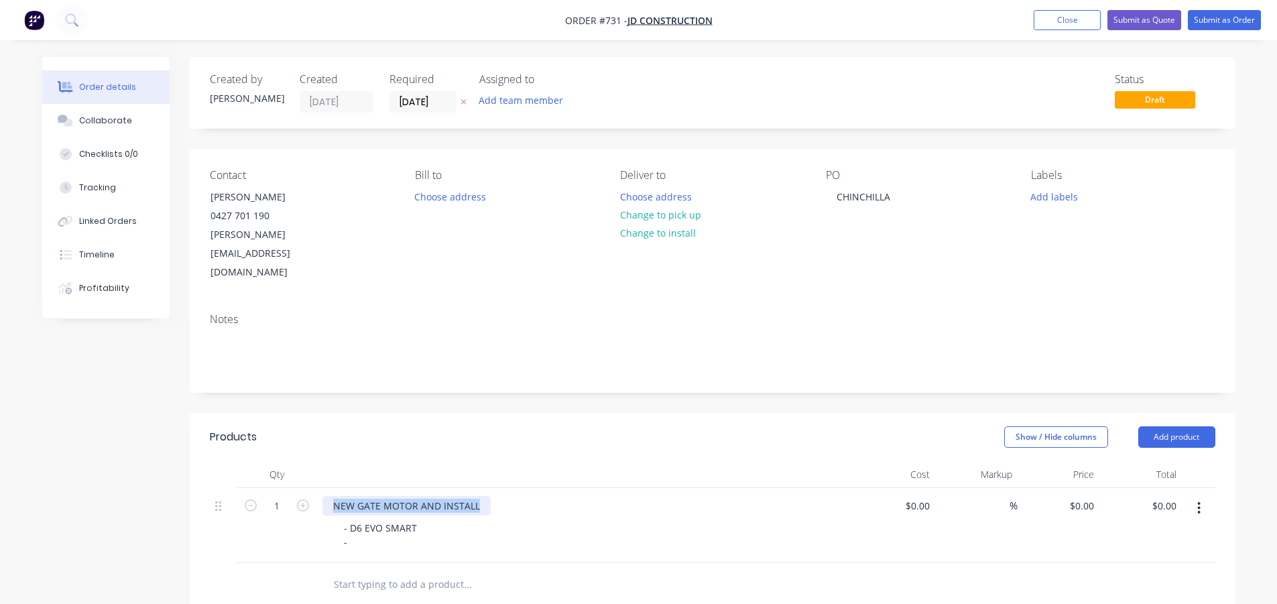
click at [331, 496] on div "NEW GATE MOTOR AND INSTALL" at bounding box center [407, 505] width 168 height 19
click at [361, 518] on div "- D6 EVO SMART -" at bounding box center [380, 535] width 95 height 34
click at [348, 518] on div "- D6 EVO SMART -" at bounding box center [380, 535] width 95 height 34
click at [538, 518] on div "- SUPPLY AND INSTALL NEW D6 EVO SMART -" at bounding box center [441, 535] width 216 height 34
click at [530, 461] on div at bounding box center [585, 474] width 536 height 27
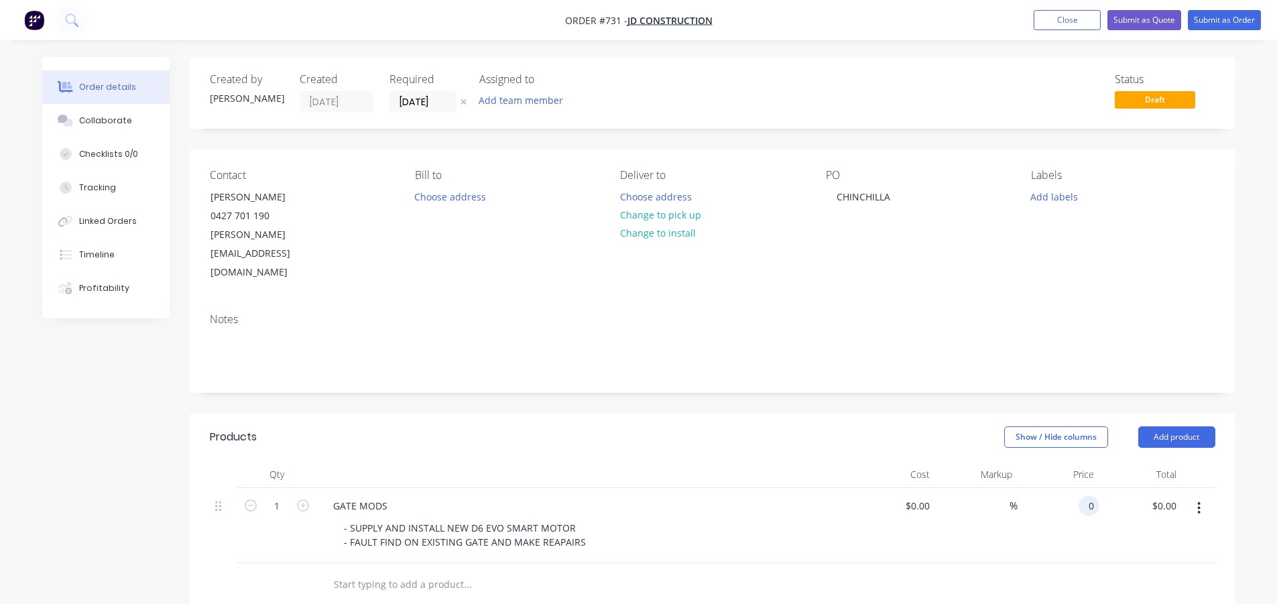
click at [1088, 496] on input "0" at bounding box center [1091, 505] width 15 height 19
type input "$2,900.00"
click at [529, 426] on div "Show / Hide columns Add product" at bounding box center [819, 436] width 792 height 21
click at [1233, 20] on button "Submit as Order" at bounding box center [1224, 20] width 73 height 20
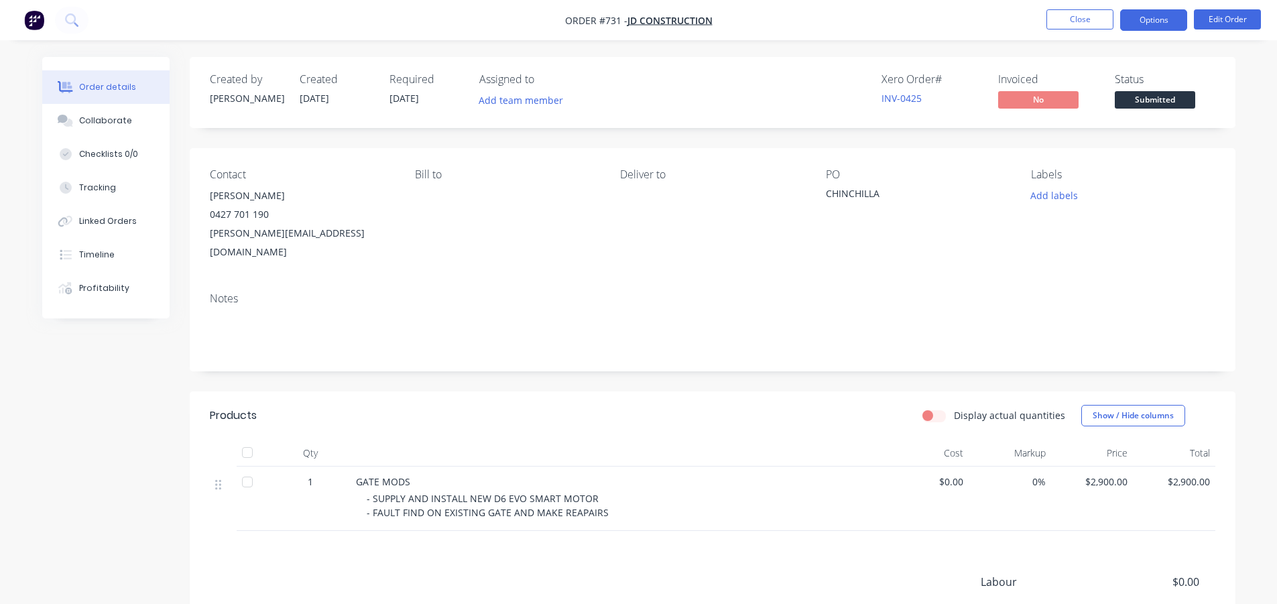
click at [1149, 13] on button "Options" at bounding box center [1154, 19] width 67 height 21
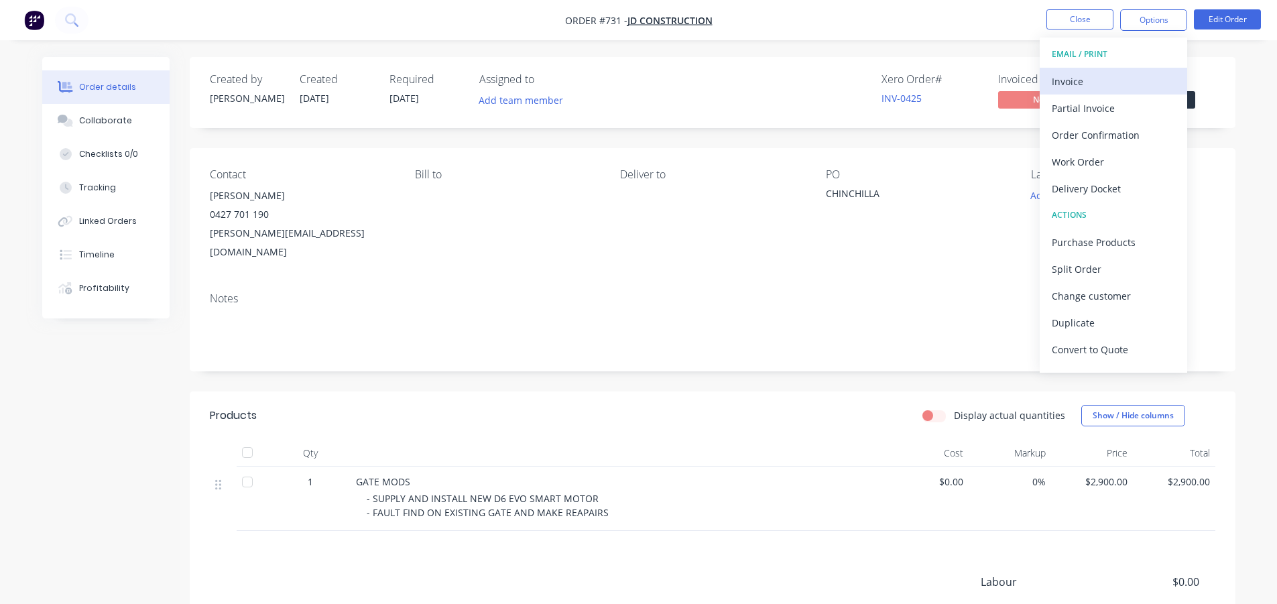
click at [1064, 82] on div "Invoice" at bounding box center [1113, 81] width 123 height 19
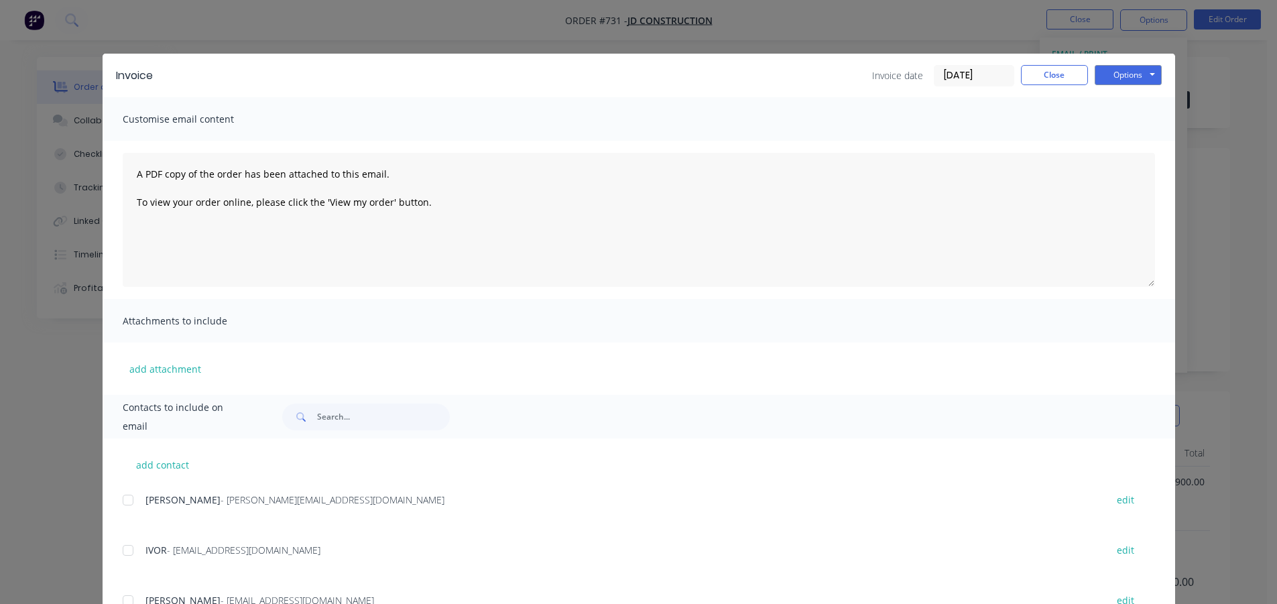
scroll to position [56, 0]
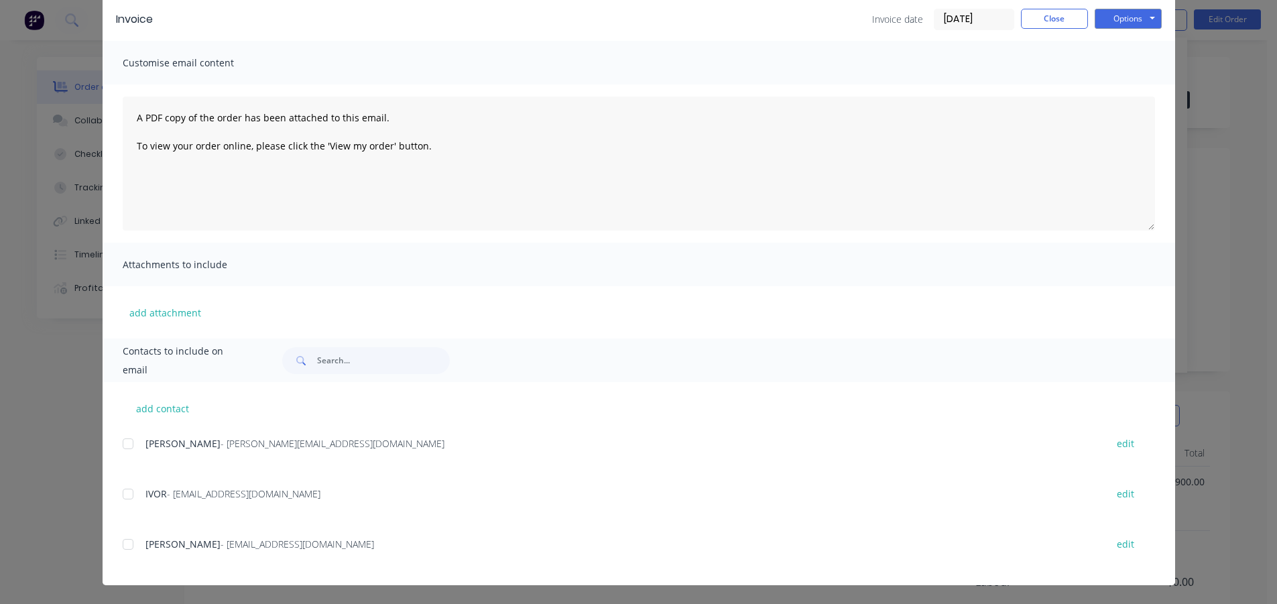
click at [125, 444] on div at bounding box center [128, 444] width 27 height 27
click at [1114, 17] on button "Options" at bounding box center [1128, 19] width 67 height 20
click at [1125, 84] on button "Email" at bounding box center [1138, 87] width 86 height 22
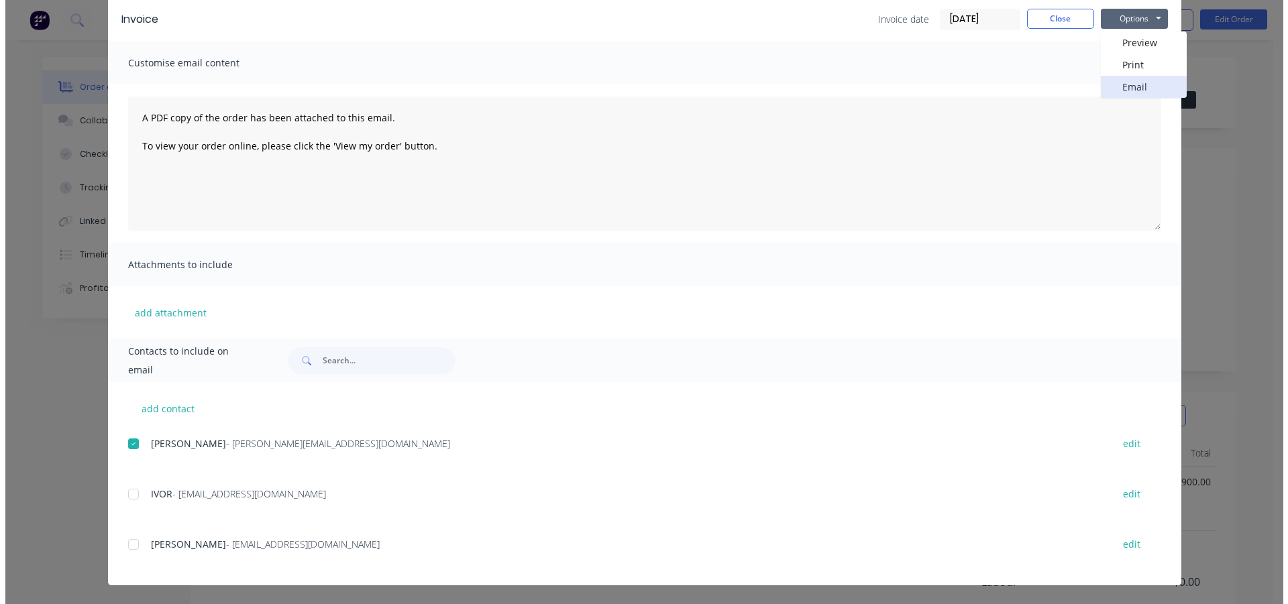
scroll to position [0, 0]
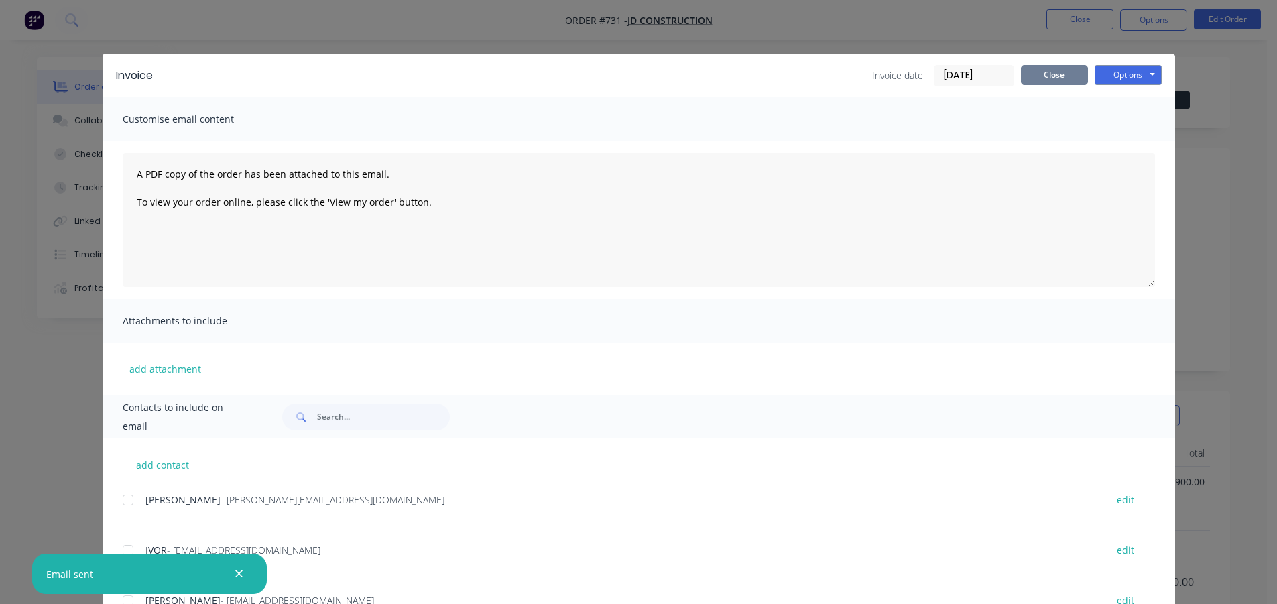
click at [1062, 81] on button "Close" at bounding box center [1054, 75] width 67 height 20
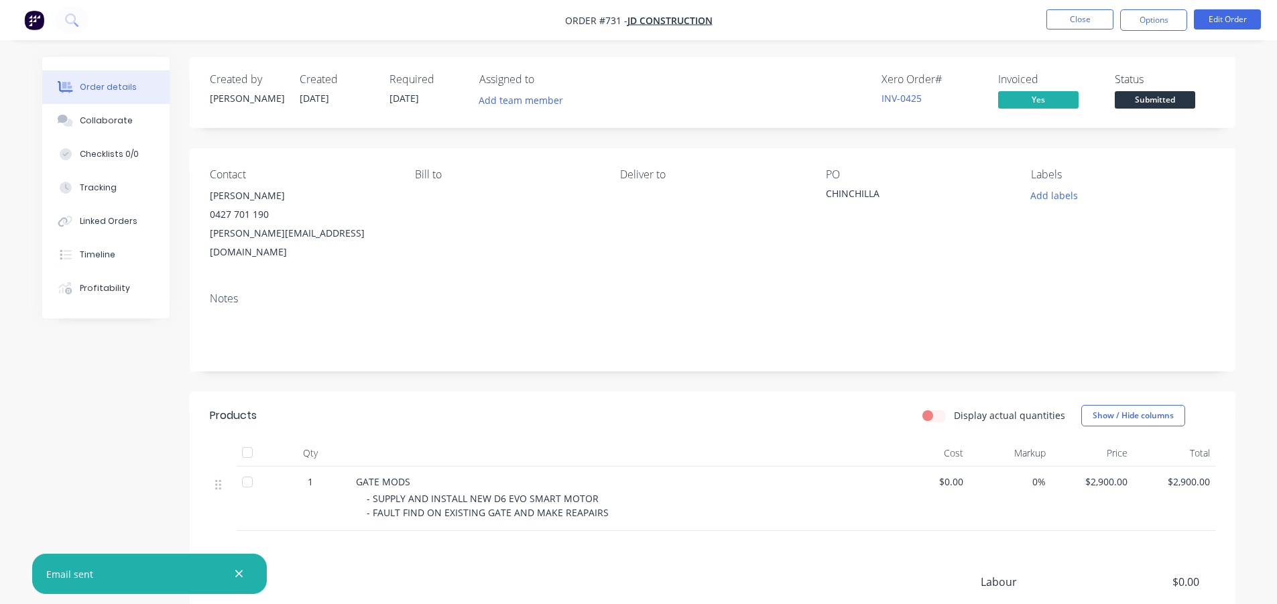
click at [1127, 99] on span "Submitted" at bounding box center [1155, 99] width 80 height 17
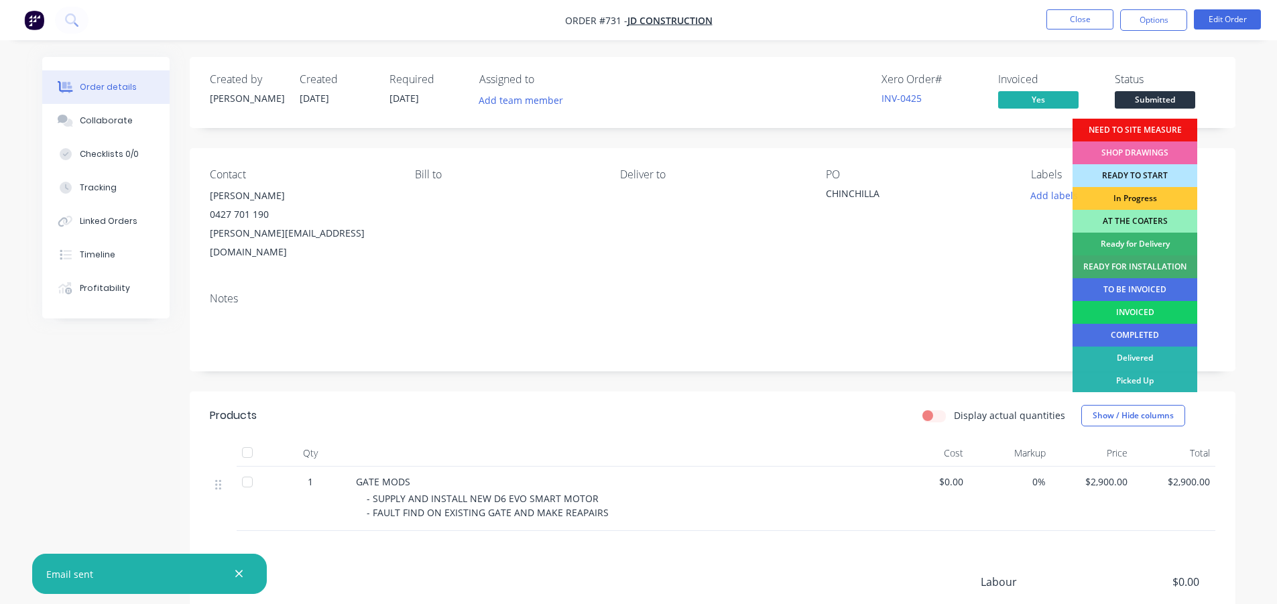
click at [1126, 314] on div "INVOICED" at bounding box center [1135, 312] width 125 height 23
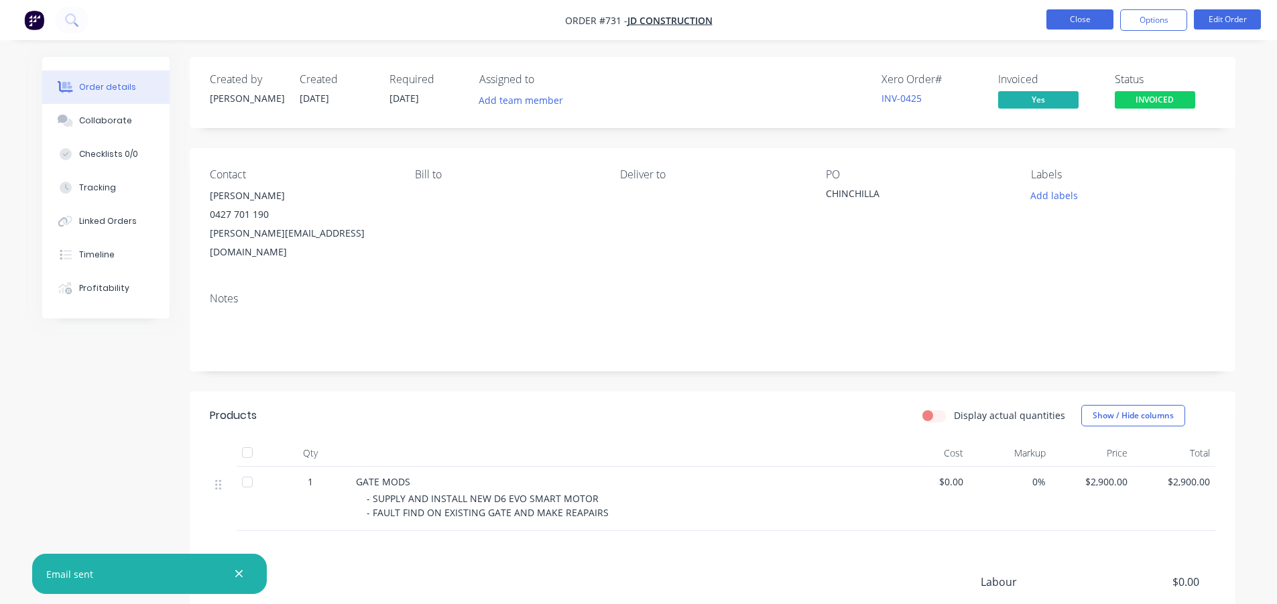
click at [1081, 21] on button "Close" at bounding box center [1080, 19] width 67 height 20
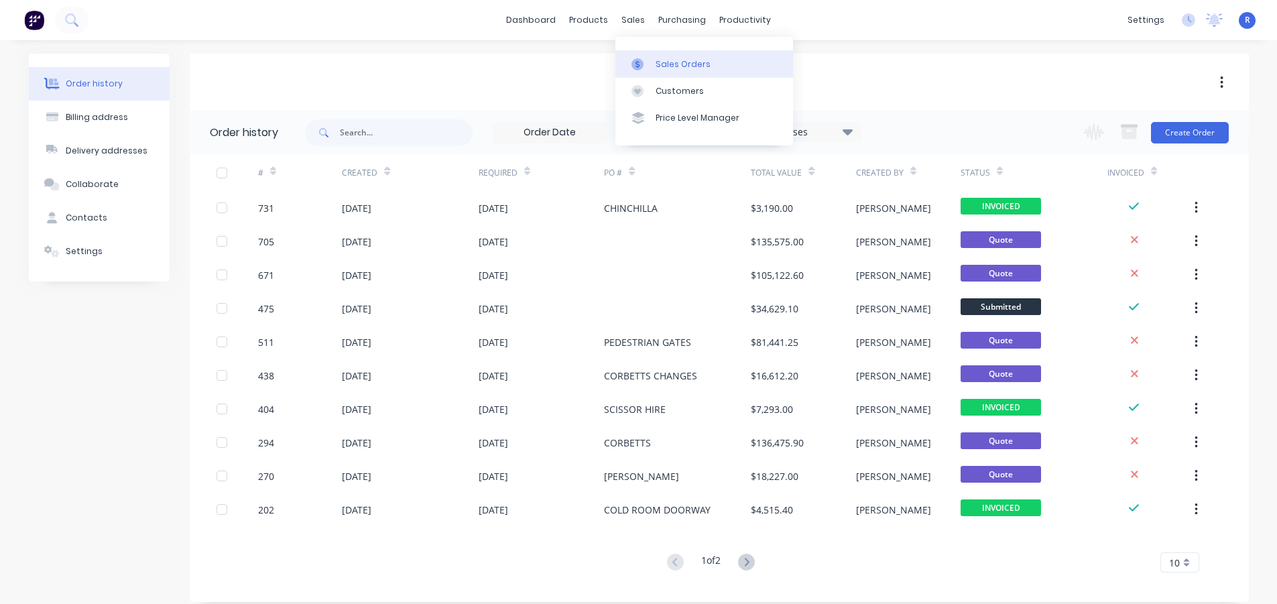
click at [669, 68] on div "Sales Orders" at bounding box center [683, 64] width 55 height 12
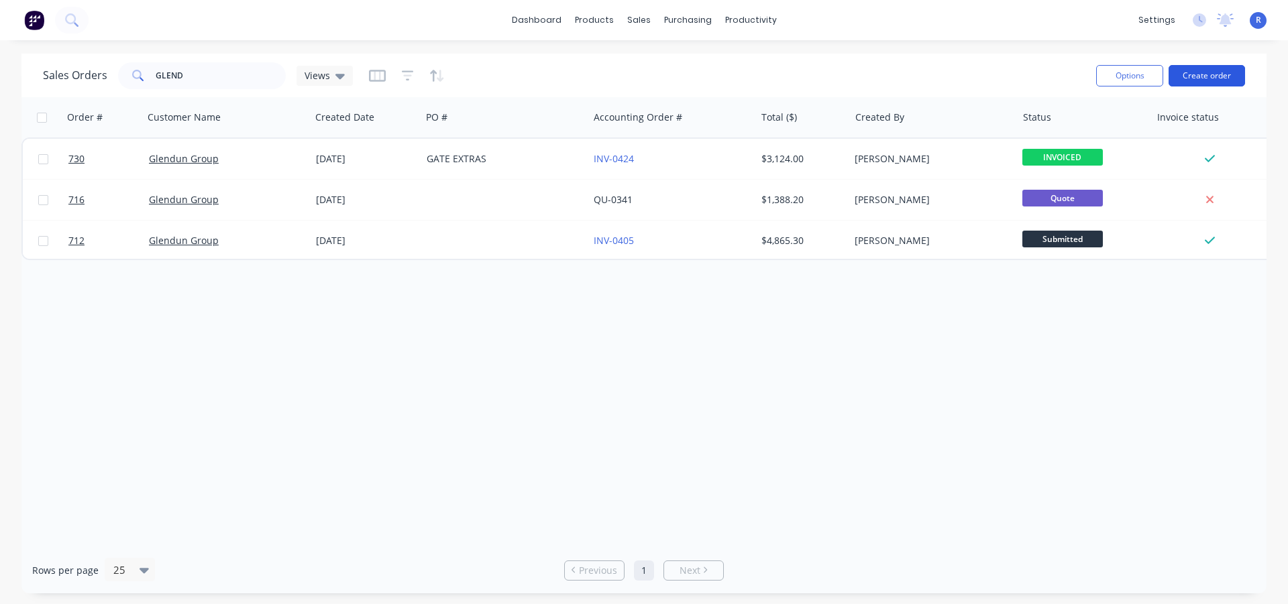
click at [1211, 80] on button "Create order" at bounding box center [1206, 75] width 76 height 21
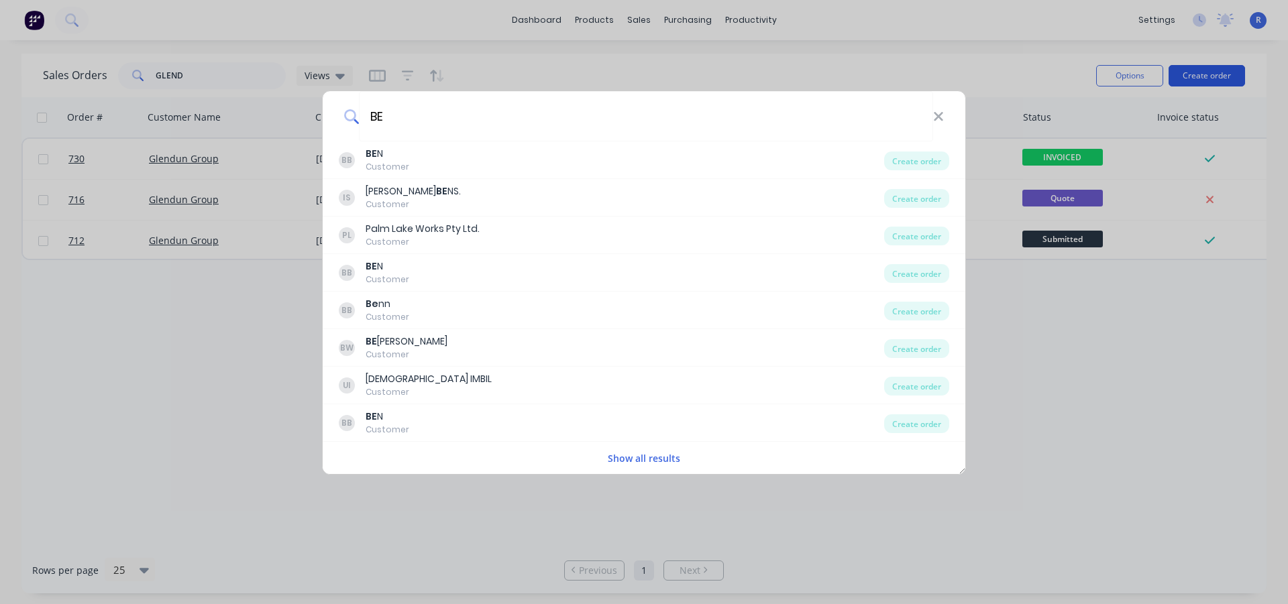
type input "B"
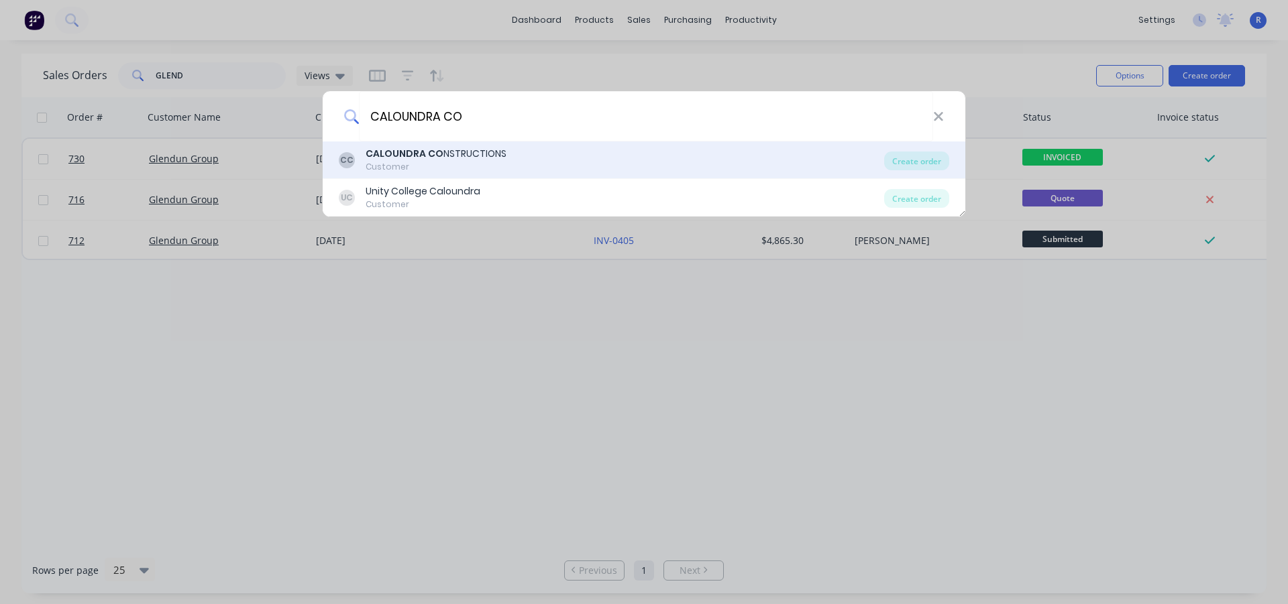
type input "CALOUNDRA CO"
click at [438, 163] on div "Customer" at bounding box center [435, 167] width 141 height 12
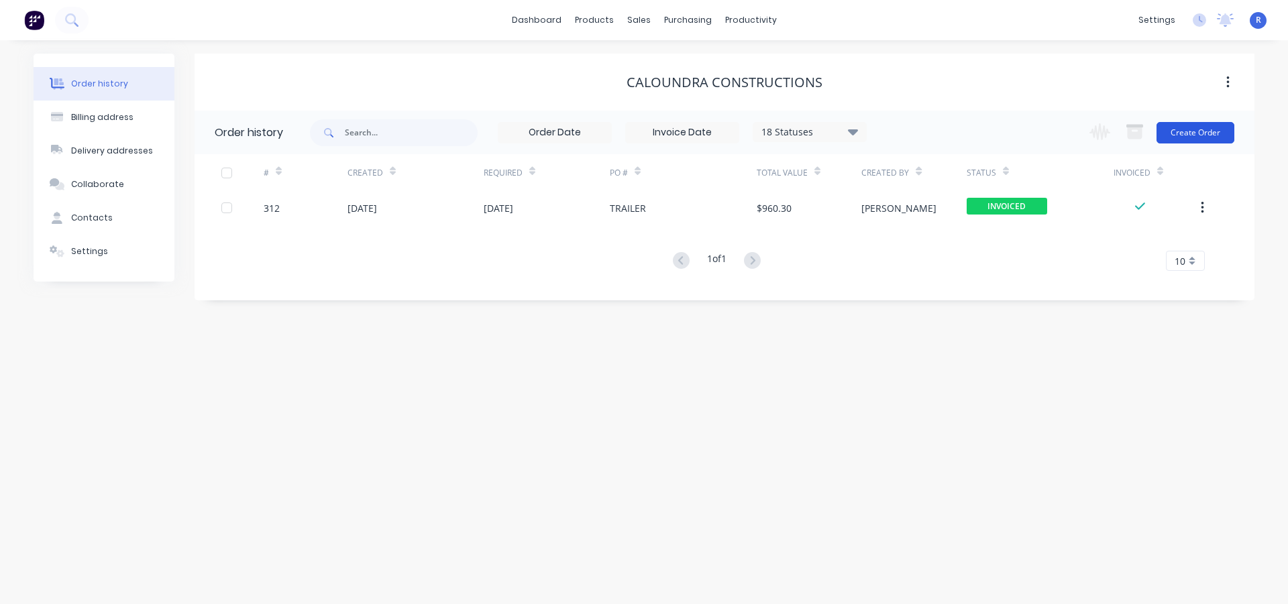
click at [1202, 125] on button "Create Order" at bounding box center [1195, 132] width 78 height 21
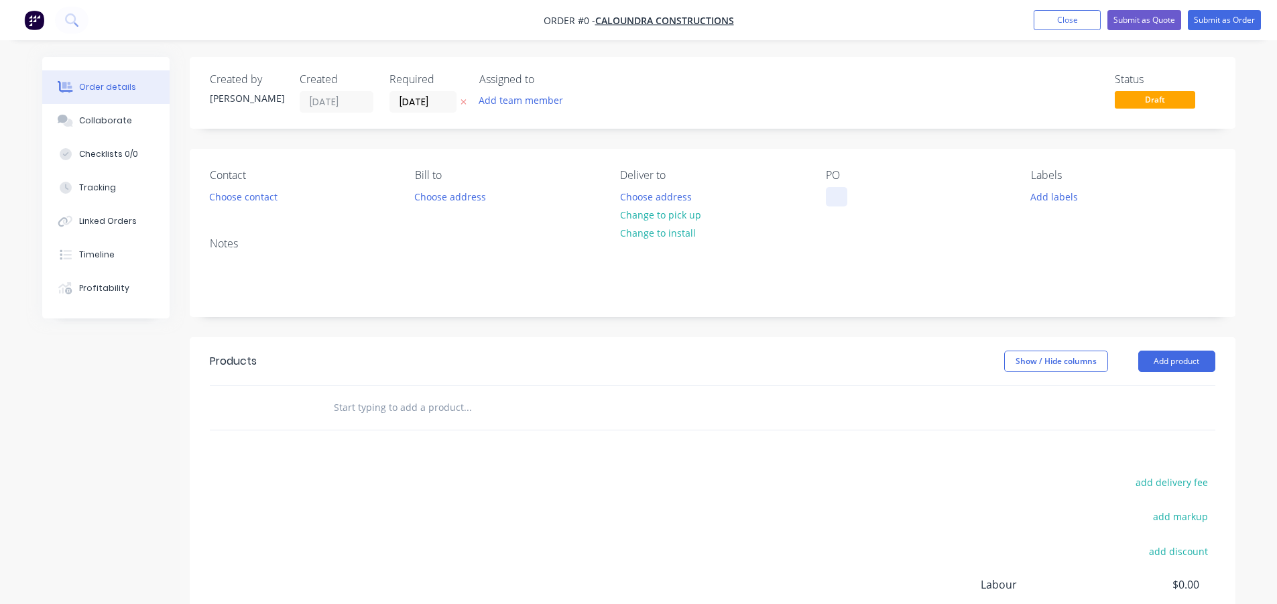
click at [842, 188] on div at bounding box center [836, 196] width 21 height 19
click at [1188, 362] on div "Order details Collaborate Checklists 0/0 Tracking Linked Orders Timeline Profit…" at bounding box center [639, 415] width 1220 height 716
click at [1188, 362] on button "Add product" at bounding box center [1177, 361] width 77 height 21
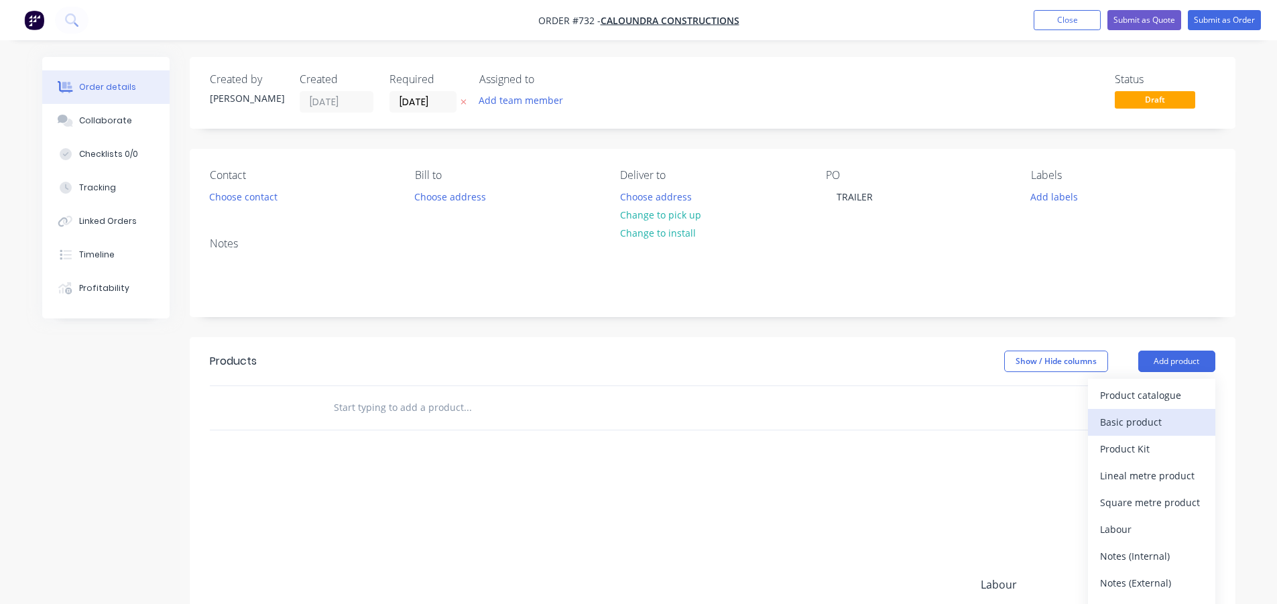
click at [1118, 416] on div "Basic product" at bounding box center [1151, 421] width 103 height 19
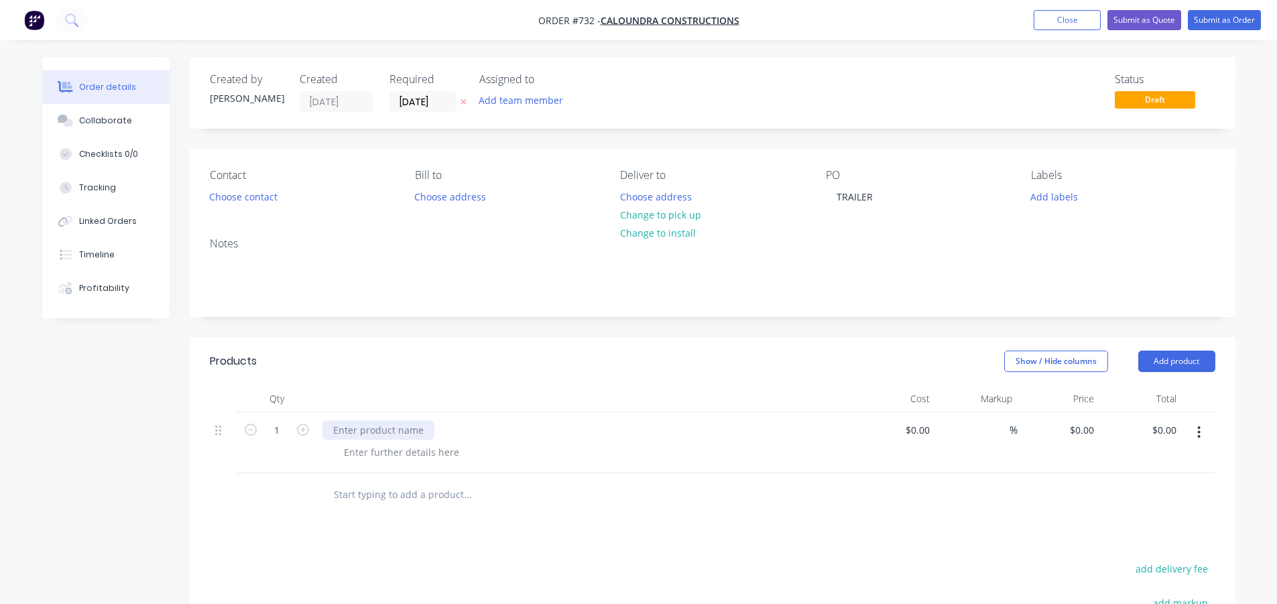
click at [365, 432] on div at bounding box center [379, 429] width 112 height 19
click at [449, 423] on div "SUPPLY NEW CENTERFLEX [PERSON_NAME]" at bounding box center [430, 429] width 215 height 19
click at [471, 385] on header "Products Show / Hide columns Add product" at bounding box center [713, 361] width 1046 height 48
click at [1078, 431] on div "0 $0.00" at bounding box center [1059, 442] width 82 height 61
type input "$120.00"
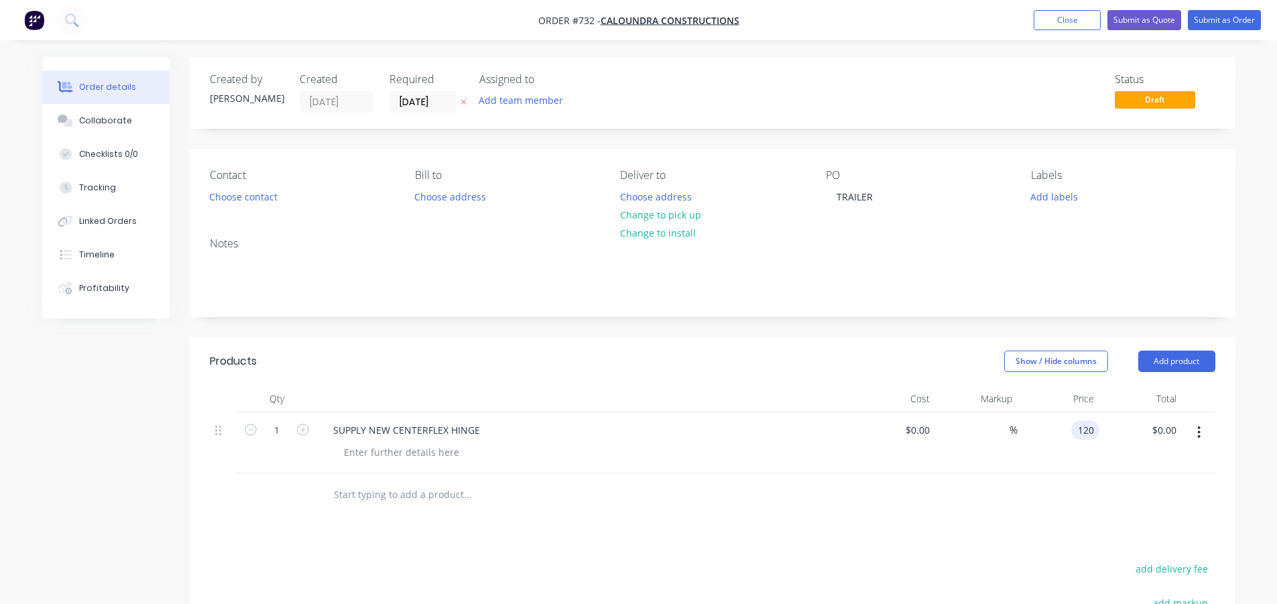
type input "$120.00"
click at [990, 540] on div "Products Show / Hide columns Add product Qty Cost Markup Price Total 1 SUPPLY N…" at bounding box center [713, 588] width 1046 height 502
click at [1074, 430] on div "120 $120.00" at bounding box center [1076, 429] width 47 height 19
type input "$130.00"
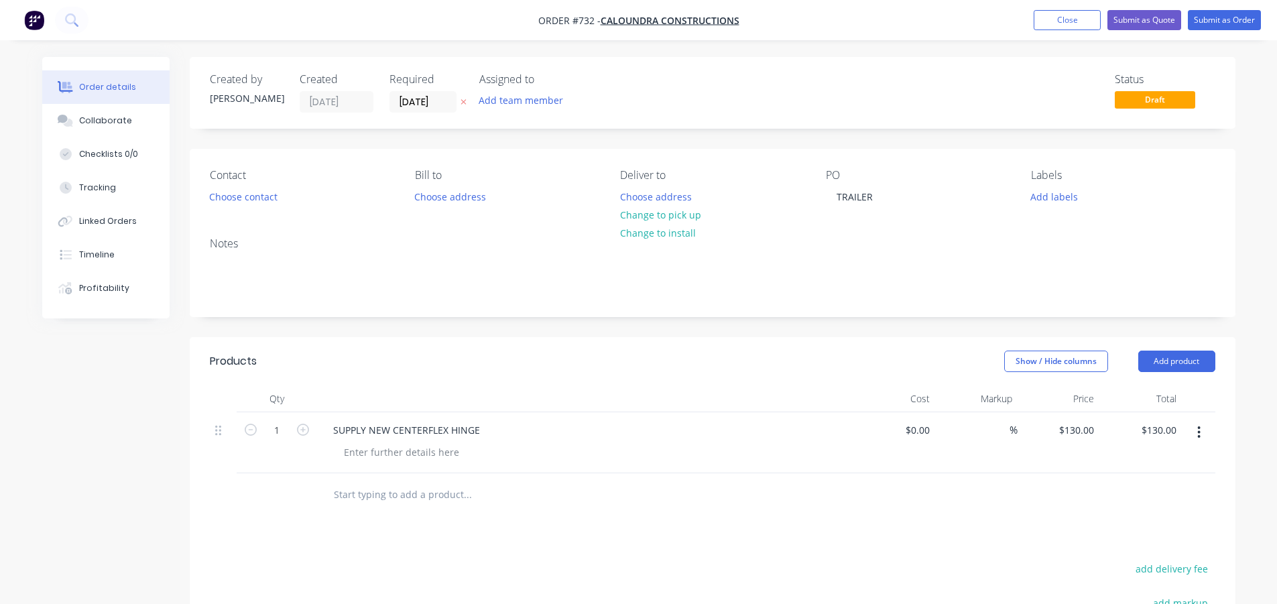
click at [1019, 483] on div at bounding box center [713, 495] width 1006 height 44
click at [1214, 17] on button "Submit as Order" at bounding box center [1224, 20] width 73 height 20
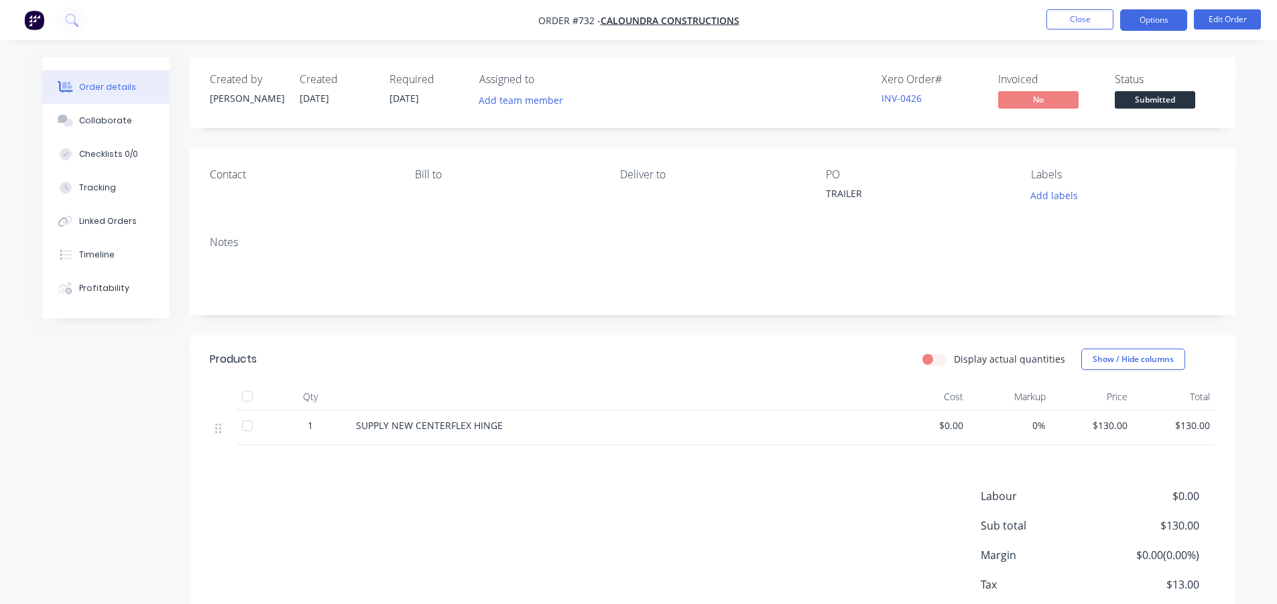
click at [1153, 17] on button "Options" at bounding box center [1154, 19] width 67 height 21
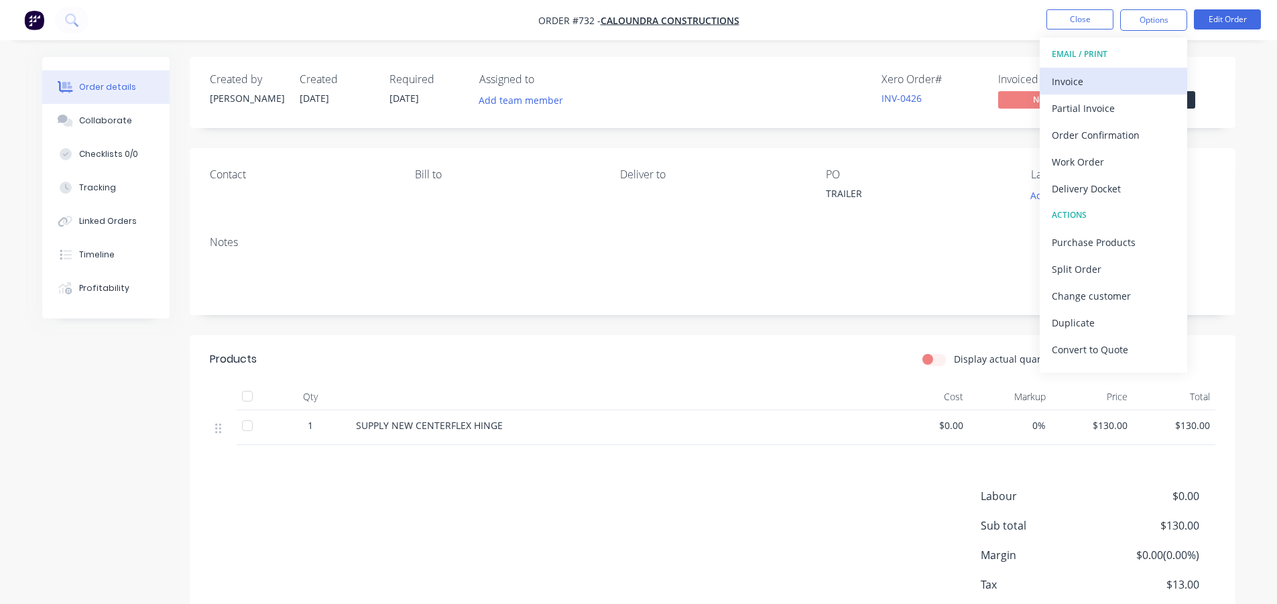
click at [1107, 79] on div "Invoice" at bounding box center [1113, 81] width 123 height 19
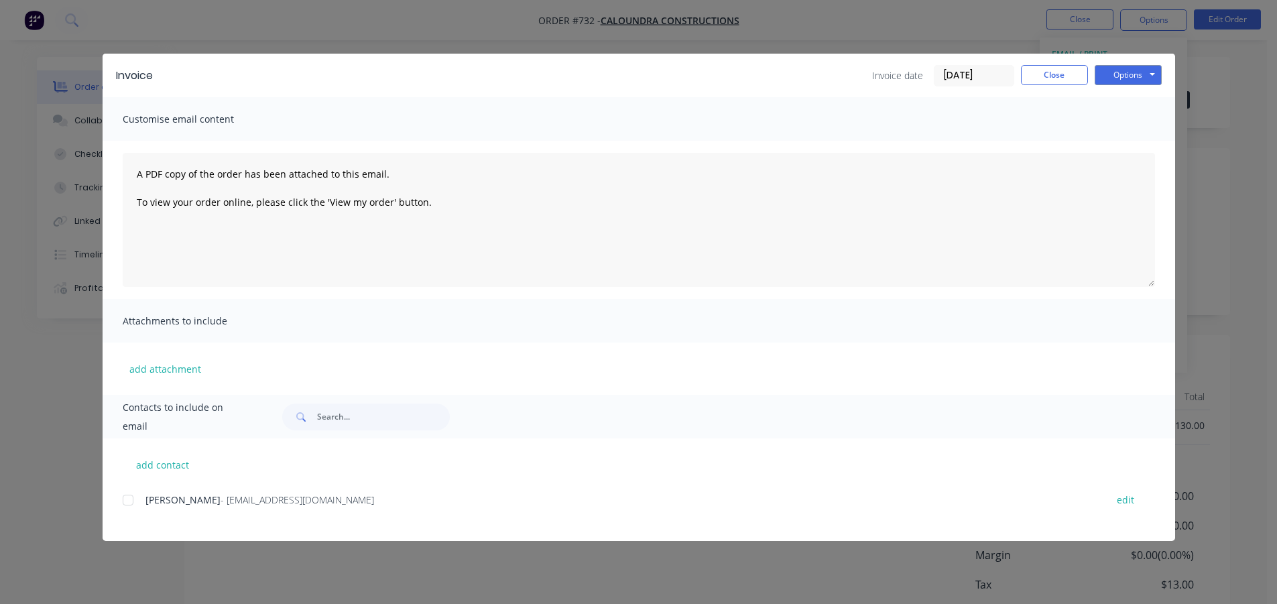
click at [125, 505] on div at bounding box center [128, 500] width 27 height 27
click at [1113, 69] on button "Options" at bounding box center [1128, 75] width 67 height 20
click at [1116, 142] on button "Email" at bounding box center [1138, 143] width 86 height 22
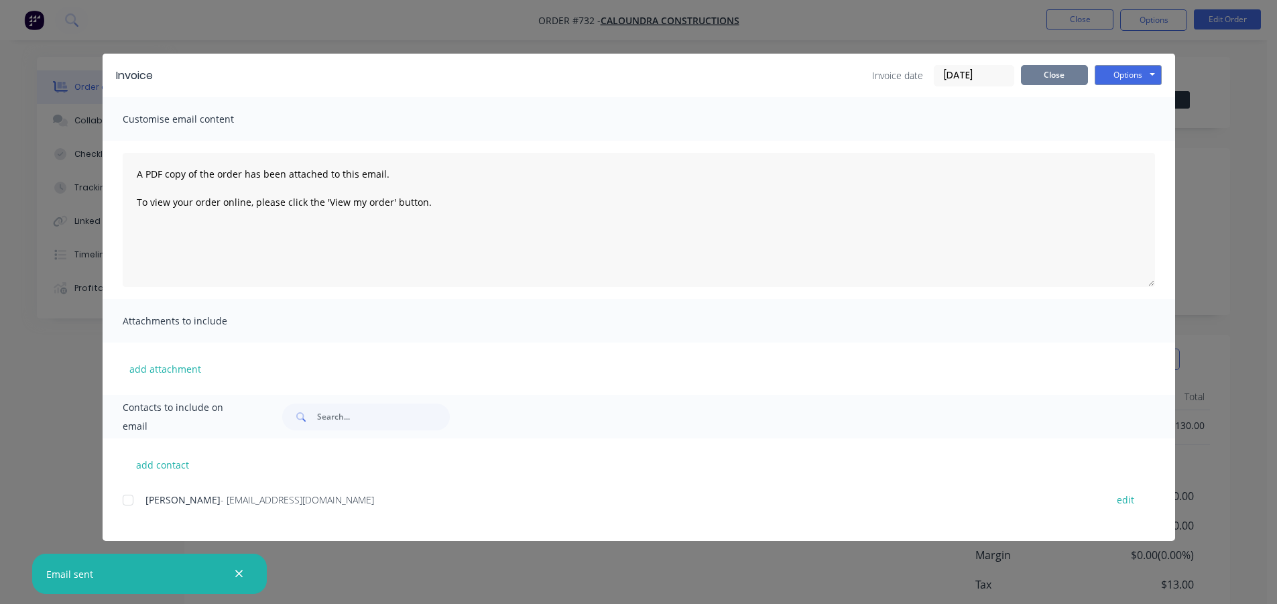
click at [1061, 76] on button "Close" at bounding box center [1054, 75] width 67 height 20
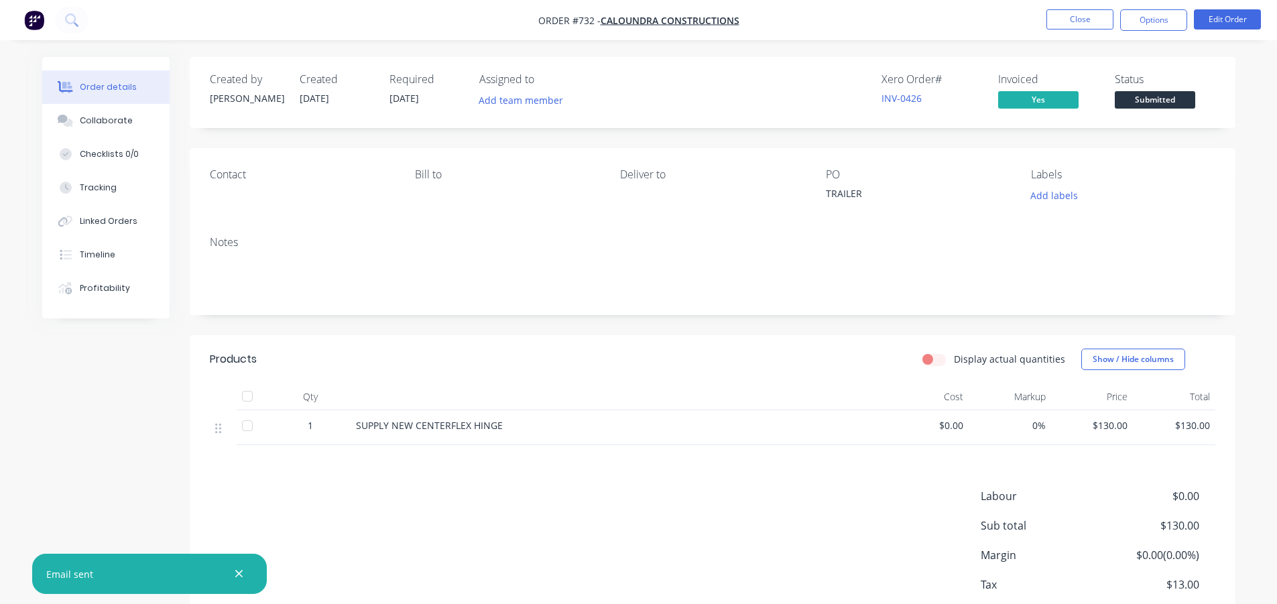
click at [1124, 106] on span "Submitted" at bounding box center [1155, 99] width 80 height 17
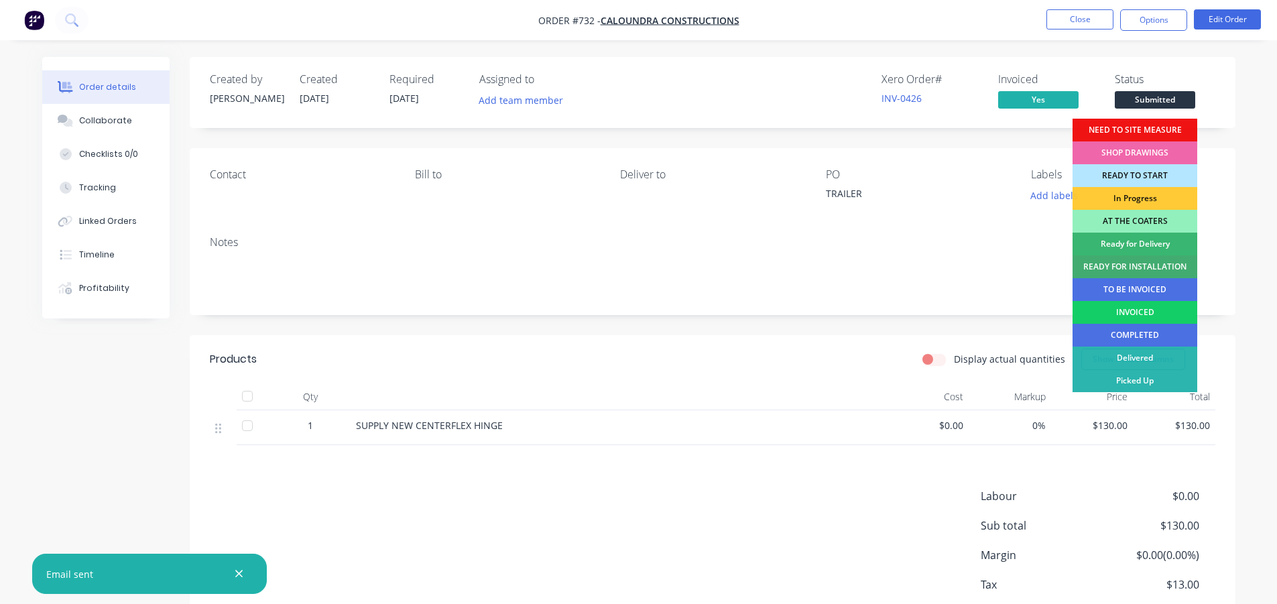
click at [1137, 317] on div "INVOICED" at bounding box center [1135, 312] width 125 height 23
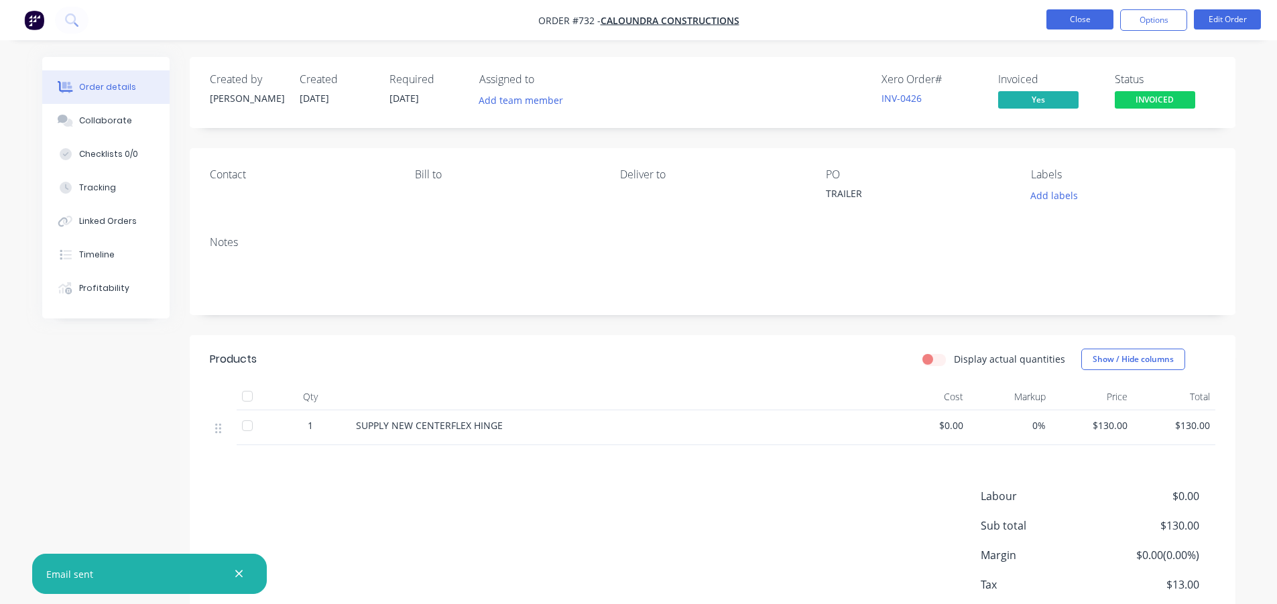
click at [1062, 21] on button "Close" at bounding box center [1080, 19] width 67 height 20
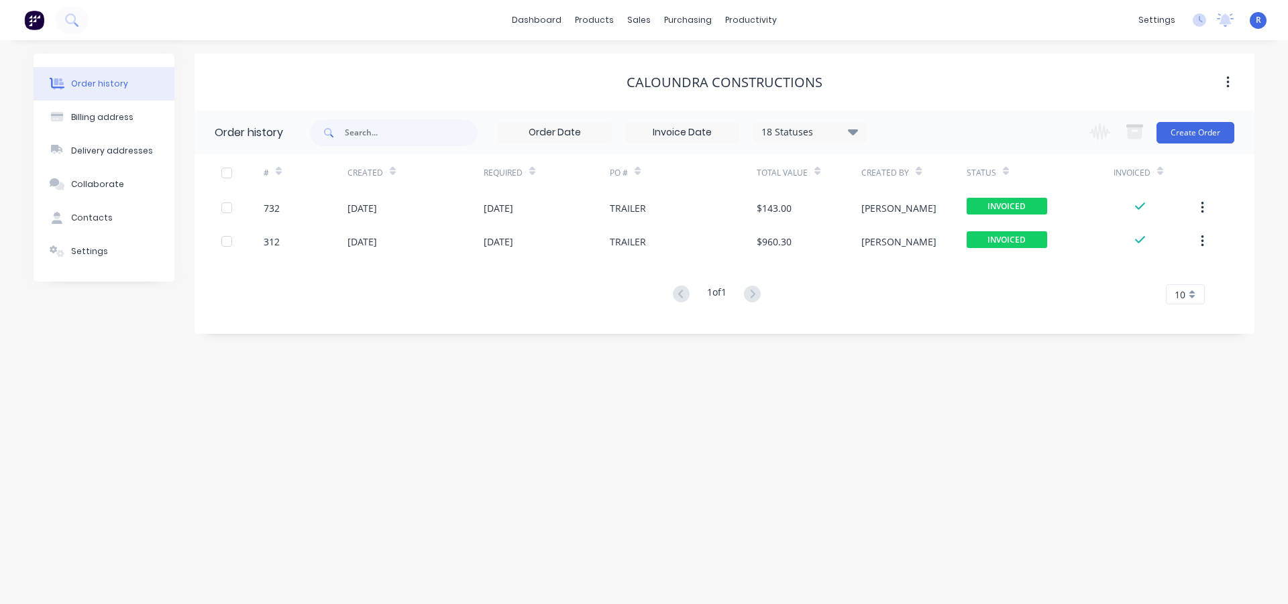
drag, startPoint x: 765, startPoint y: 410, endPoint x: 686, endPoint y: 391, distance: 81.5
click at [760, 408] on div "Order history Billing address Delivery addresses Collaborate Contacts Settings …" at bounding box center [644, 322] width 1288 height 564
click at [1181, 136] on button "Create Order" at bounding box center [1195, 132] width 78 height 21
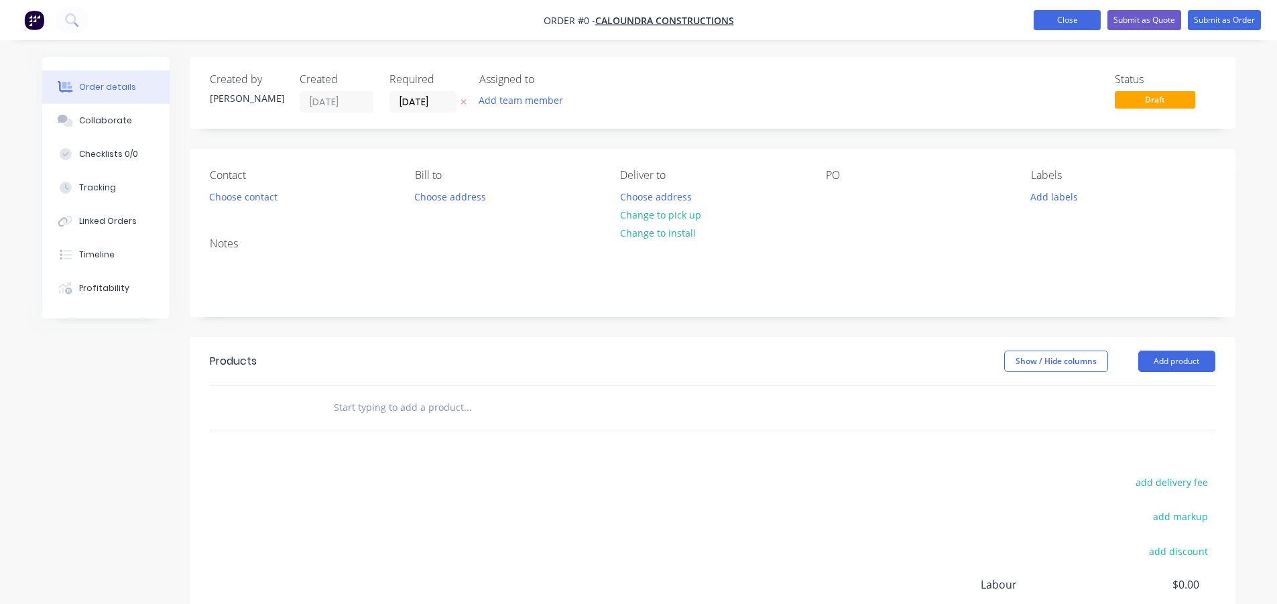
click at [1072, 30] on nav "Order #0 - CALOUNDRA CONSTRUCTIONS Add product Close Submit as Quote Submit as …" at bounding box center [638, 20] width 1277 height 40
click at [1071, 28] on button "Close" at bounding box center [1067, 20] width 67 height 20
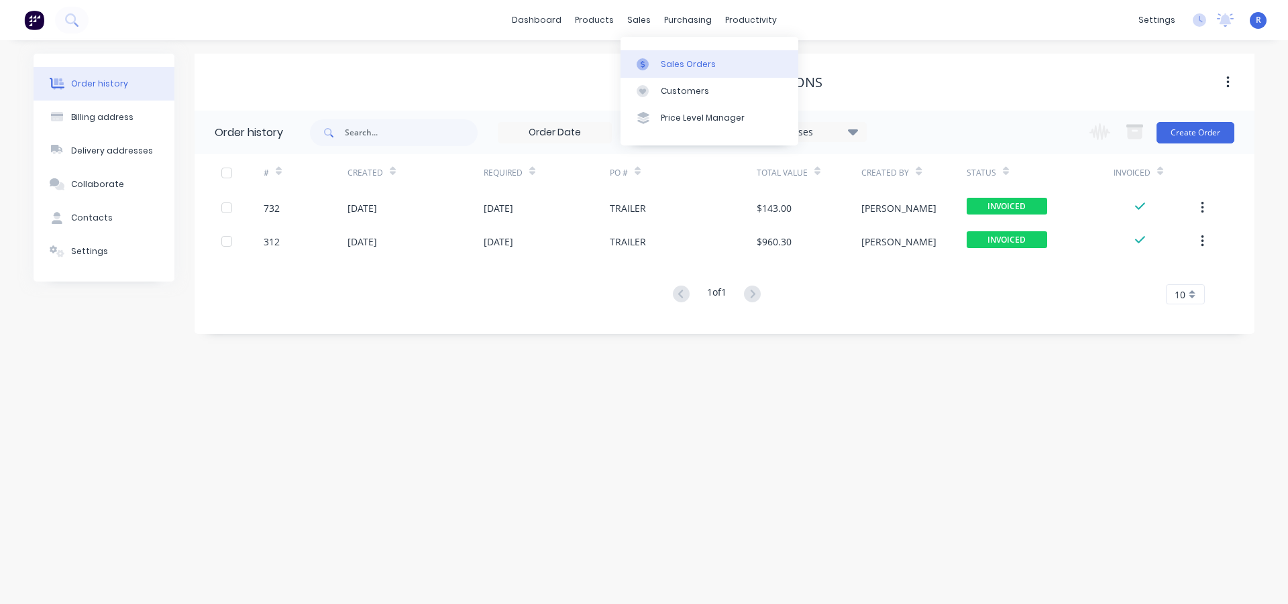
click at [665, 56] on link "Sales Orders" at bounding box center [709, 63] width 178 height 27
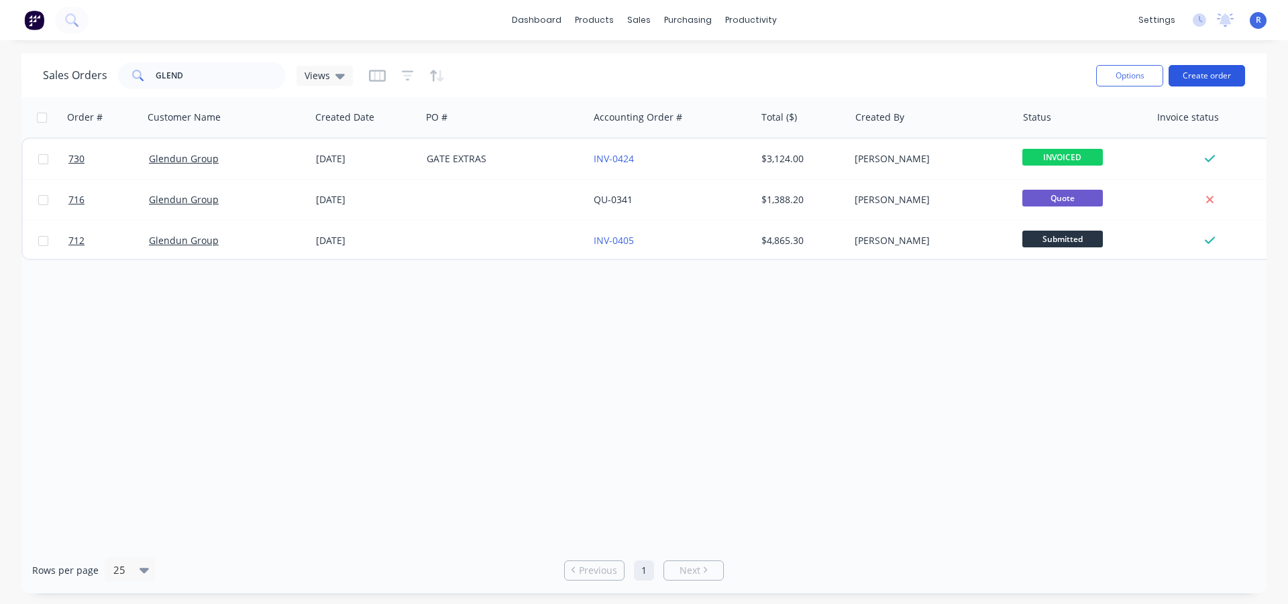
click at [1202, 80] on button "Create order" at bounding box center [1206, 75] width 76 height 21
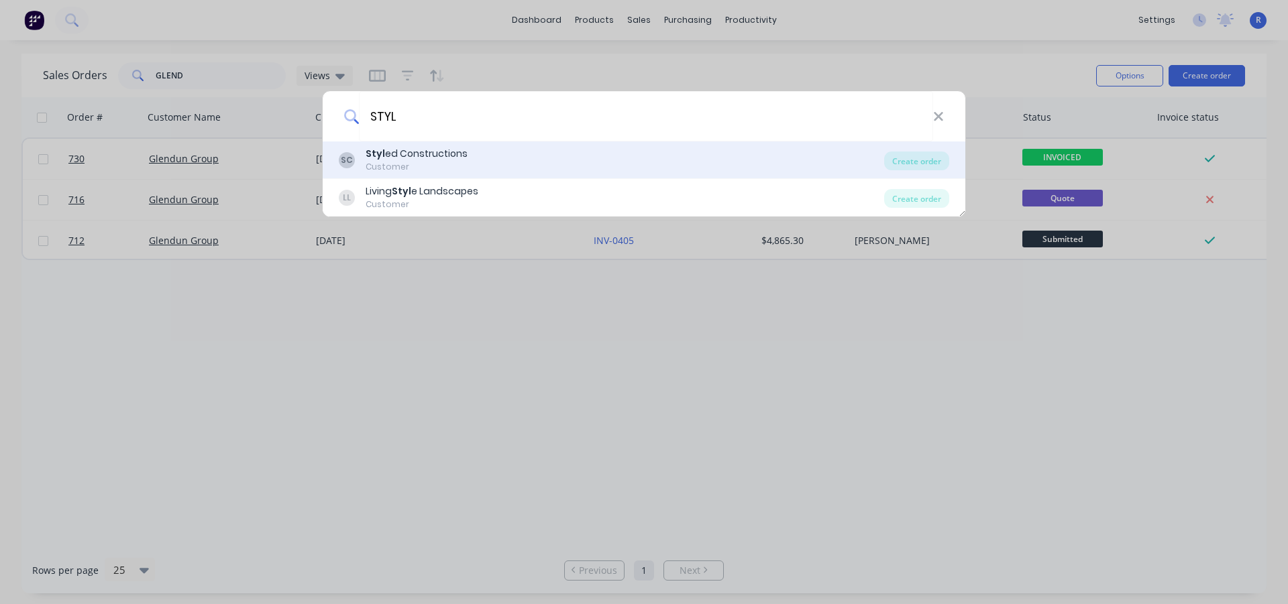
type input "STYL"
click at [423, 162] on div "Customer" at bounding box center [416, 167] width 102 height 12
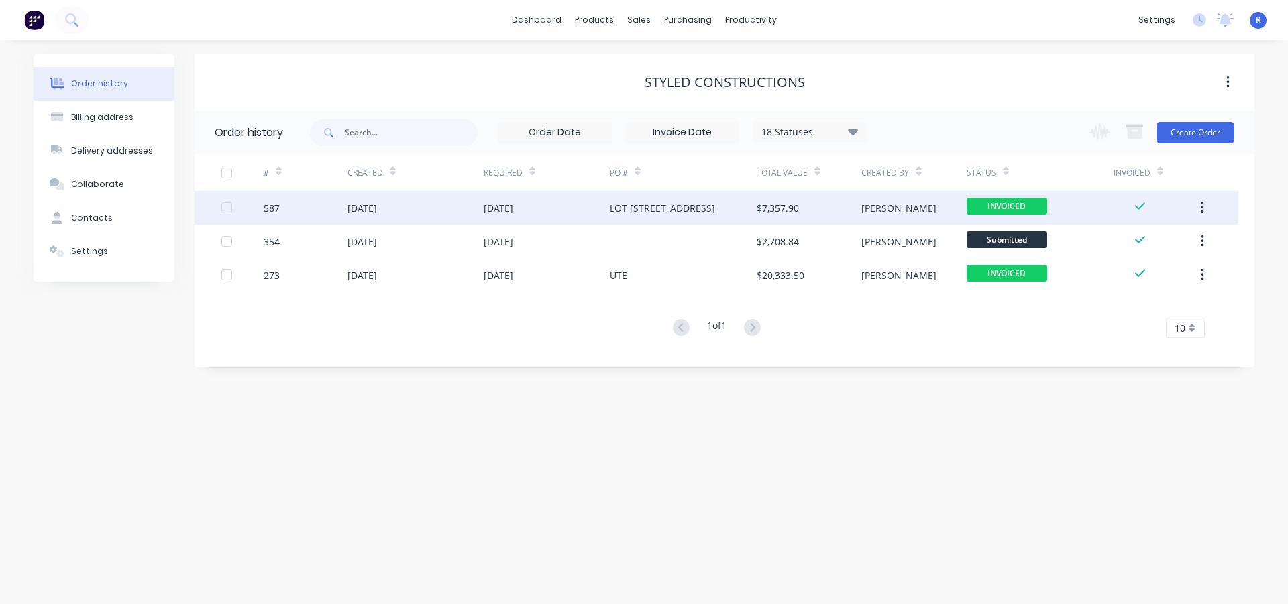
click at [706, 209] on div "LOT [STREET_ADDRESS]" at bounding box center [662, 208] width 105 height 14
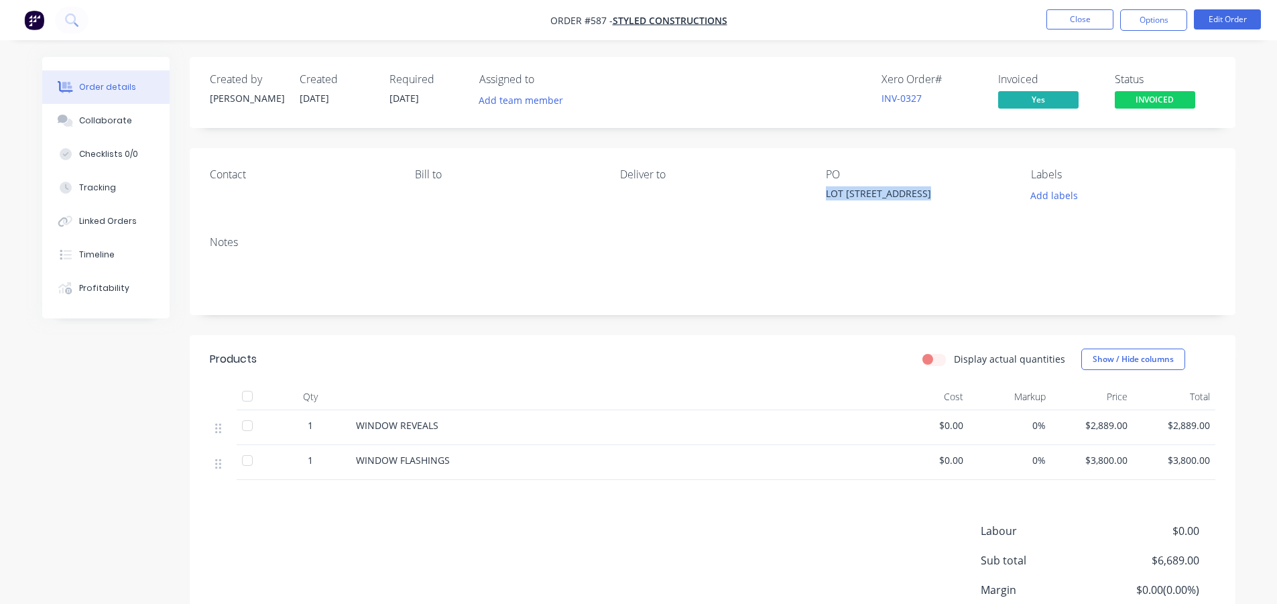
drag, startPoint x: 821, startPoint y: 192, endPoint x: 938, endPoint y: 201, distance: 117.7
click at [938, 201] on div "Contact Bill to Deliver to [STREET_ADDRESS] Labels Add labels" at bounding box center [713, 186] width 1046 height 77
copy div "LOT [STREET_ADDRESS]"
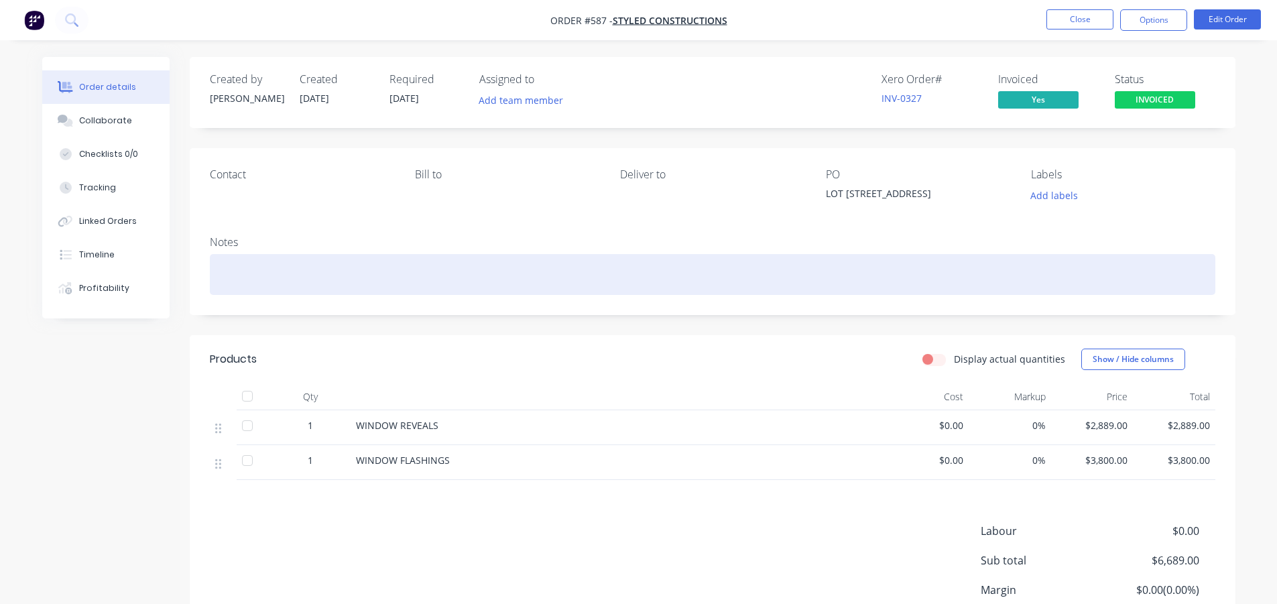
click at [750, 281] on div at bounding box center [713, 274] width 1006 height 41
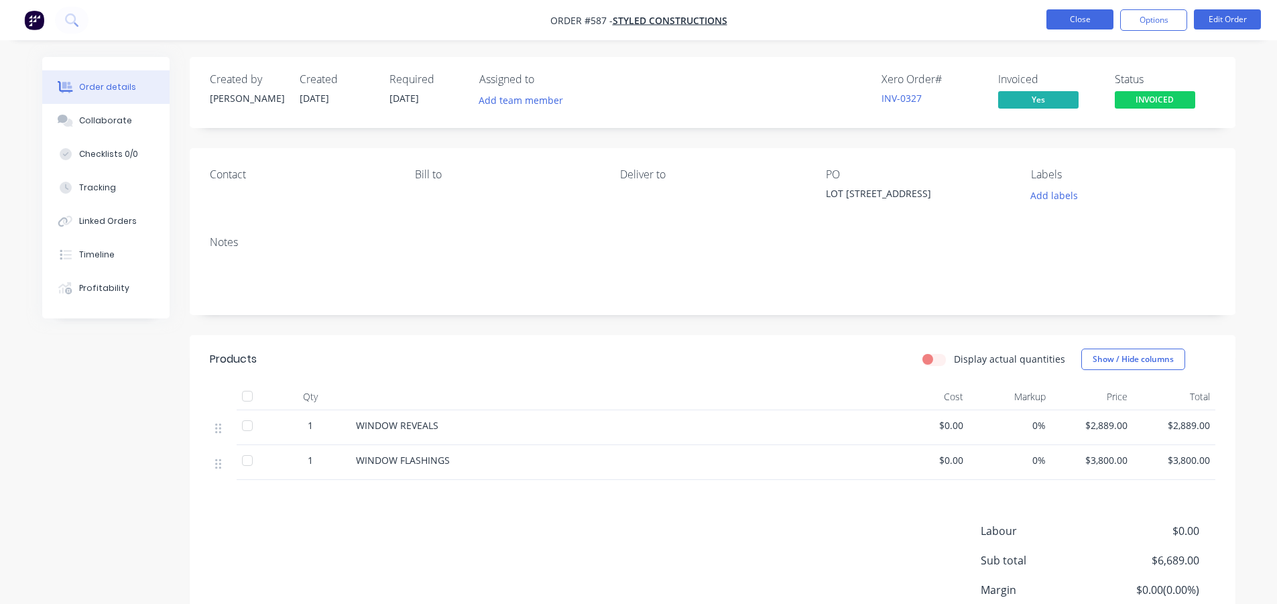
click at [1081, 22] on button "Close" at bounding box center [1080, 19] width 67 height 20
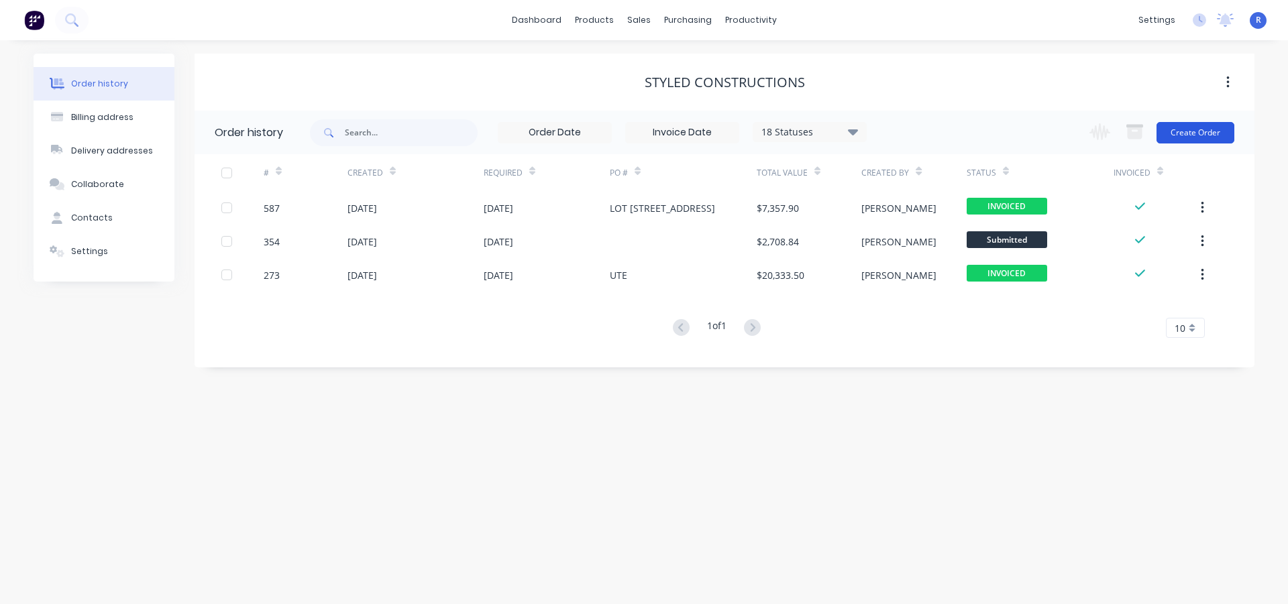
click at [1195, 129] on button "Create Order" at bounding box center [1195, 132] width 78 height 21
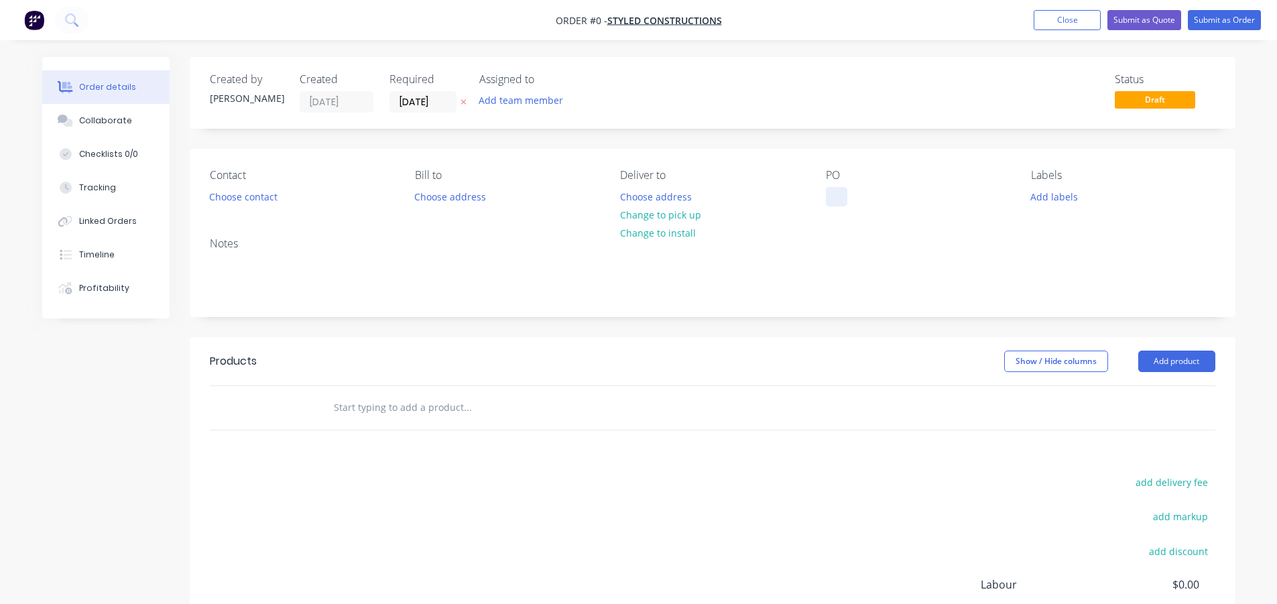
click at [836, 200] on div at bounding box center [836, 196] width 21 height 19
paste div
click at [1208, 365] on div "Order details Collaborate Checklists 0/0 Tracking Linked Orders Timeline Profit…" at bounding box center [639, 415] width 1220 height 716
click at [1159, 366] on button "Add product" at bounding box center [1177, 361] width 77 height 21
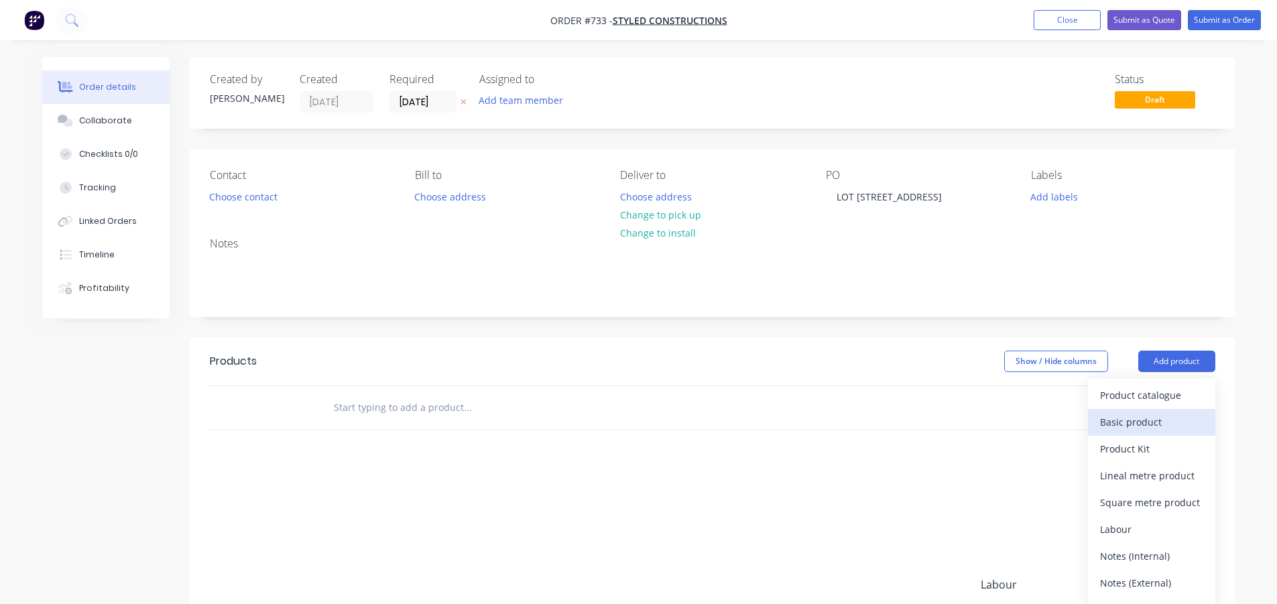
click at [1137, 423] on div "Basic product" at bounding box center [1151, 421] width 103 height 19
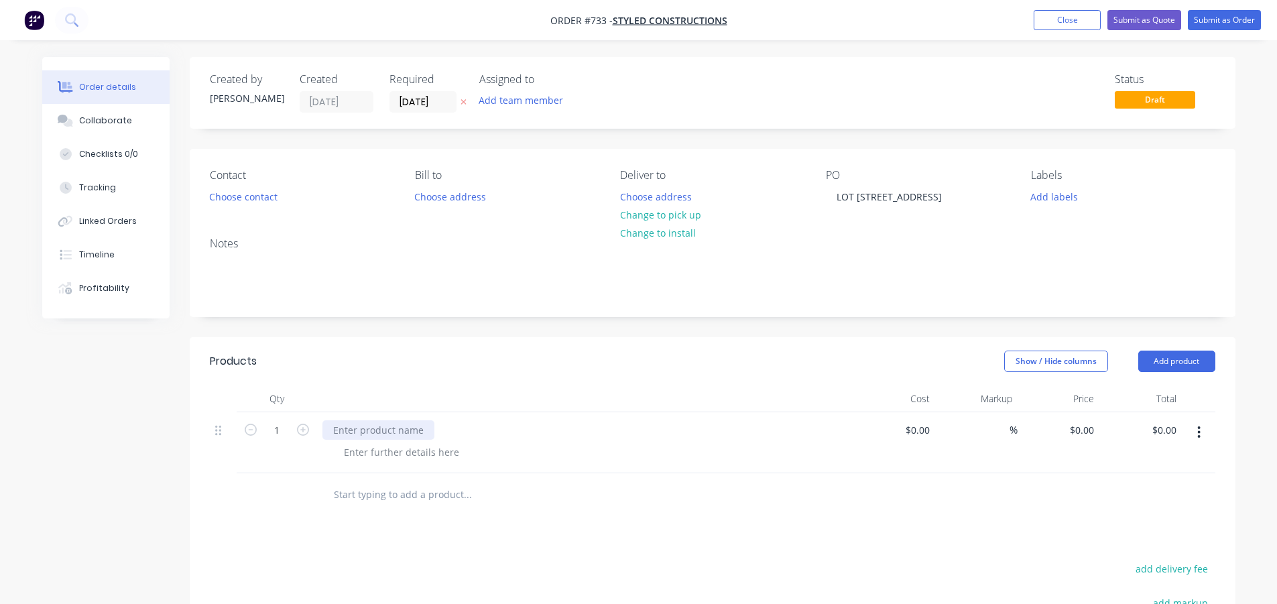
click at [369, 429] on div at bounding box center [379, 429] width 112 height 19
click at [404, 386] on div at bounding box center [585, 399] width 536 height 27
click at [1087, 435] on input "0" at bounding box center [1084, 429] width 31 height 19
type input "$933.00"
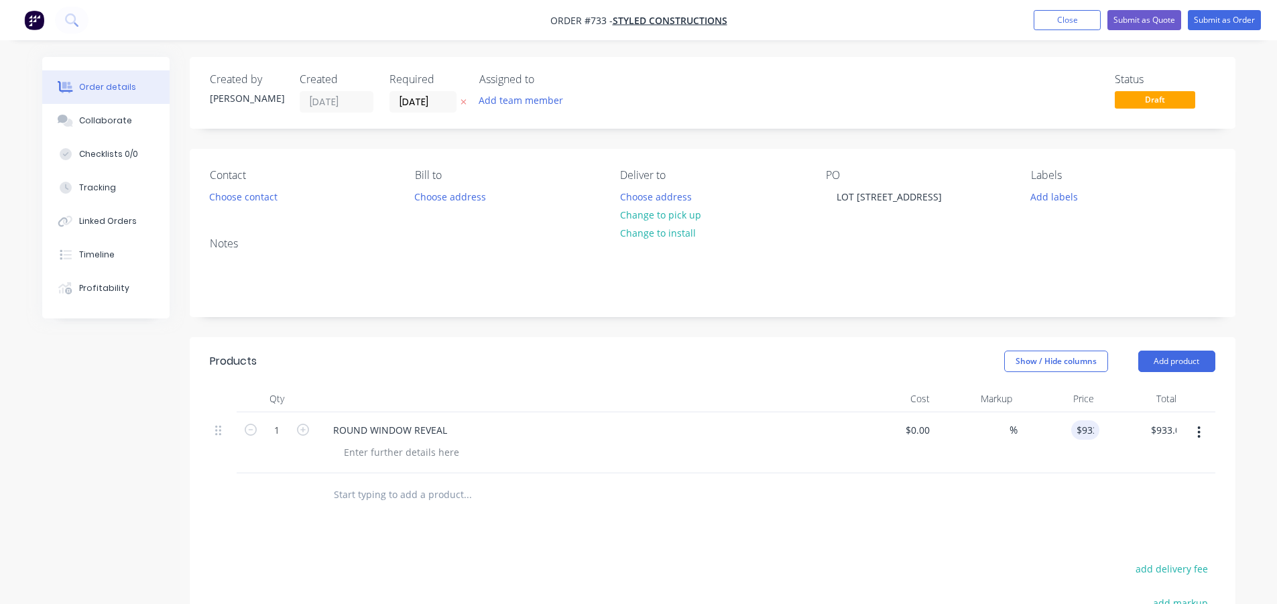
click at [1245, 19] on button "Submit as Order" at bounding box center [1224, 20] width 73 height 20
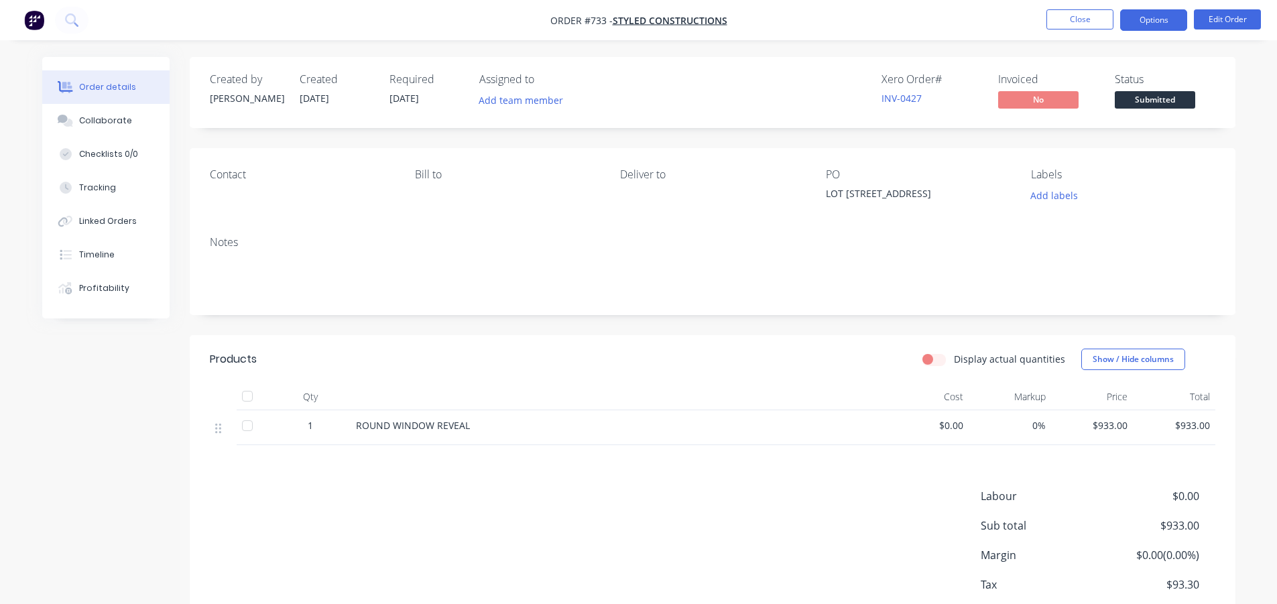
click at [1148, 17] on button "Options" at bounding box center [1154, 19] width 67 height 21
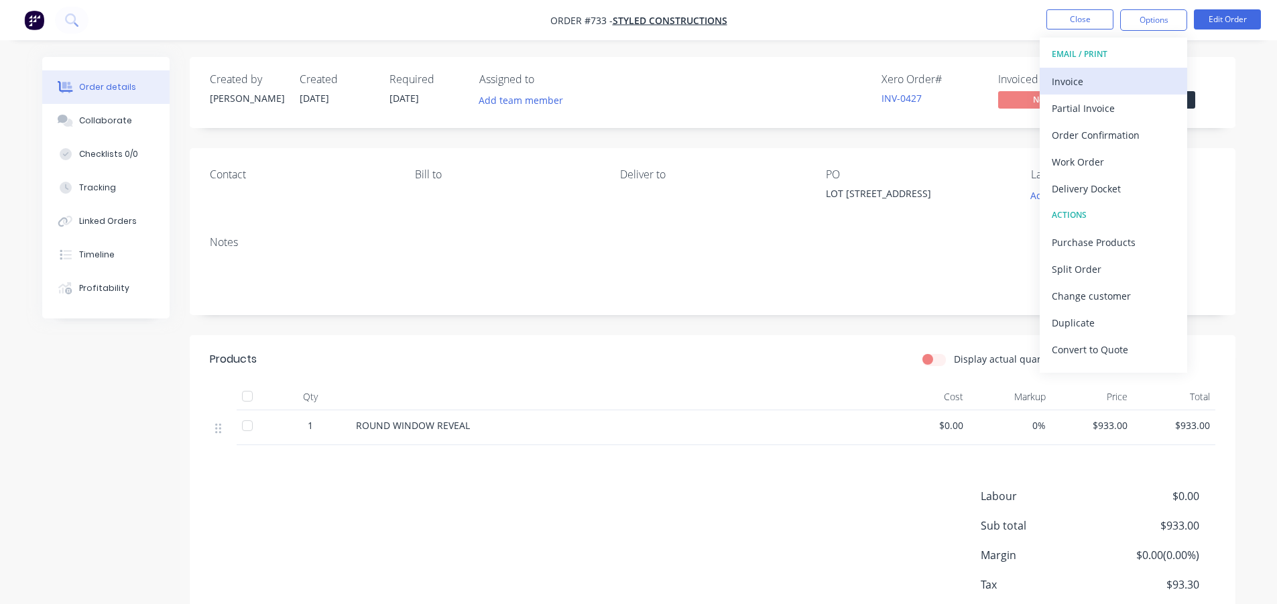
click at [1100, 87] on div "Invoice" at bounding box center [1113, 81] width 123 height 19
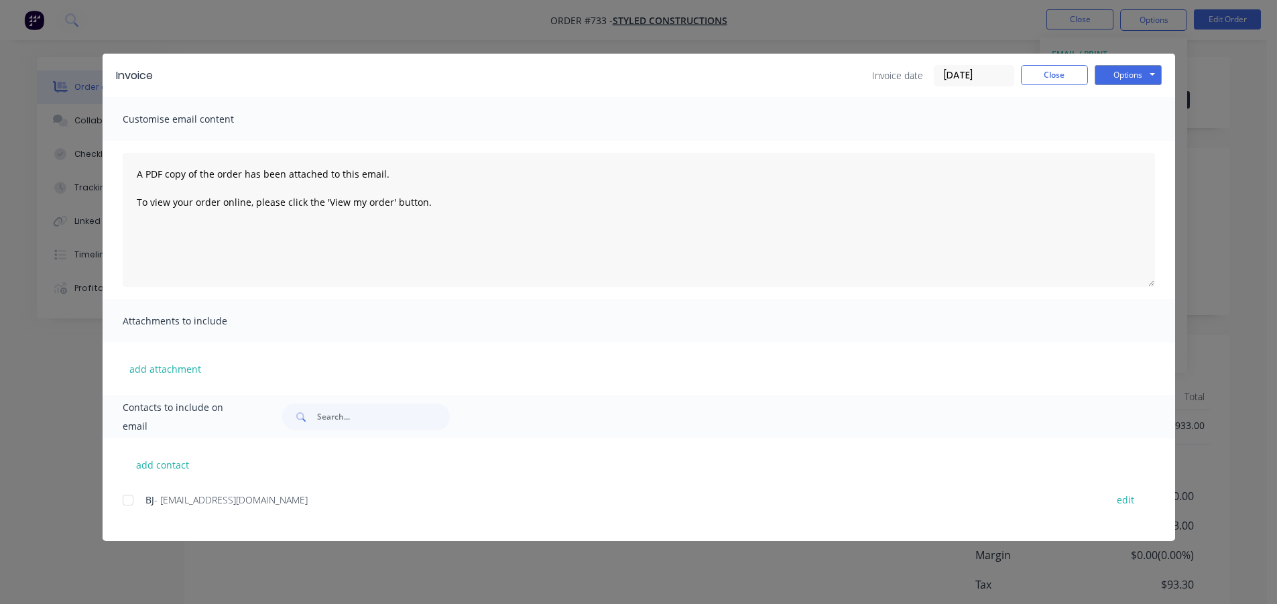
click at [131, 504] on div at bounding box center [128, 500] width 27 height 27
click at [1126, 66] on button "Options" at bounding box center [1128, 75] width 67 height 20
click at [1131, 135] on button "Email" at bounding box center [1138, 143] width 86 height 22
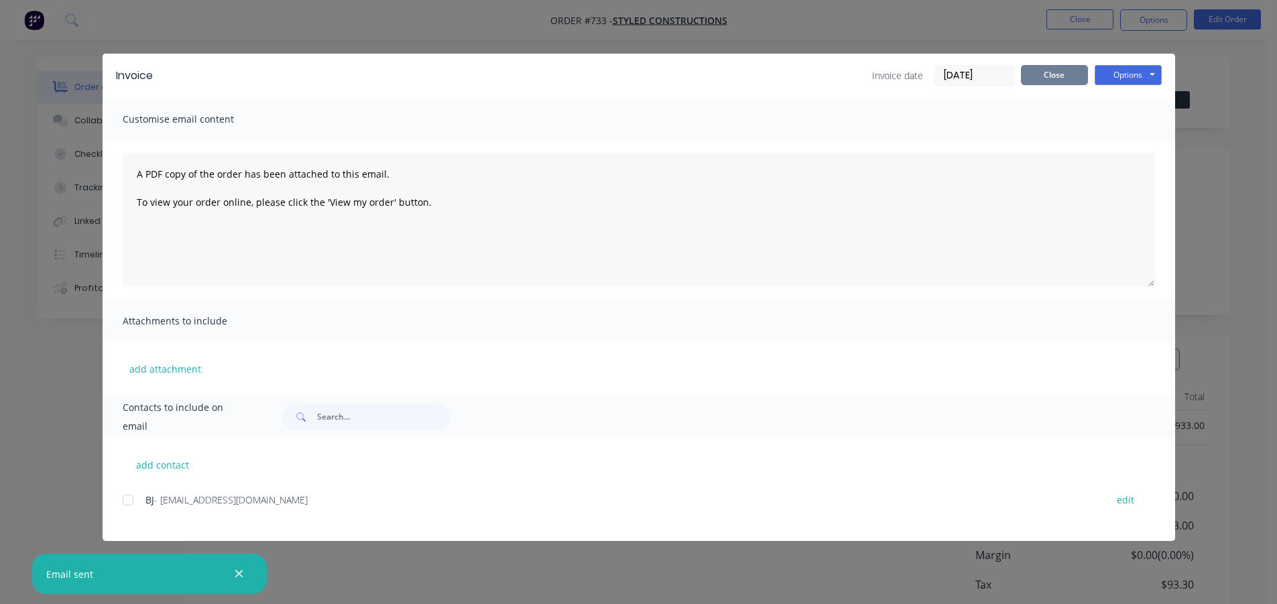
click at [1074, 67] on button "Close" at bounding box center [1054, 75] width 67 height 20
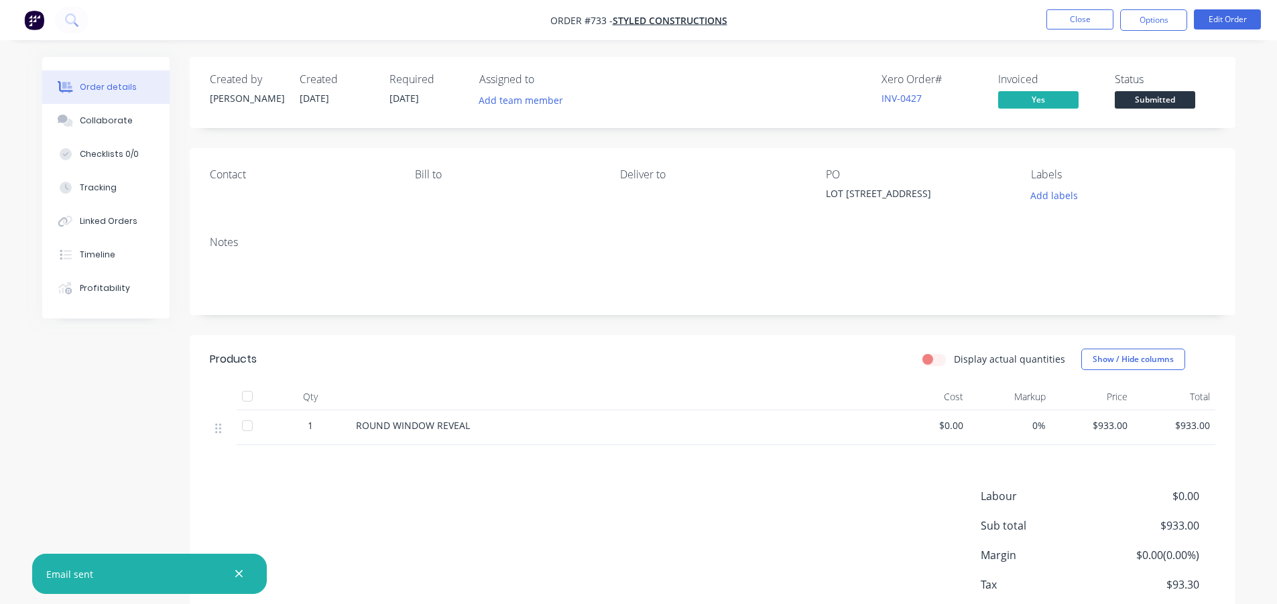
click at [1147, 97] on span "Submitted" at bounding box center [1155, 99] width 80 height 17
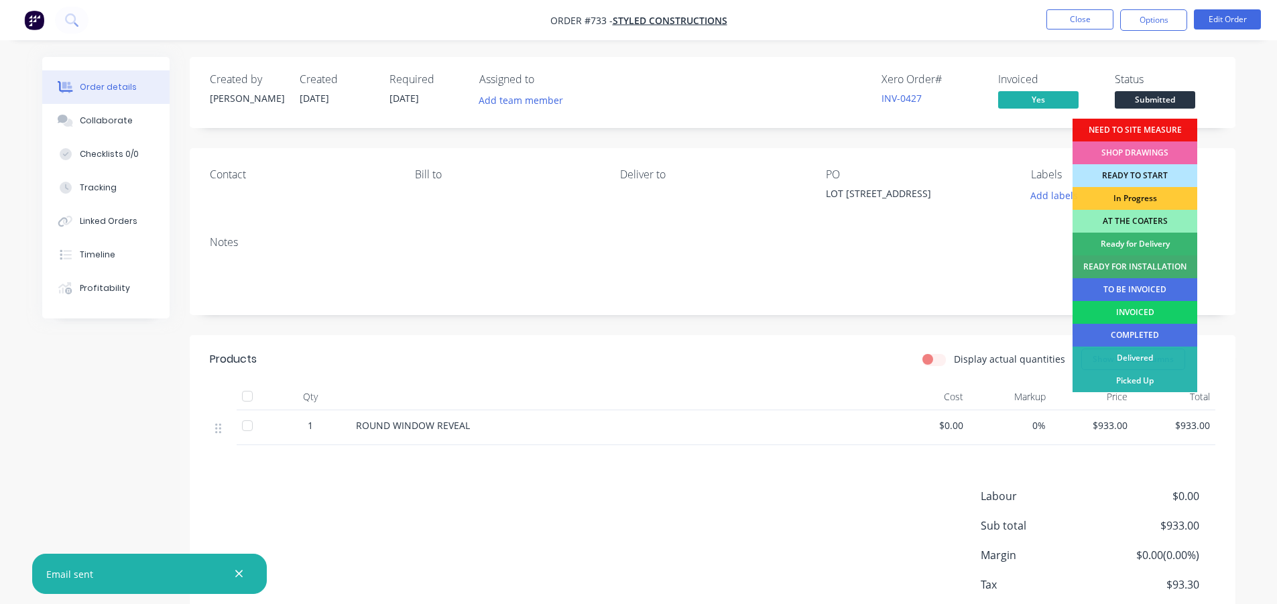
click at [1098, 317] on div "INVOICED" at bounding box center [1135, 312] width 125 height 23
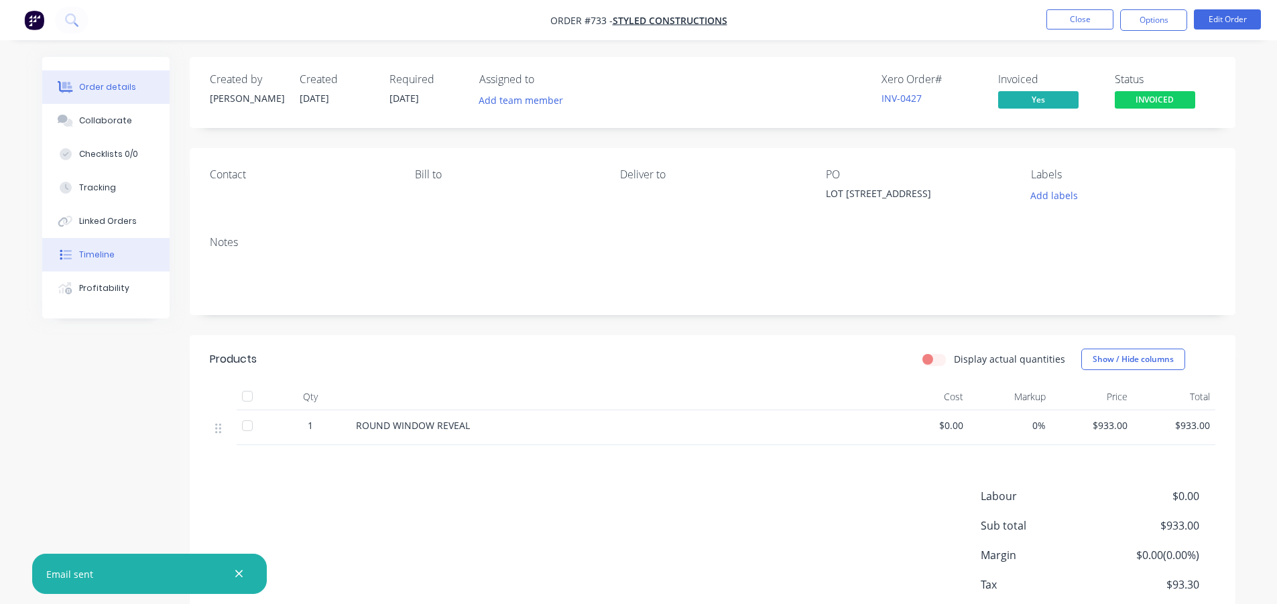
click at [101, 257] on div "Timeline" at bounding box center [97, 255] width 36 height 12
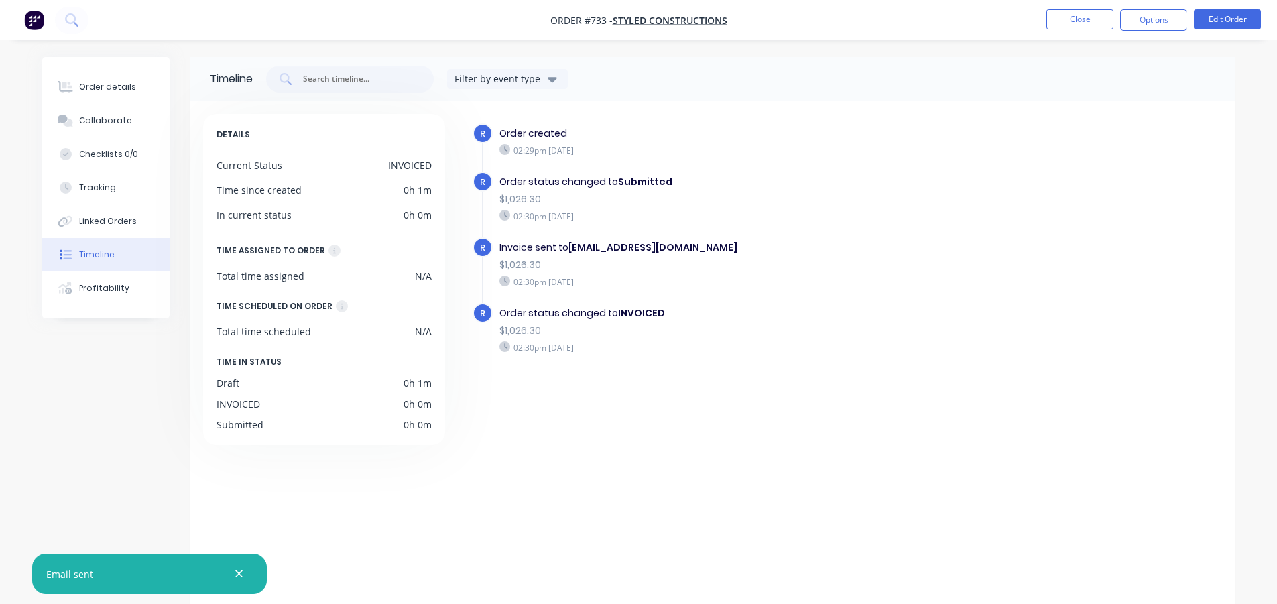
click at [767, 424] on div "R Order created 02:29pm [DATE] R Order status changed to Submitted $1,026.30 02…" at bounding box center [840, 362] width 764 height 496
click at [1067, 29] on button "Close" at bounding box center [1080, 19] width 67 height 20
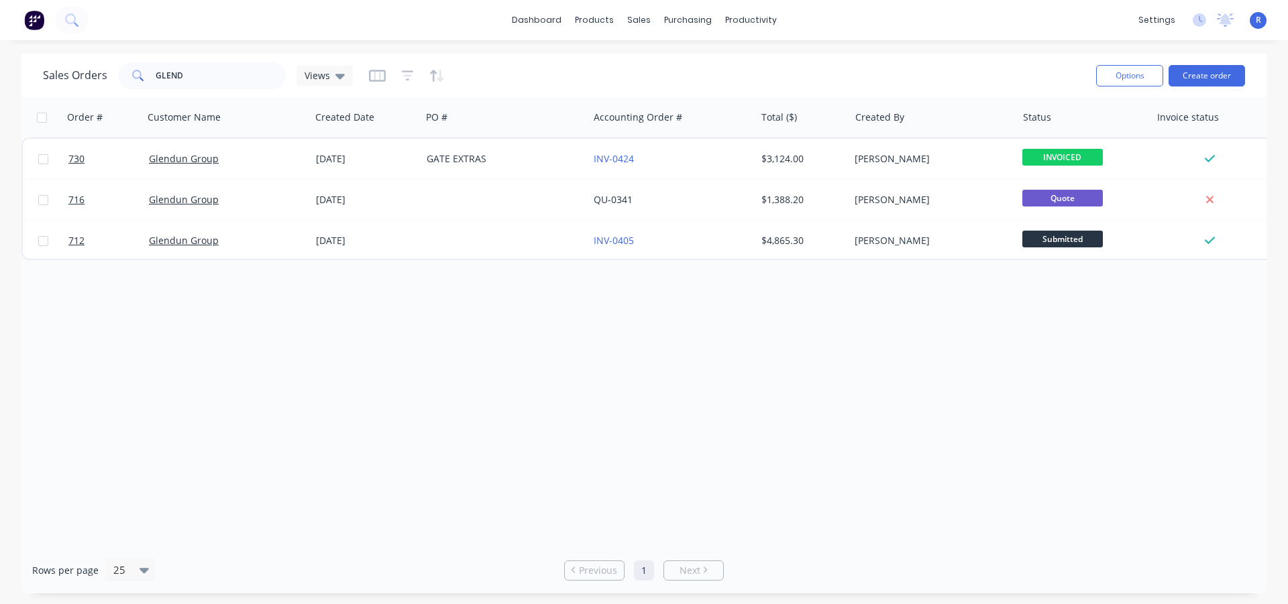
click at [900, 347] on div "Order # Customer Name Created Date PO # Accounting Order # Total ($) Created By…" at bounding box center [643, 322] width 1245 height 450
click at [671, 56] on link "Sales Orders" at bounding box center [709, 63] width 178 height 27
click at [660, 53] on link "Sales Orders" at bounding box center [709, 63] width 178 height 27
click at [1214, 77] on button "Create order" at bounding box center [1206, 75] width 76 height 21
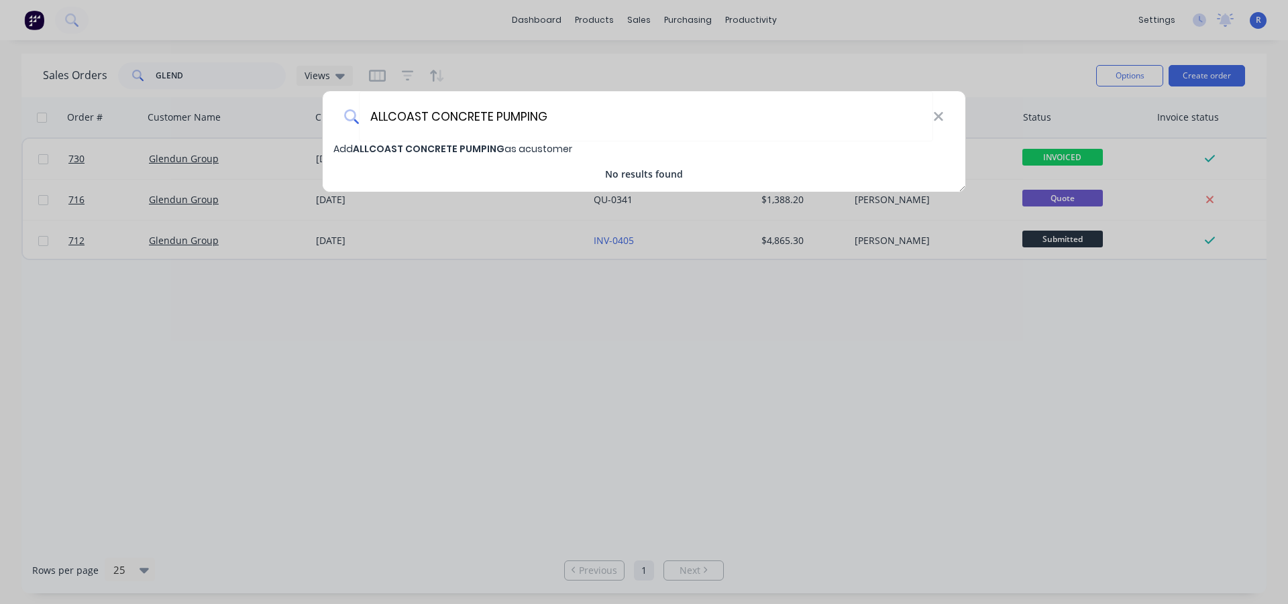
type input "ALLCOAST CONCRETE PUMPING"
click at [467, 158] on div "Add ALLCOAST CONCRETE PUMPING as a customer No results found" at bounding box center [644, 161] width 642 height 40
click at [504, 146] on span "Add ALLCOAST CONCRETE PUMPING as a customer" at bounding box center [452, 148] width 239 height 13
select select "AU"
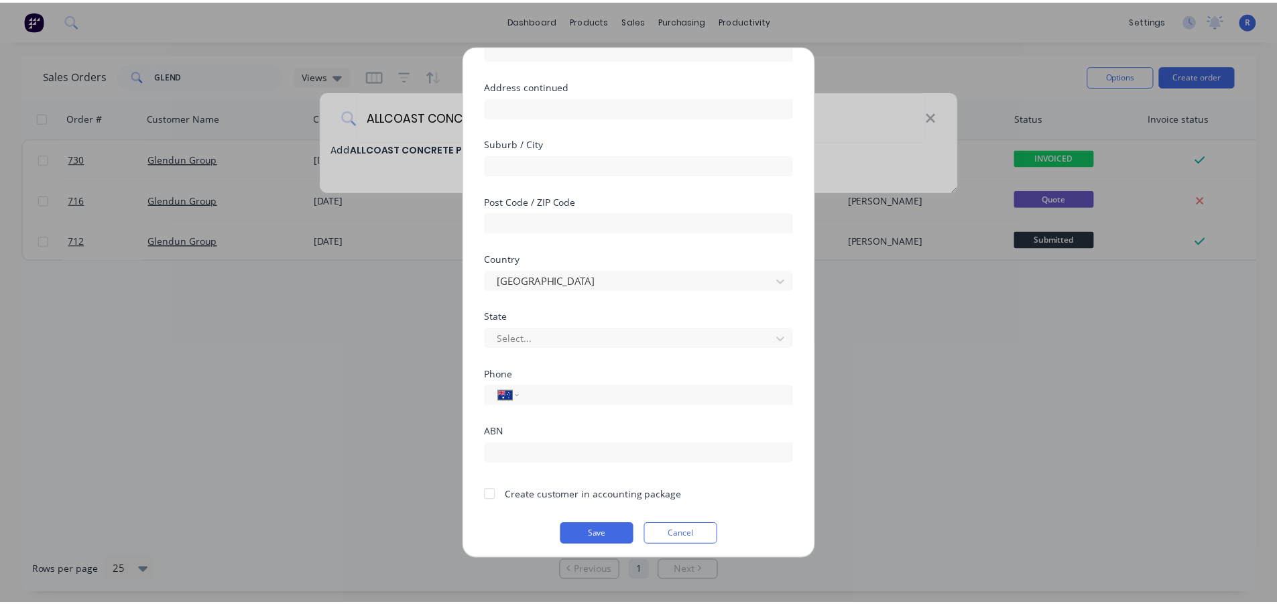
scroll to position [141, 0]
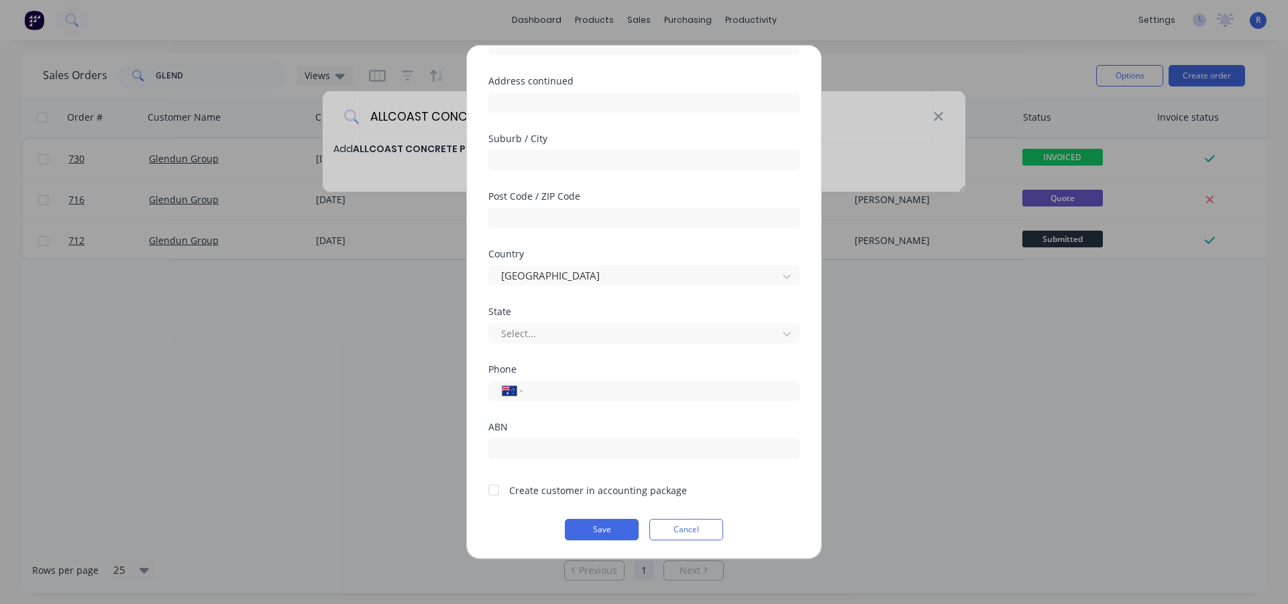
click at [492, 486] on div at bounding box center [493, 490] width 27 height 27
click at [587, 528] on button "Save" at bounding box center [602, 529] width 74 height 21
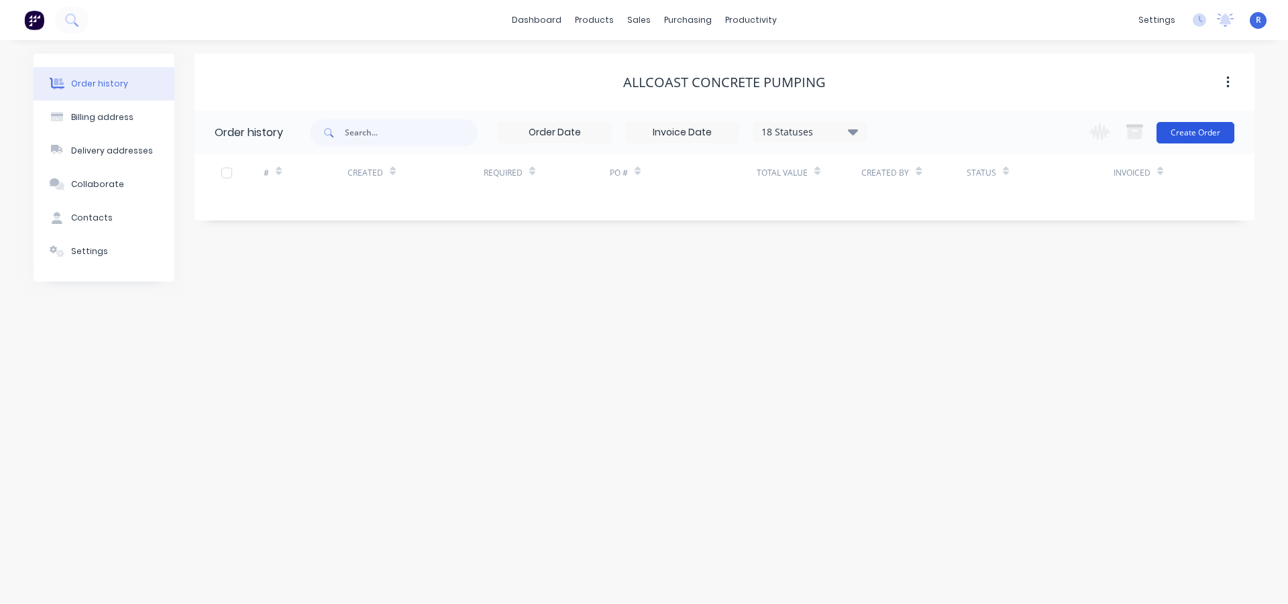
click at [1197, 132] on button "Create Order" at bounding box center [1195, 132] width 78 height 21
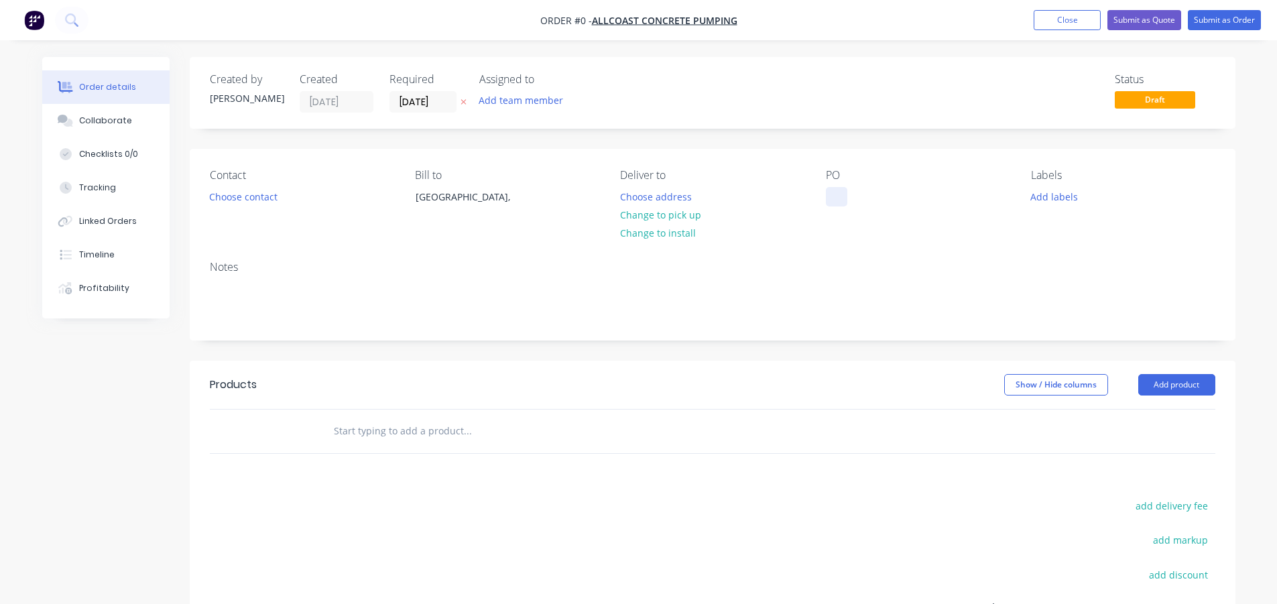
click at [830, 192] on div at bounding box center [836, 196] width 21 height 19
click at [1168, 380] on div "Order details Collaborate Checklists 0/0 Tracking Linked Orders Timeline Profit…" at bounding box center [639, 426] width 1220 height 739
click at [1168, 380] on button "Add product" at bounding box center [1177, 384] width 77 height 21
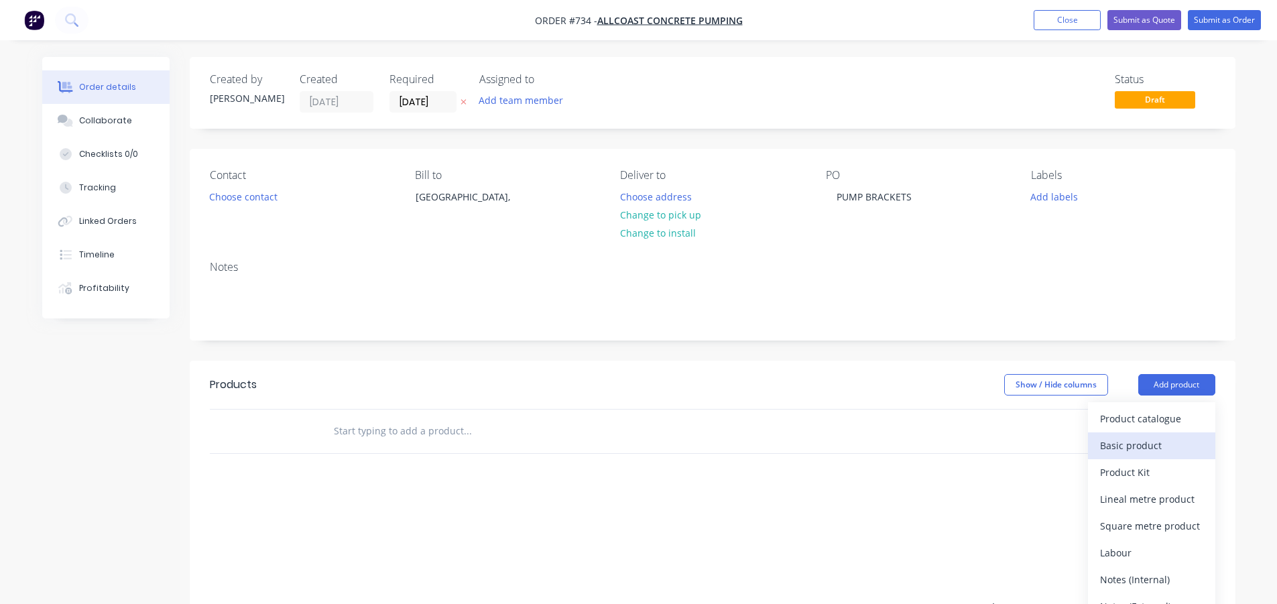
click at [1139, 449] on div "Basic product" at bounding box center [1151, 445] width 103 height 19
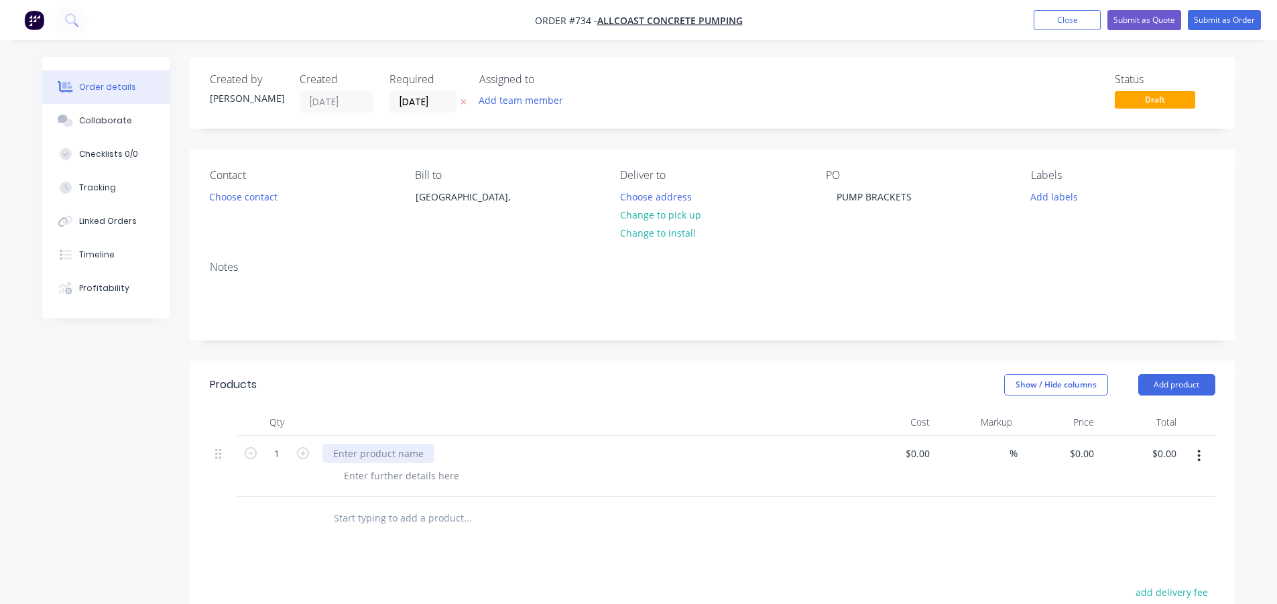
click at [385, 446] on div at bounding box center [379, 453] width 112 height 19
click at [455, 411] on div at bounding box center [585, 422] width 536 height 27
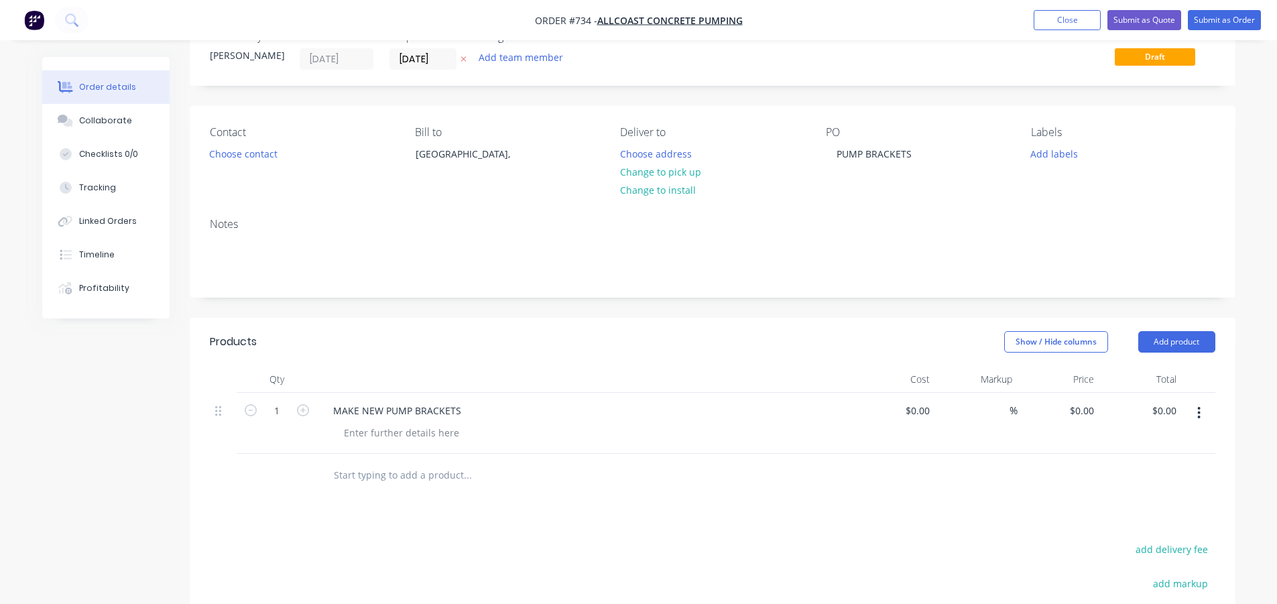
scroll to position [67, 0]
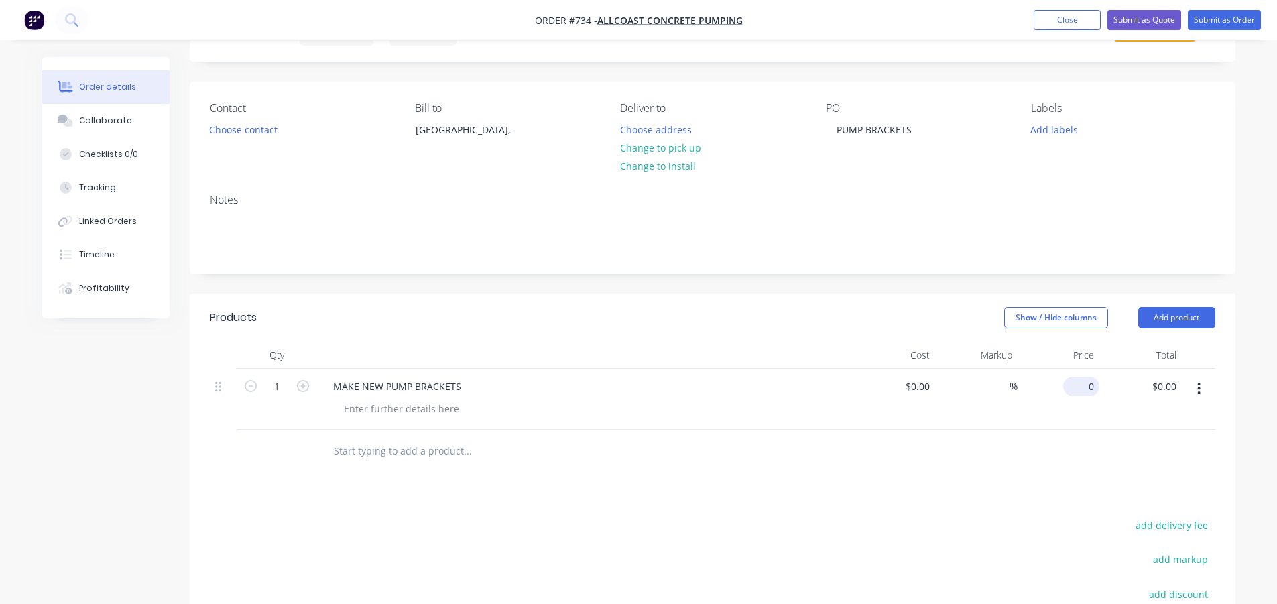
click at [1096, 391] on input "0" at bounding box center [1084, 386] width 31 height 19
type input "$520.00"
click at [1023, 494] on div "Products Show / Hide columns Add product Qty Cost Markup Price Total 1 MAKE NEW…" at bounding box center [713, 545] width 1046 height 502
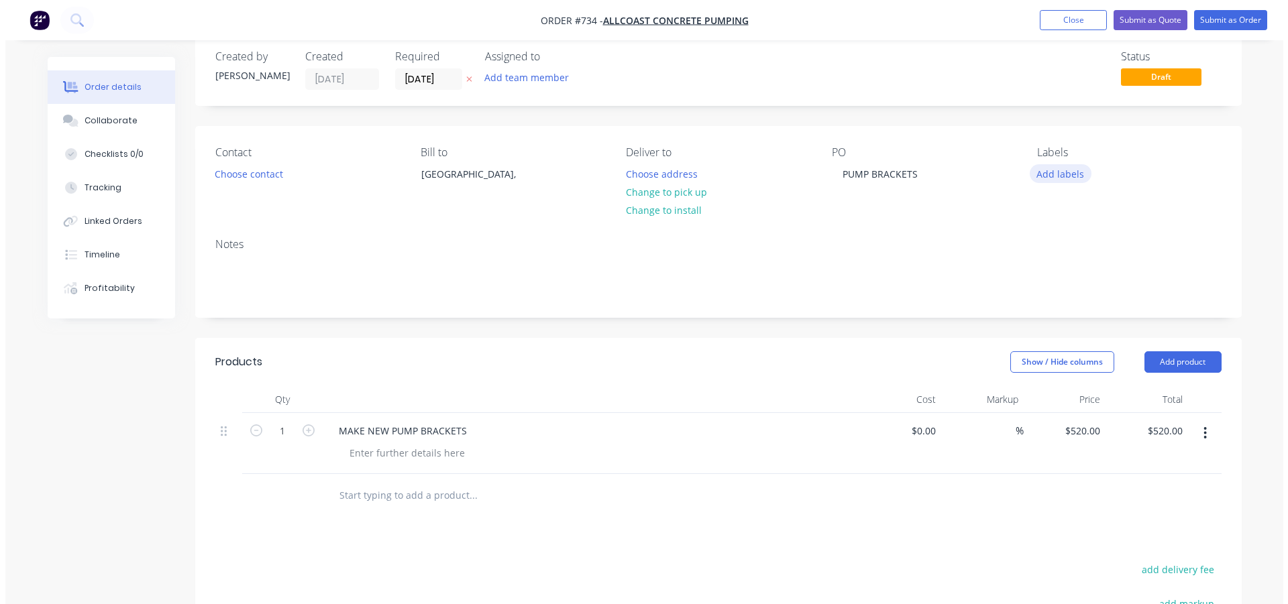
scroll to position [0, 0]
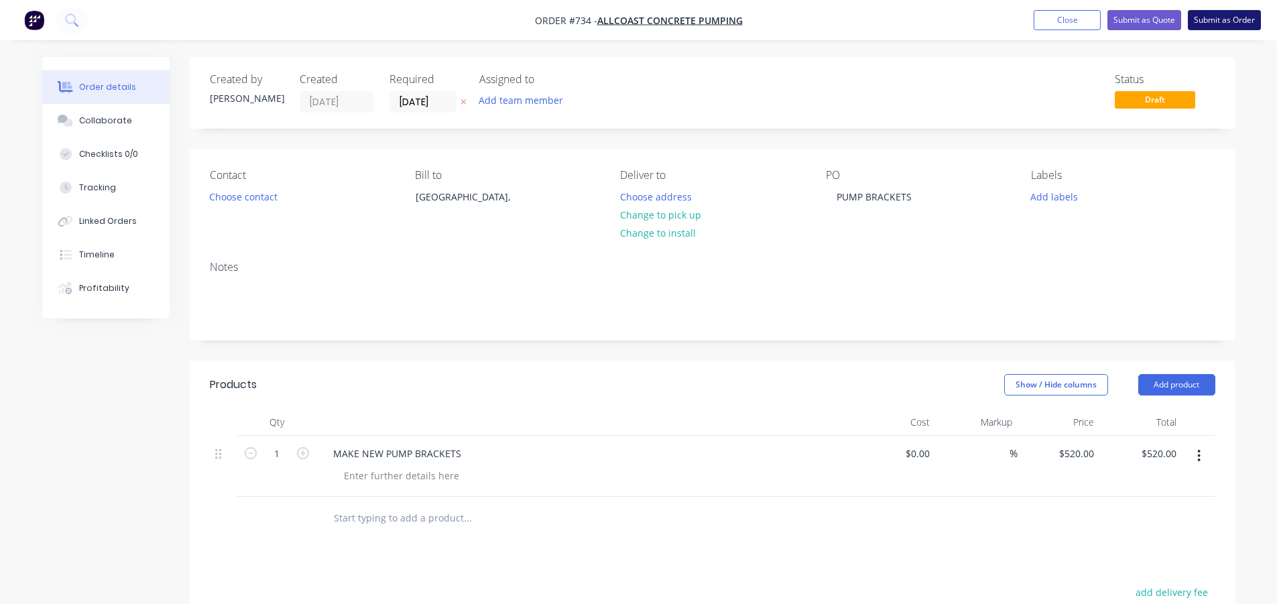
click at [1237, 21] on button "Submit as Order" at bounding box center [1224, 20] width 73 height 20
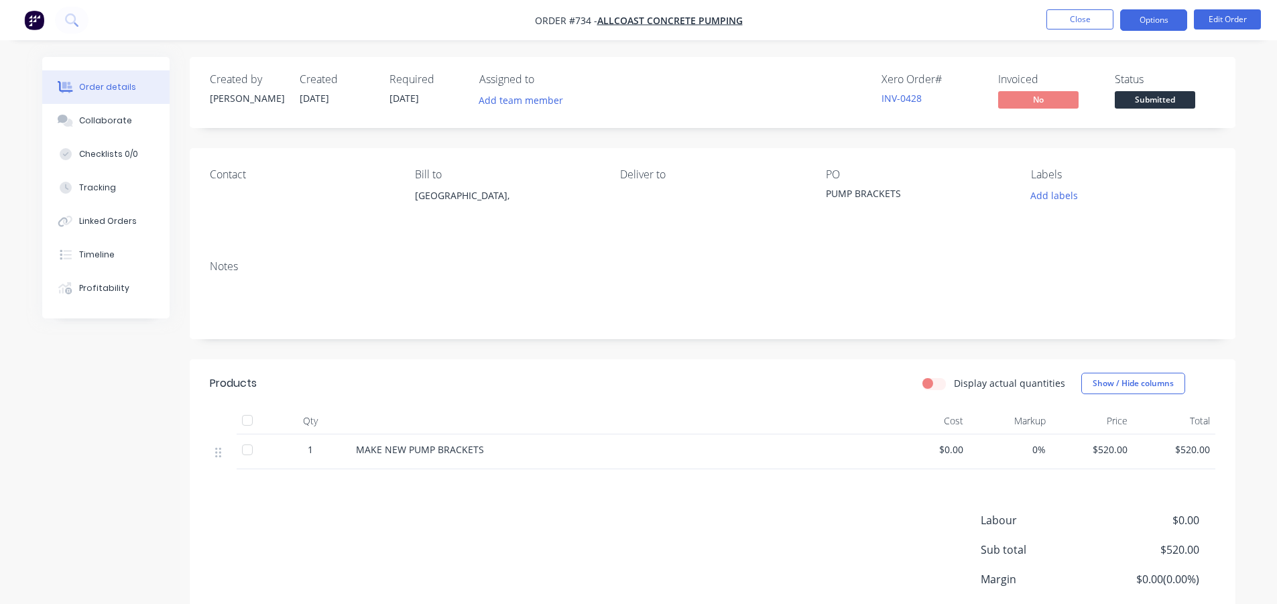
click at [1140, 14] on button "Options" at bounding box center [1154, 19] width 67 height 21
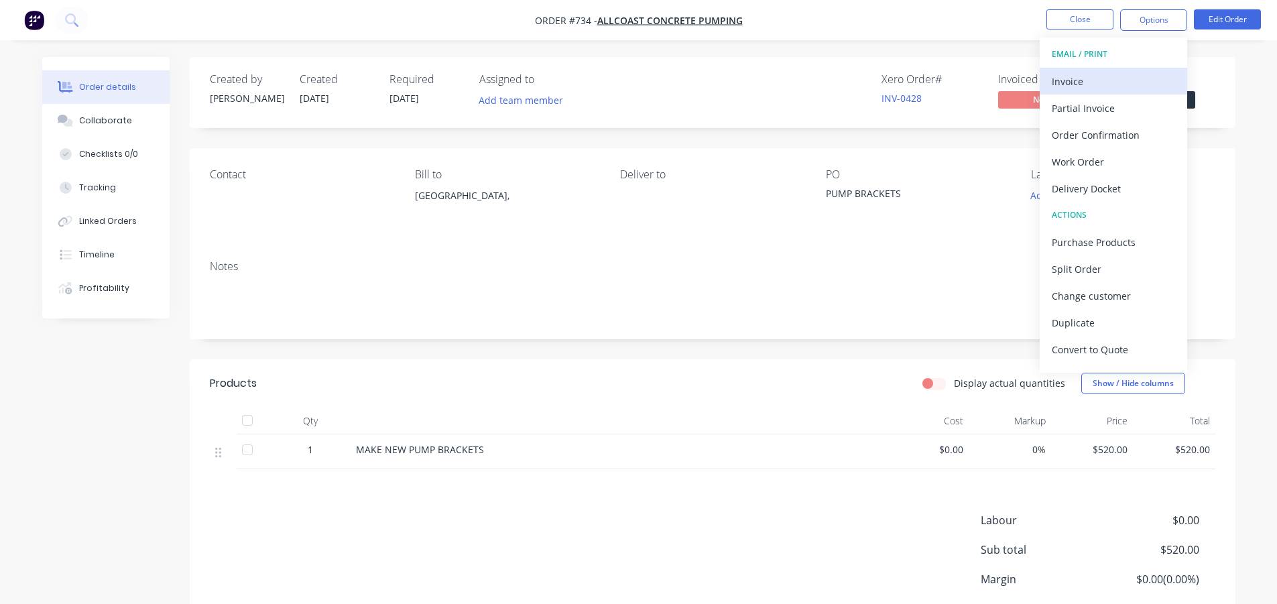
click at [1113, 79] on div "Invoice" at bounding box center [1113, 81] width 123 height 19
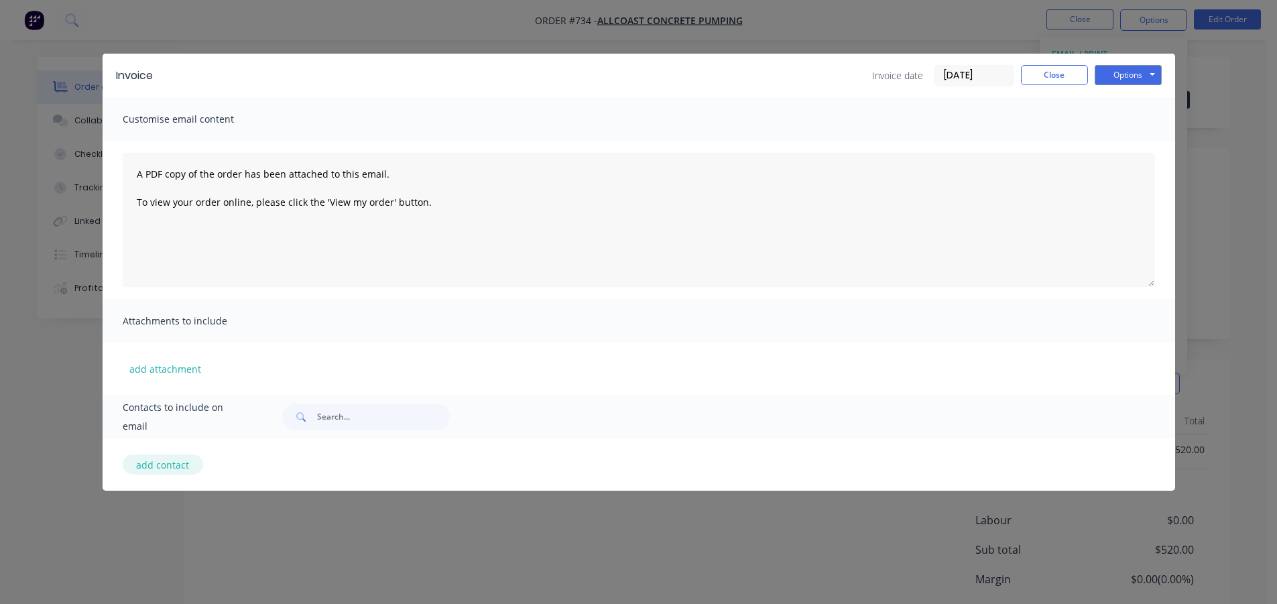
click at [151, 465] on button "add contact" at bounding box center [163, 465] width 80 height 20
select select "AU"
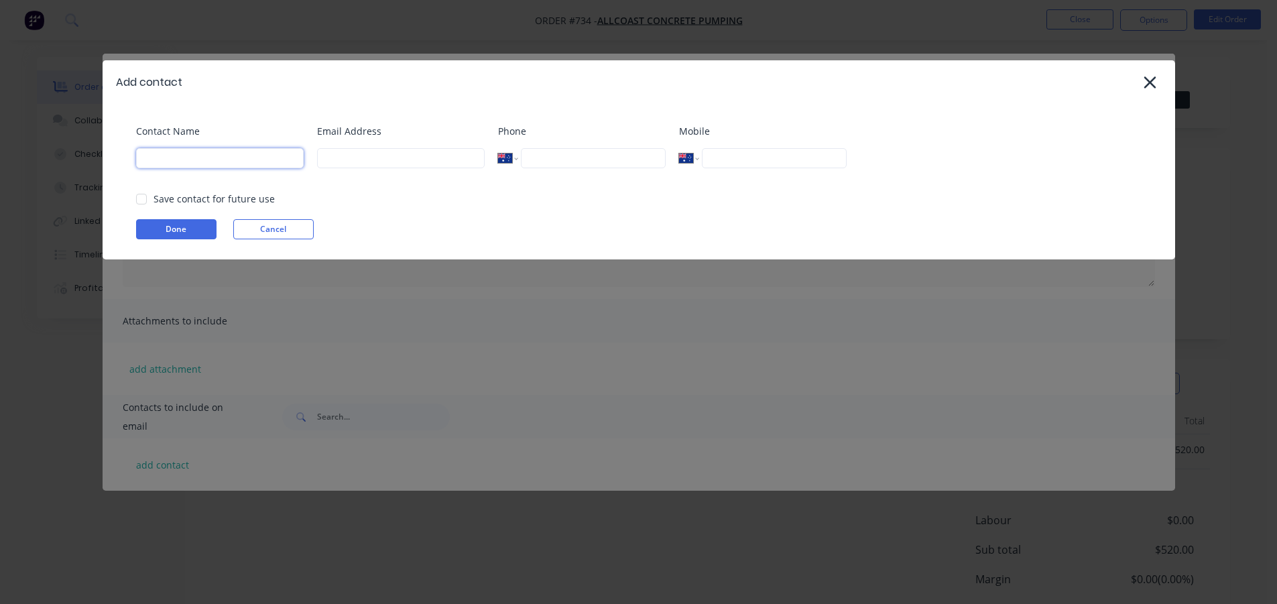
click at [221, 162] on input at bounding box center [220, 158] width 168 height 20
type input "[PERSON_NAME]"
click at [777, 162] on input "tel" at bounding box center [774, 158] width 144 height 20
type input "0413 765 977"
click at [376, 158] on input at bounding box center [401, 158] width 168 height 20
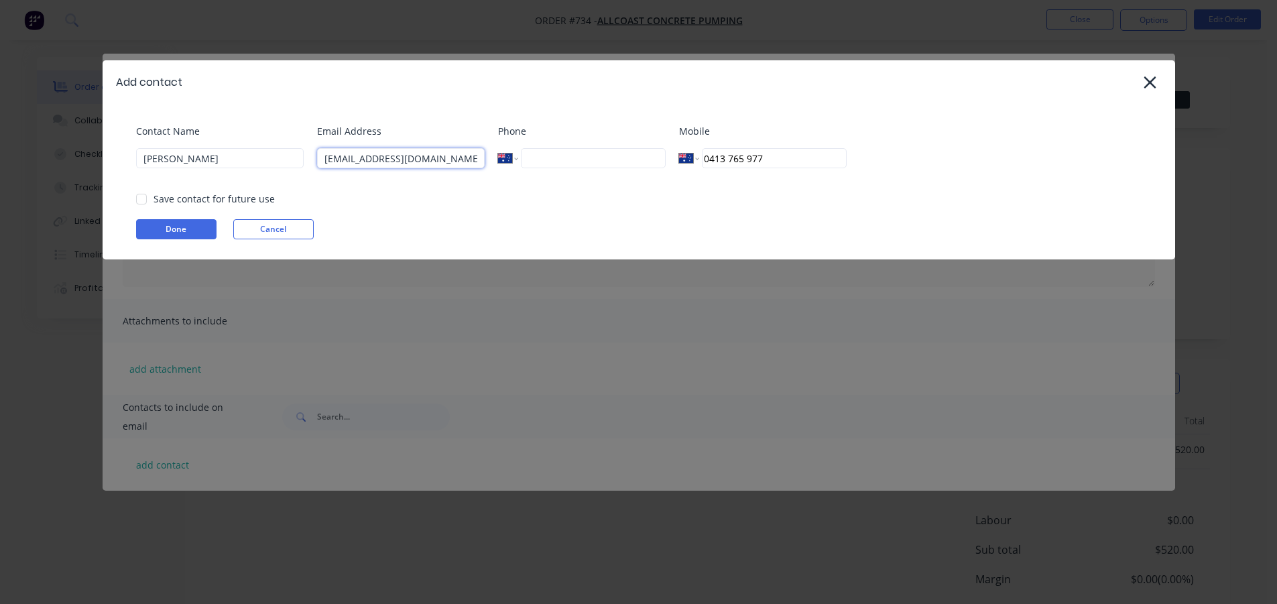
click at [141, 200] on div at bounding box center [141, 199] width 27 height 27
type input "[EMAIL_ADDRESS][DOMAIN_NAME]"
click at [159, 225] on button "Done" at bounding box center [176, 229] width 80 height 20
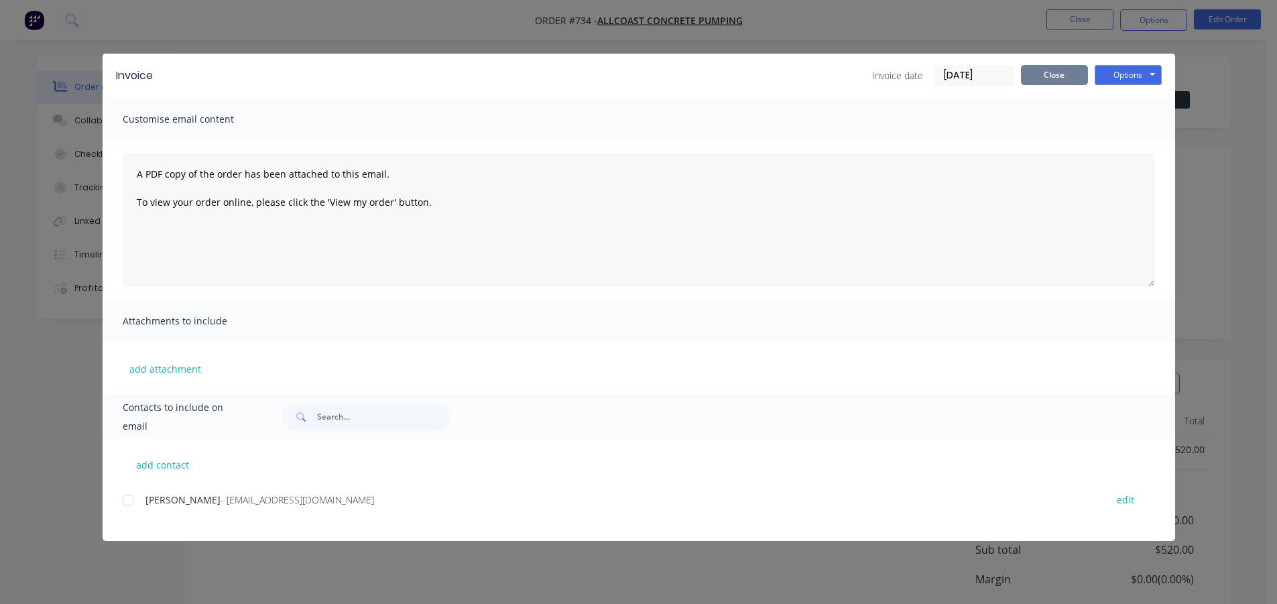
click at [1042, 82] on button "Close" at bounding box center [1054, 75] width 67 height 20
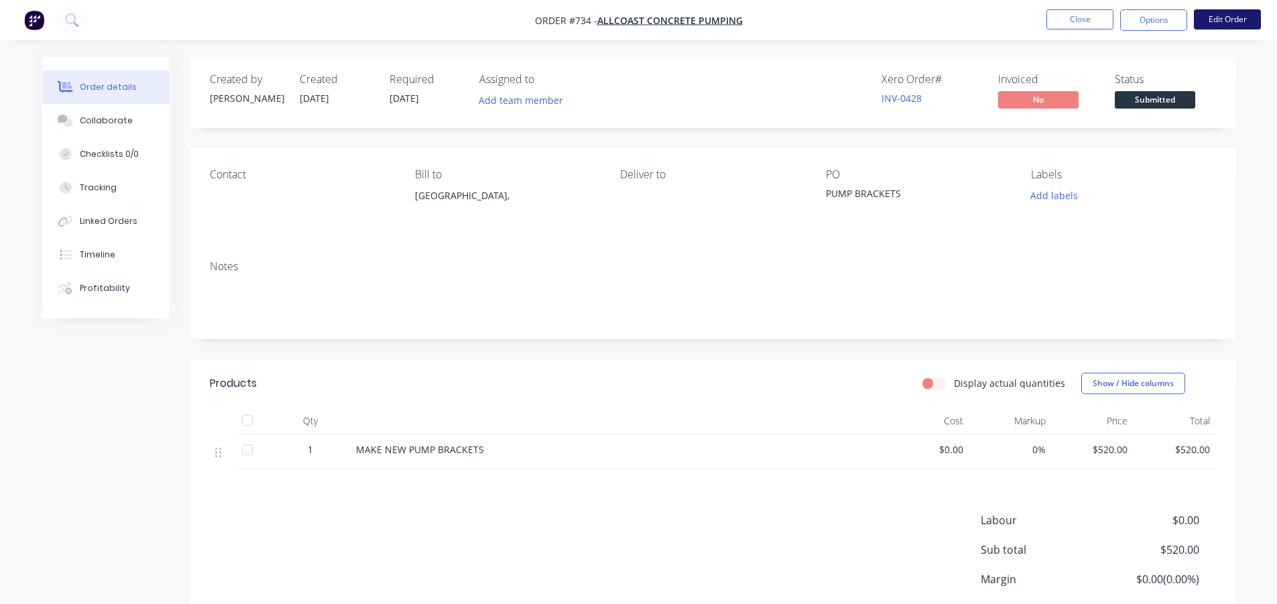
click at [1221, 23] on button "Edit Order" at bounding box center [1227, 19] width 67 height 20
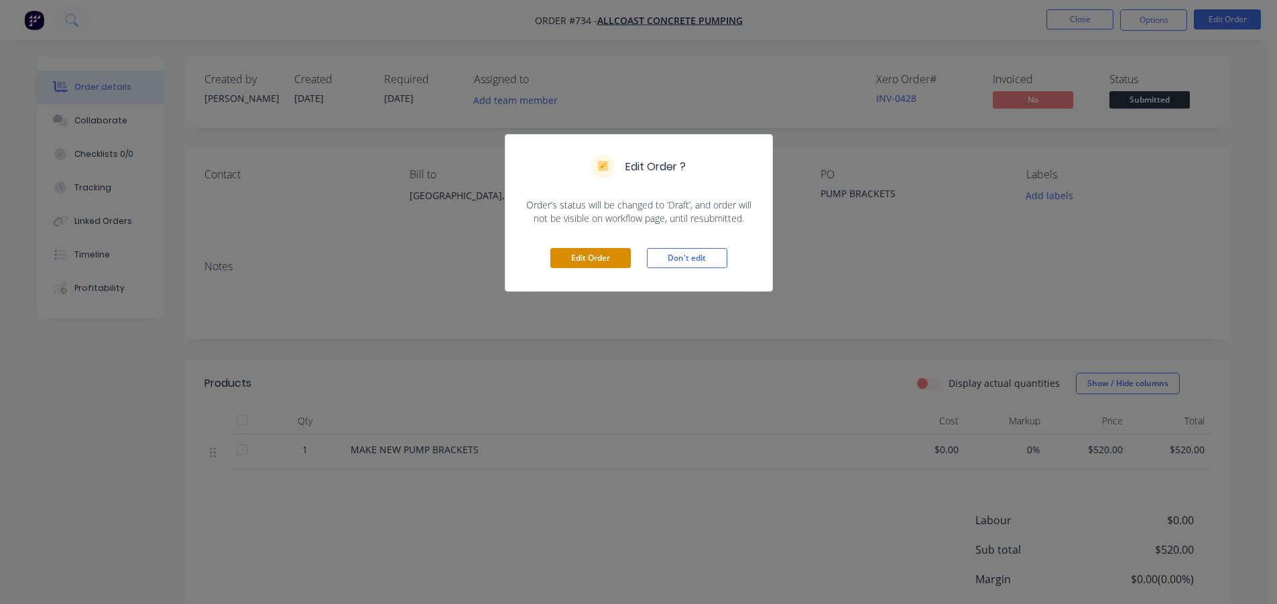
click at [602, 254] on button "Edit Order" at bounding box center [591, 258] width 80 height 20
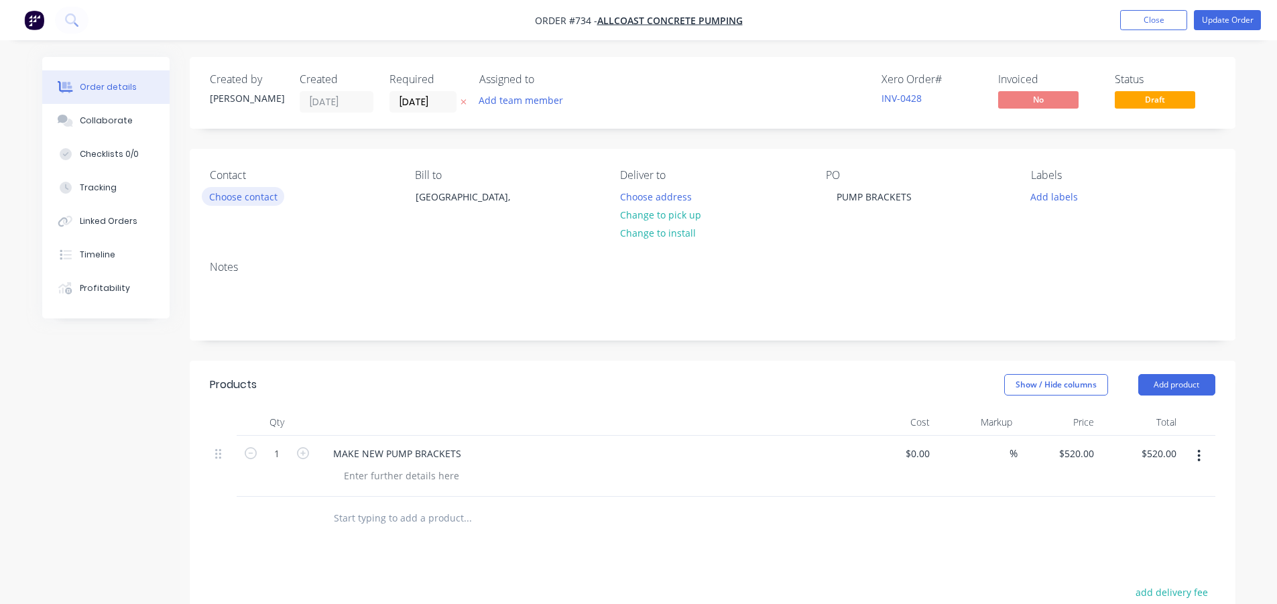
click at [233, 203] on button "Choose contact" at bounding box center [243, 196] width 82 height 18
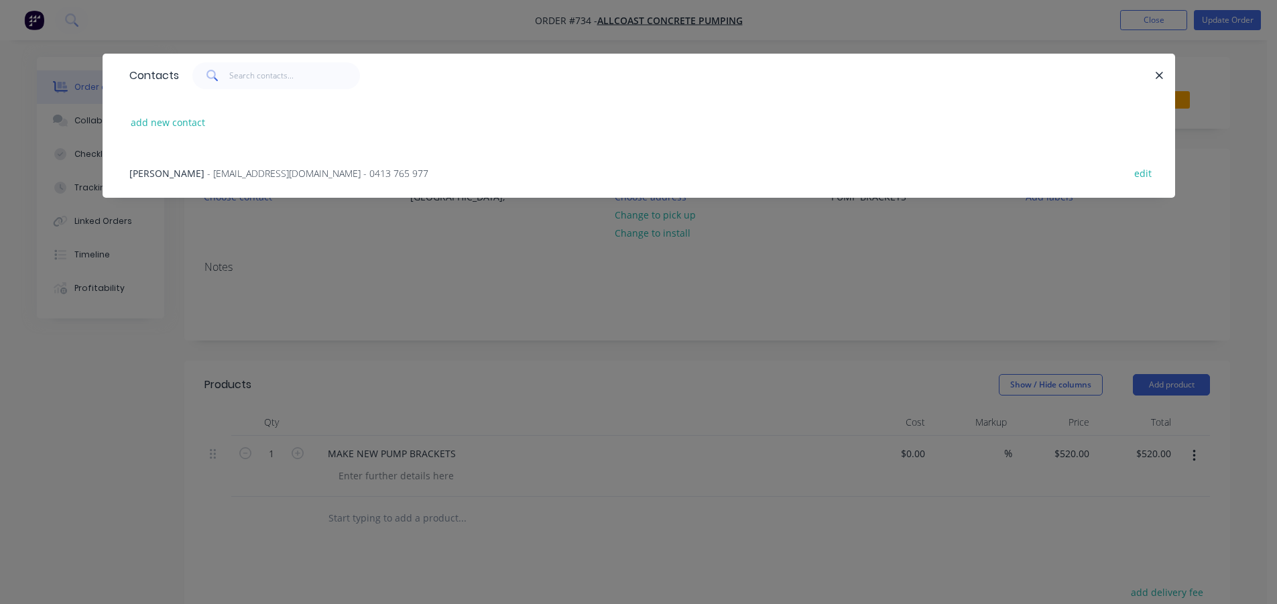
click at [207, 167] on span "- [EMAIL_ADDRESS][DOMAIN_NAME] - 0413 765 977" at bounding box center [317, 173] width 221 height 13
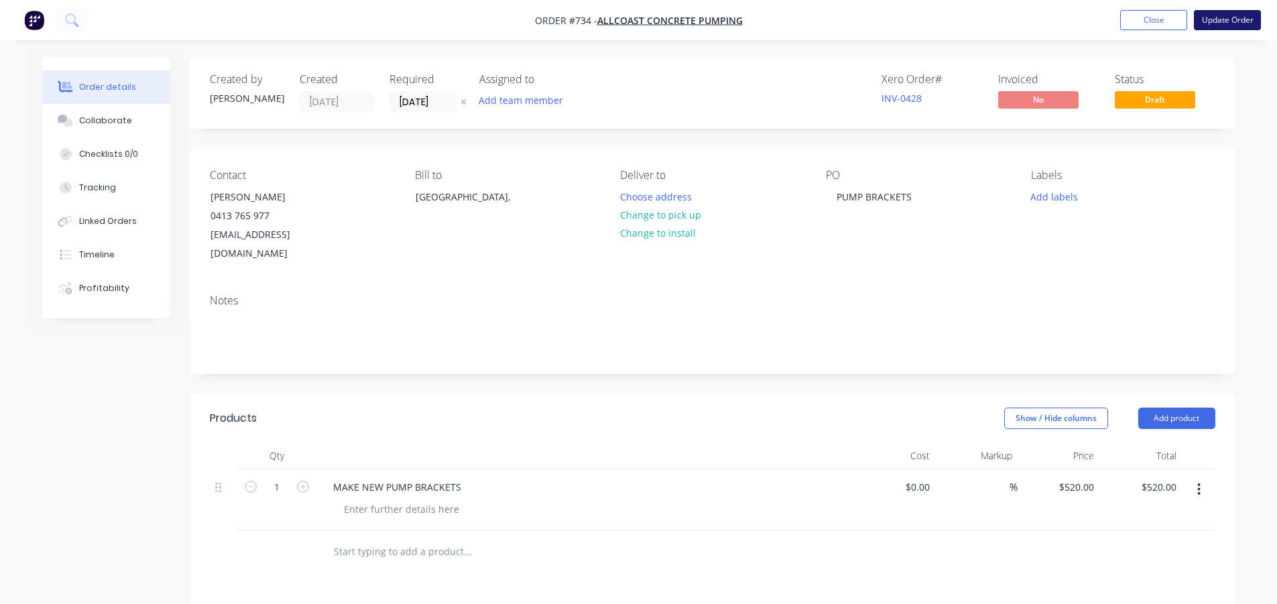
click at [1216, 25] on button "Update Order" at bounding box center [1227, 20] width 67 height 20
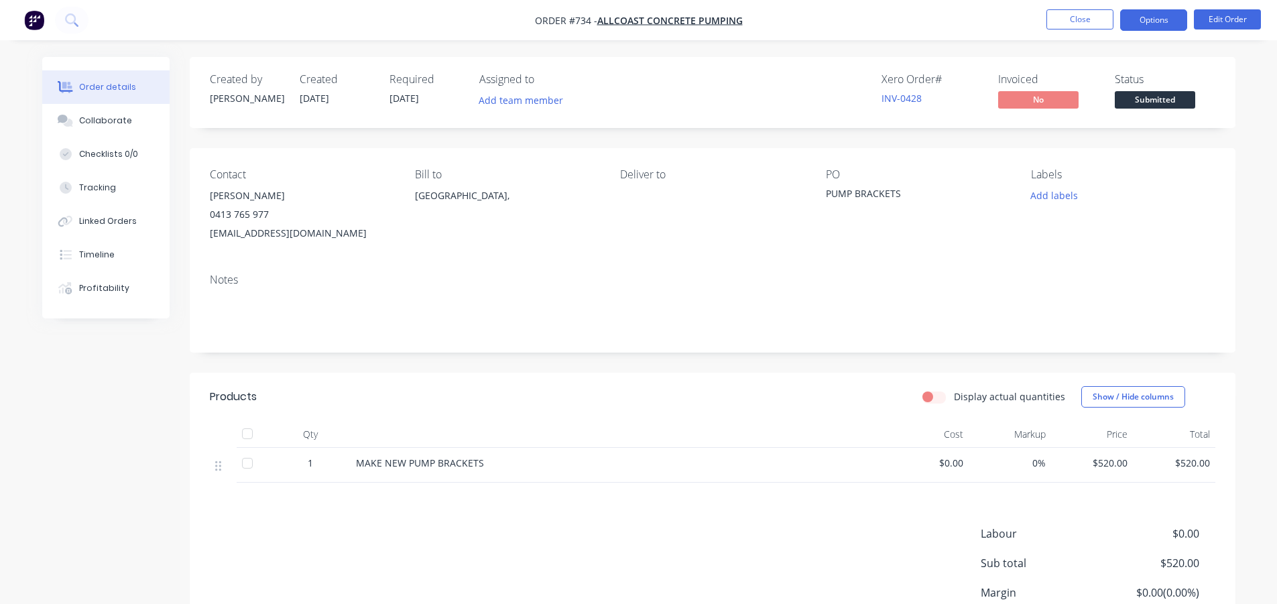
click at [1175, 21] on button "Options" at bounding box center [1154, 19] width 67 height 21
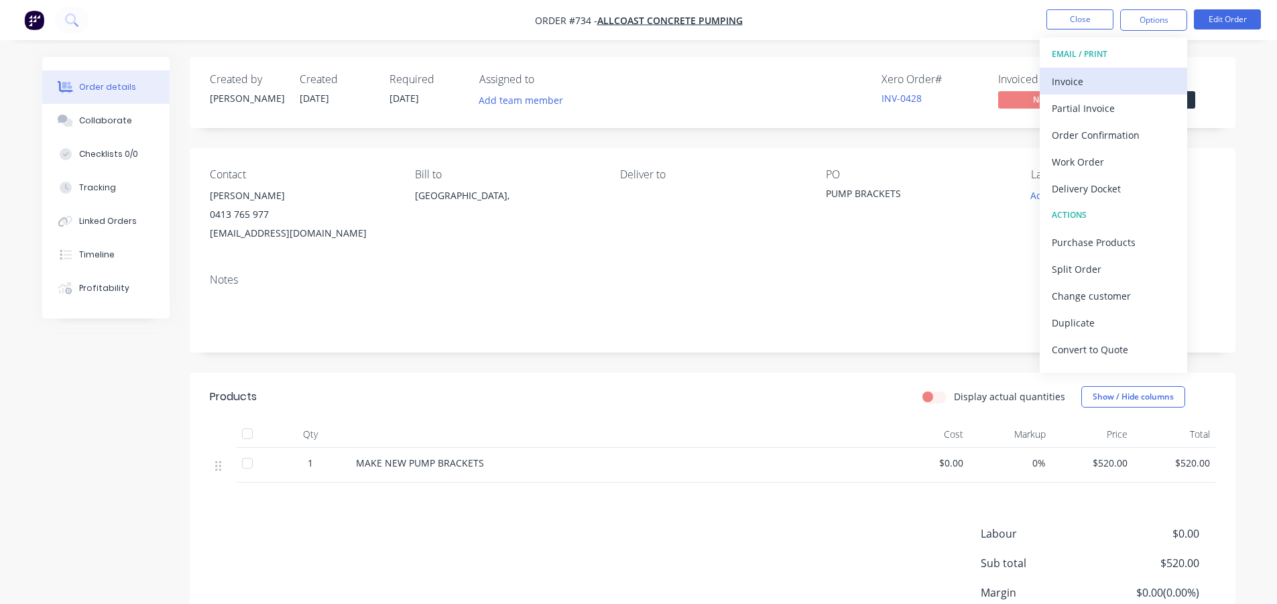
click at [1111, 80] on div "Invoice" at bounding box center [1113, 81] width 123 height 19
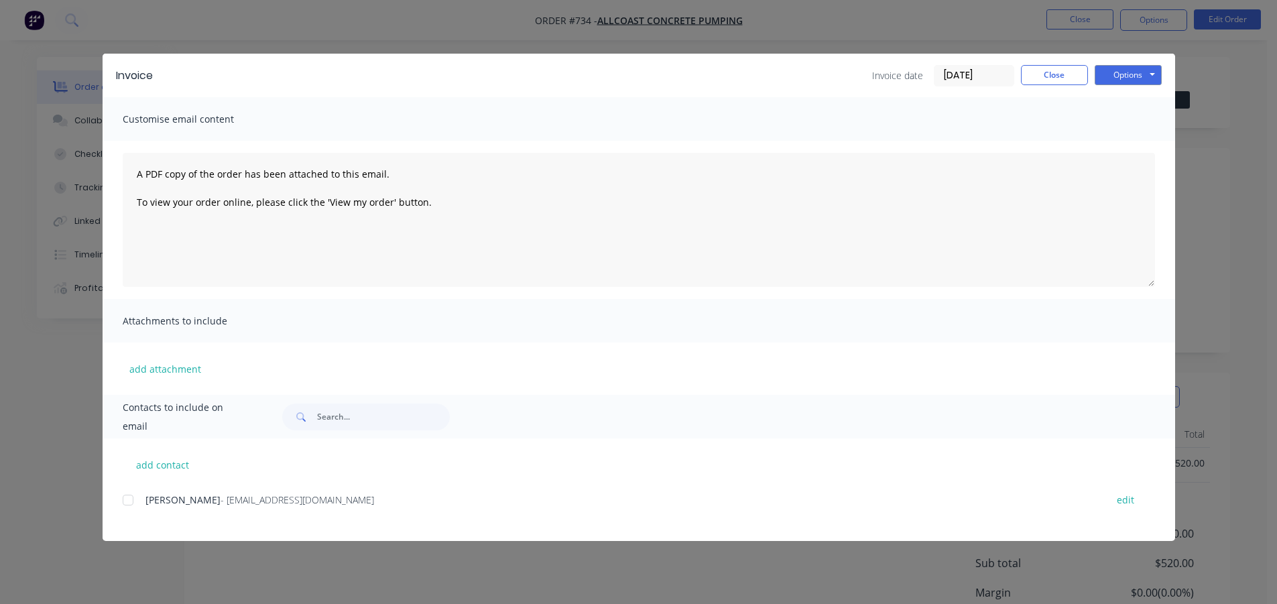
click at [124, 504] on div at bounding box center [128, 500] width 27 height 27
click at [1147, 72] on button "Options" at bounding box center [1128, 75] width 67 height 20
click at [1128, 133] on button "Email" at bounding box center [1138, 143] width 86 height 22
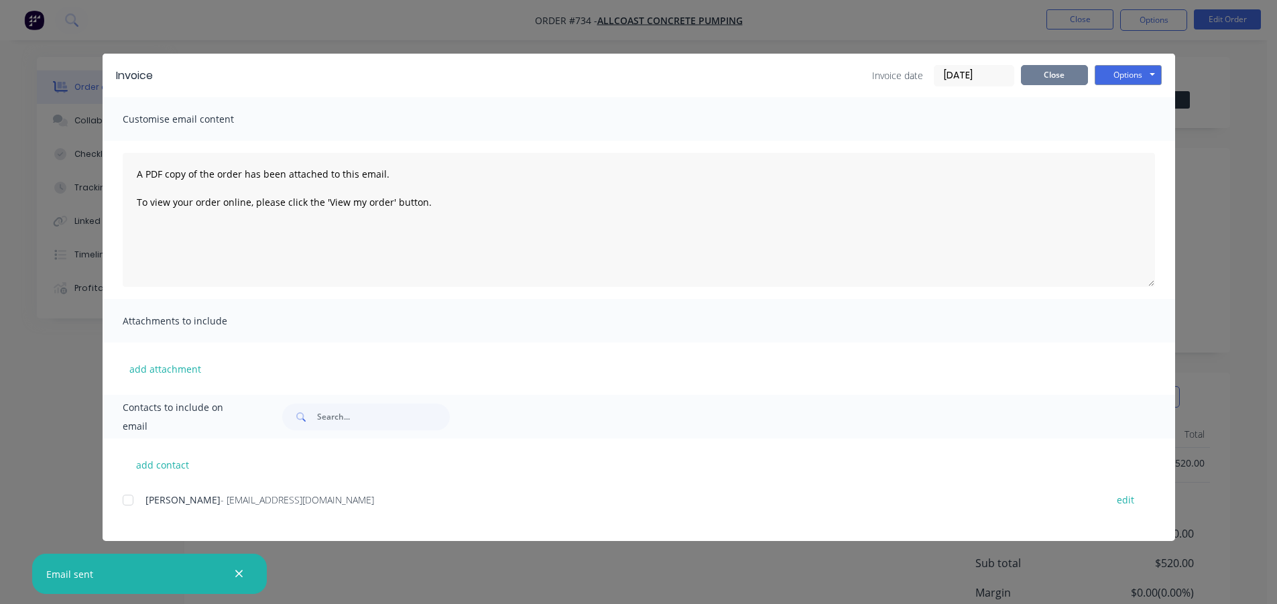
click at [1062, 78] on button "Close" at bounding box center [1054, 75] width 67 height 20
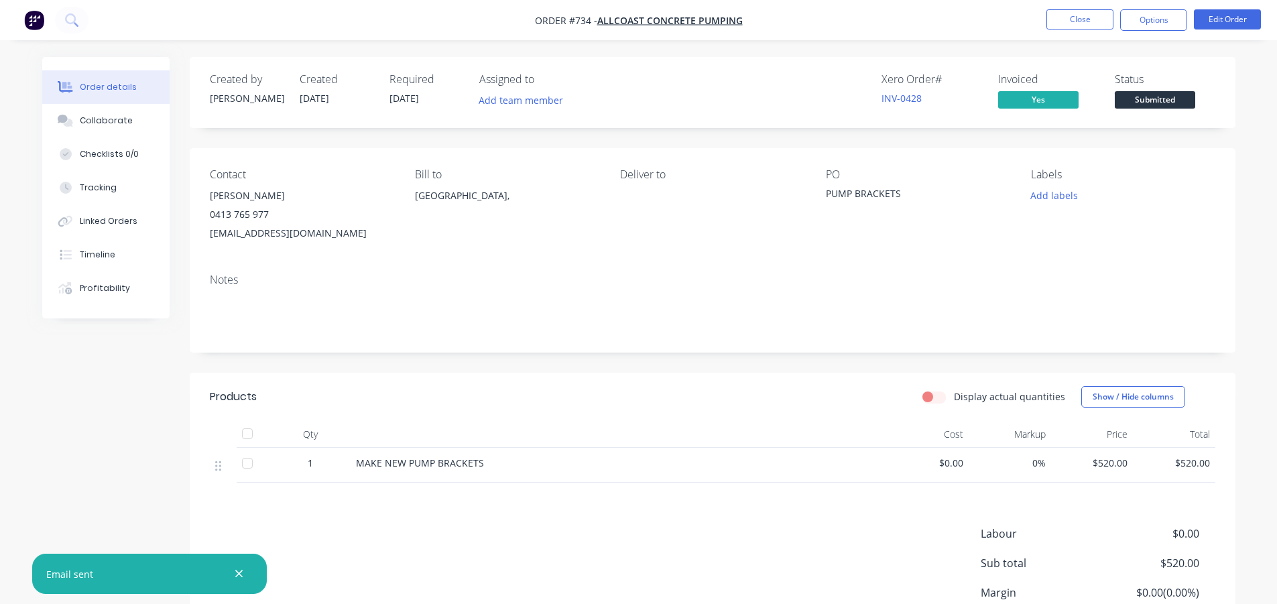
click at [1125, 106] on span "Submitted" at bounding box center [1155, 99] width 80 height 17
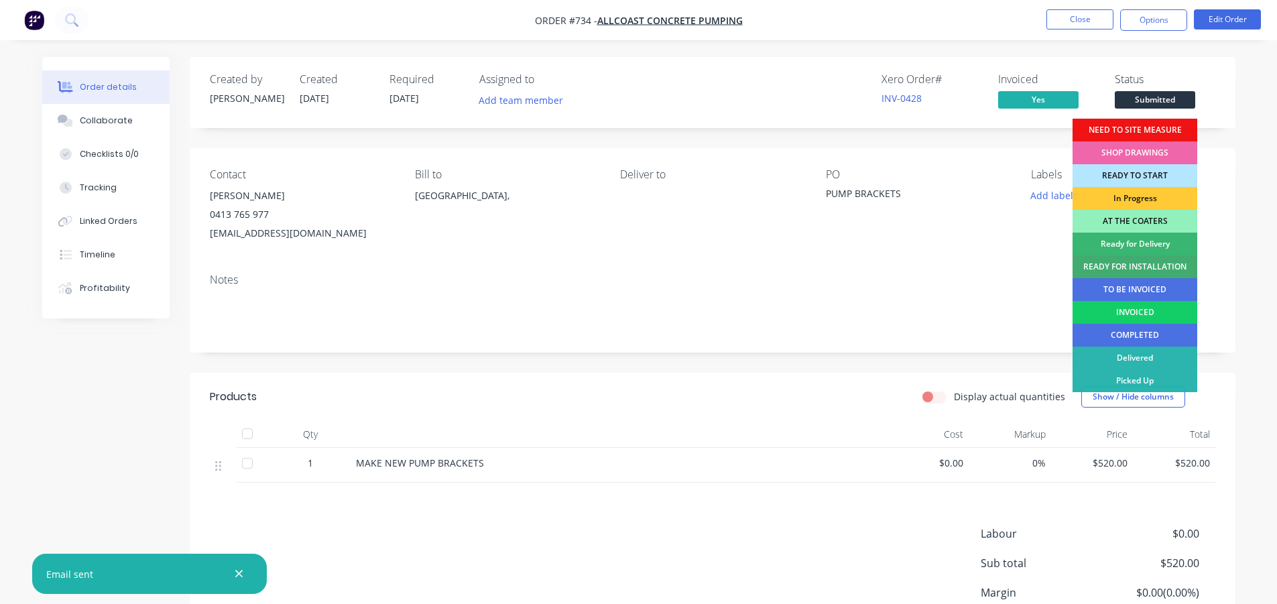
click at [1117, 308] on div "INVOICED" at bounding box center [1135, 312] width 125 height 23
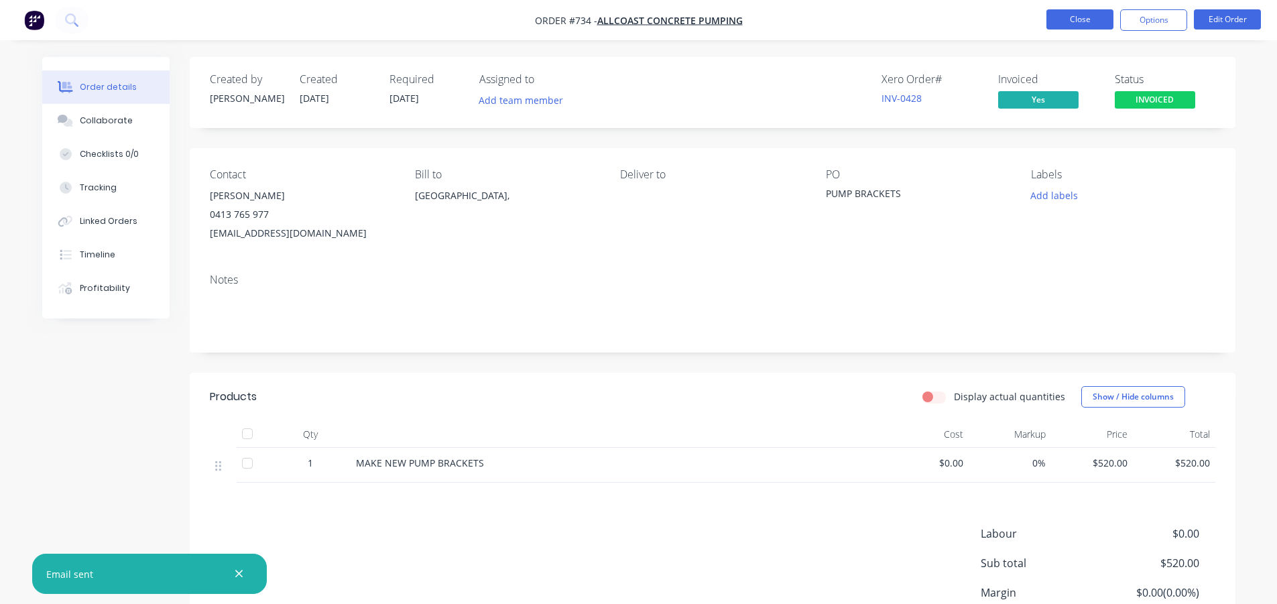
click at [1100, 22] on button "Close" at bounding box center [1080, 19] width 67 height 20
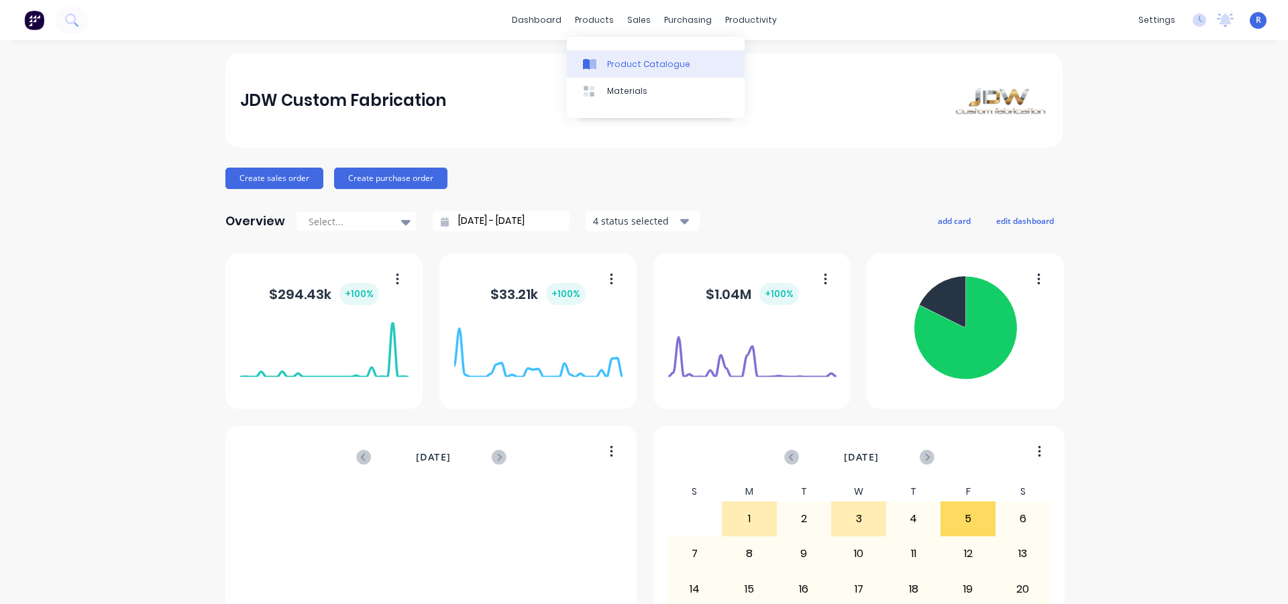
click at [612, 67] on div "Product Catalogue" at bounding box center [648, 64] width 83 height 12
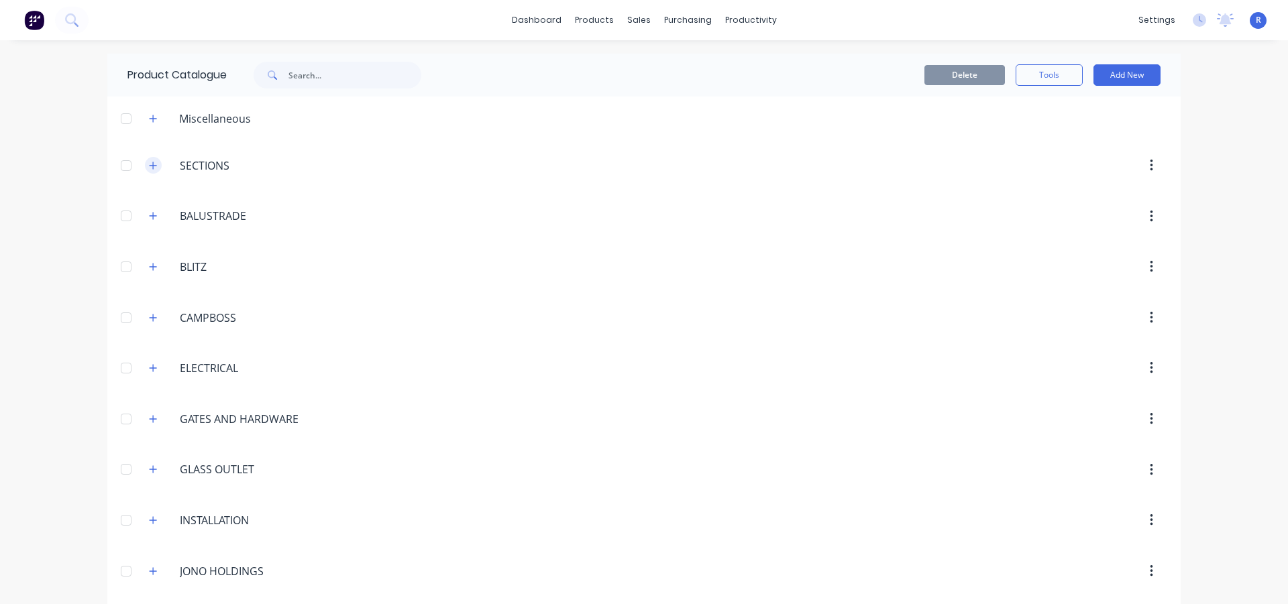
click at [149, 161] on icon "button" at bounding box center [153, 165] width 8 height 9
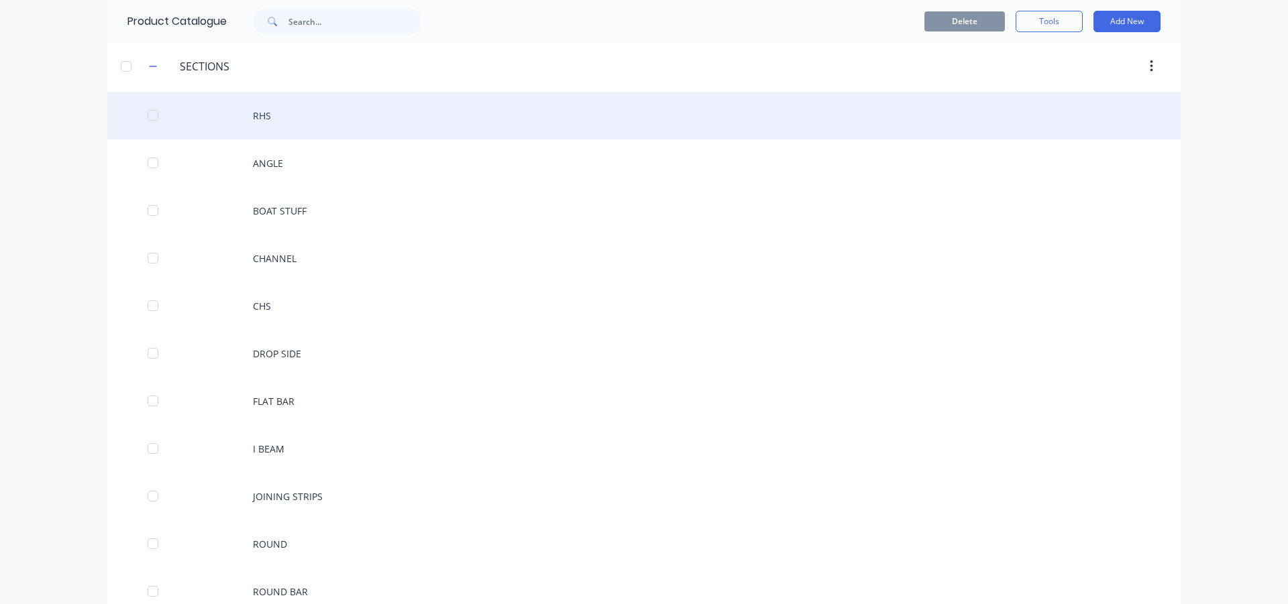
scroll to position [268, 0]
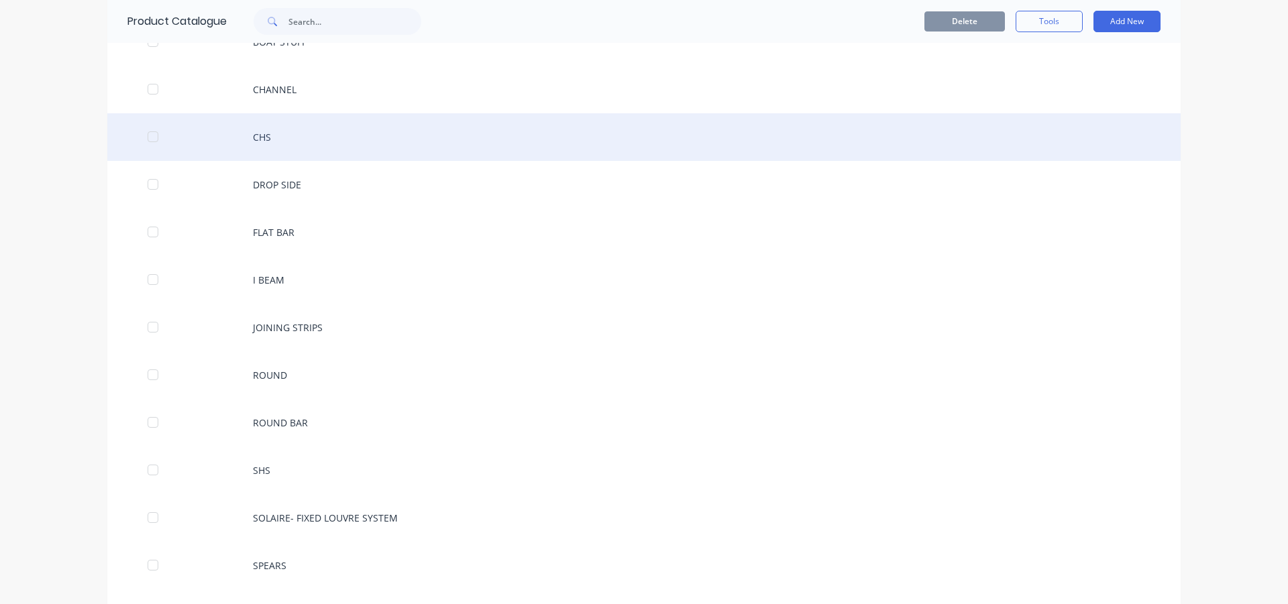
click at [319, 133] on div "CHS" at bounding box center [643, 137] width 1073 height 48
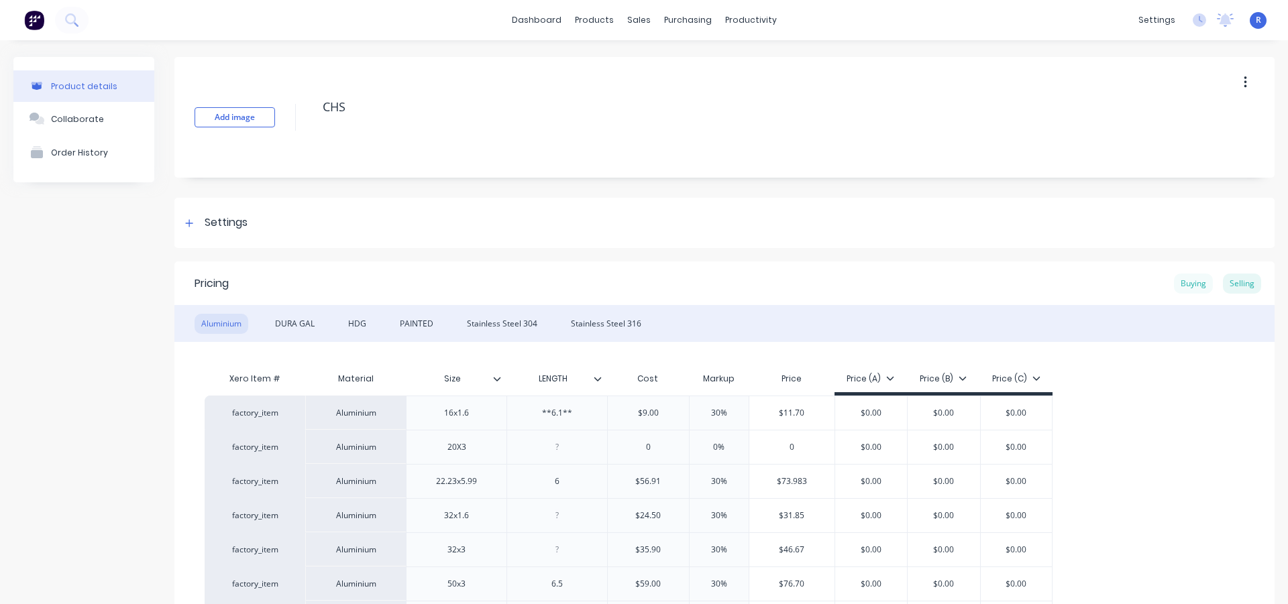
type textarea "x"
click at [1192, 279] on div "Buying" at bounding box center [1193, 284] width 39 height 20
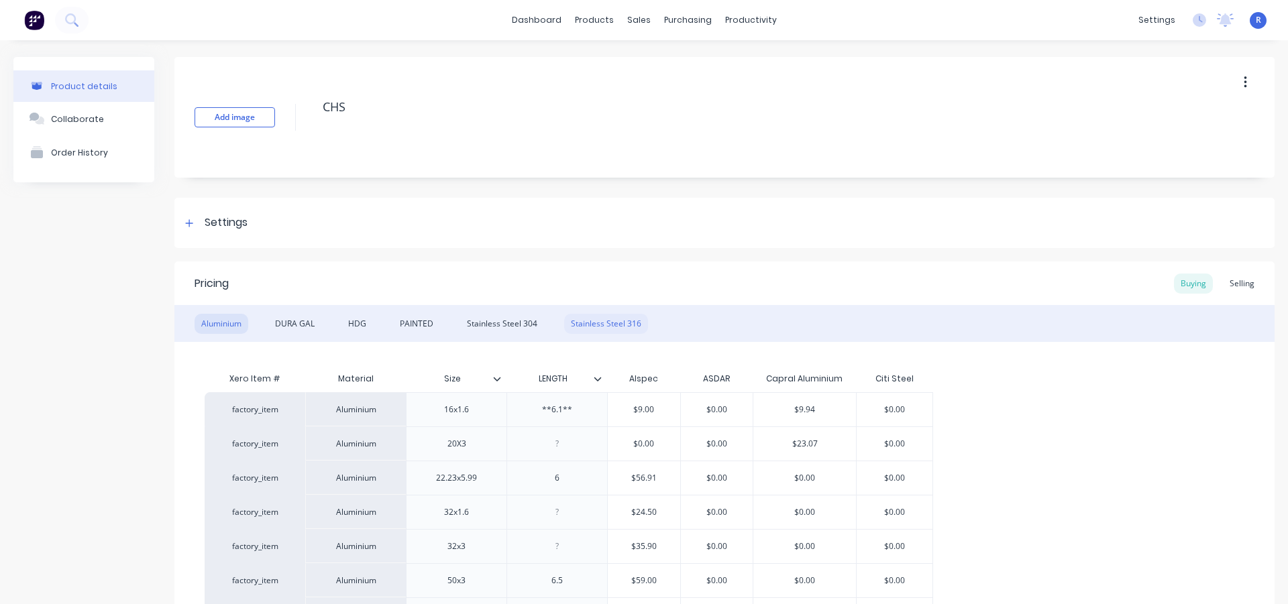
click at [572, 325] on div "Stainless Steel 316" at bounding box center [606, 324] width 84 height 20
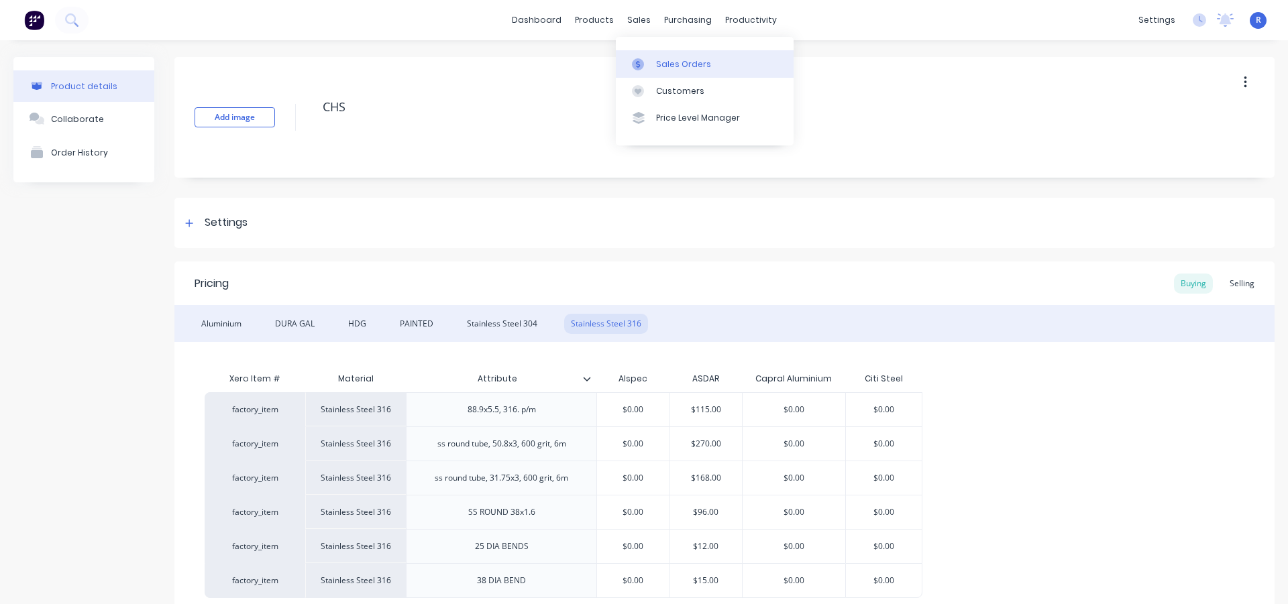
click at [654, 52] on link "Sales Orders" at bounding box center [705, 63] width 178 height 27
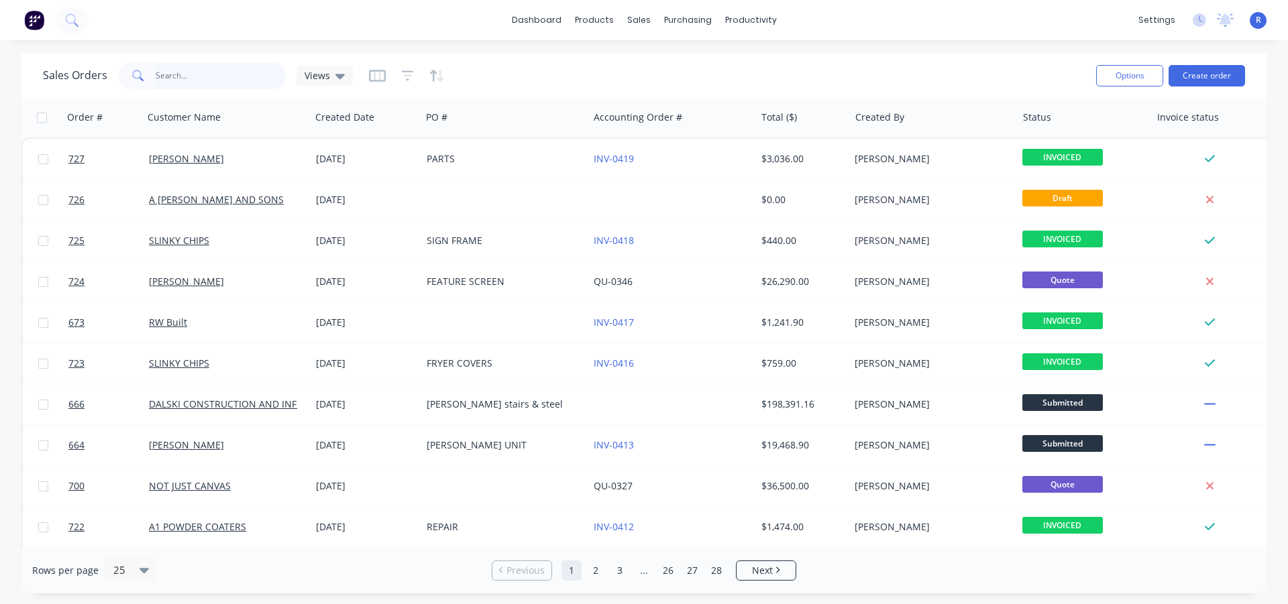
click at [248, 69] on input "text" at bounding box center [221, 75] width 131 height 27
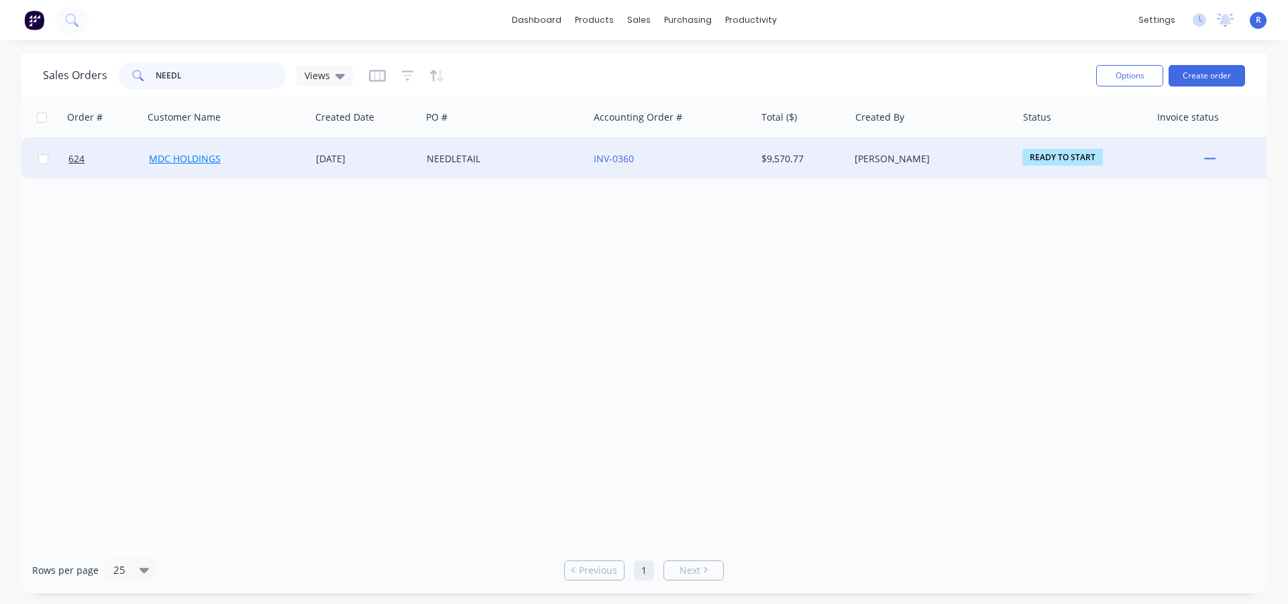
type input "NEEDL"
click at [190, 155] on link "MDC HOLDINGS" at bounding box center [185, 158] width 72 height 13
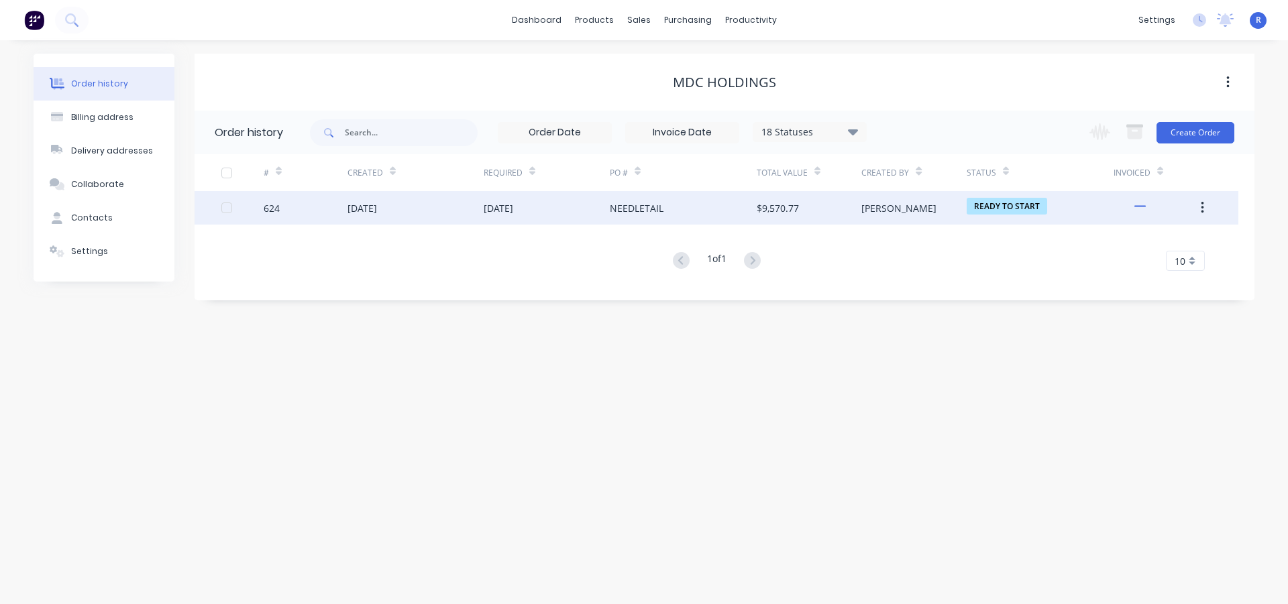
click at [665, 205] on div "NEEDLETAIL" at bounding box center [683, 208] width 147 height 34
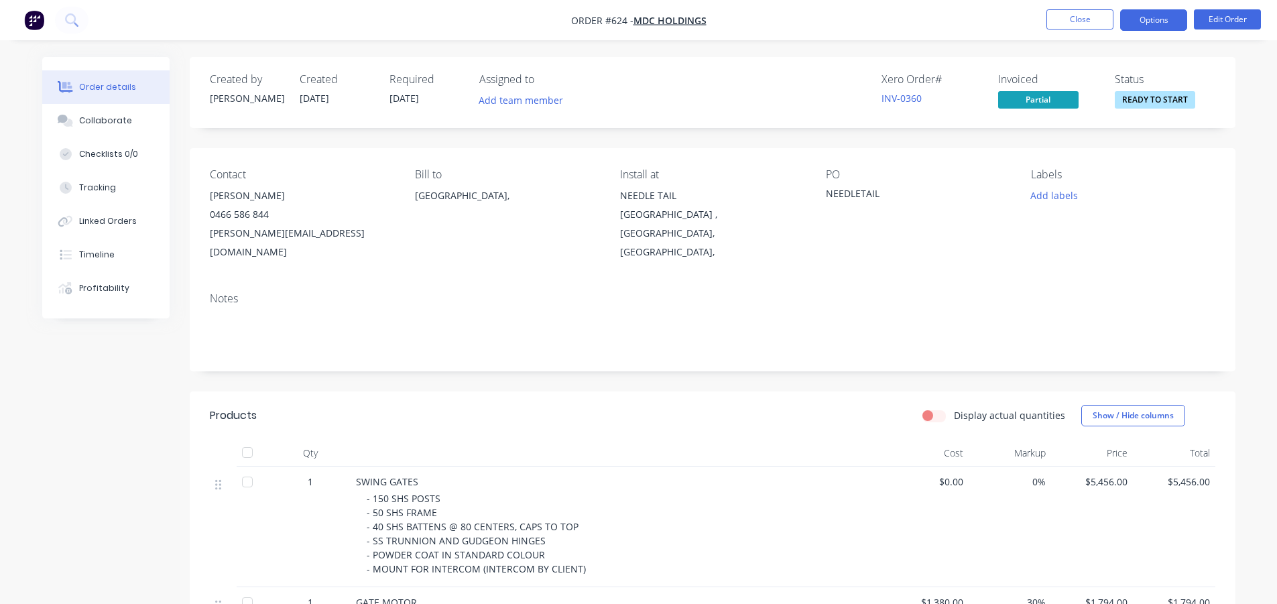
click at [1153, 25] on button "Options" at bounding box center [1154, 19] width 67 height 21
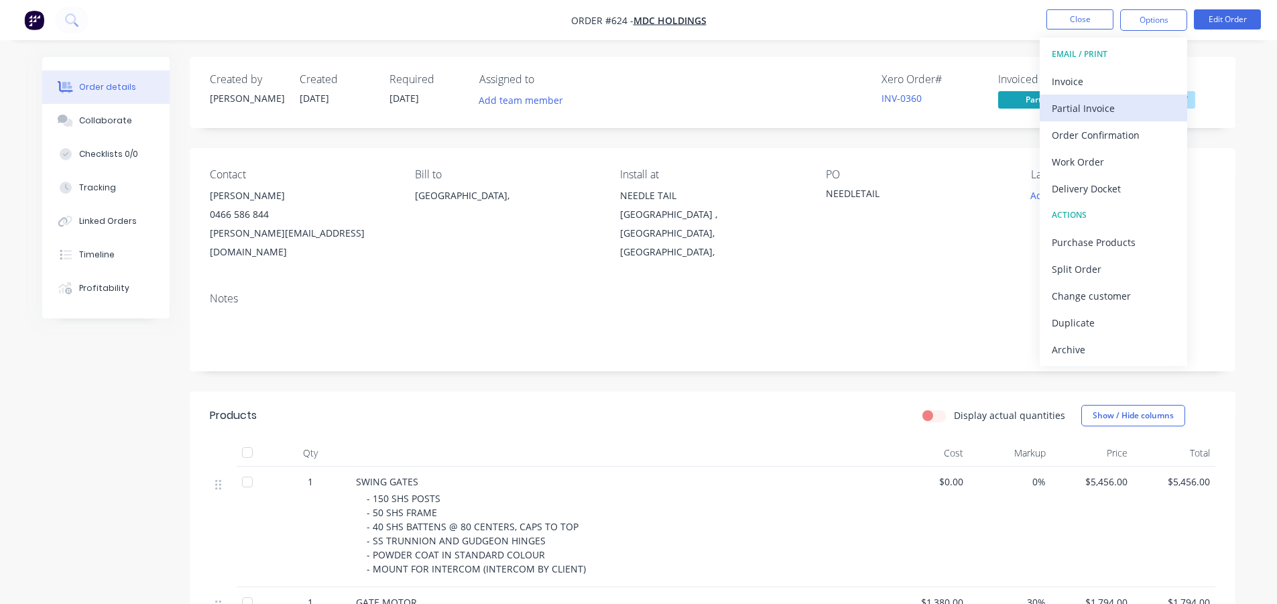
click at [1104, 109] on div "Partial Invoice" at bounding box center [1113, 108] width 123 height 19
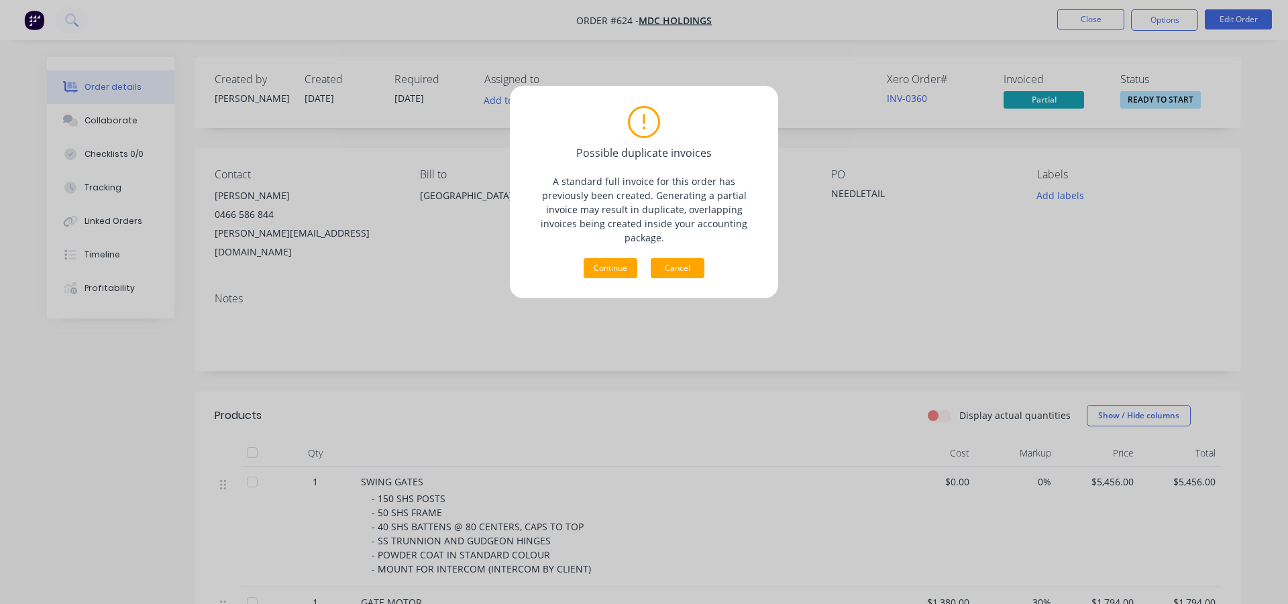
click at [691, 258] on button "Cancel" at bounding box center [677, 268] width 54 height 20
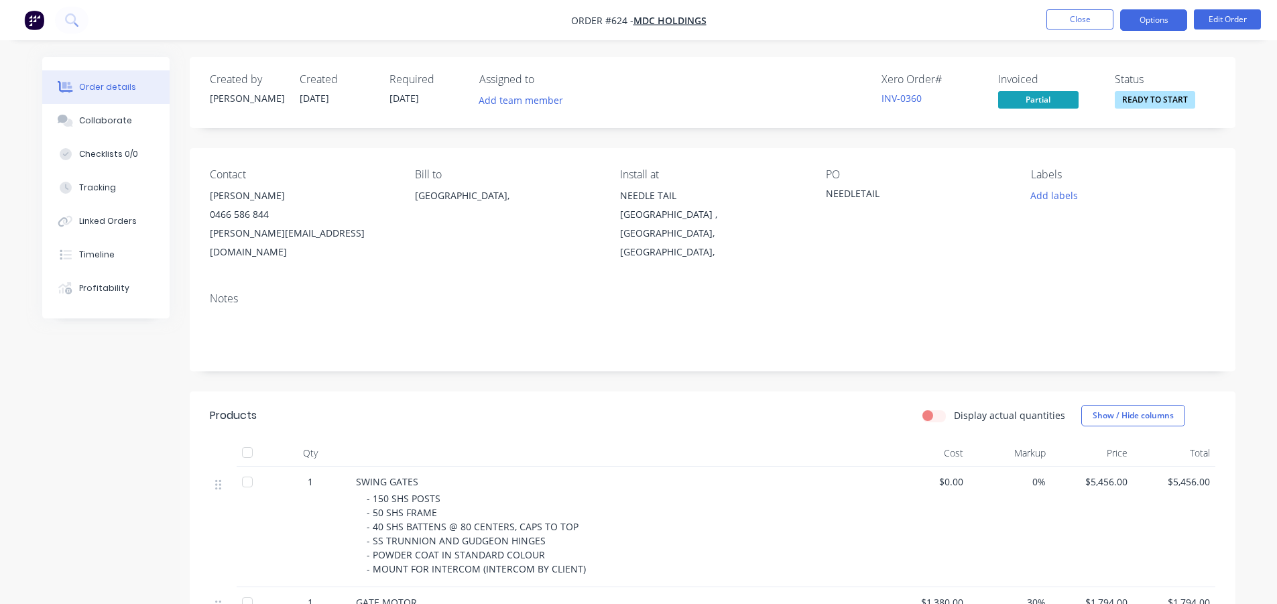
click at [1157, 18] on button "Options" at bounding box center [1154, 19] width 67 height 21
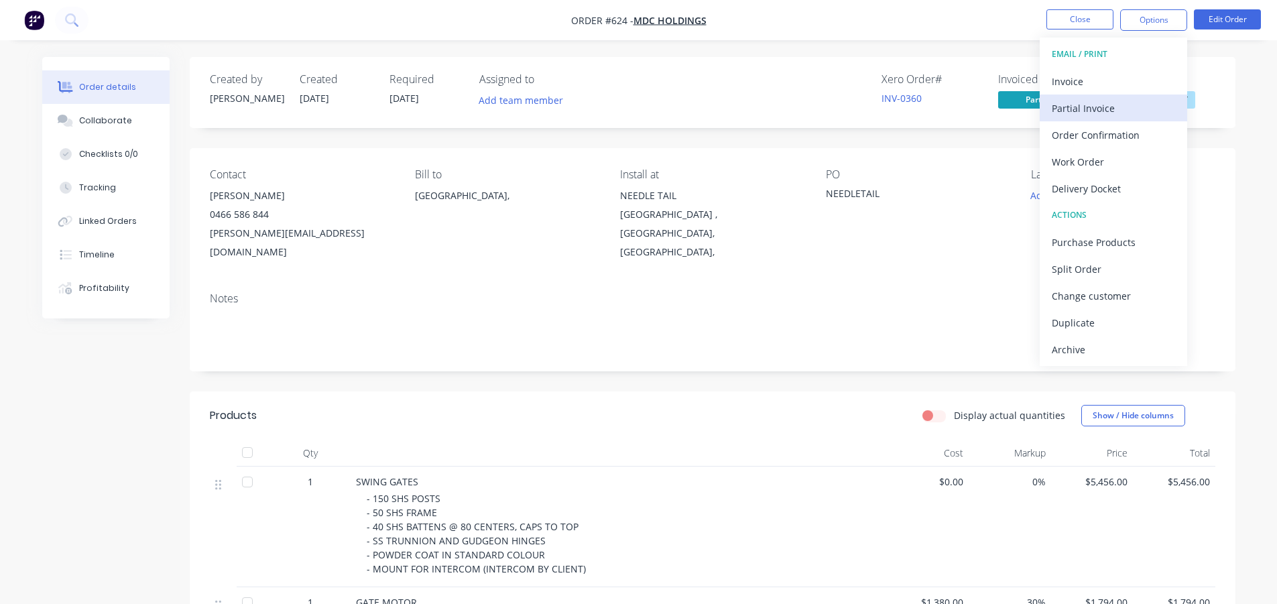
click at [1122, 109] on div "Partial Invoice" at bounding box center [1113, 108] width 123 height 19
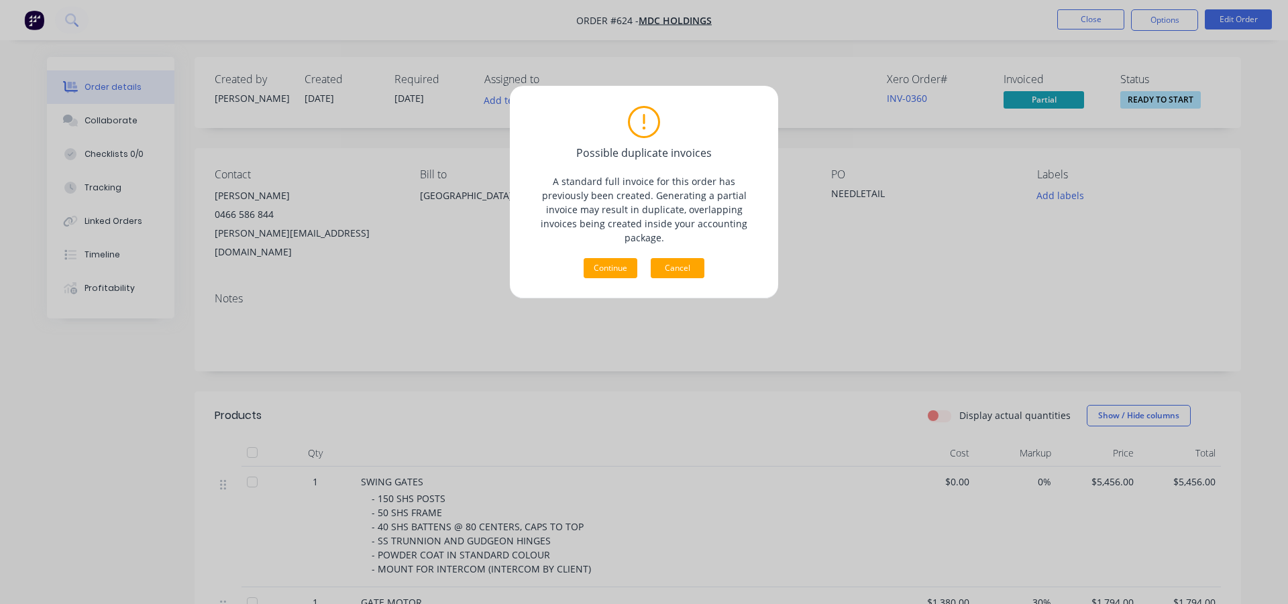
click at [675, 258] on button "Cancel" at bounding box center [677, 268] width 54 height 20
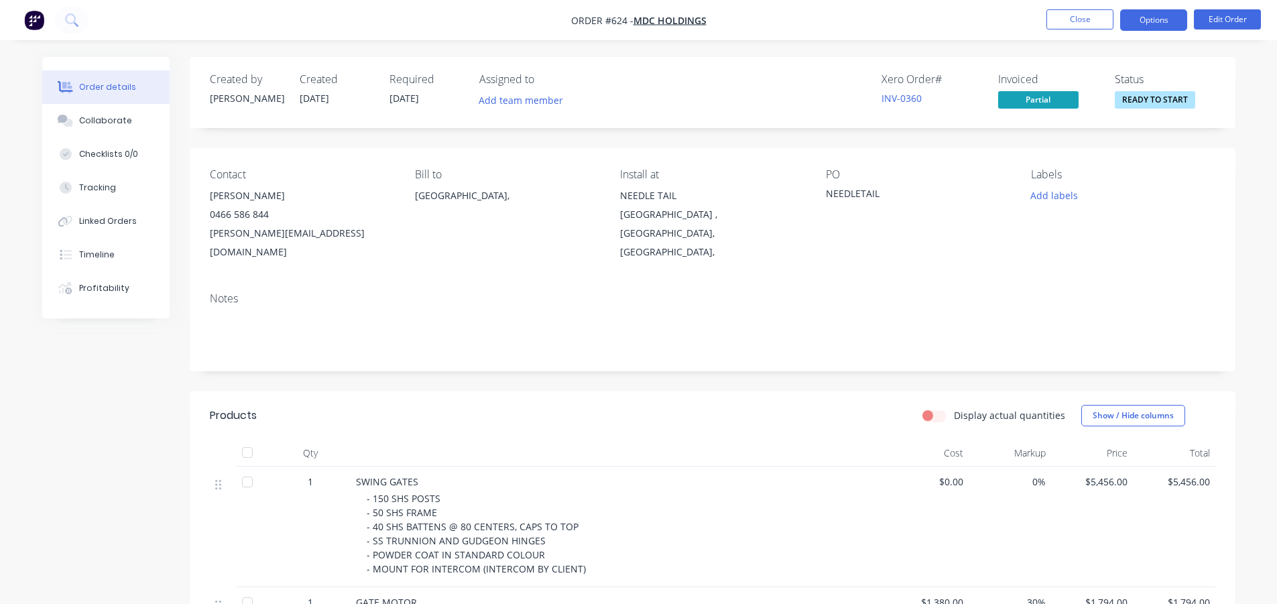
click at [1141, 22] on button "Options" at bounding box center [1154, 19] width 67 height 21
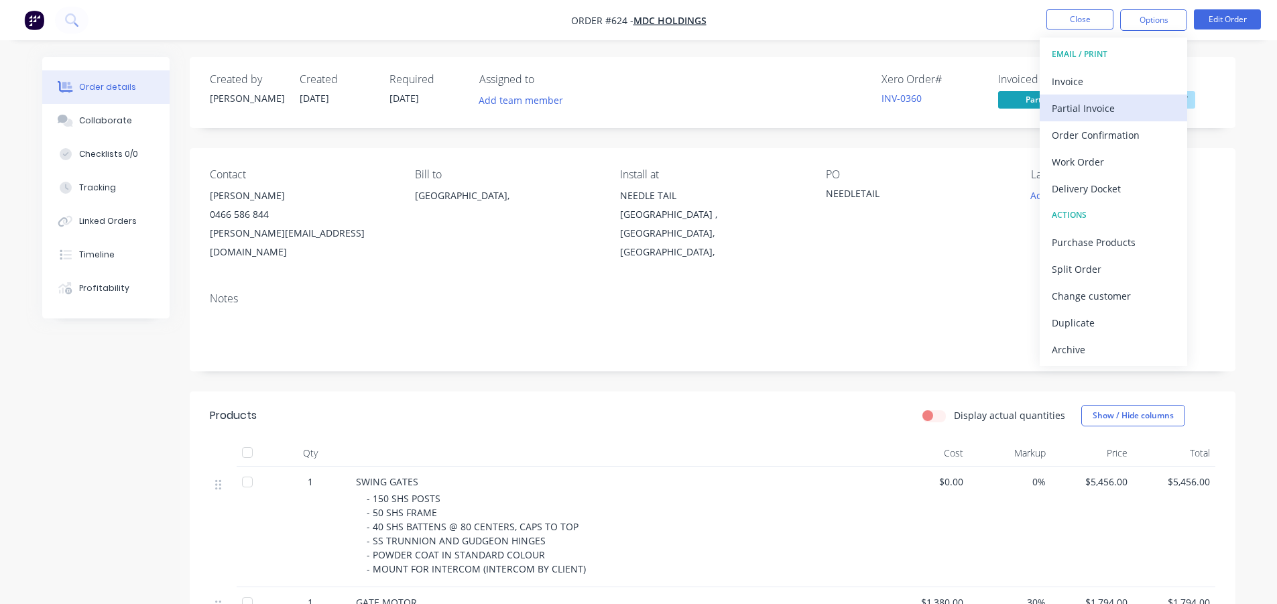
click at [1110, 107] on div "Partial Invoice" at bounding box center [1113, 108] width 123 height 19
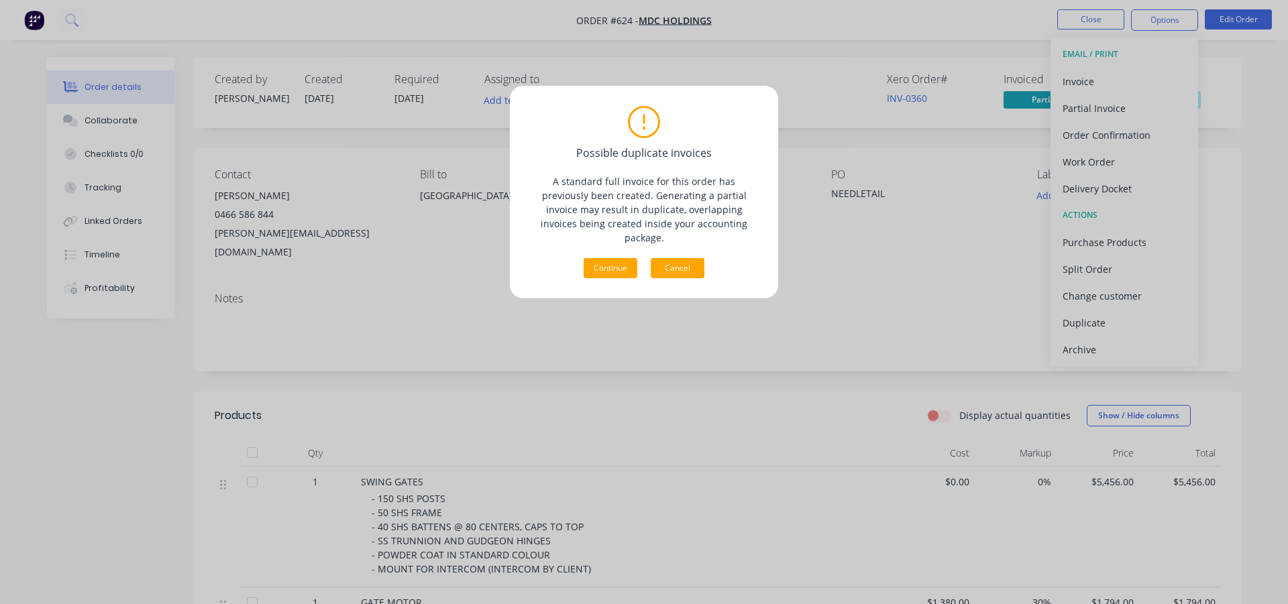
click at [696, 258] on button "Cancel" at bounding box center [677, 268] width 54 height 20
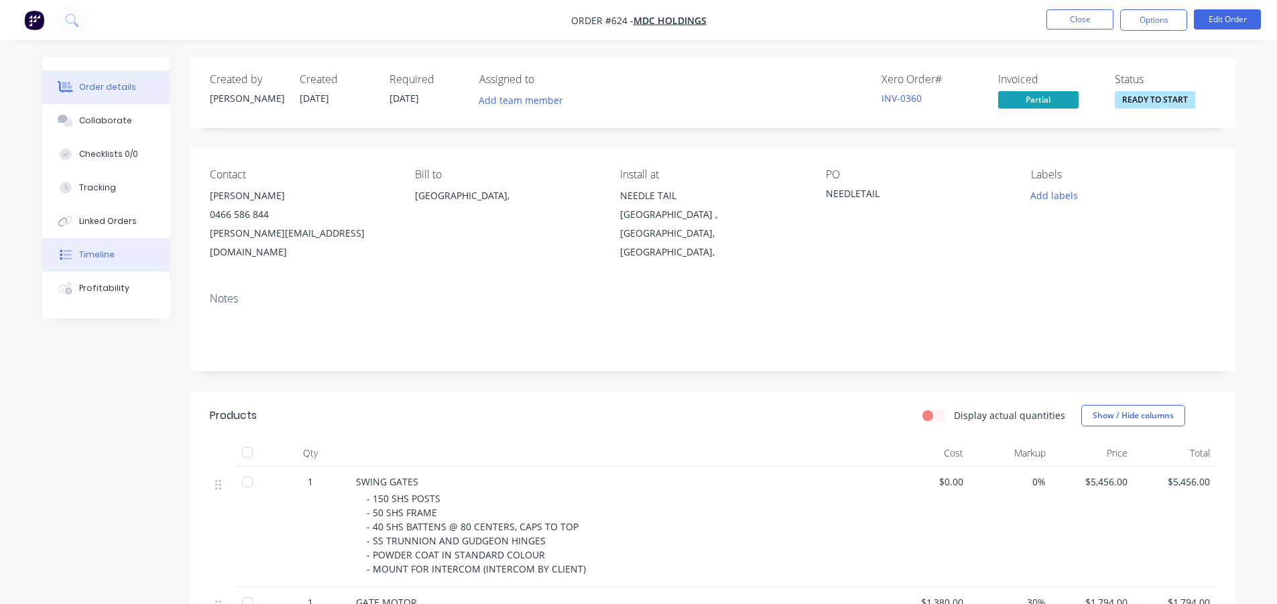
click at [103, 257] on div "Timeline" at bounding box center [97, 255] width 36 height 12
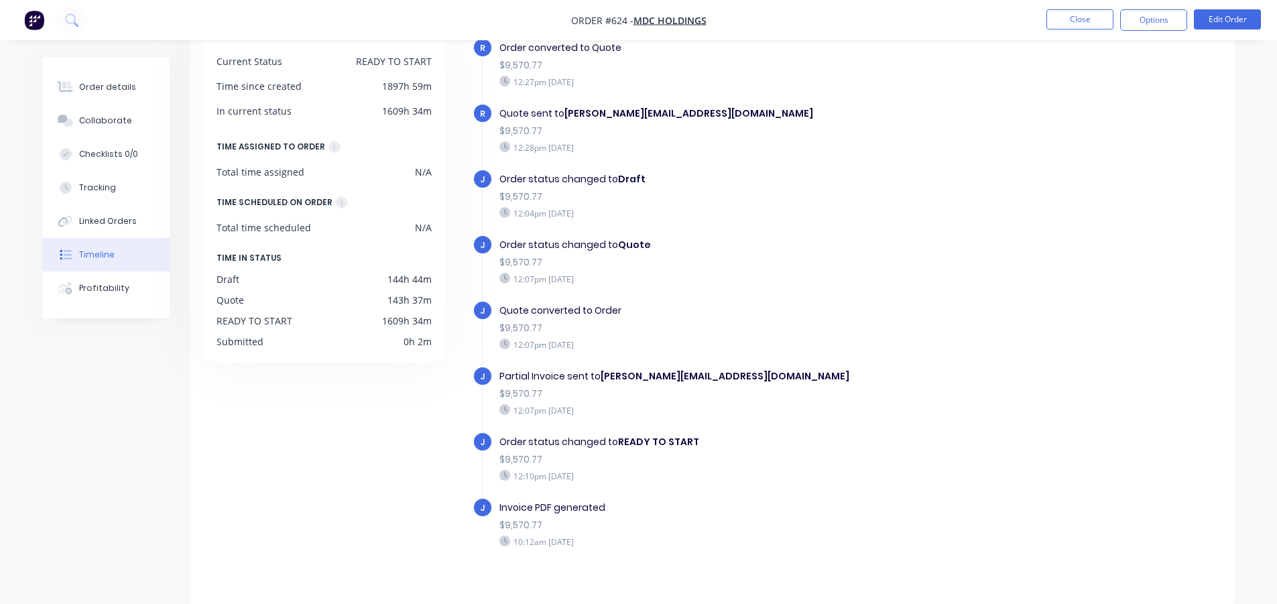
scroll to position [47, 0]
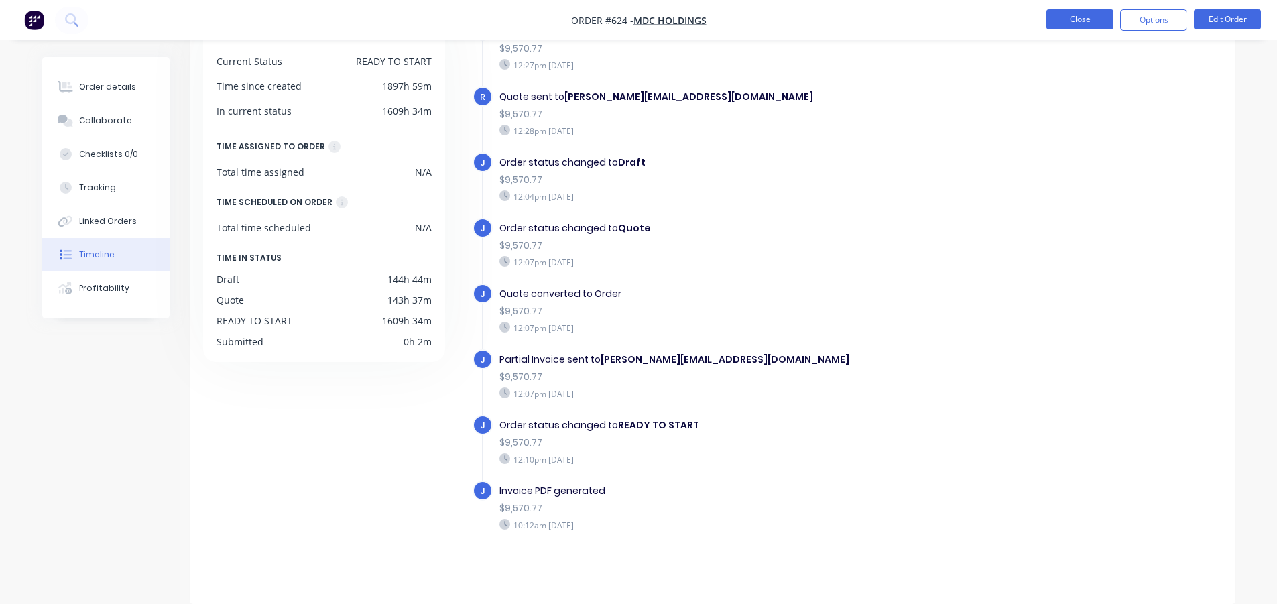
click at [1081, 20] on button "Close" at bounding box center [1080, 19] width 67 height 20
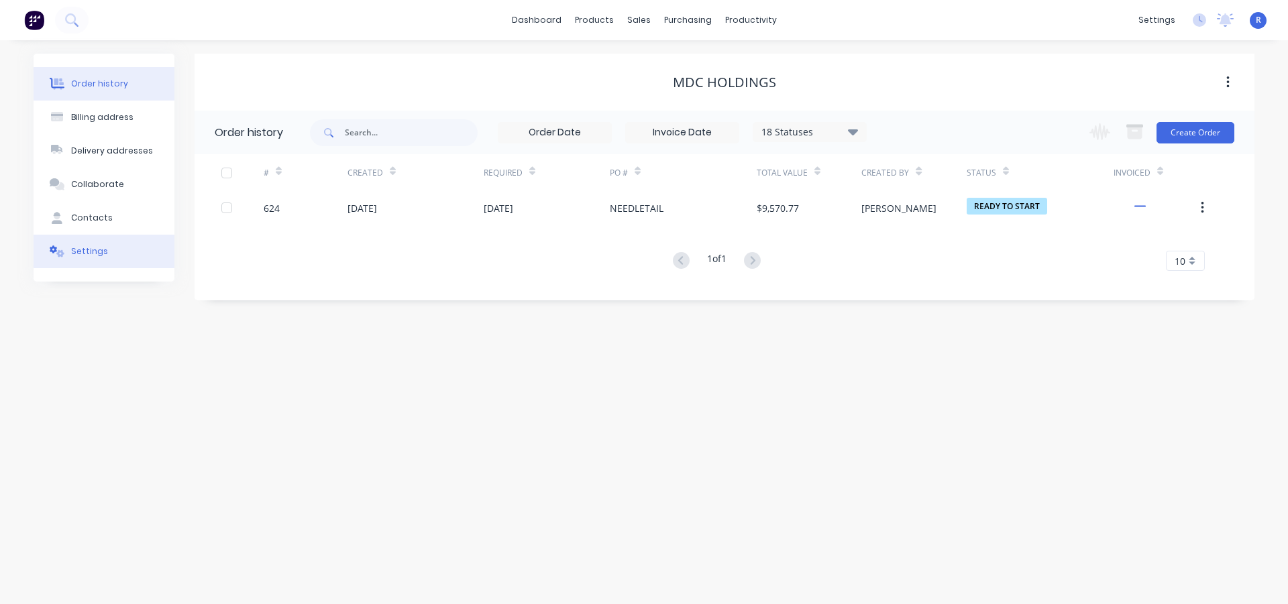
click at [97, 258] on button "Settings" at bounding box center [104, 252] width 141 height 34
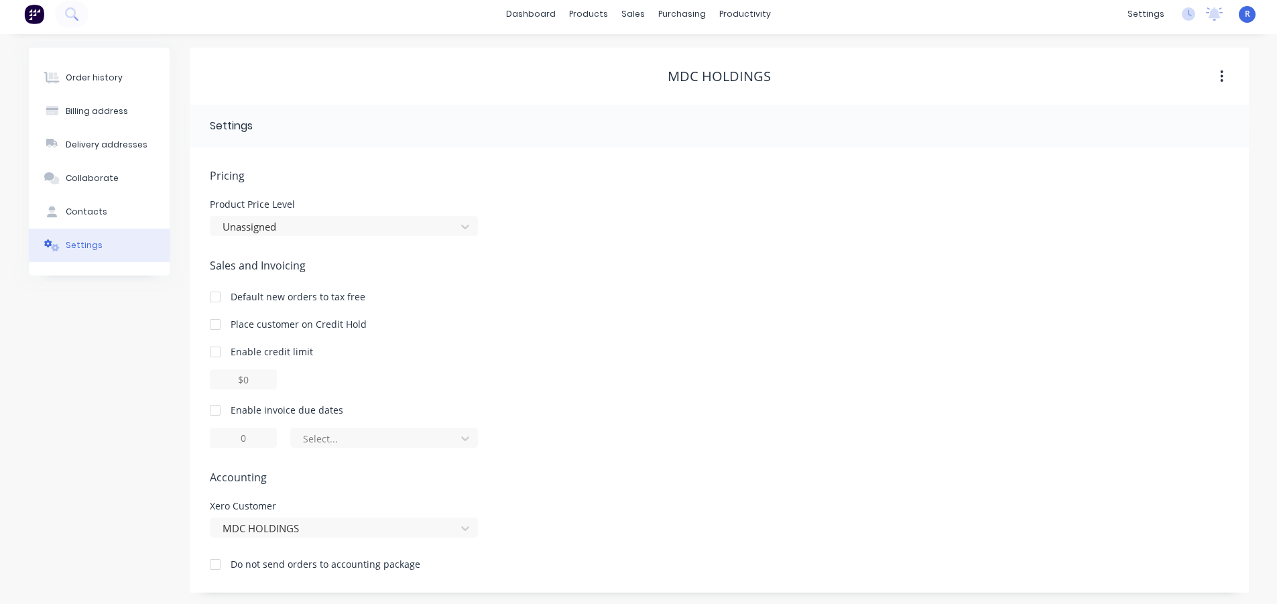
scroll to position [8, 0]
click at [91, 72] on div "Order history" at bounding box center [94, 76] width 57 height 12
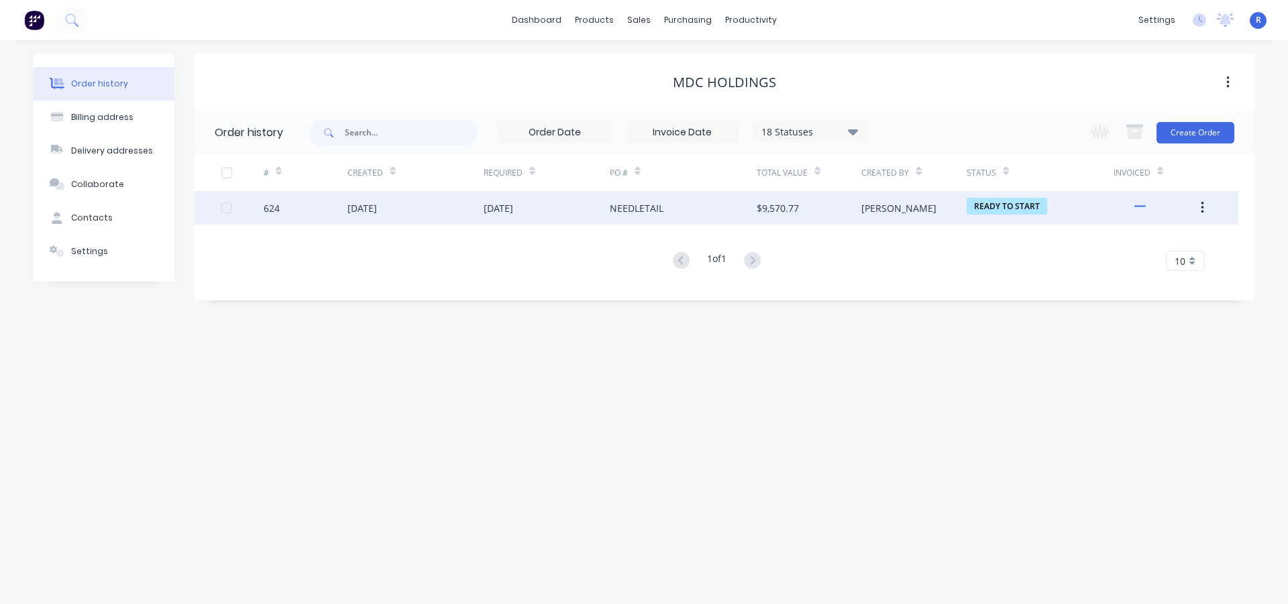
click at [833, 199] on div "$9,570.77" at bounding box center [808, 208] width 105 height 34
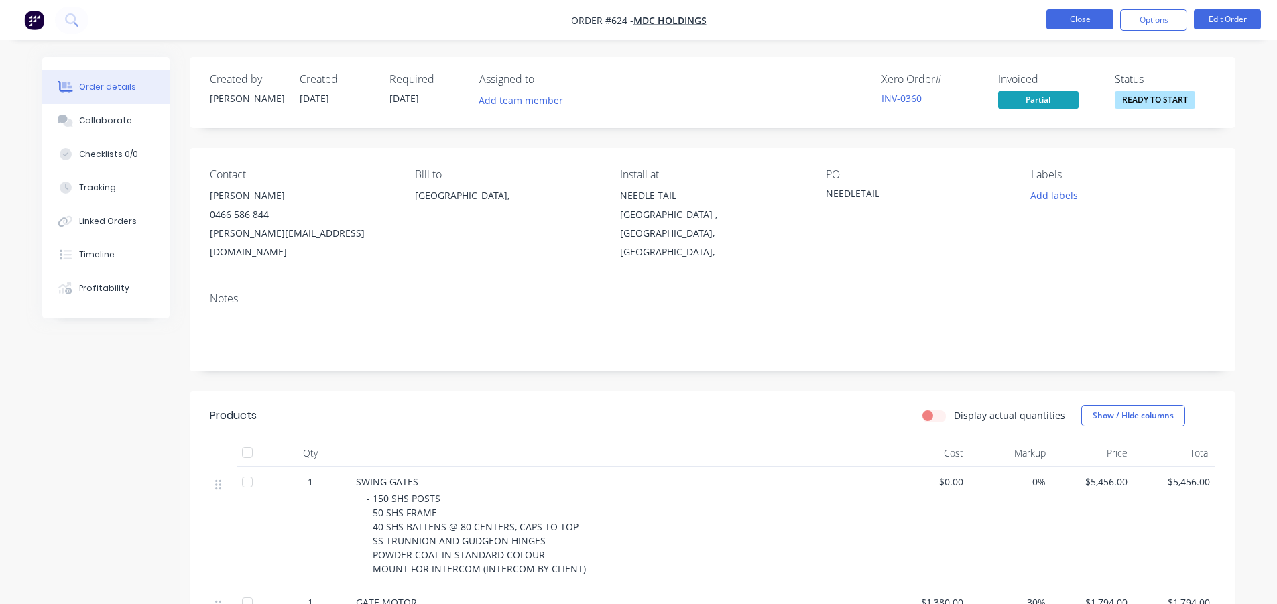
click at [1092, 23] on button "Close" at bounding box center [1080, 19] width 67 height 20
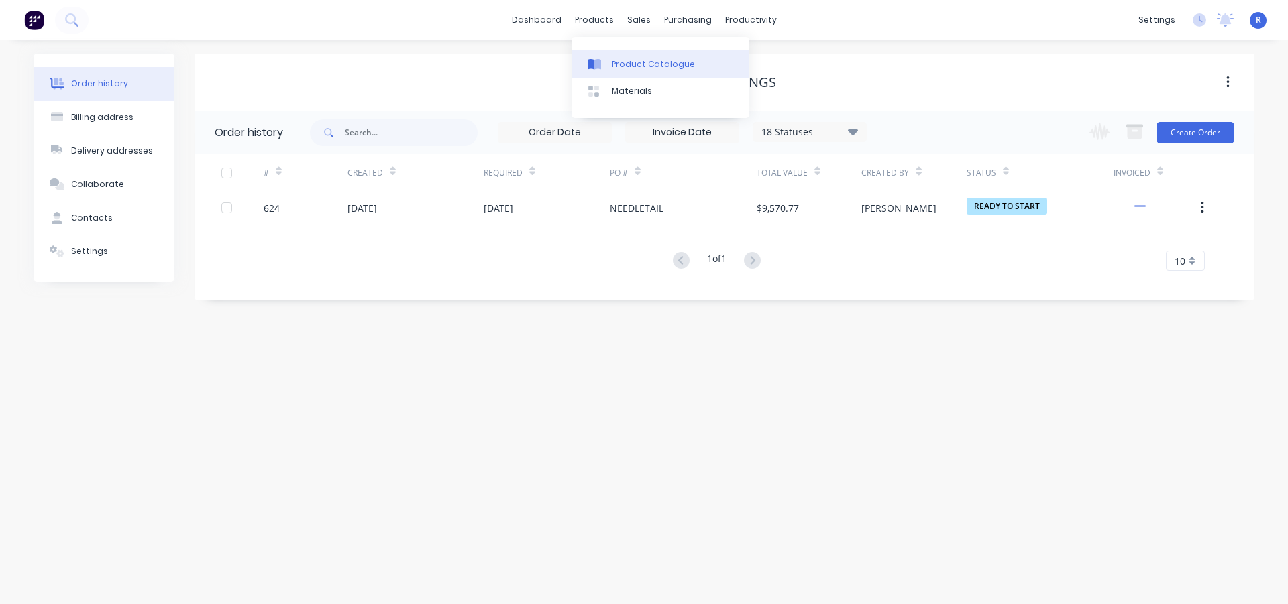
click at [630, 60] on div "Product Catalogue" at bounding box center [653, 64] width 83 height 12
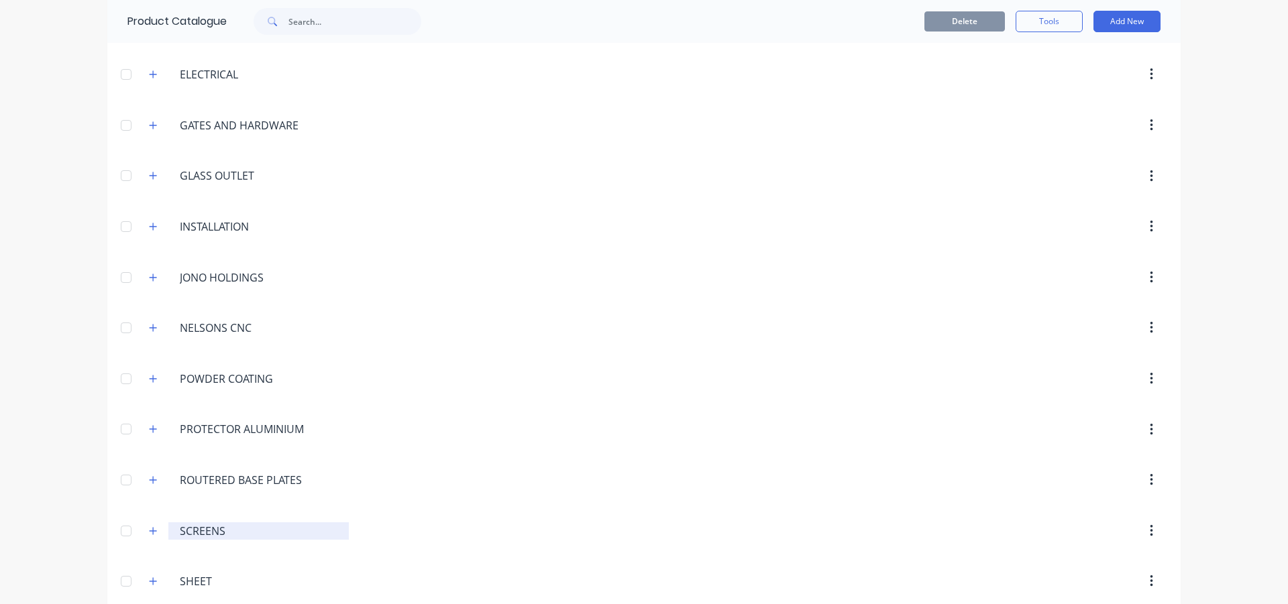
scroll to position [1162, 0]
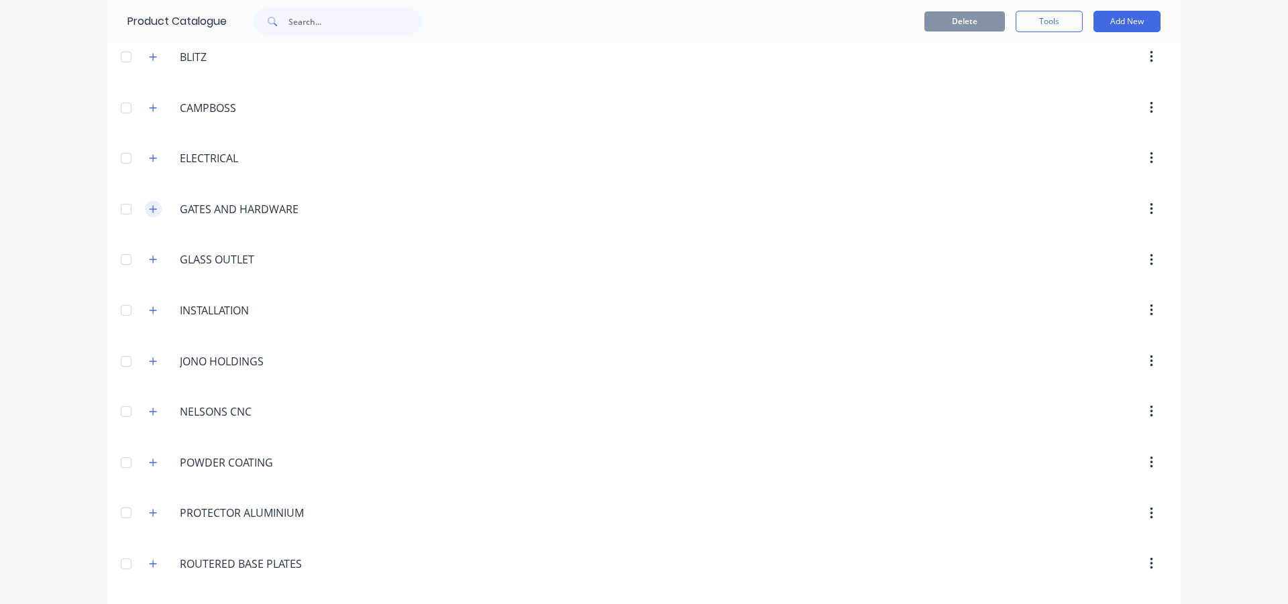
click at [149, 208] on icon "button" at bounding box center [153, 209] width 8 height 9
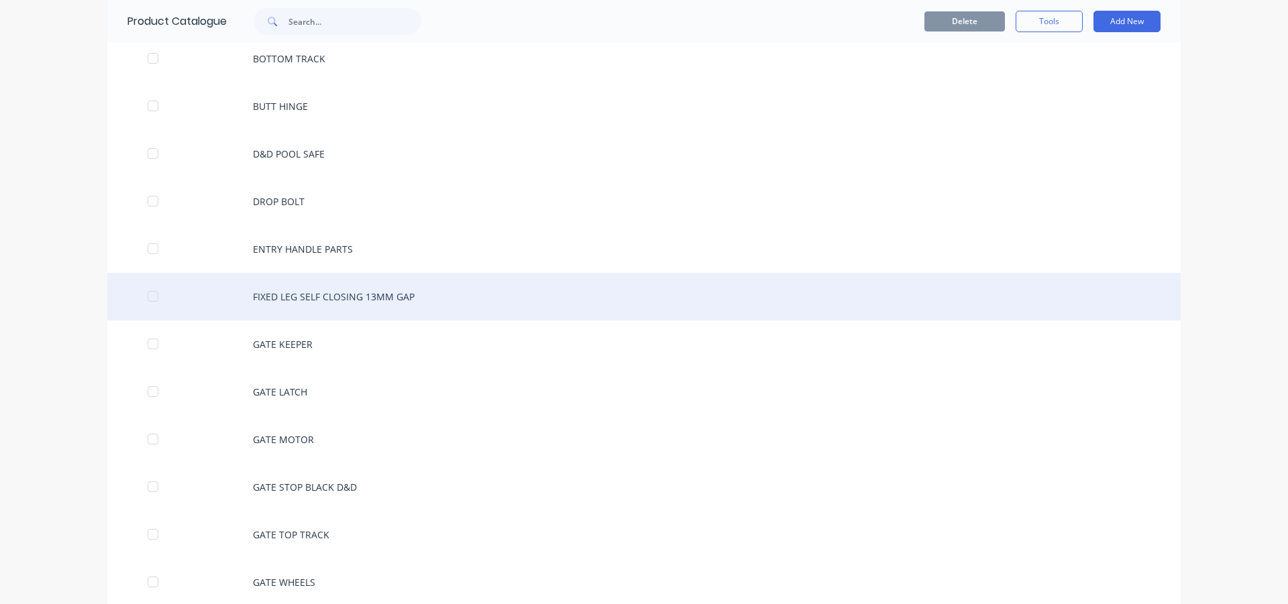
scroll to position [1363, 0]
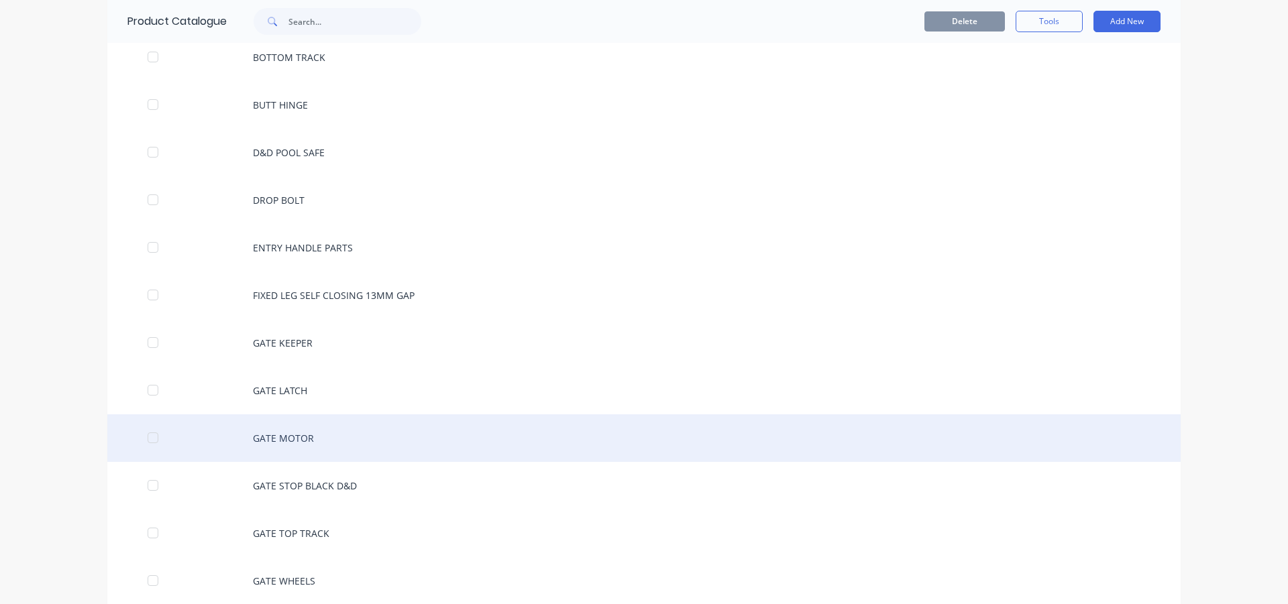
click at [319, 435] on div "GATE MOTOR" at bounding box center [643, 438] width 1073 height 48
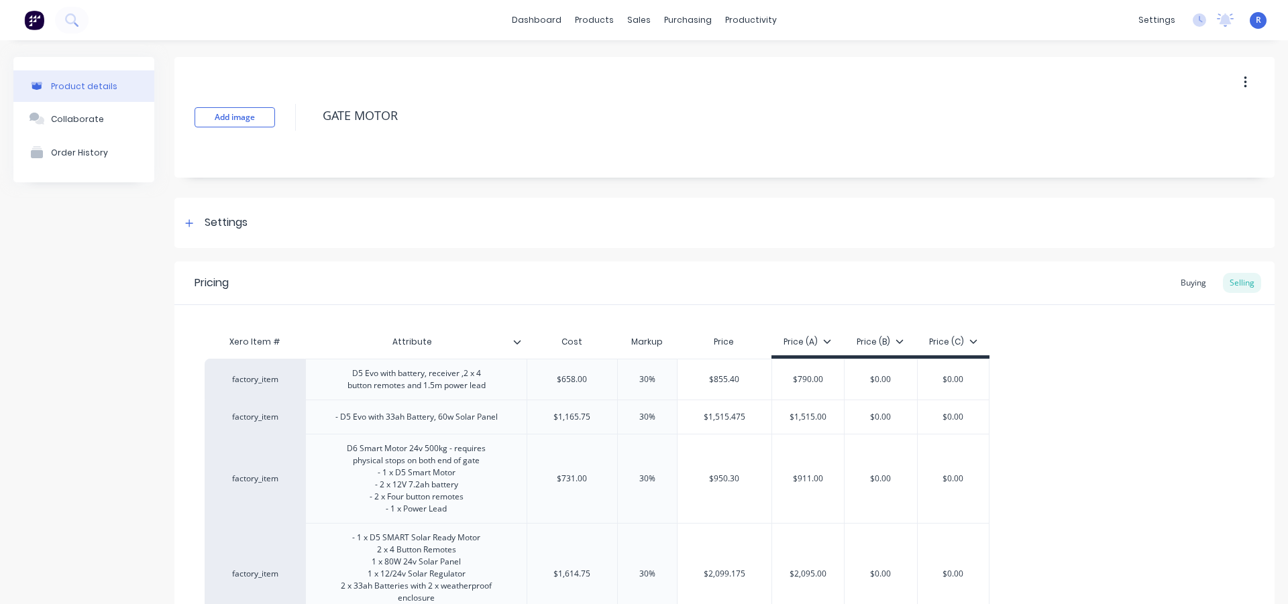
type textarea "x"
click at [1176, 287] on div "Buying" at bounding box center [1193, 283] width 39 height 20
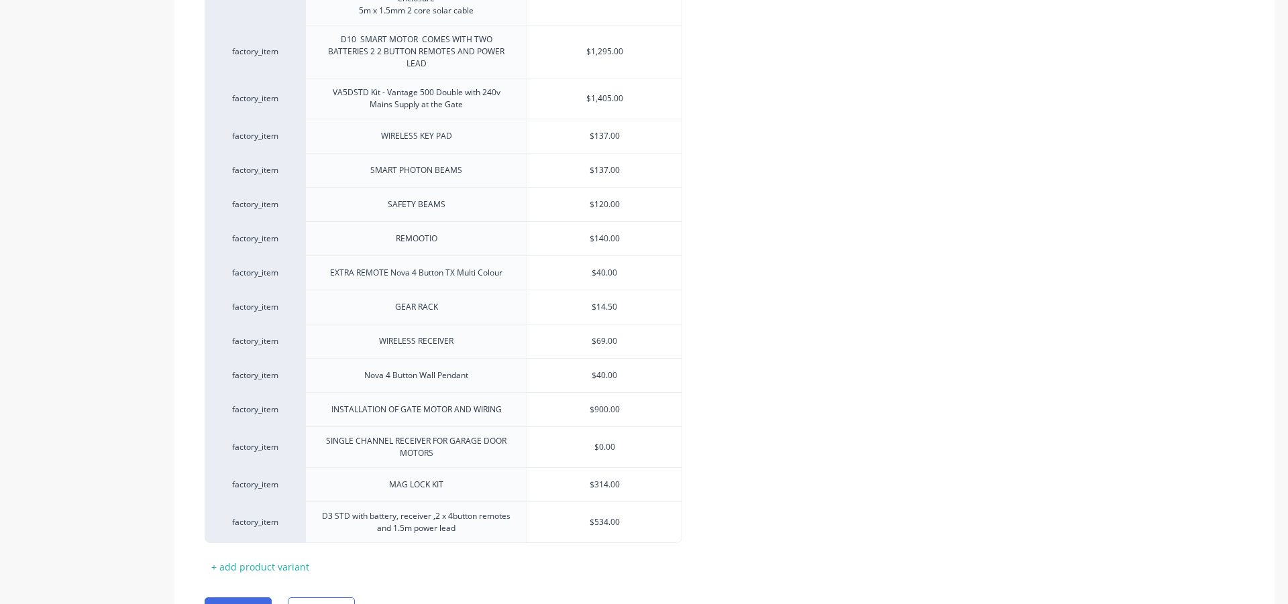
scroll to position [604, 0]
